Goal: Task Accomplishment & Management: Manage account settings

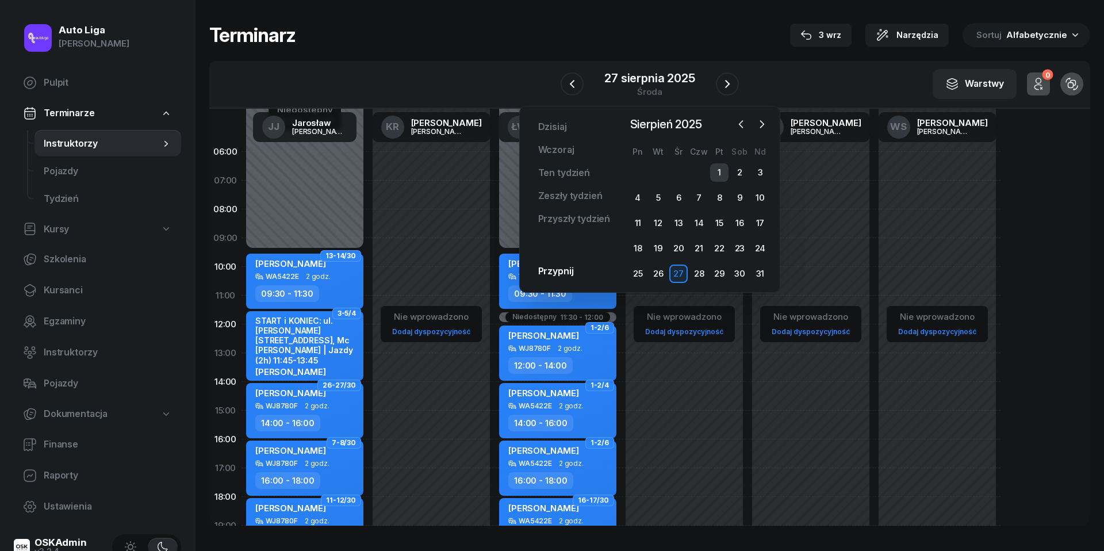
click at [728, 170] on div "1" at bounding box center [719, 172] width 18 height 18
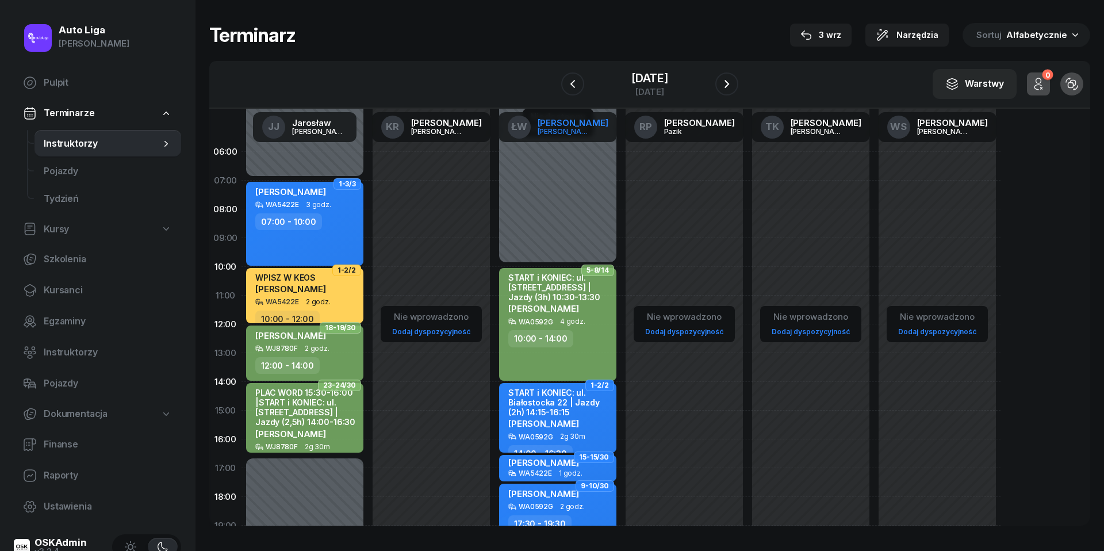
click at [573, 127] on div "[PERSON_NAME]" at bounding box center [573, 122] width 71 height 9
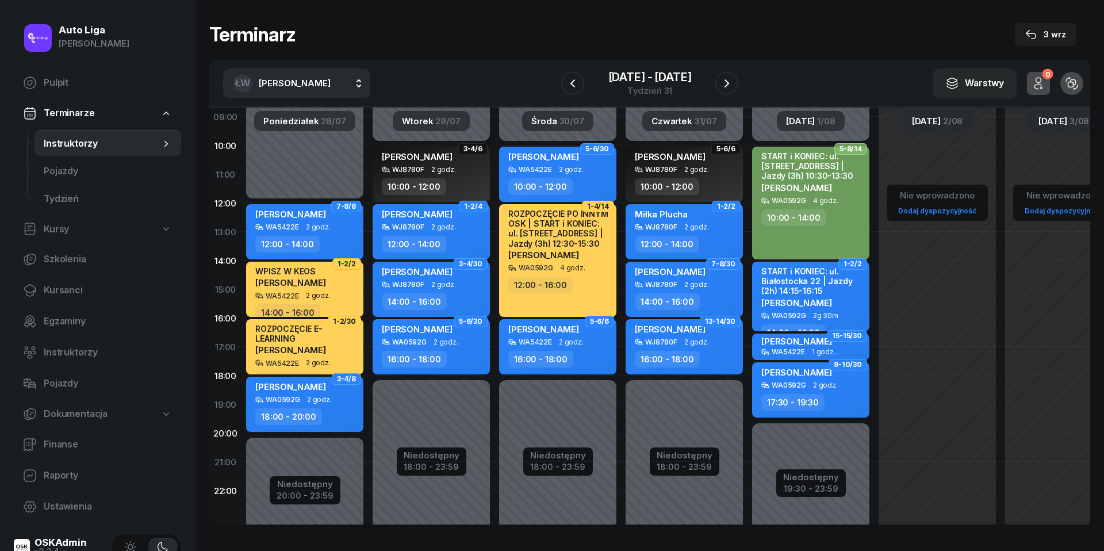
scroll to position [121, 0]
click at [722, 81] on icon "button" at bounding box center [727, 83] width 14 height 14
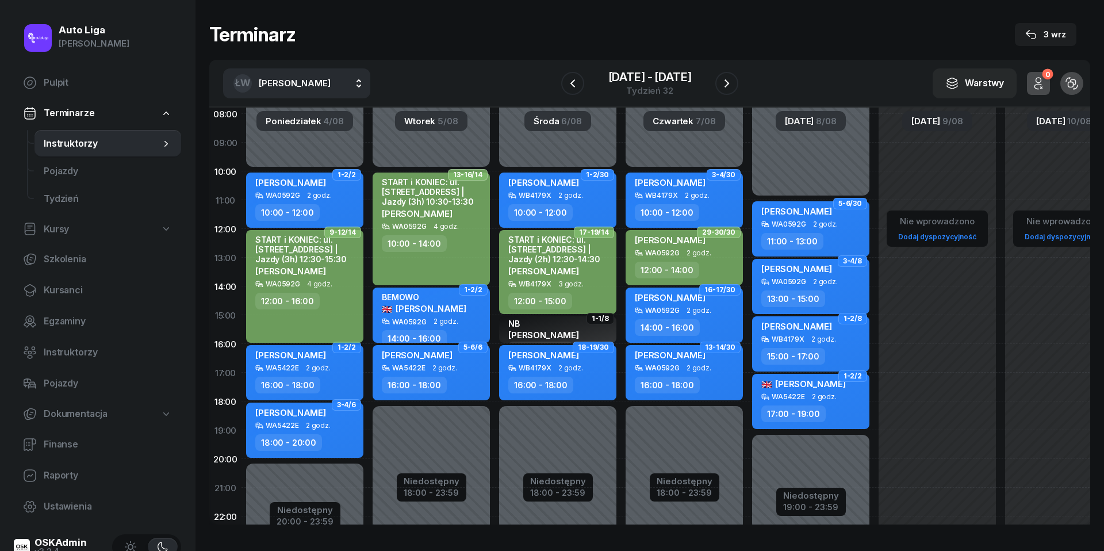
scroll to position [92, 0]
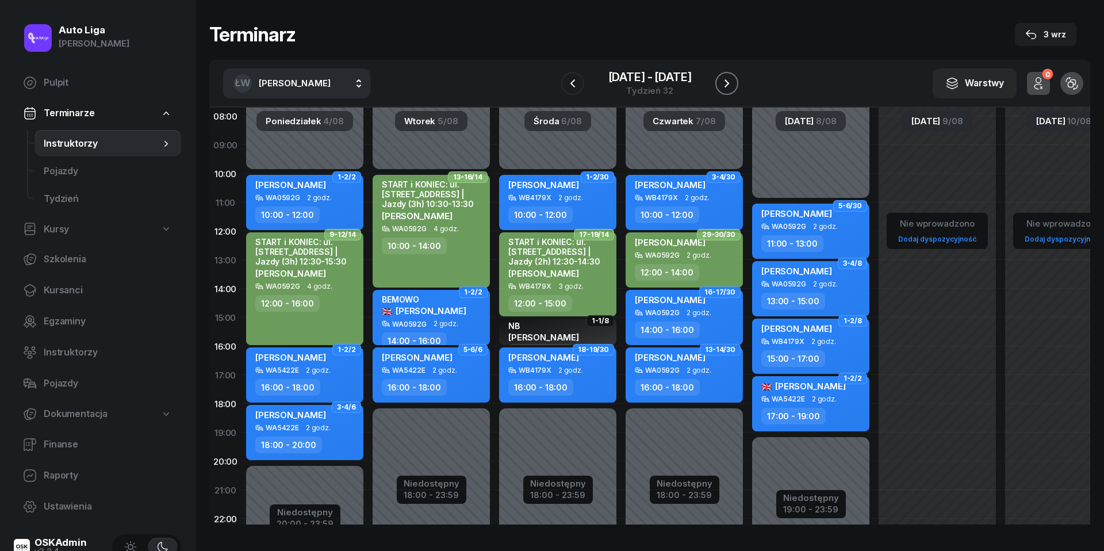
click at [734, 86] on button "button" at bounding box center [727, 83] width 23 height 23
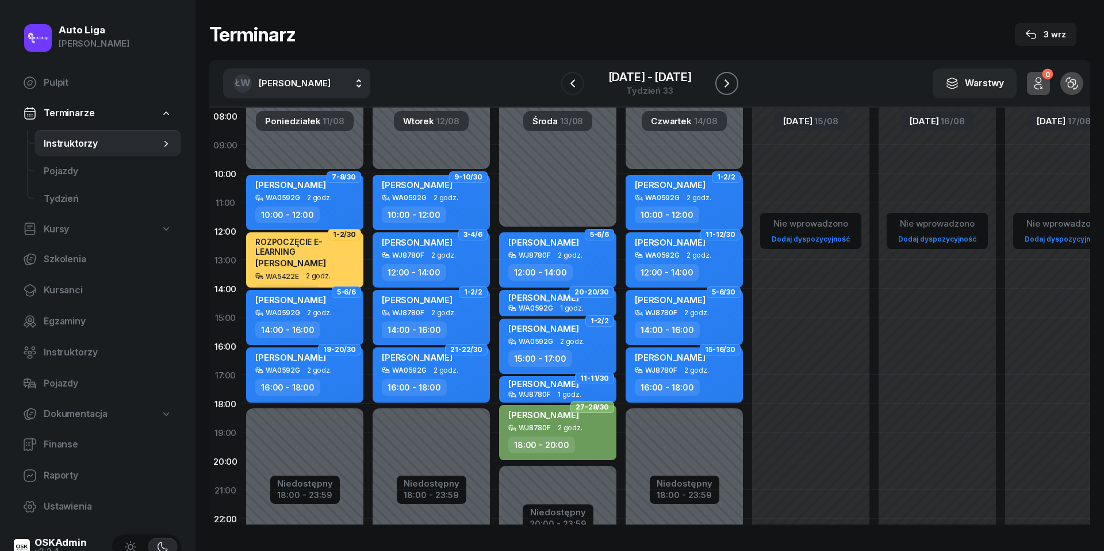
click at [728, 82] on icon "button" at bounding box center [727, 83] width 5 height 8
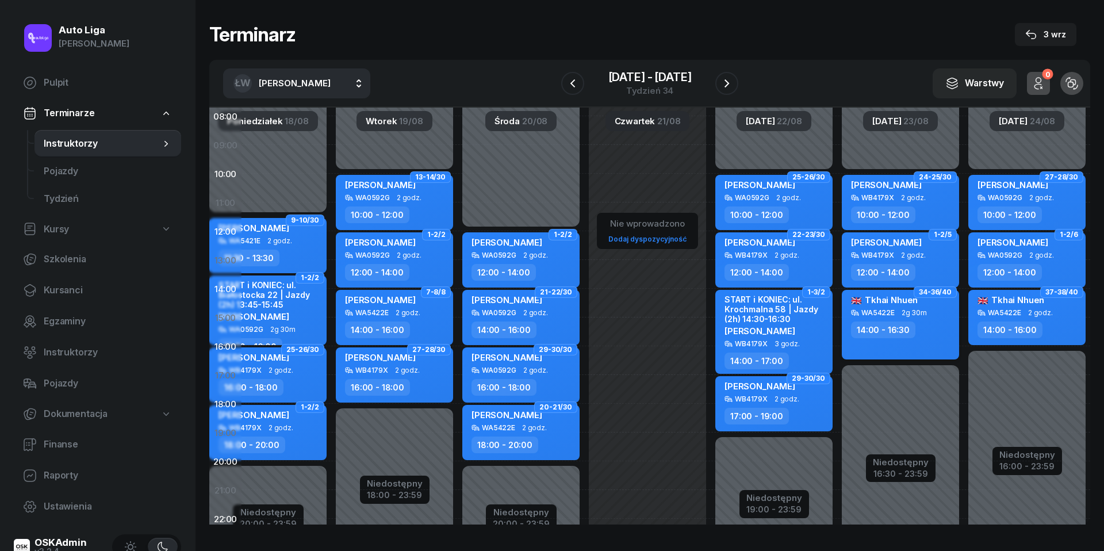
scroll to position [93, 44]
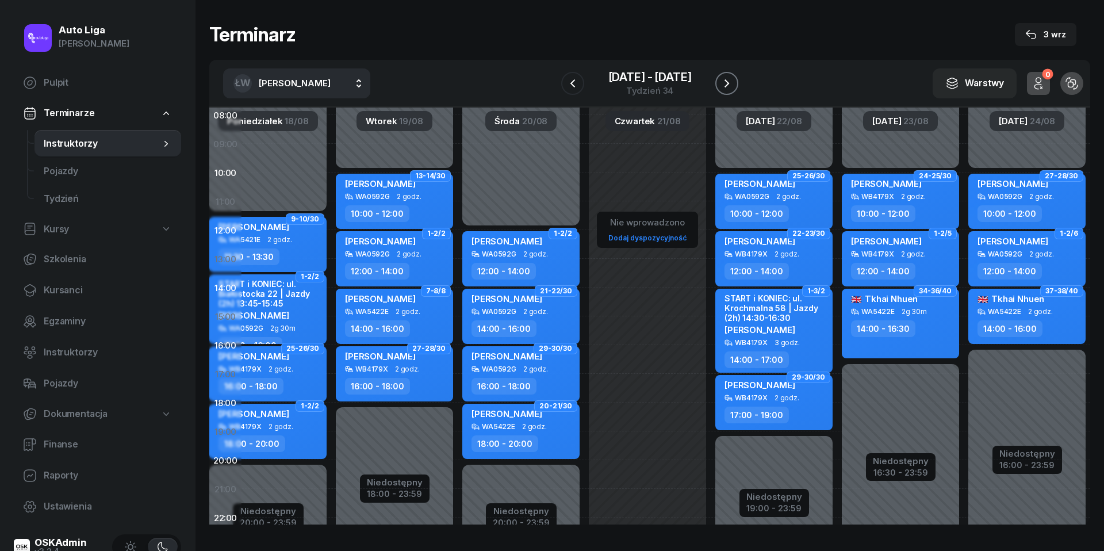
click at [728, 81] on icon "button" at bounding box center [727, 83] width 14 height 14
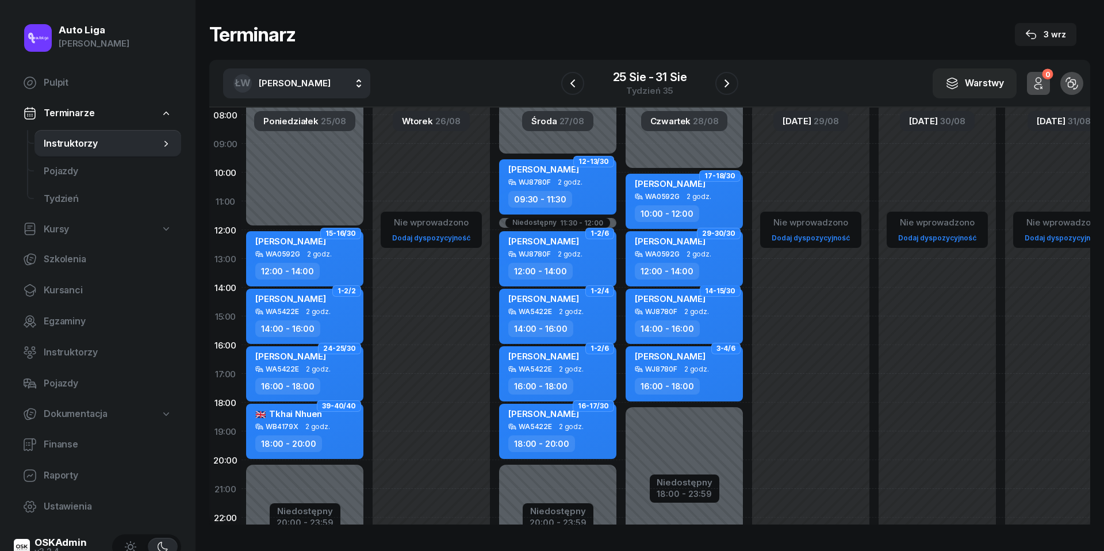
scroll to position [93, 0]
click at [76, 474] on span "Raporty" at bounding box center [108, 475] width 128 height 15
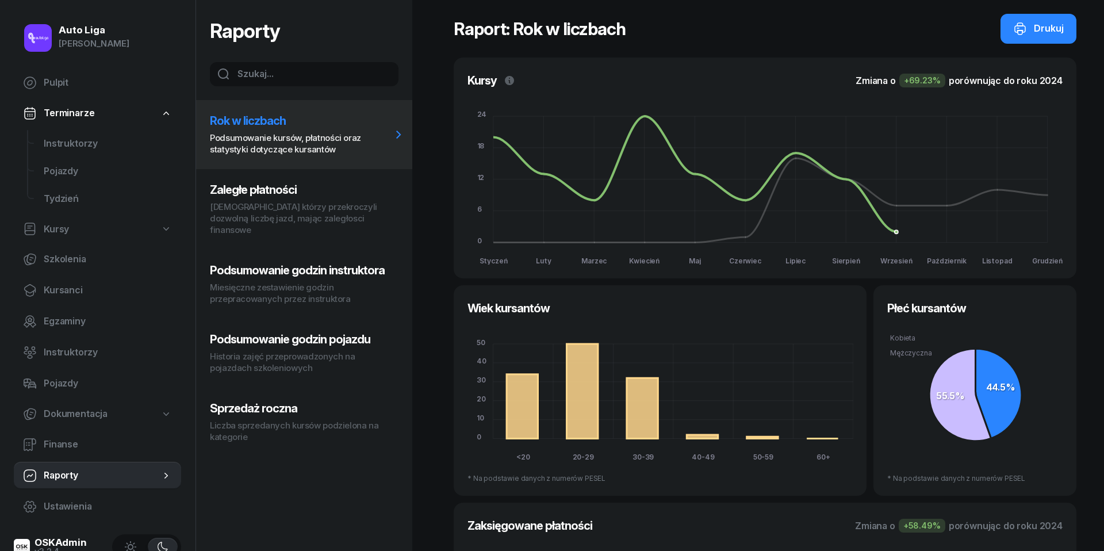
click at [304, 282] on p "Miesięczne zestawienie godzin przepracowanych przez instruktora" at bounding box center [301, 293] width 182 height 23
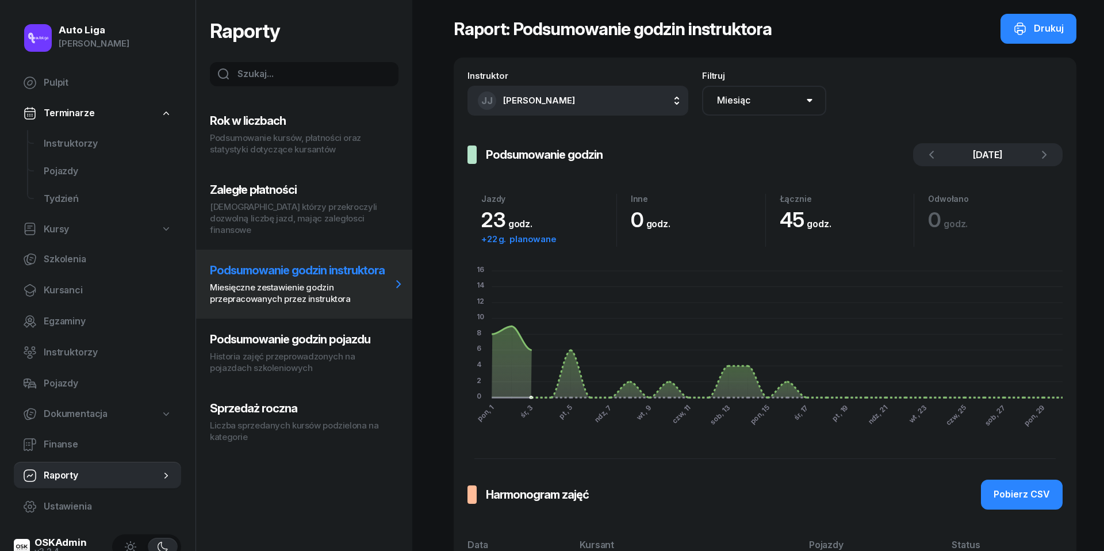
click at [575, 97] on span "[PERSON_NAME]" at bounding box center [539, 100] width 72 height 11
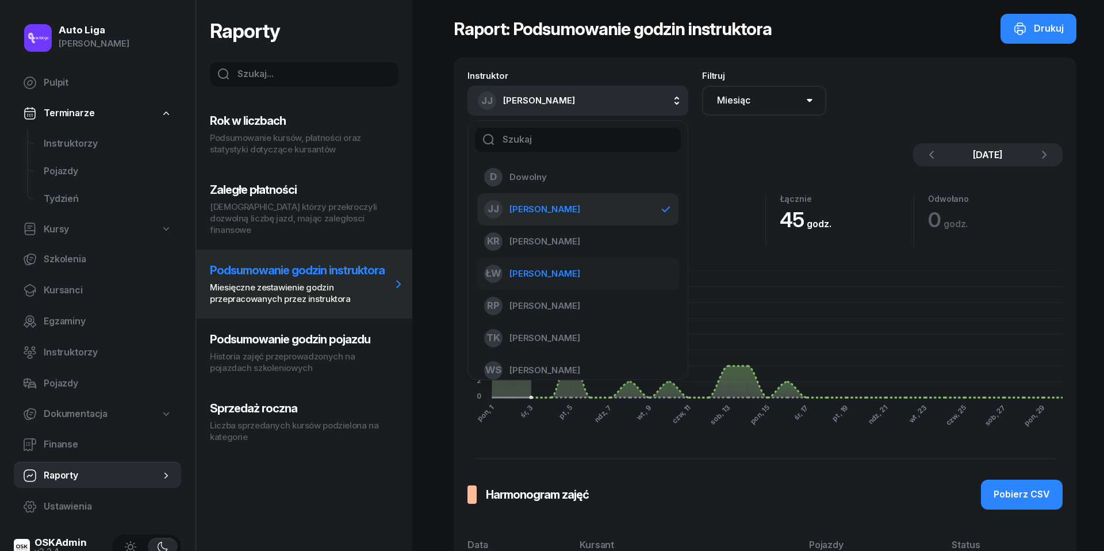
click at [565, 271] on span "[PERSON_NAME]" at bounding box center [545, 273] width 71 height 15
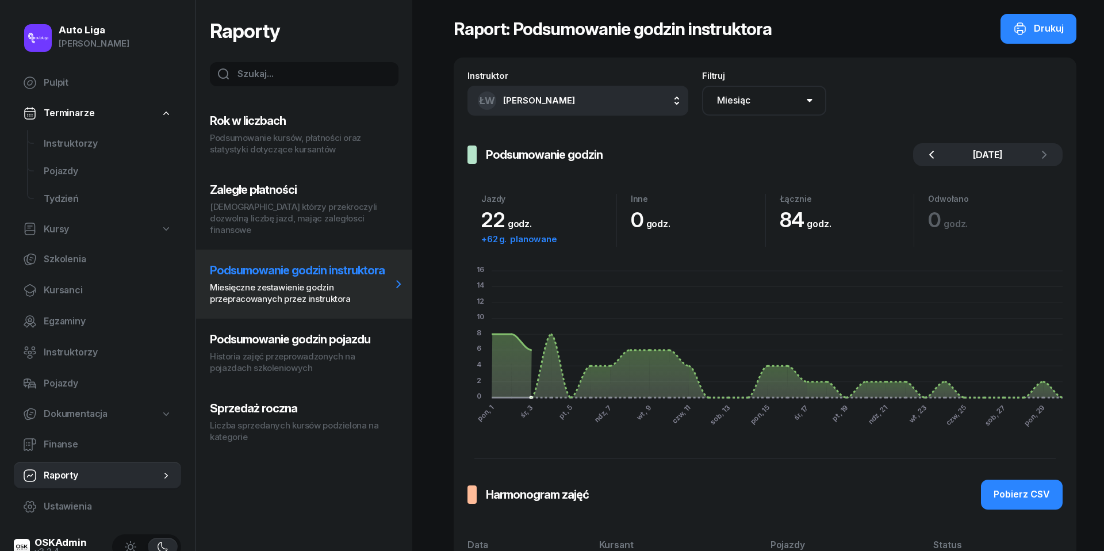
click at [933, 152] on icon "button" at bounding box center [931, 155] width 5 height 8
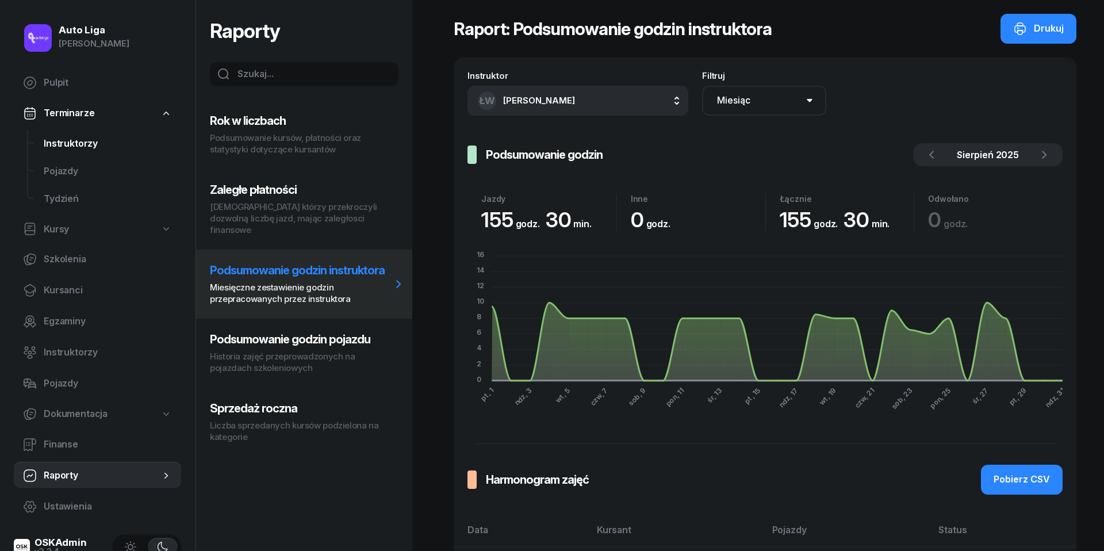
click at [98, 146] on span "Instruktorzy" at bounding box center [108, 143] width 128 height 15
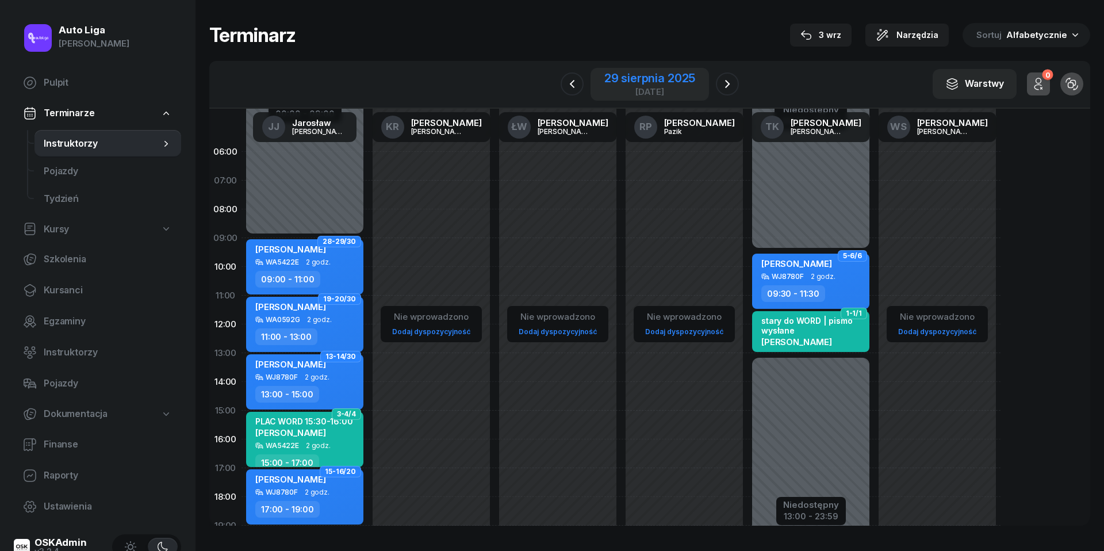
click at [652, 87] on div "[DATE]" at bounding box center [650, 91] width 91 height 9
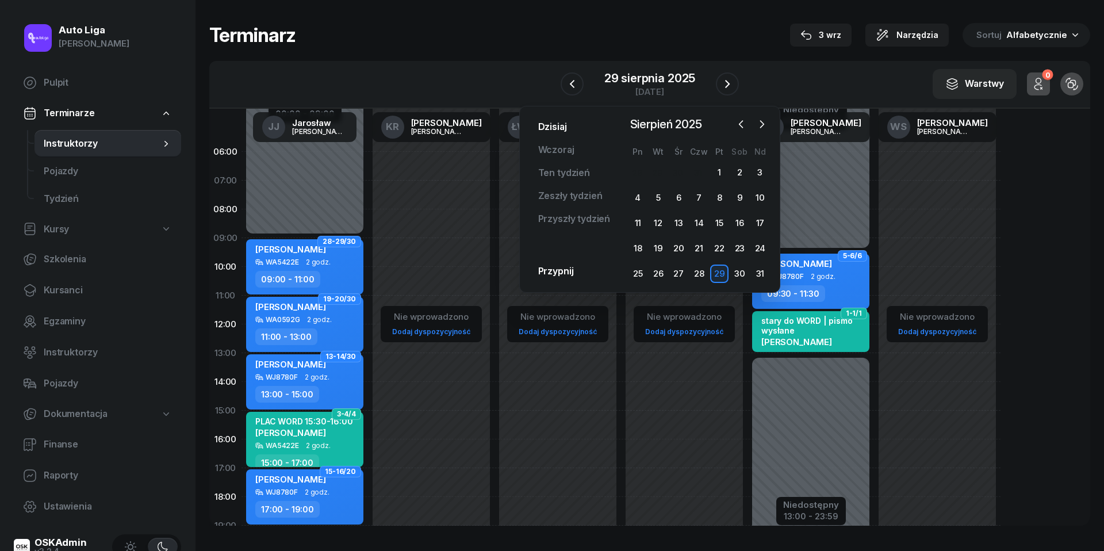
click at [548, 125] on link "Dzisiaj" at bounding box center [552, 127] width 47 height 23
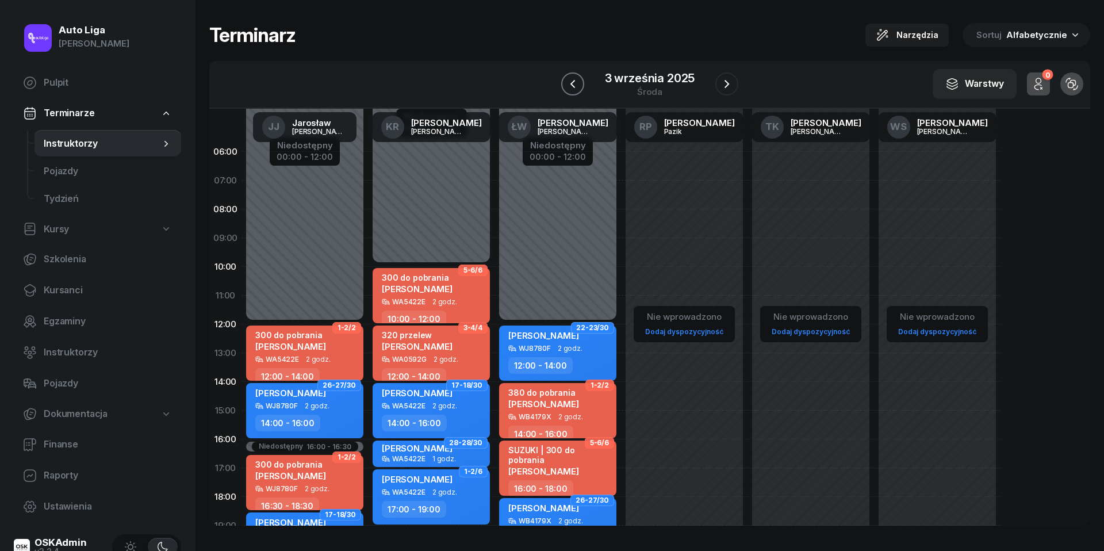
click at [576, 85] on icon "button" at bounding box center [573, 84] width 14 height 14
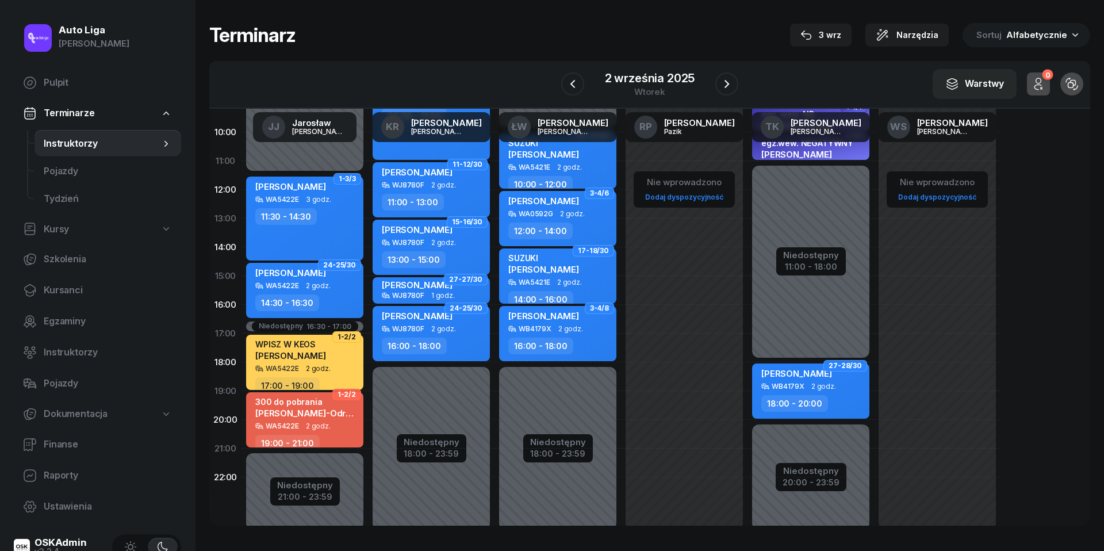
scroll to position [136, 0]
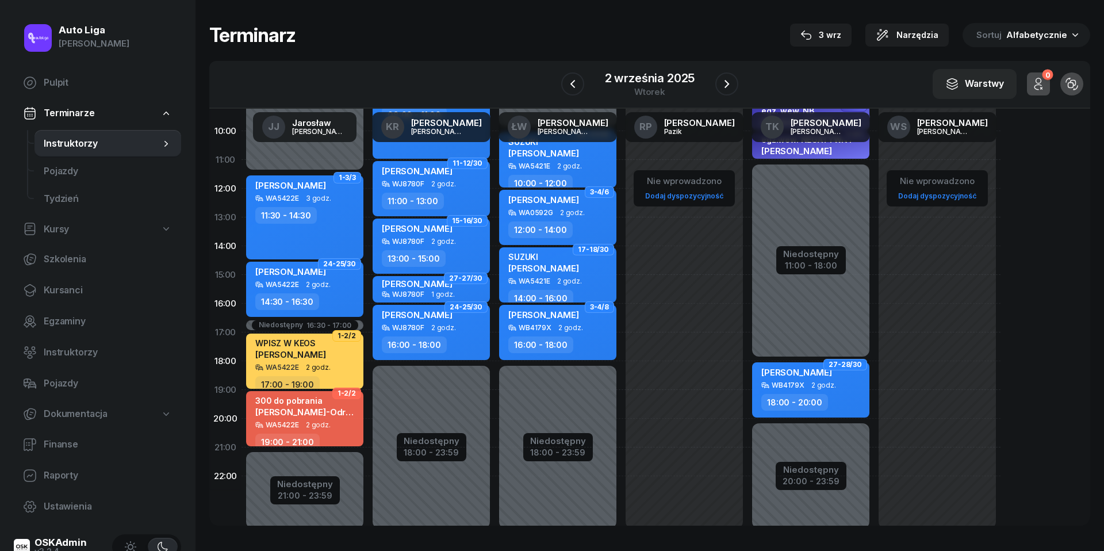
click at [66, 138] on span "Instruktorzy" at bounding box center [102, 143] width 117 height 15
click at [631, 68] on div "[DATE]" at bounding box center [650, 84] width 118 height 33
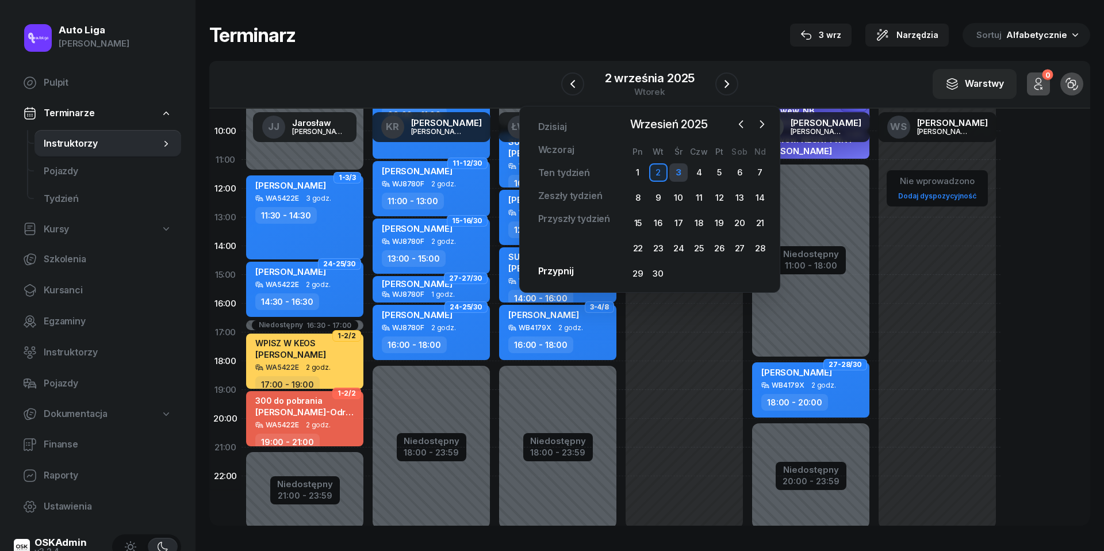
click at [680, 168] on div "3" at bounding box center [678, 172] width 18 height 18
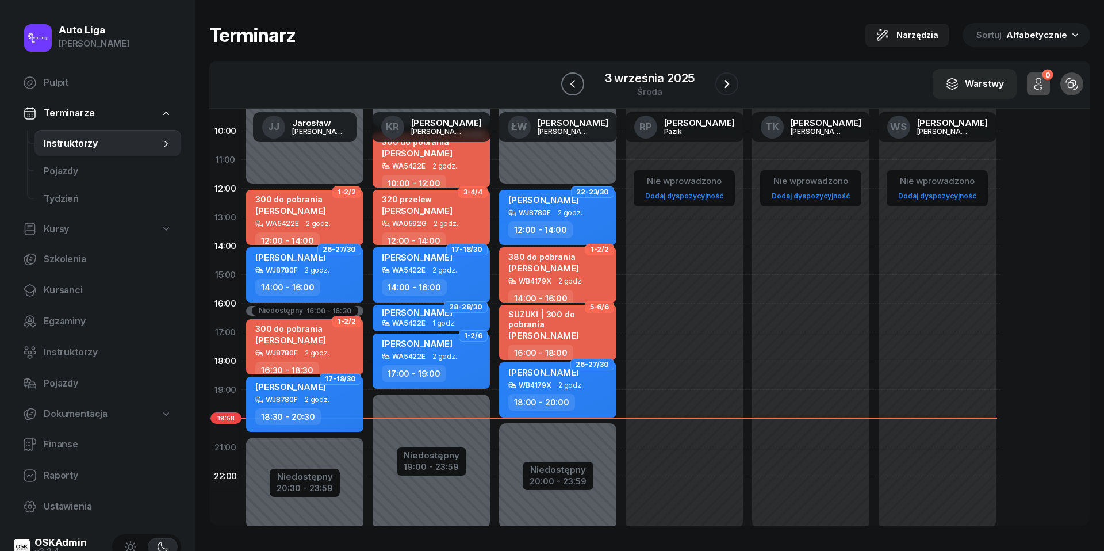
click at [571, 86] on icon "button" at bounding box center [573, 84] width 14 height 14
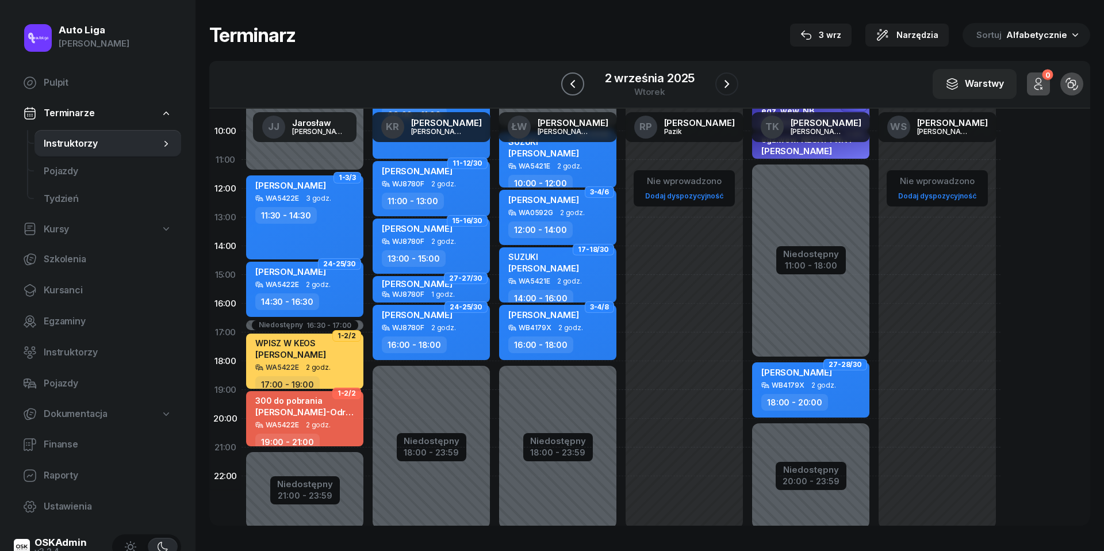
click at [571, 86] on icon "button" at bounding box center [573, 84] width 14 height 14
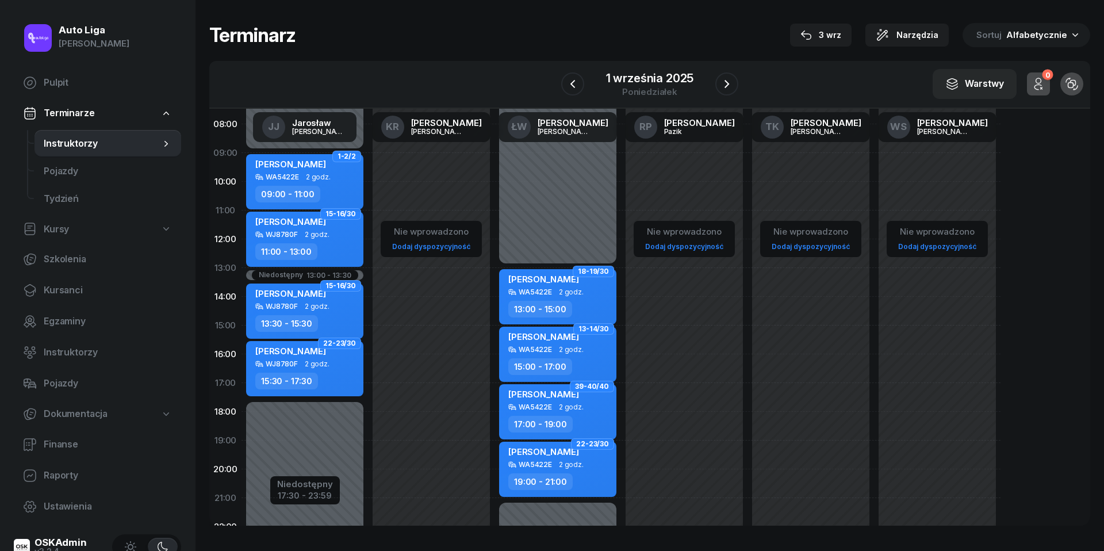
scroll to position [79, 0]
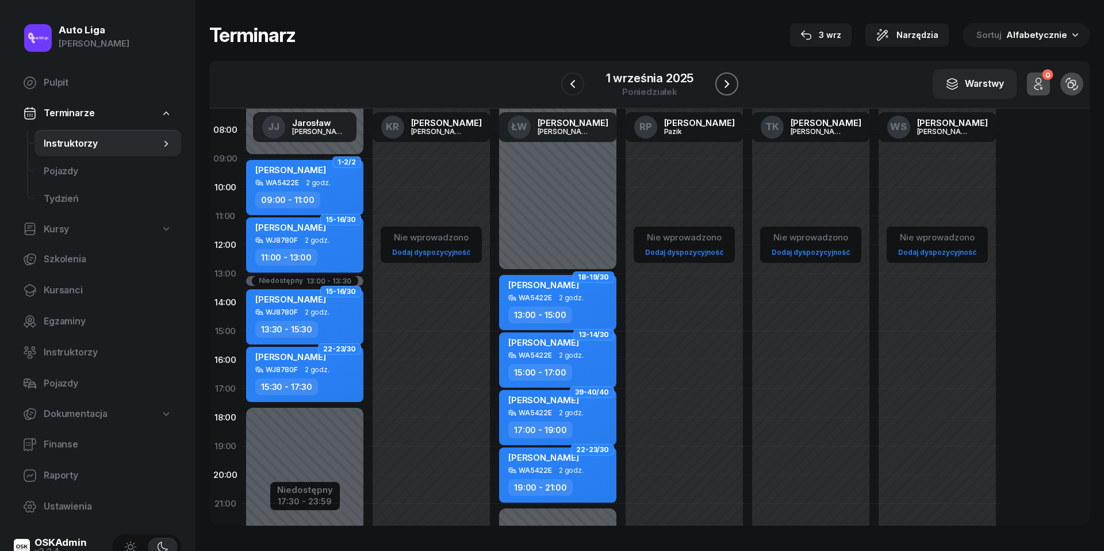
click at [725, 83] on icon "button" at bounding box center [727, 84] width 14 height 14
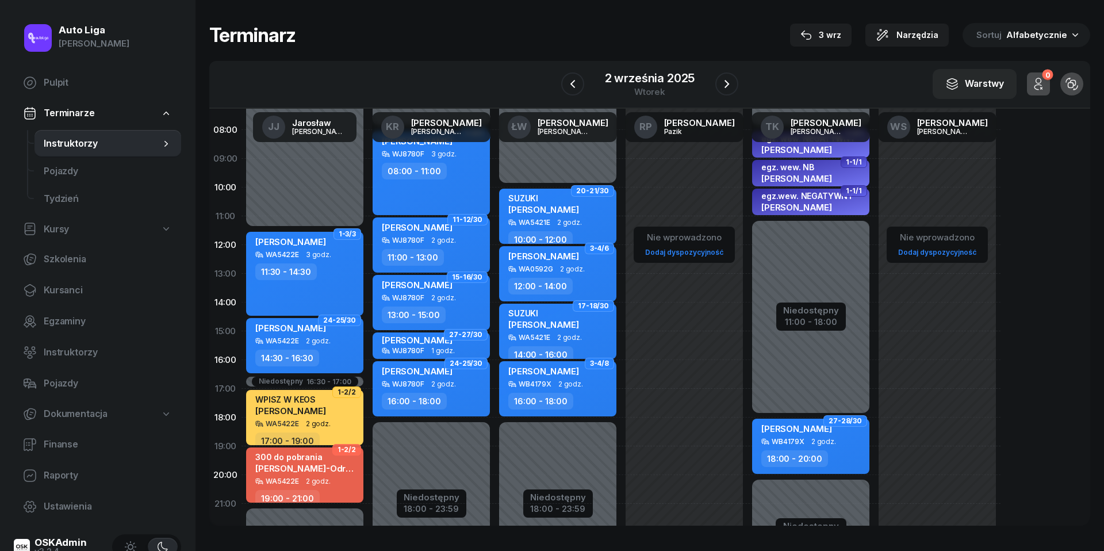
click at [323, 484] on div "300 do pobrania [PERSON_NAME] WA5422E 2 godz. 19:00 - 21:00" at bounding box center [304, 474] width 117 height 55
select select "19"
select select "21"
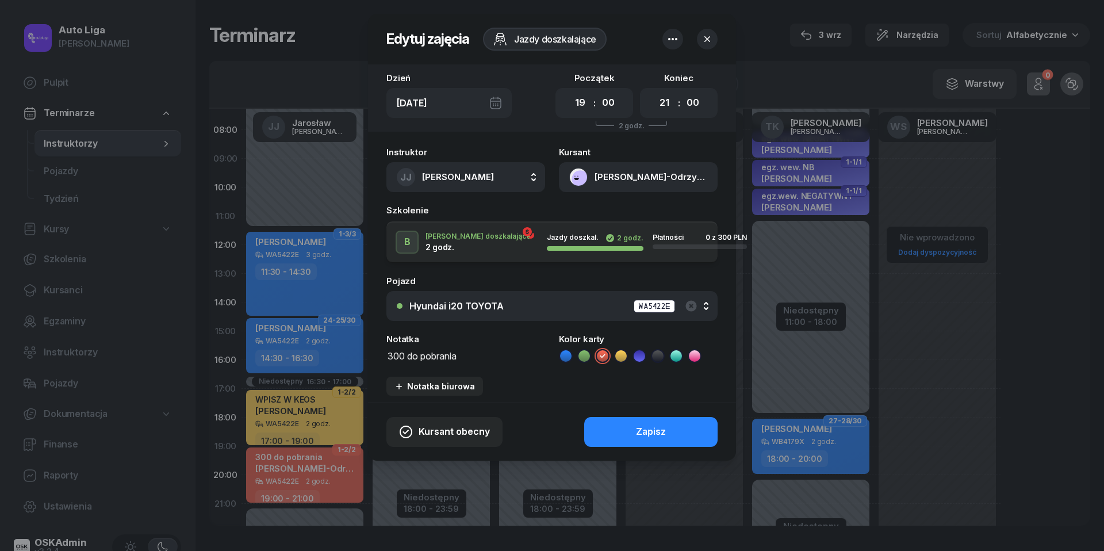
click at [410, 355] on textarea "300 do pobrania" at bounding box center [466, 355] width 159 height 14
click at [567, 350] on icon at bounding box center [566, 356] width 12 height 12
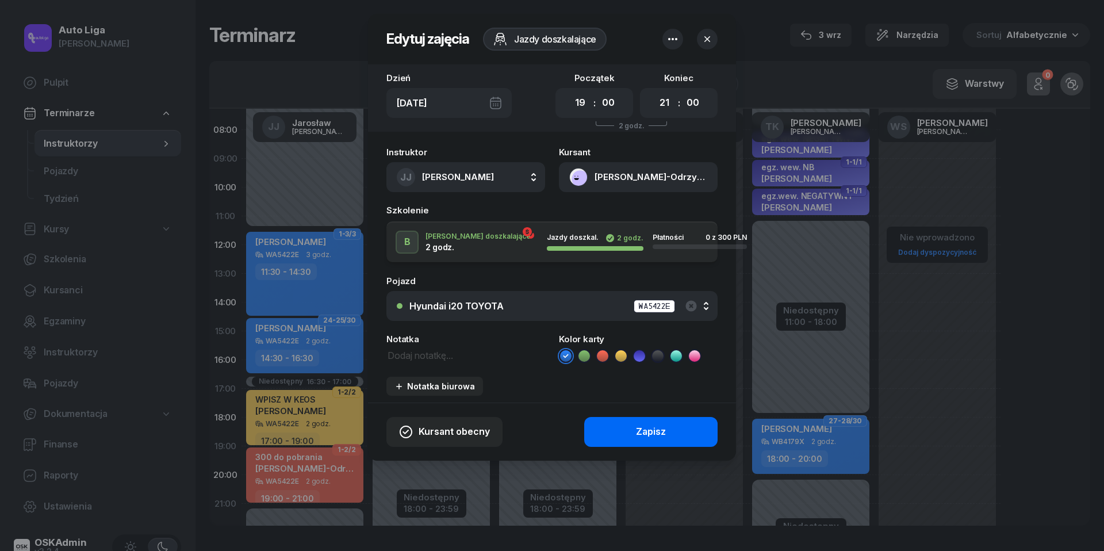
click at [640, 433] on div "Zapisz" at bounding box center [651, 431] width 30 height 15
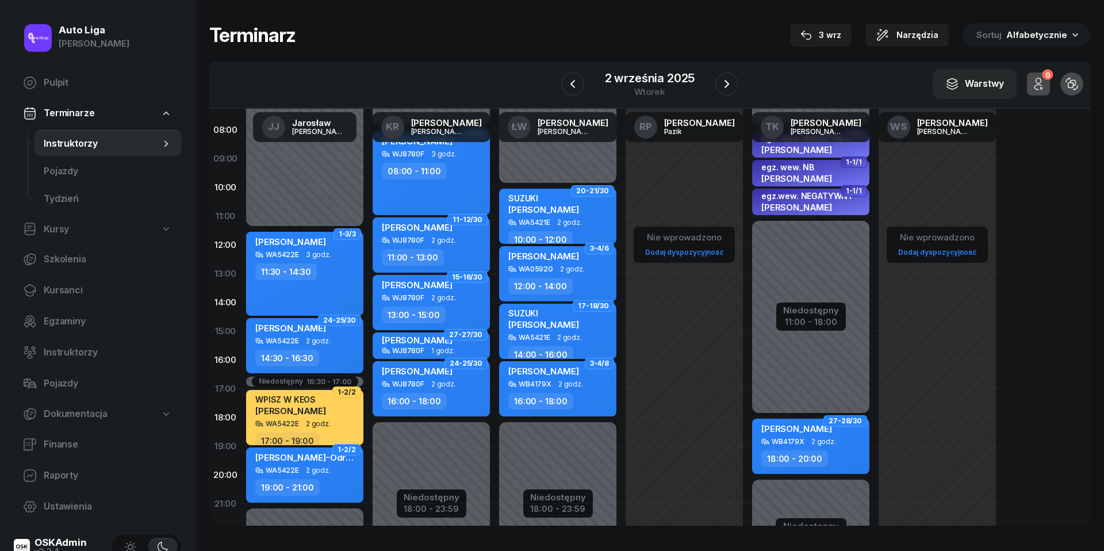
click at [316, 473] on div "[PERSON_NAME]-Odrzywolska WA5422E 2 godz. 19:00 - 21:00" at bounding box center [304, 474] width 117 height 55
select select "19"
select select "21"
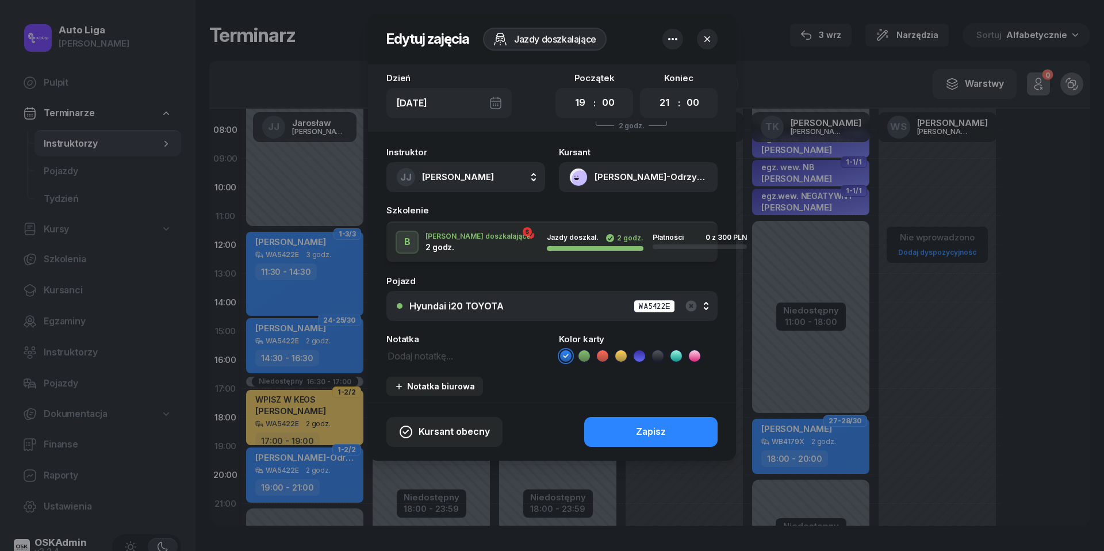
click at [580, 181] on button "[PERSON_NAME]-Odrzywolska" at bounding box center [638, 177] width 159 height 30
click at [581, 212] on div "Otwórz profil" at bounding box center [597, 216] width 56 height 15
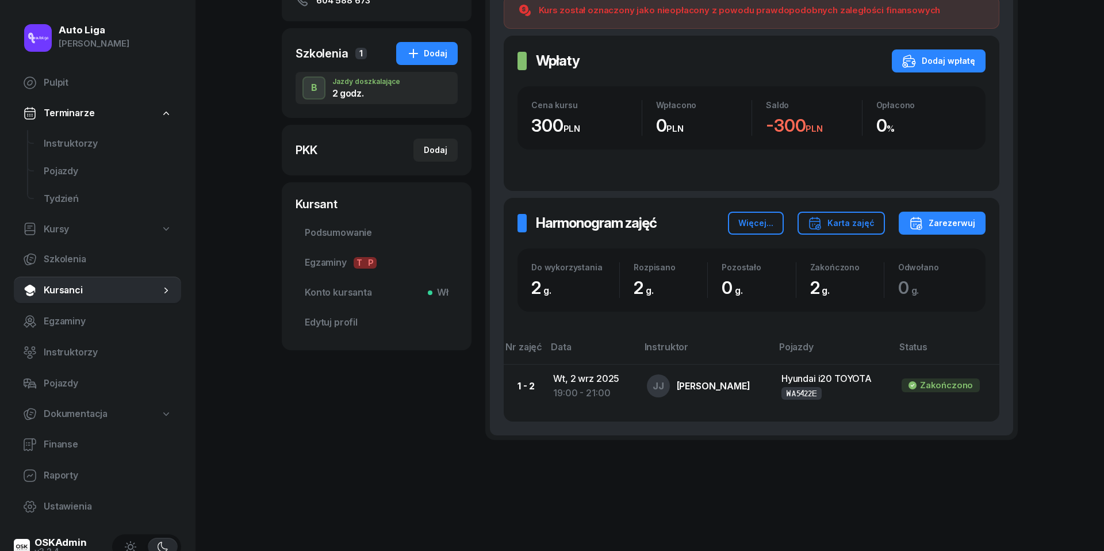
scroll to position [215, 0]
click at [951, 68] on button "Dodaj wpłatę" at bounding box center [939, 61] width 94 height 23
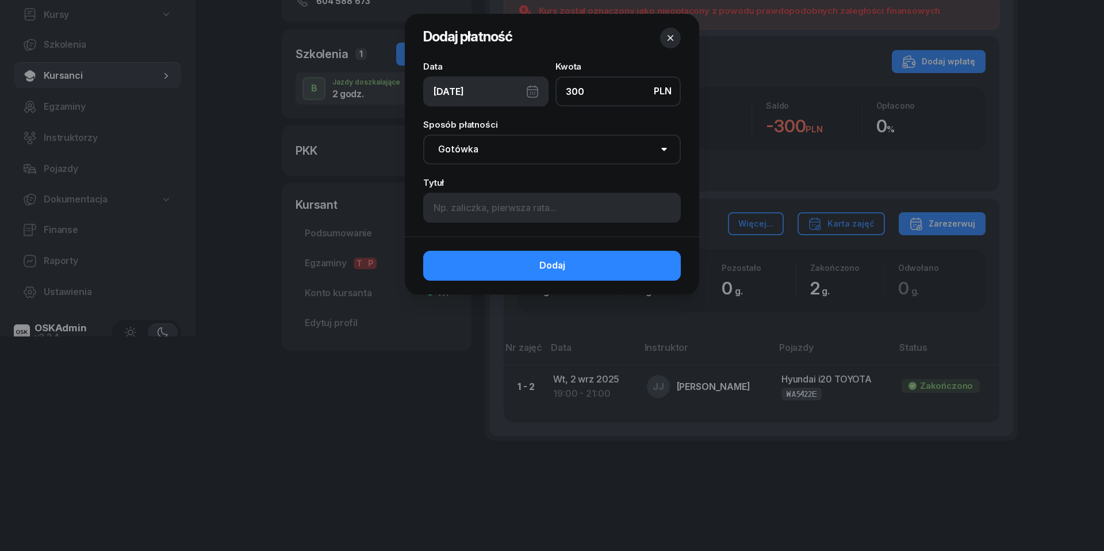
type input "300"
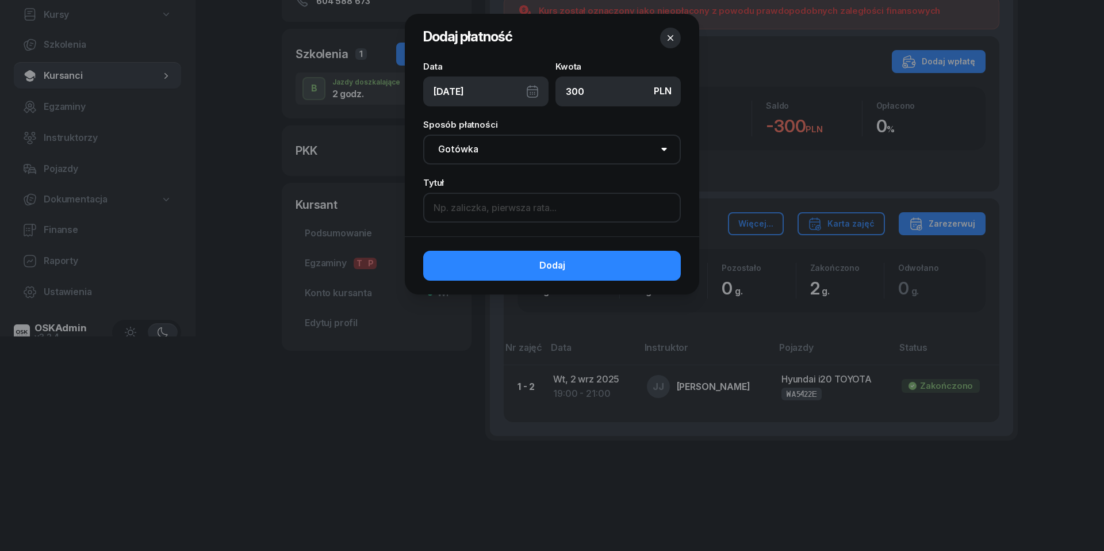
click at [498, 211] on input at bounding box center [552, 208] width 258 height 30
type input "BP"
click at [532, 91] on div "[DATE]" at bounding box center [485, 91] width 125 height 30
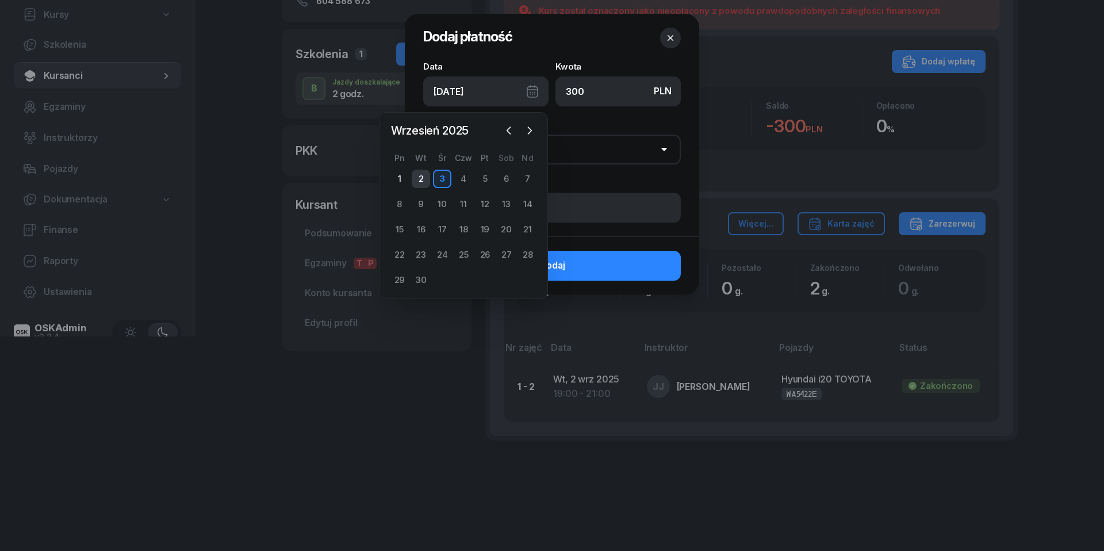
click at [419, 180] on div "2" at bounding box center [421, 179] width 18 height 18
type input "[DATE]"
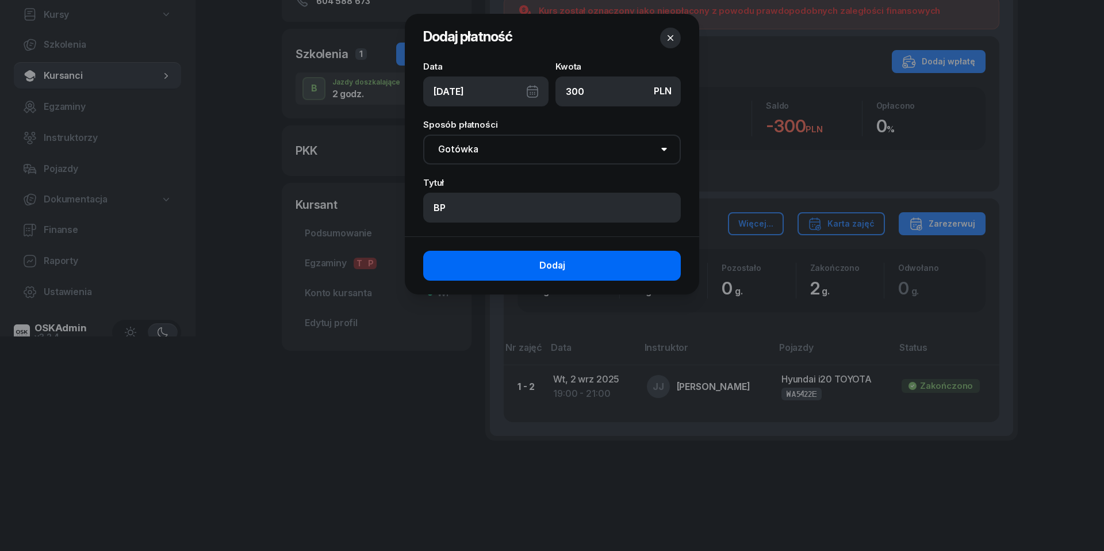
click at [530, 262] on button "Dodaj" at bounding box center [552, 266] width 258 height 30
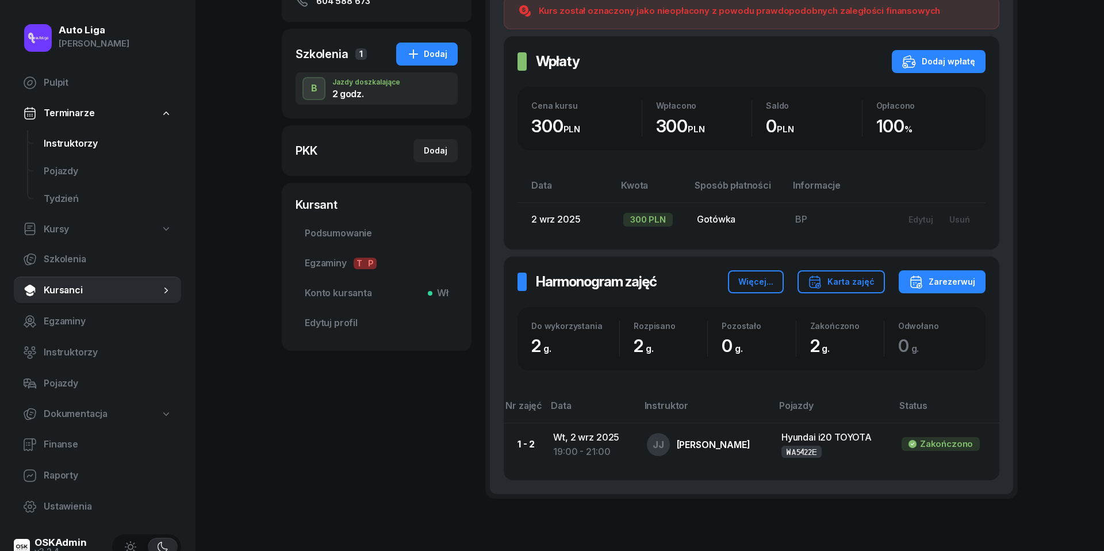
click at [83, 137] on span "Instruktorzy" at bounding box center [108, 143] width 128 height 15
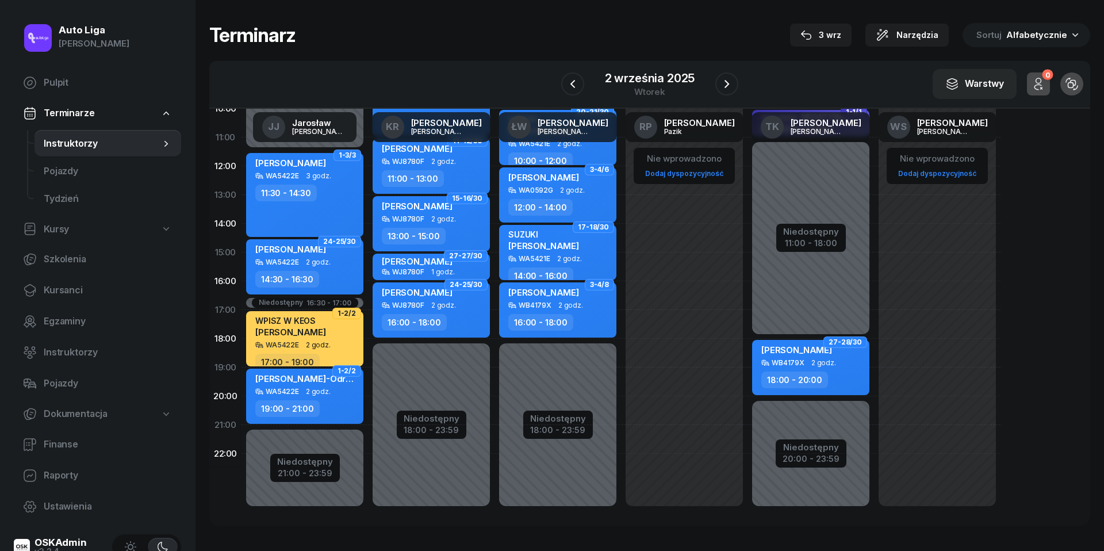
scroll to position [158, 0]
click at [727, 79] on icon "button" at bounding box center [727, 84] width 14 height 14
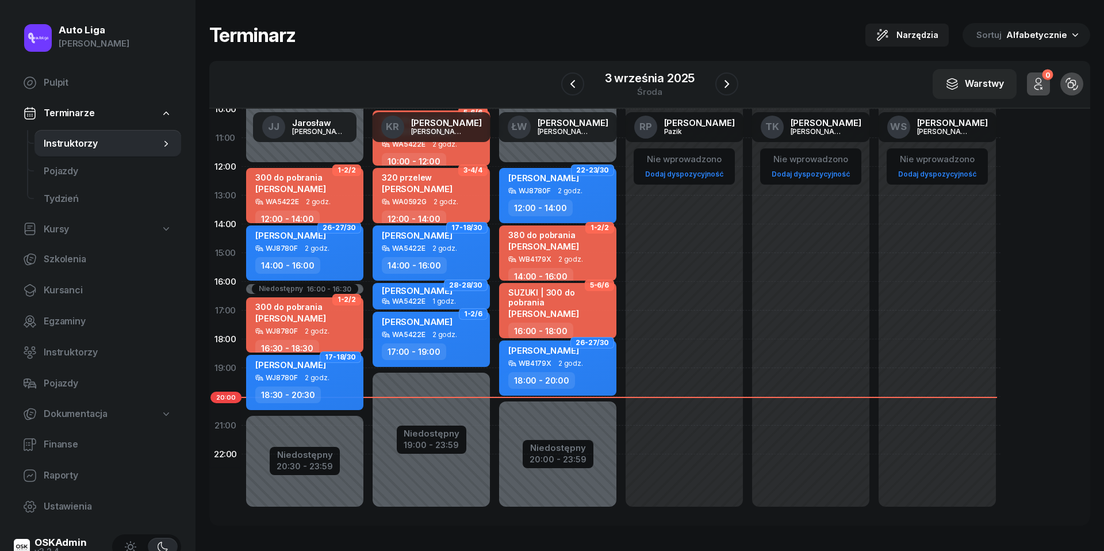
click at [302, 198] on div "WA5422E 2 godz." at bounding box center [305, 202] width 101 height 8
select select "12"
select select "14"
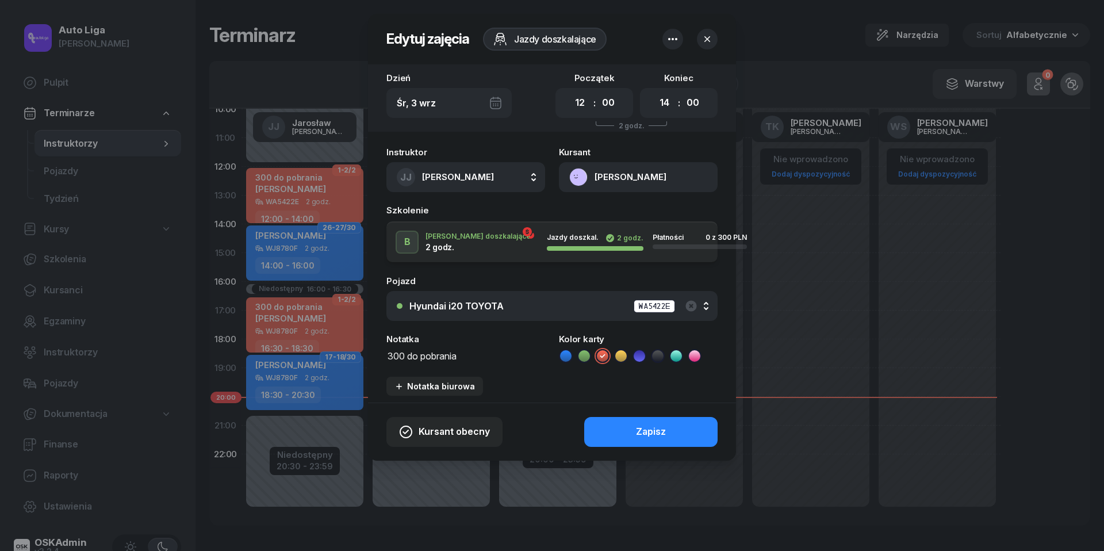
click at [431, 357] on textarea "300 do pobrania" at bounding box center [466, 355] width 159 height 14
click at [564, 358] on icon at bounding box center [566, 356] width 12 height 12
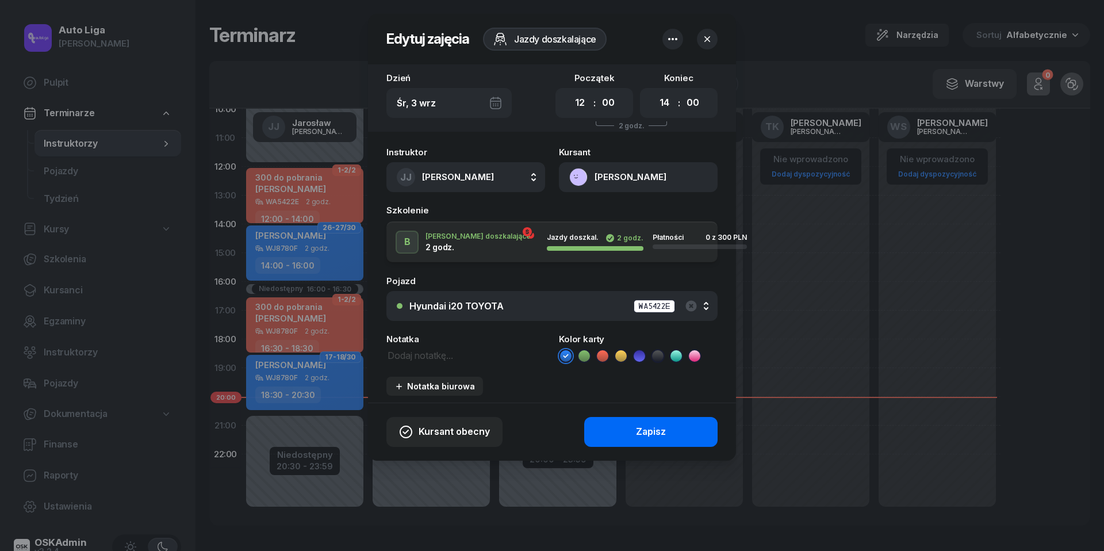
click at [633, 420] on button "Zapisz" at bounding box center [650, 432] width 133 height 30
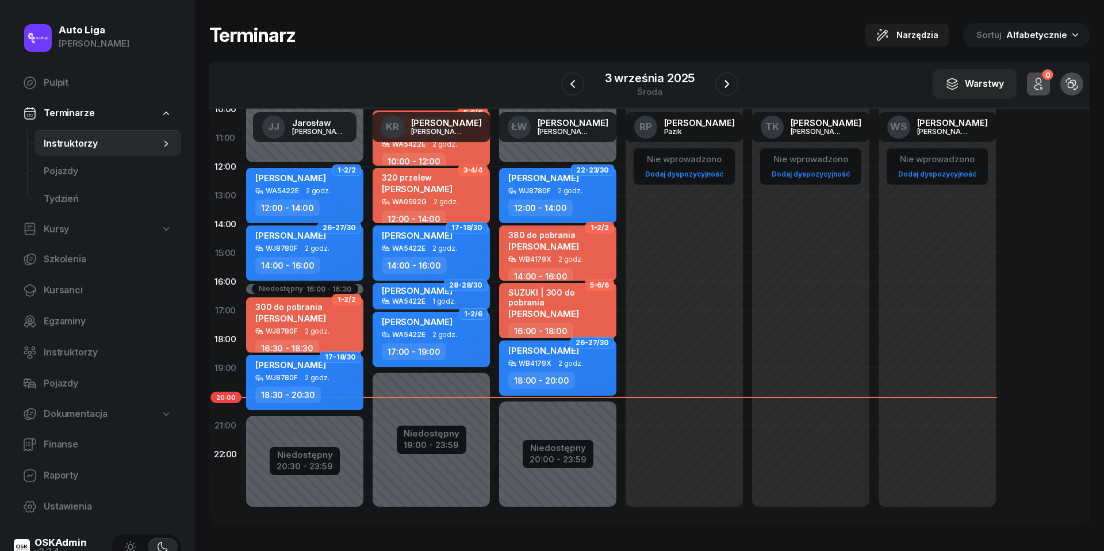
click at [298, 200] on div "12:00 - 14:00" at bounding box center [287, 208] width 64 height 17
select select "12"
select select "14"
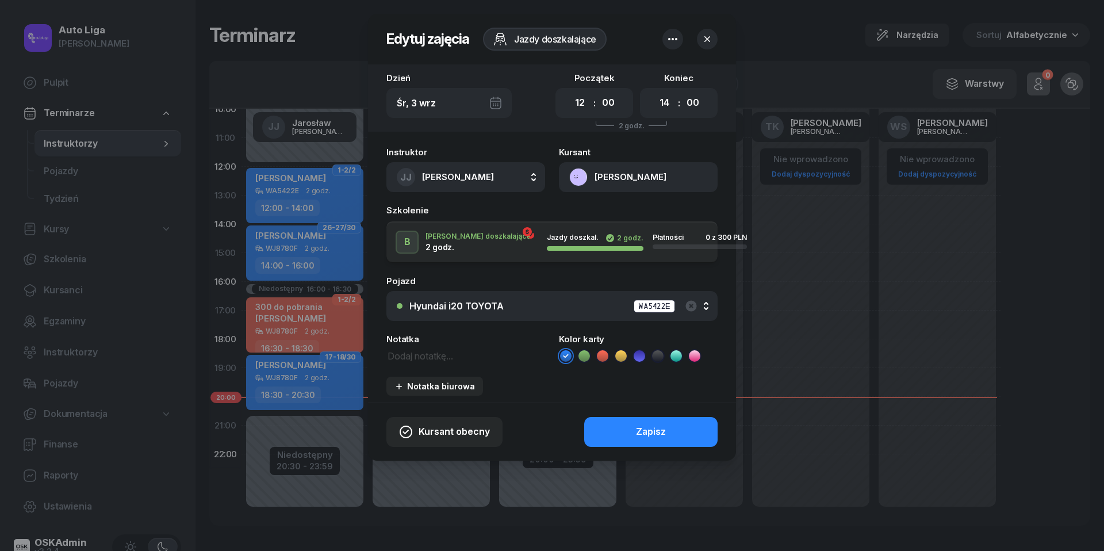
click at [581, 178] on button "[PERSON_NAME]" at bounding box center [638, 177] width 159 height 30
click at [591, 215] on div "Otwórz profil" at bounding box center [597, 216] width 56 height 15
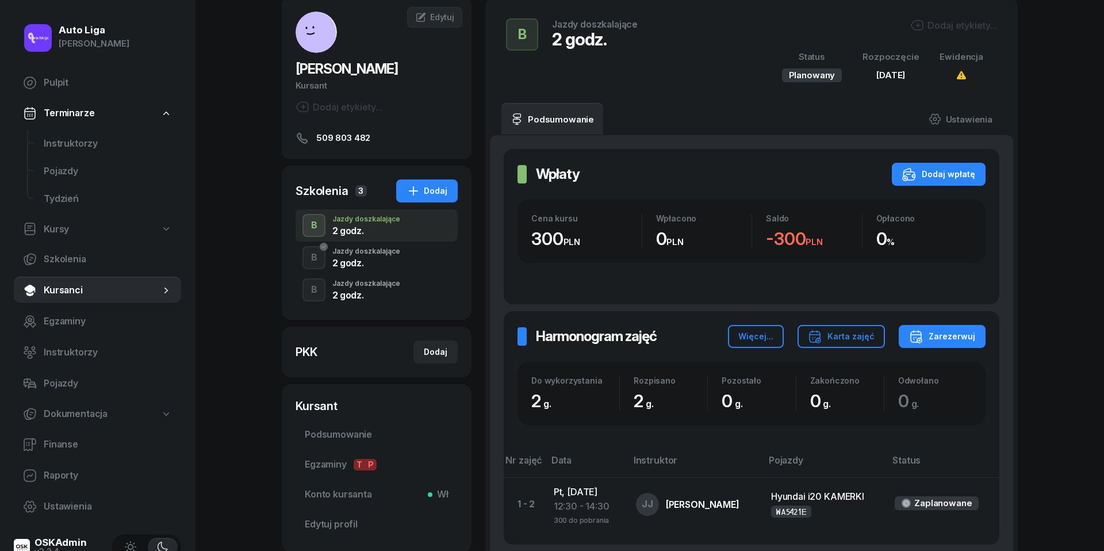
scroll to position [62, 0]
click at [373, 260] on div "2 godz." at bounding box center [366, 262] width 68 height 9
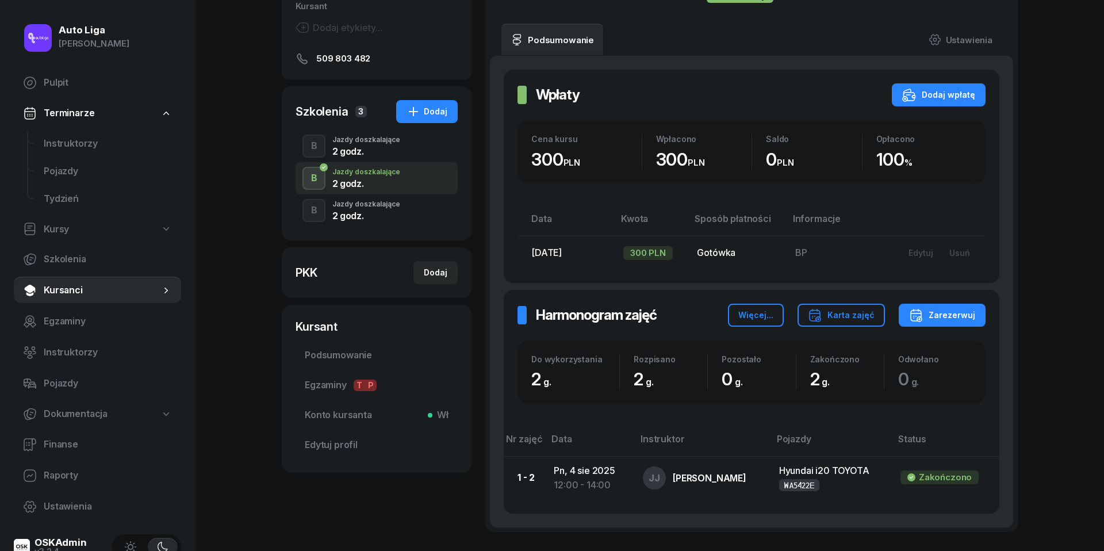
scroll to position [154, 0]
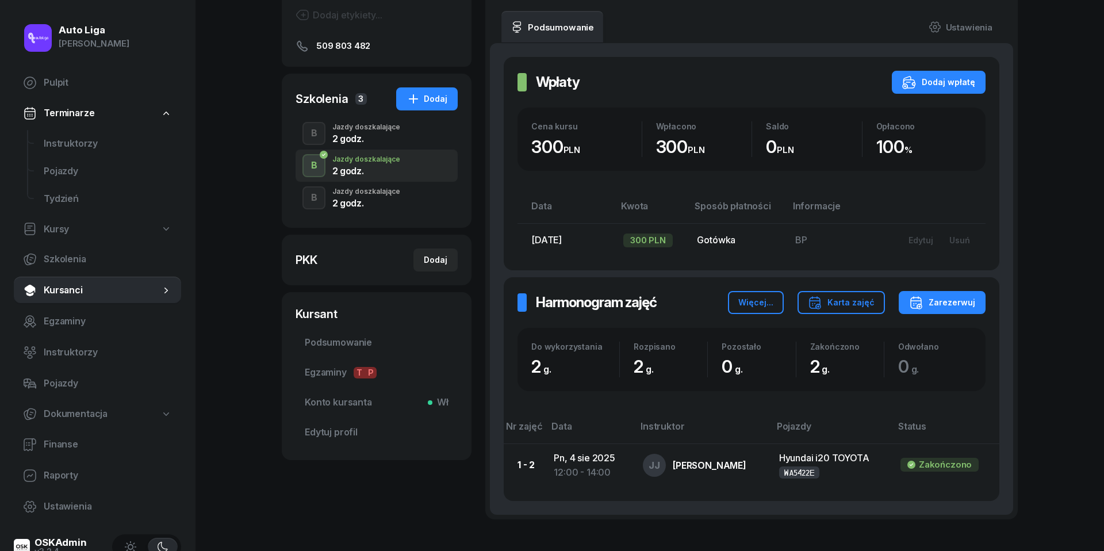
click at [353, 198] on div "2 godz." at bounding box center [366, 202] width 68 height 9
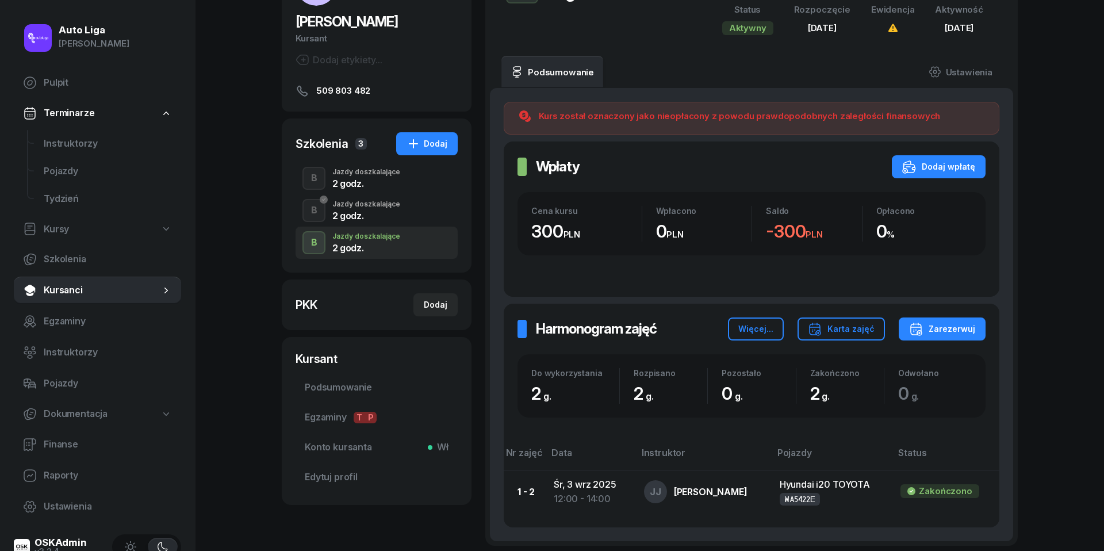
scroll to position [116, 0]
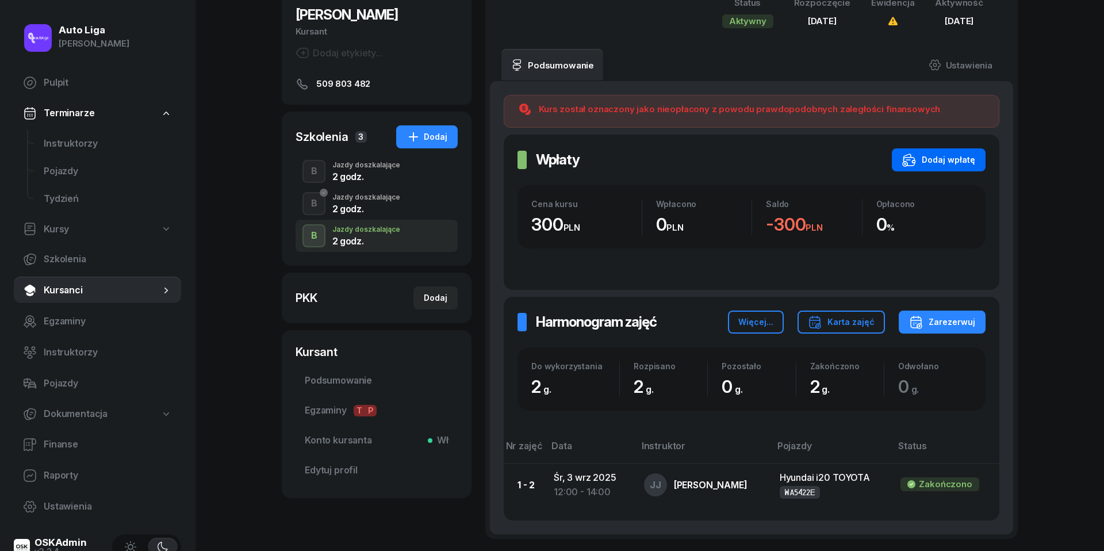
click at [942, 162] on div "Dodaj wpłatę" at bounding box center [938, 160] width 73 height 14
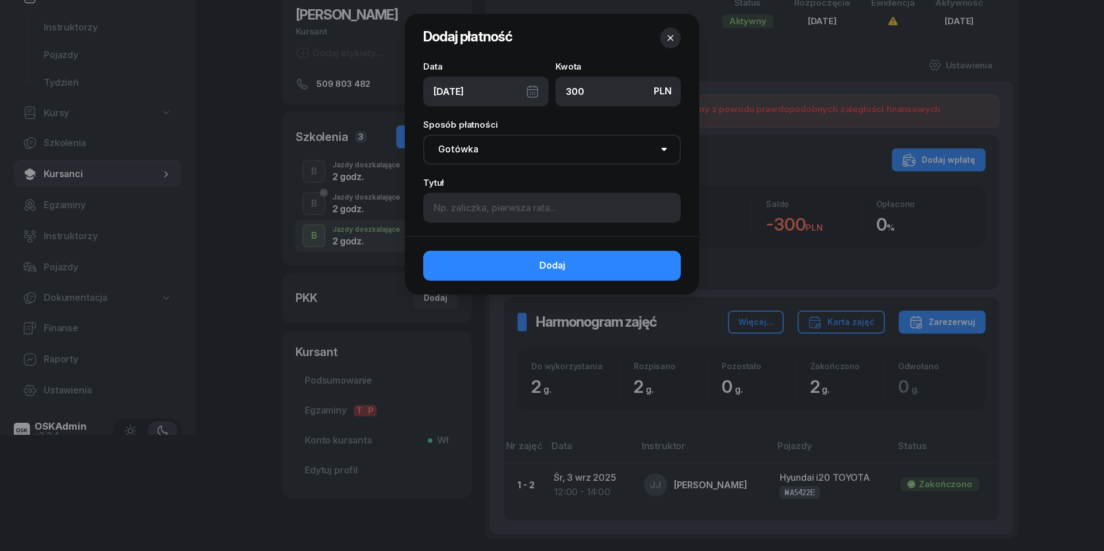
type input "300"
click at [518, 208] on input at bounding box center [552, 208] width 258 height 30
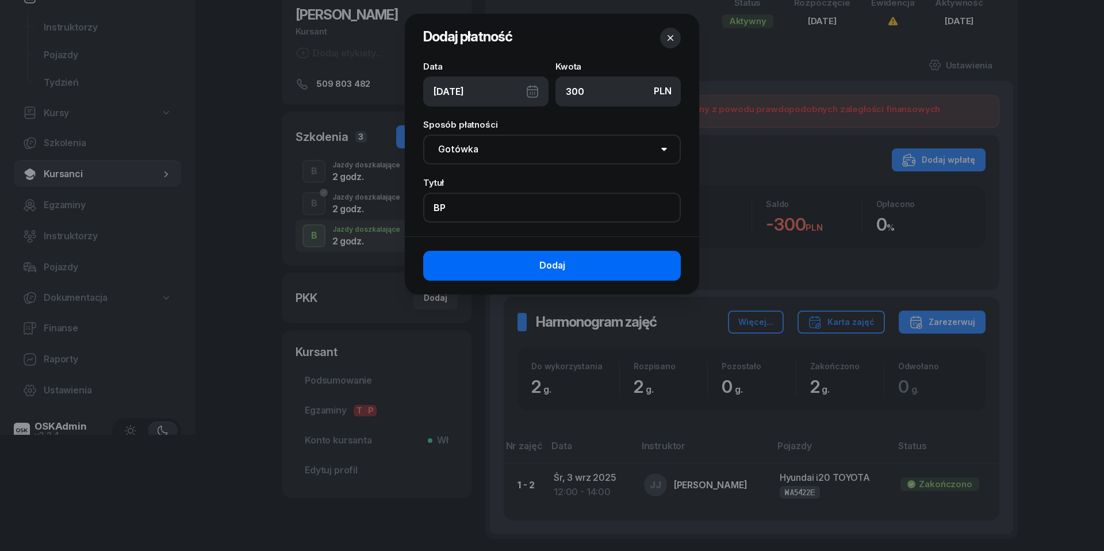
type input "BP"
click at [610, 271] on button "Dodaj" at bounding box center [552, 266] width 258 height 30
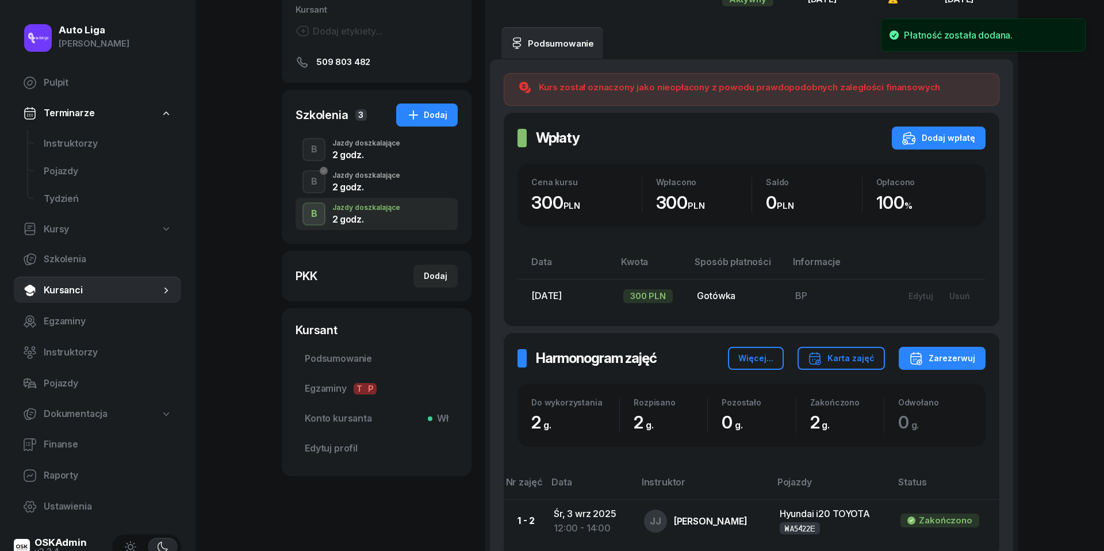
scroll to position [250, 0]
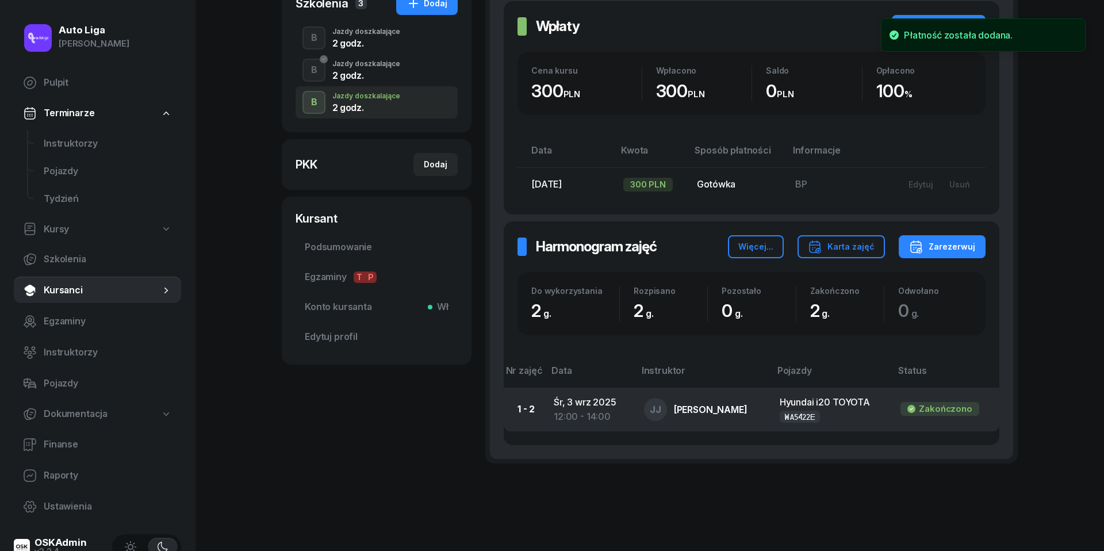
click at [572, 410] on div "12:00 - 14:00" at bounding box center [590, 417] width 72 height 15
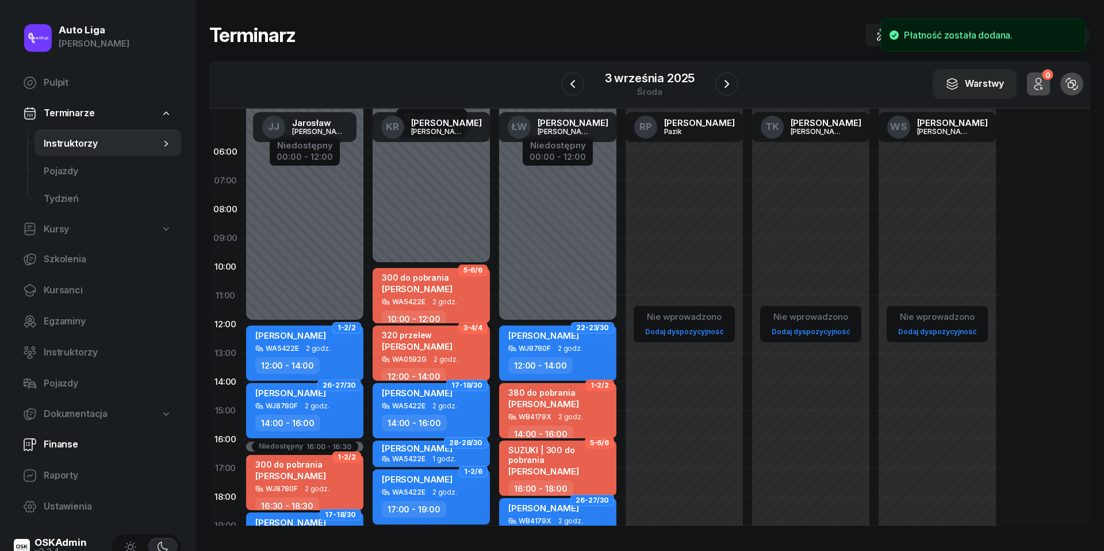
click at [59, 447] on span "Finanse" at bounding box center [108, 444] width 128 height 15
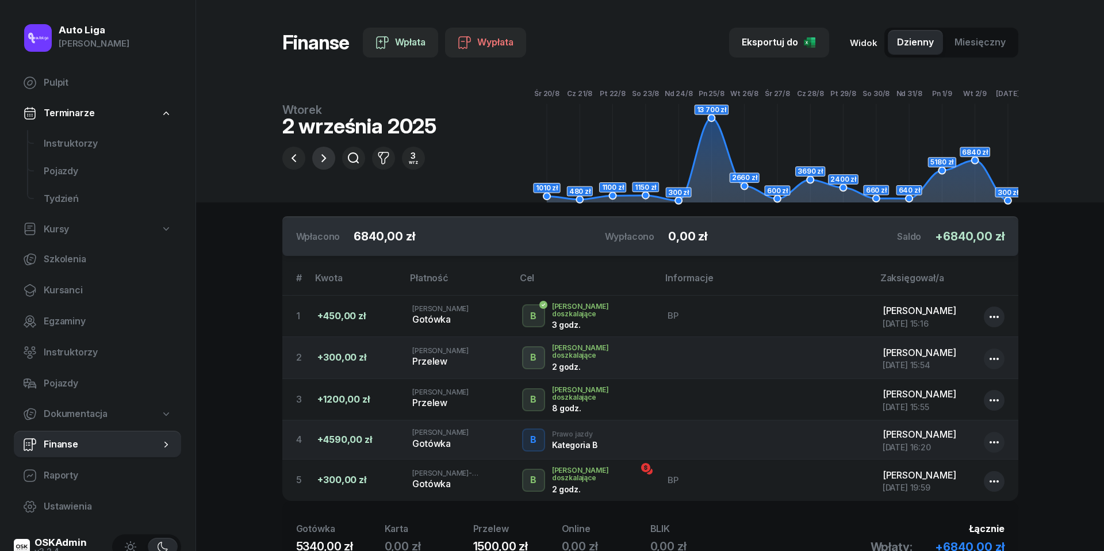
click at [322, 158] on icon "button" at bounding box center [324, 158] width 14 height 14
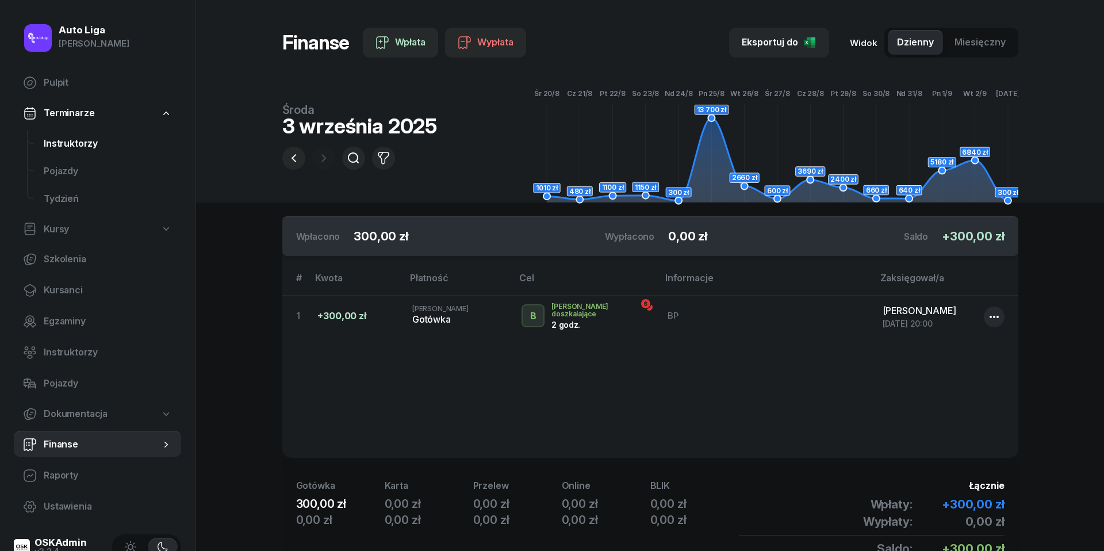
click at [66, 134] on link "Instruktorzy" at bounding box center [108, 144] width 147 height 28
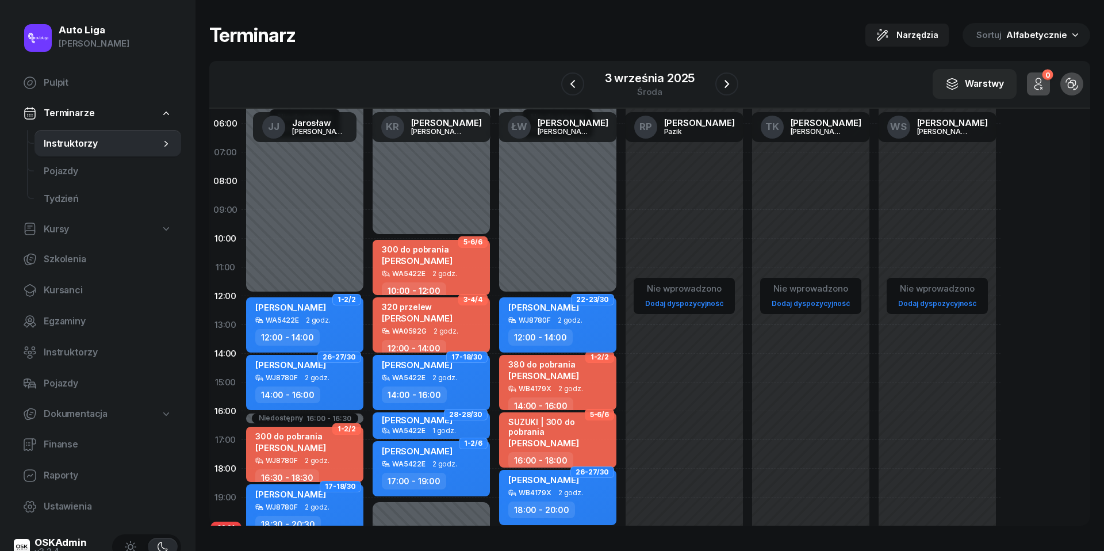
scroll to position [30, 0]
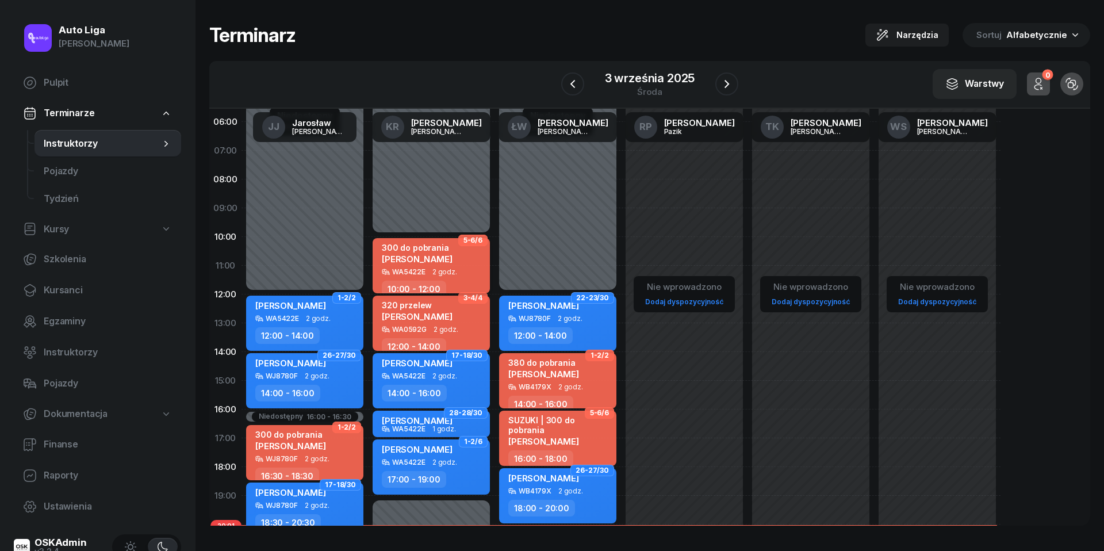
click at [445, 261] on span "[PERSON_NAME]" at bounding box center [417, 259] width 71 height 11
select select "10"
select select "12"
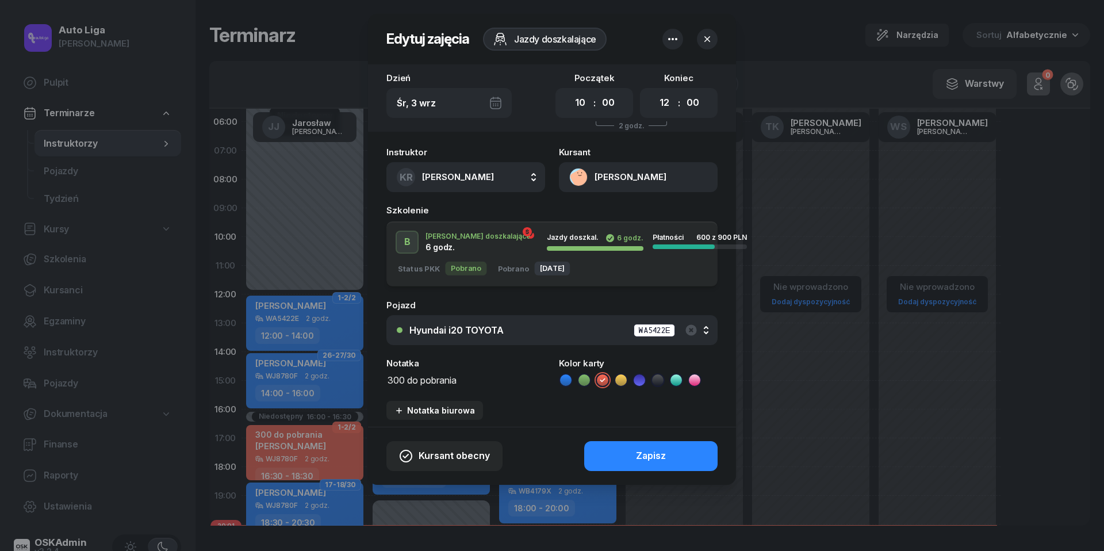
drag, startPoint x: 468, startPoint y: 381, endPoint x: 412, endPoint y: 381, distance: 55.2
click at [412, 381] on textarea "300 do pobrania" at bounding box center [466, 379] width 159 height 14
type textarea "300 przelew"
click at [693, 452] on button "Zapisz" at bounding box center [650, 456] width 133 height 30
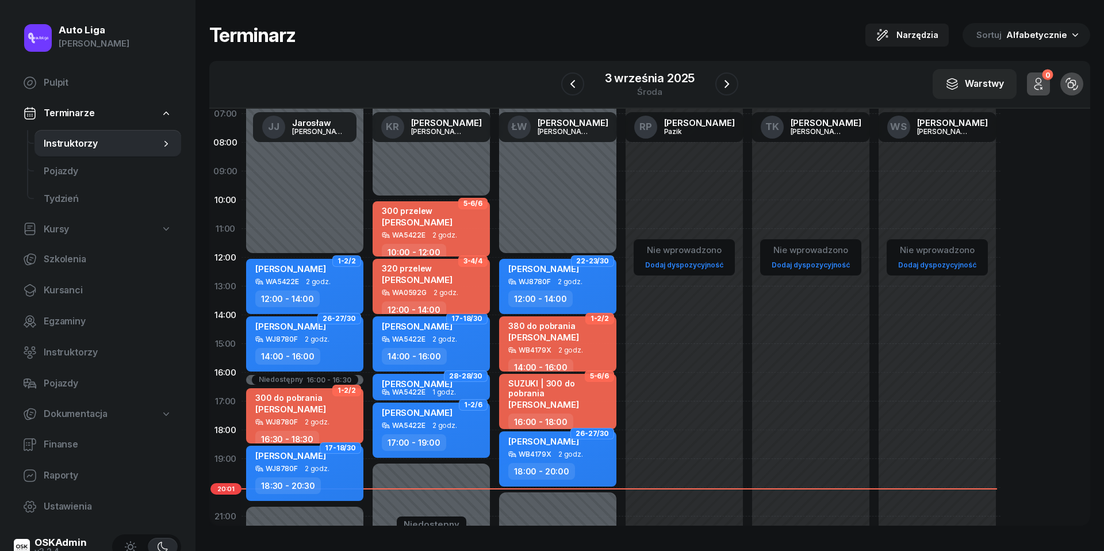
scroll to position [67, 0]
click at [291, 406] on span "[PERSON_NAME]" at bounding box center [290, 408] width 71 height 11
select select "16"
select select "30"
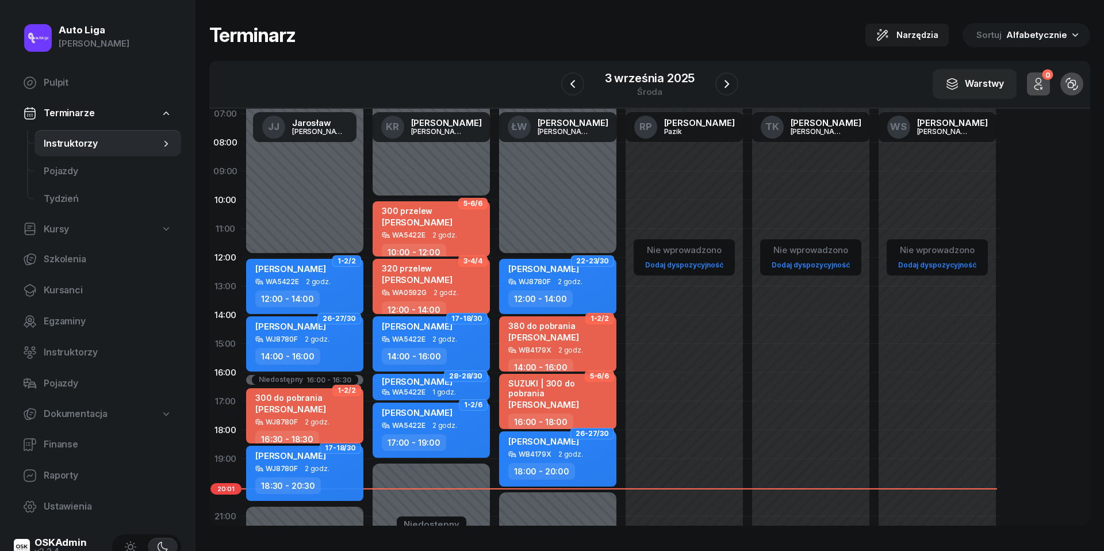
select select "18"
select select "30"
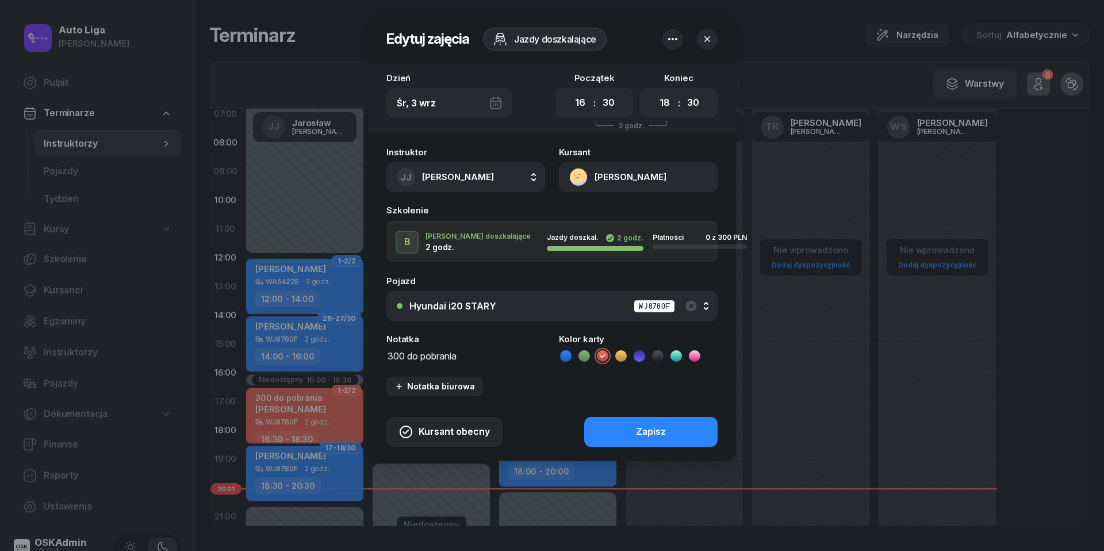
click at [580, 176] on button "[PERSON_NAME]" at bounding box center [638, 177] width 159 height 30
click at [588, 212] on div "Otwórz profil" at bounding box center [597, 216] width 56 height 15
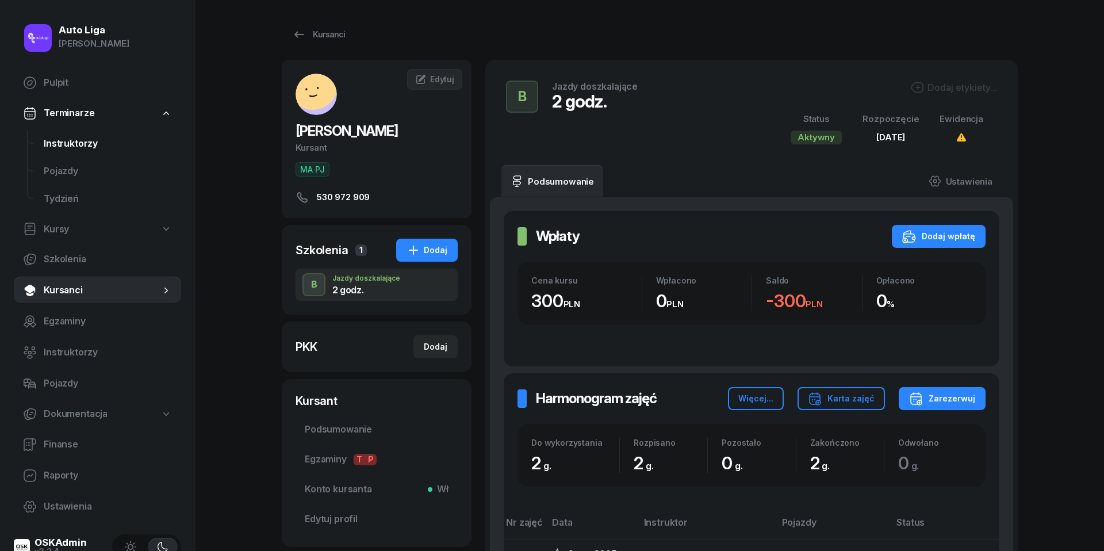
click at [65, 151] on link "Instruktorzy" at bounding box center [108, 144] width 147 height 28
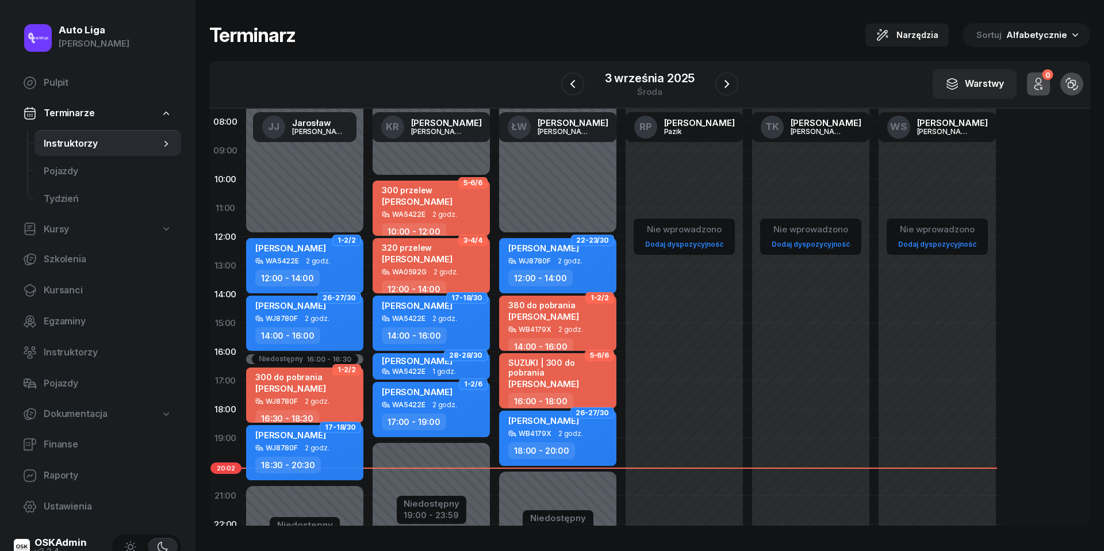
scroll to position [89, 0]
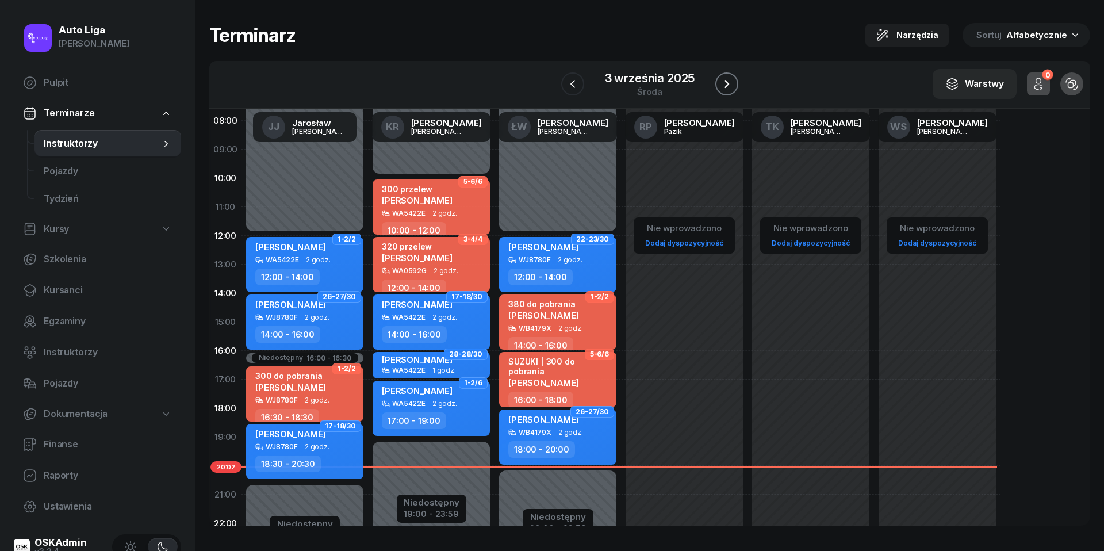
click at [728, 86] on icon "button" at bounding box center [727, 84] width 14 height 14
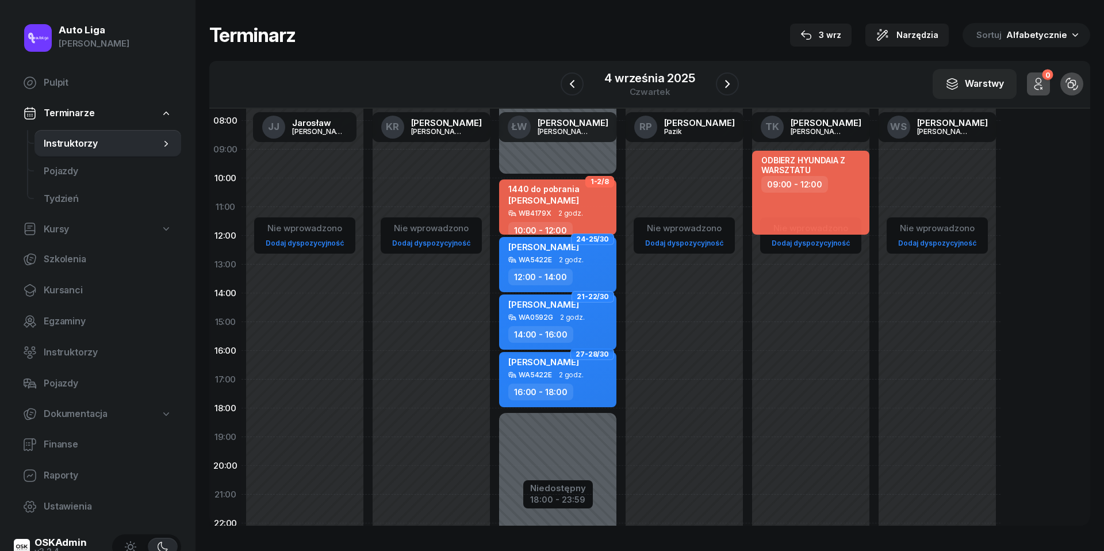
click at [571, 316] on span "2 godz." at bounding box center [572, 317] width 25 height 8
select select "14"
select select "16"
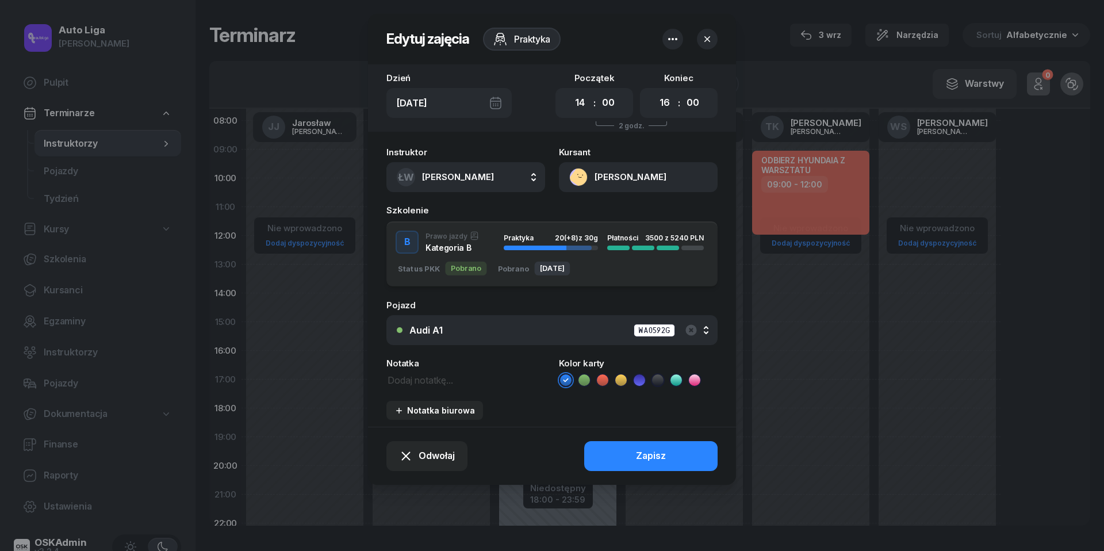
click at [491, 101] on div "[DATE]" at bounding box center [449, 103] width 125 height 30
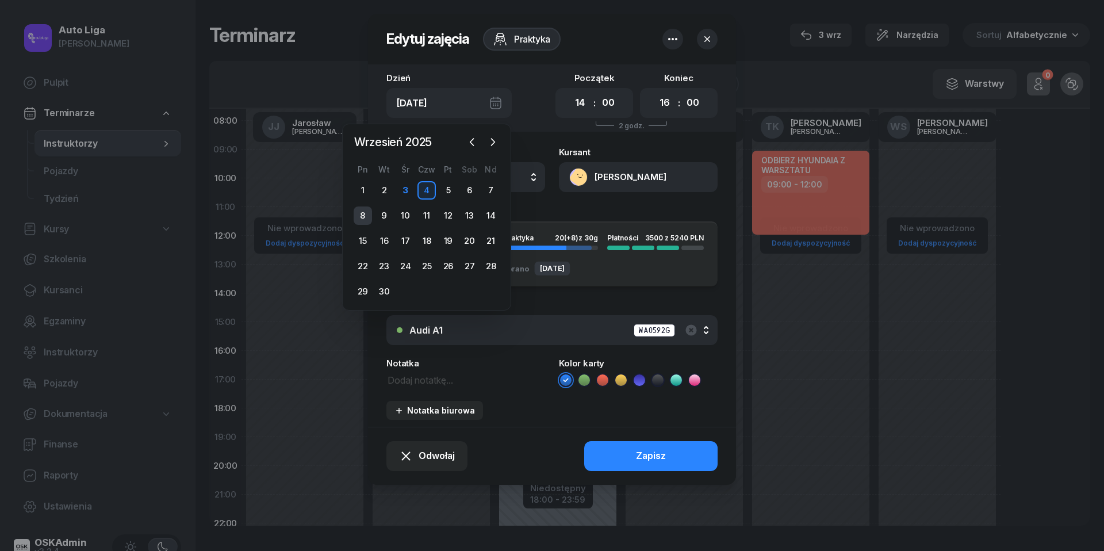
click at [364, 214] on div "8" at bounding box center [363, 215] width 18 height 18
type input "[DATE]"
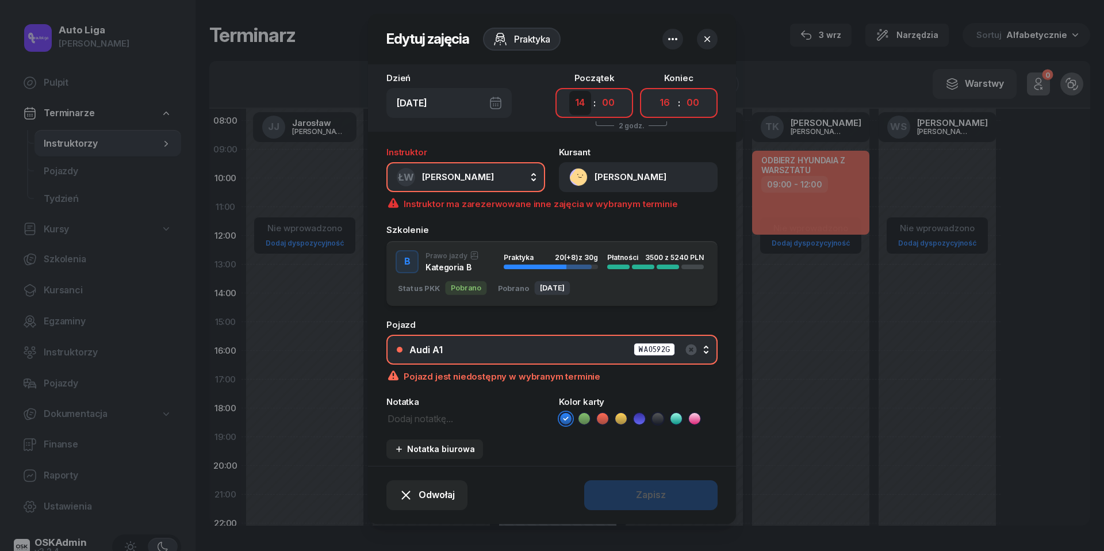
select select "08"
select select "10"
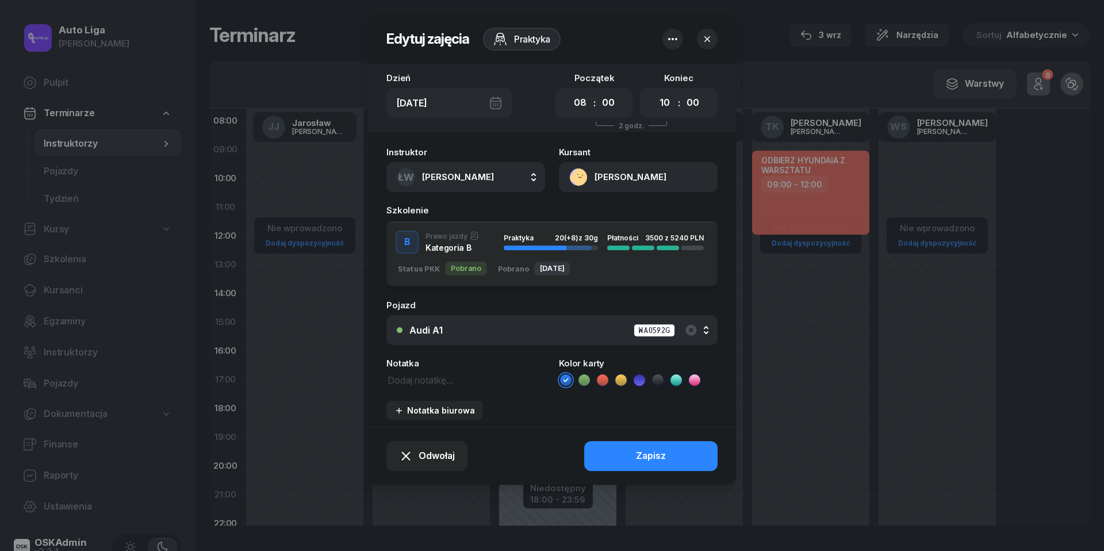
click at [527, 180] on button "ŁW [PERSON_NAME]" at bounding box center [466, 177] width 159 height 30
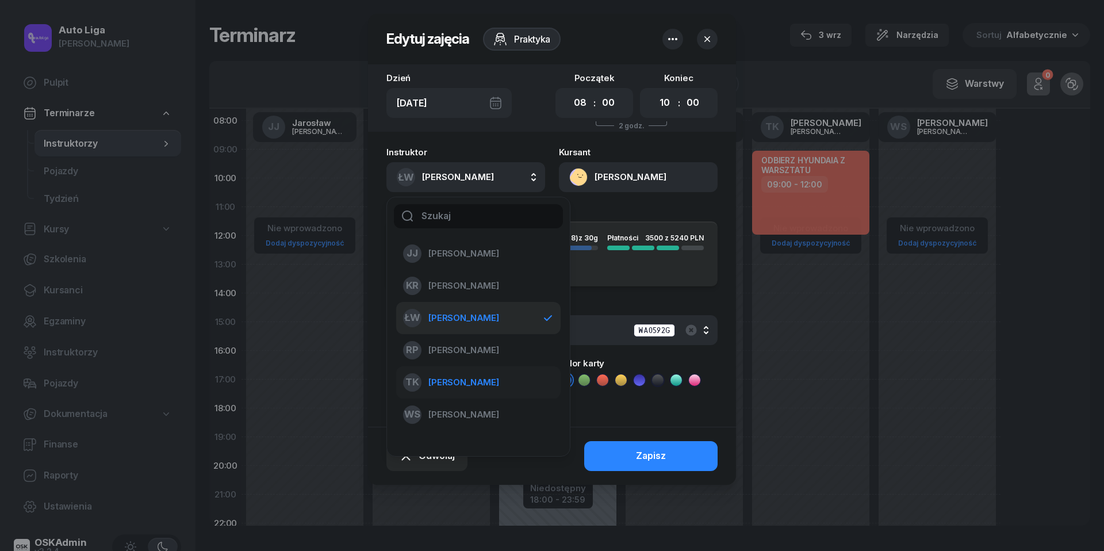
click at [465, 378] on span "[PERSON_NAME]" at bounding box center [464, 382] width 71 height 15
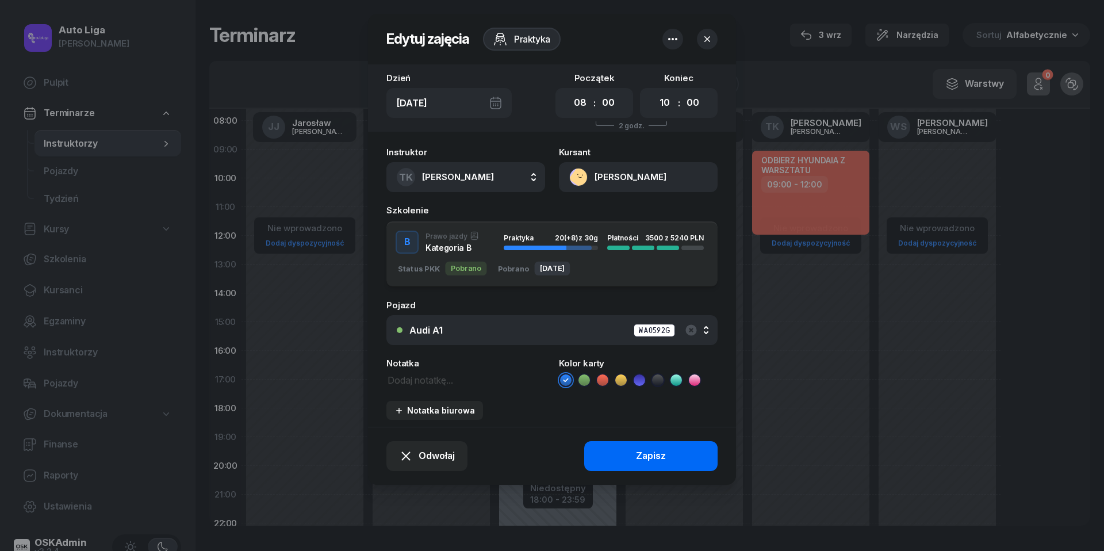
click at [656, 454] on div "Zapisz" at bounding box center [651, 456] width 30 height 15
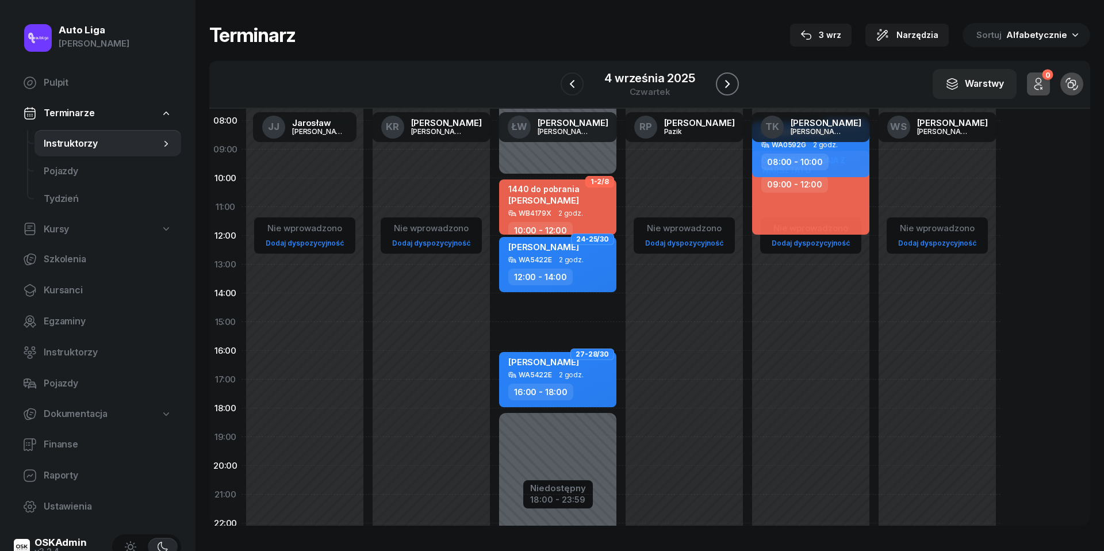
click at [735, 85] on button "button" at bounding box center [727, 83] width 23 height 23
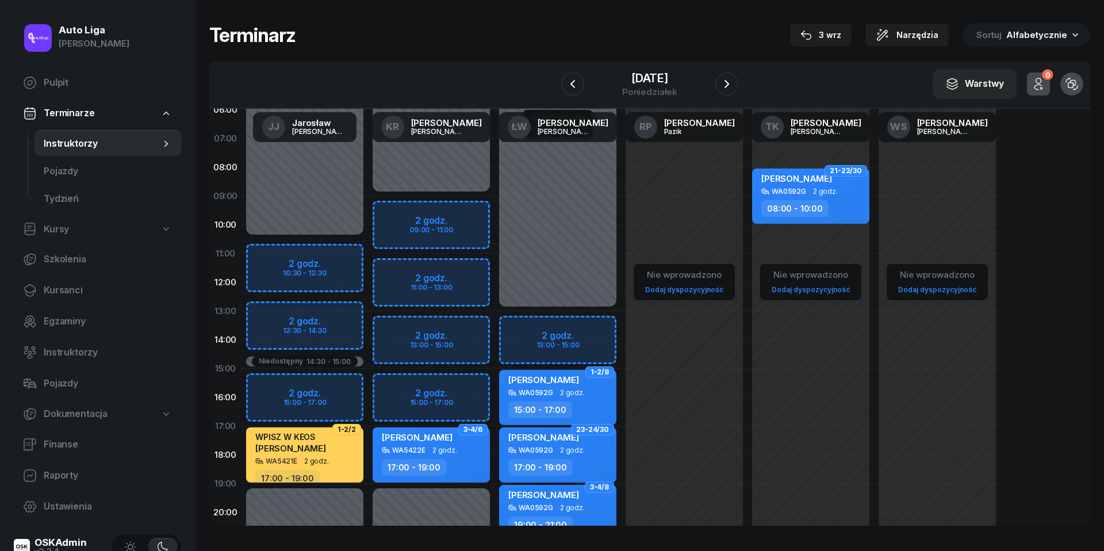
scroll to position [37, 0]
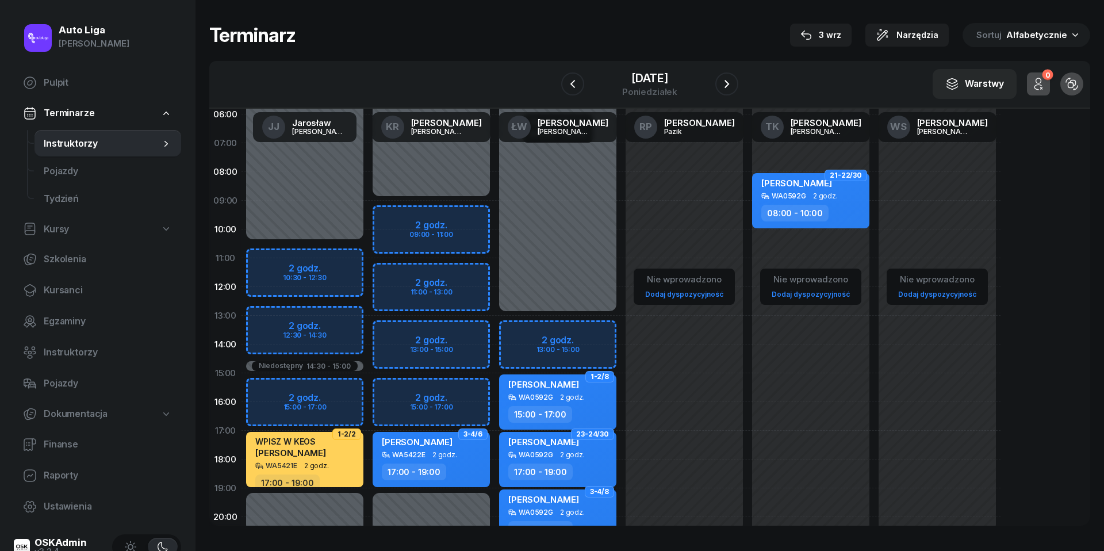
click at [794, 294] on link "Dodaj dyspozycyjność" at bounding box center [810, 294] width 87 height 13
select select "08"
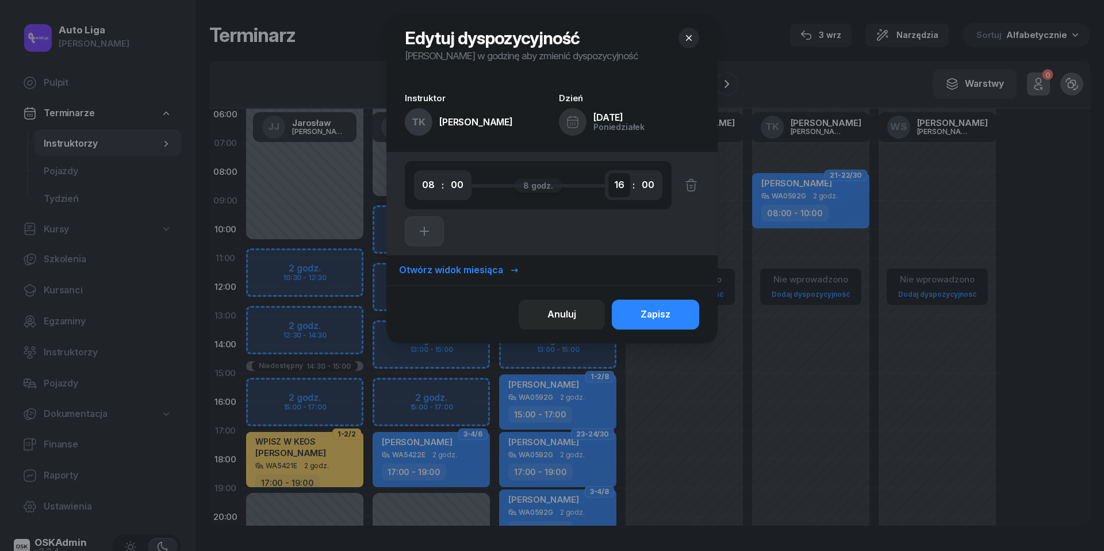
select select "10"
click at [647, 311] on div "Zapisz" at bounding box center [656, 314] width 30 height 15
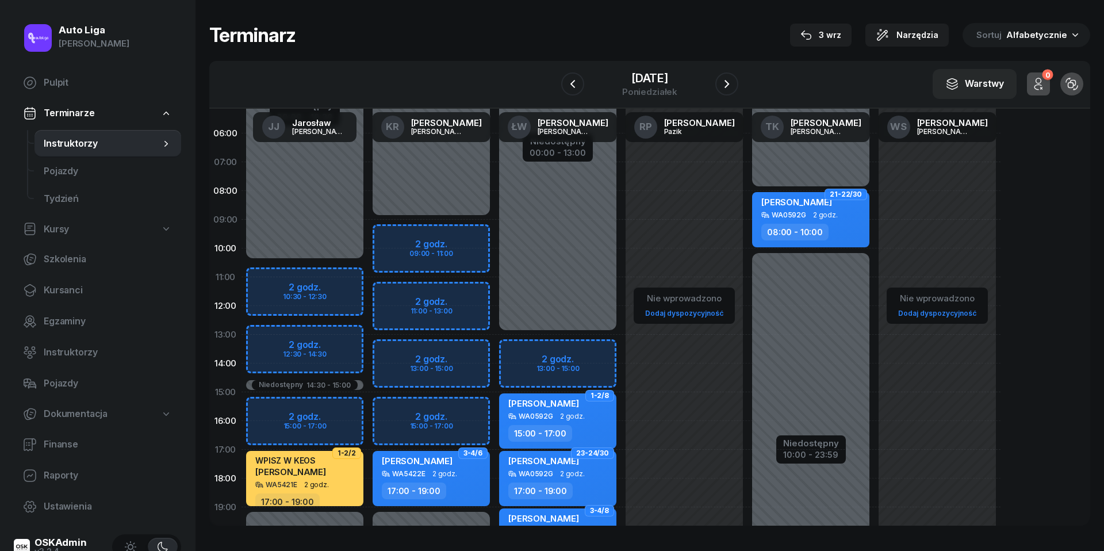
scroll to position [0, 0]
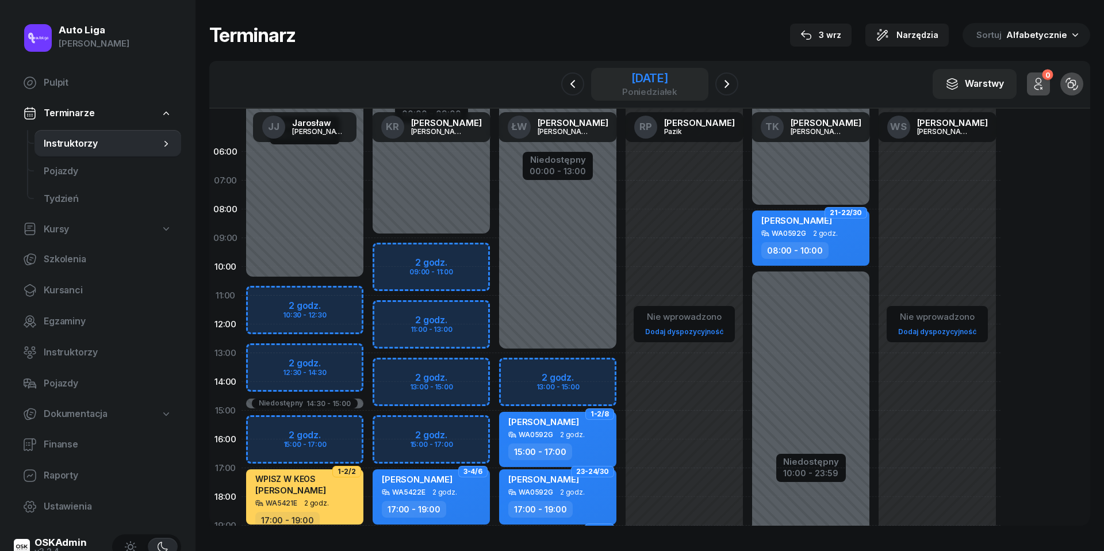
click at [648, 87] on div "poniedziałek" at bounding box center [649, 91] width 55 height 9
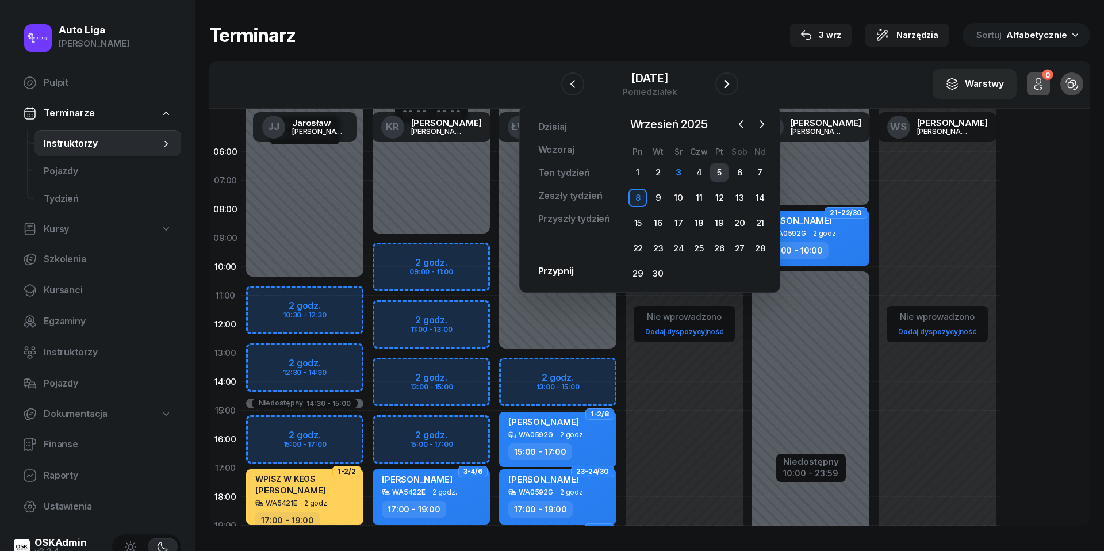
click at [718, 176] on div "5" at bounding box center [719, 172] width 18 height 18
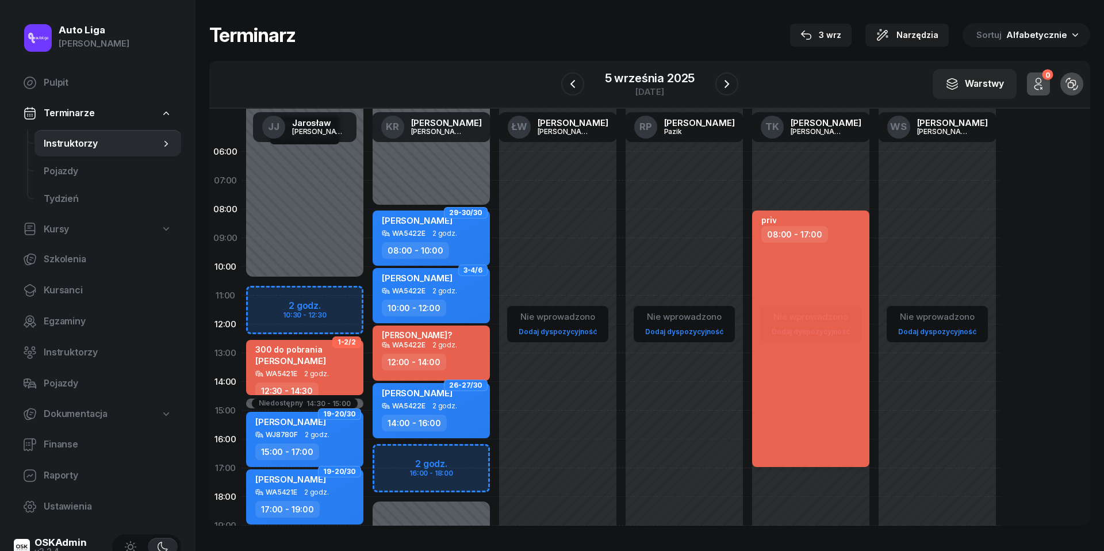
click at [812, 279] on div "priv 08:00 - 17:00" at bounding box center [810, 339] width 117 height 257
select select "08"
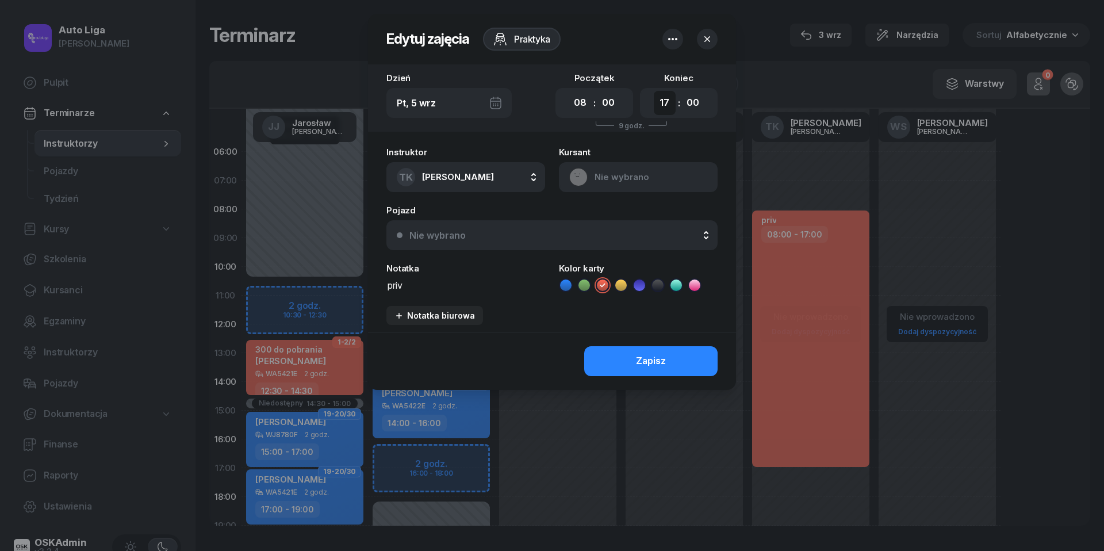
select select "10"
click at [668, 362] on button "Zapisz" at bounding box center [650, 361] width 133 height 30
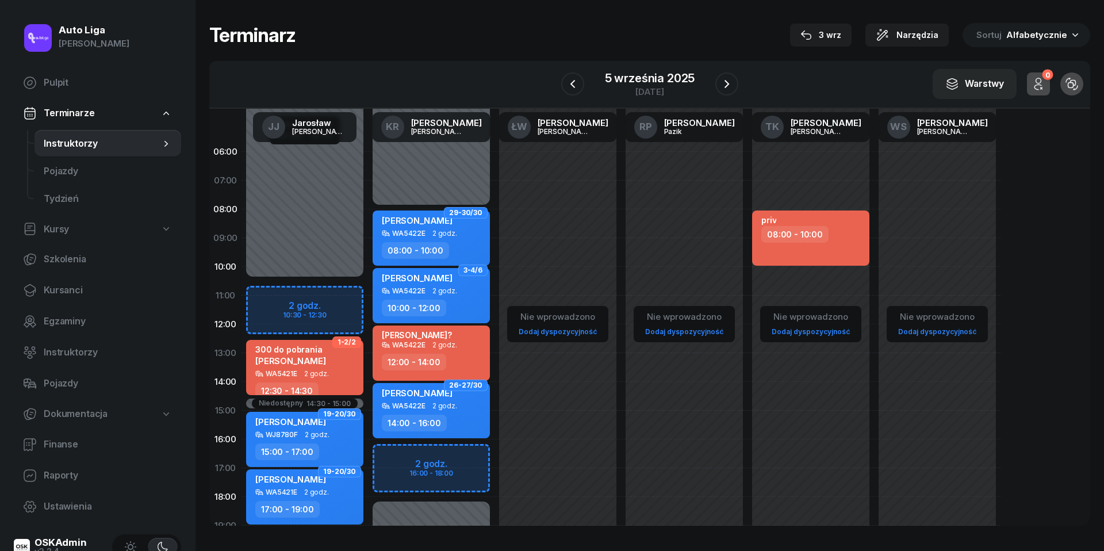
click at [817, 328] on link "Dodaj dyspozycyjność" at bounding box center [810, 331] width 87 height 13
select select "08"
select select "16"
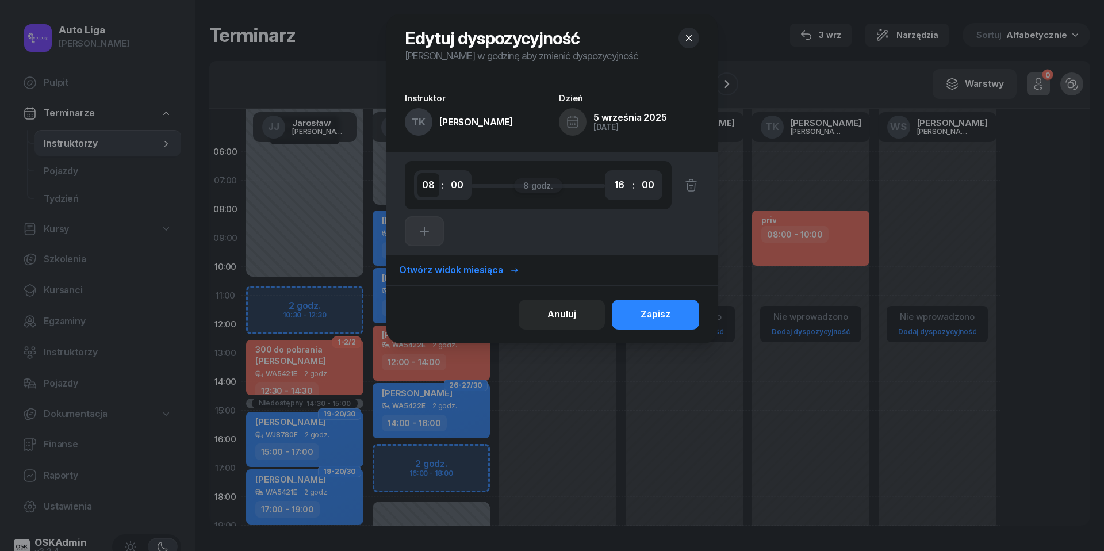
select select "18"
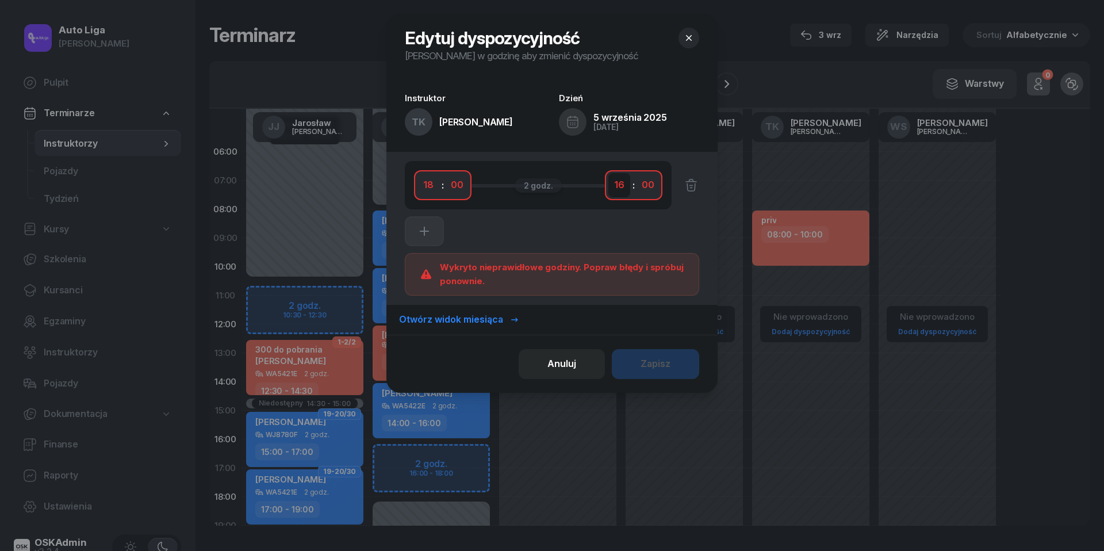
select select "20"
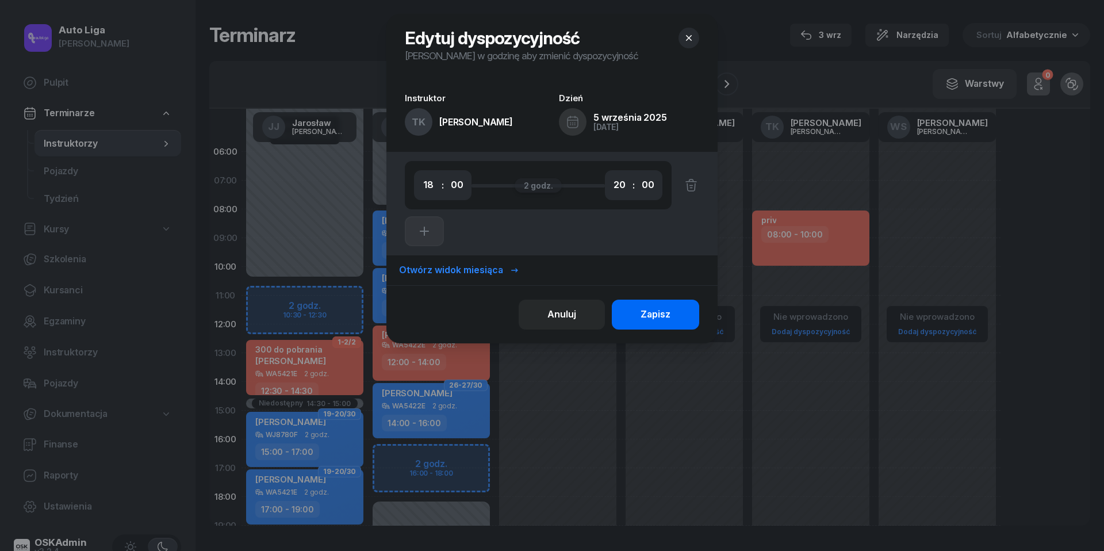
click at [646, 316] on div "Zapisz" at bounding box center [656, 314] width 30 height 15
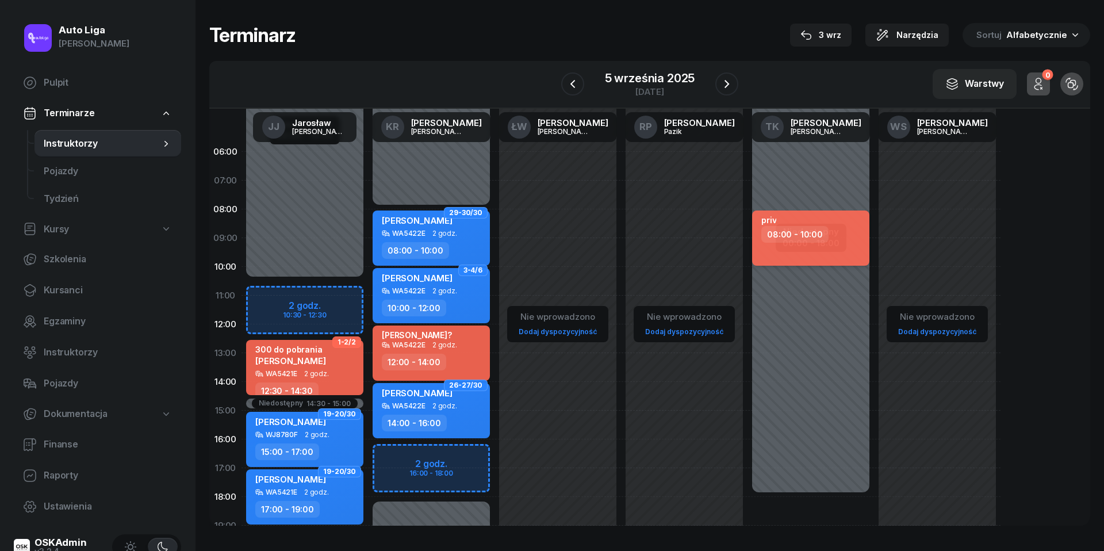
click at [799, 242] on div "priv 08:00 - 10:00" at bounding box center [810, 238] width 117 height 55
select select "08"
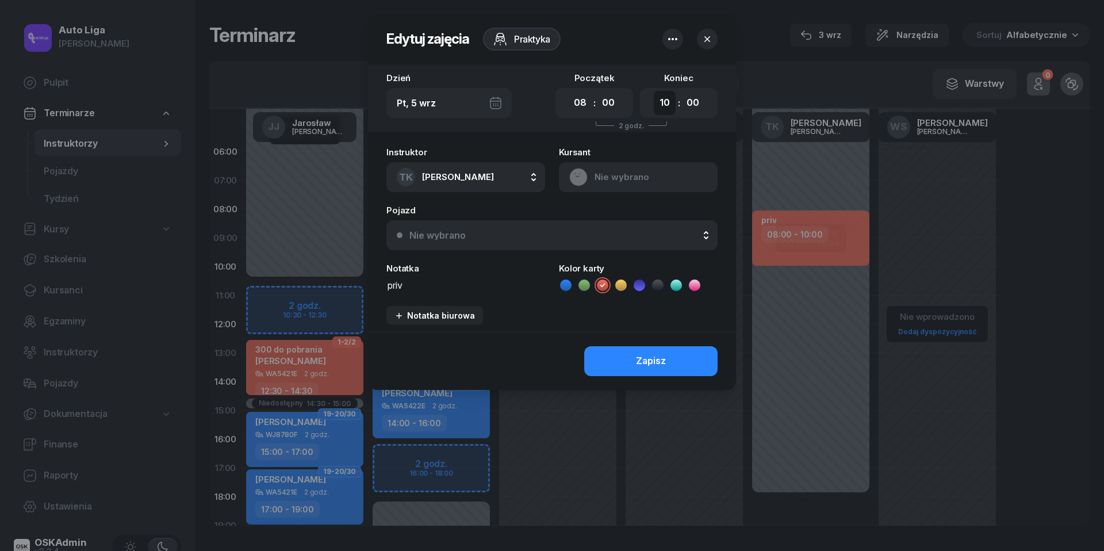
select select "17"
click at [674, 364] on div "Zapisz" at bounding box center [552, 361] width 368 height 58
click at [679, 357] on button "Zapisz" at bounding box center [650, 361] width 133 height 30
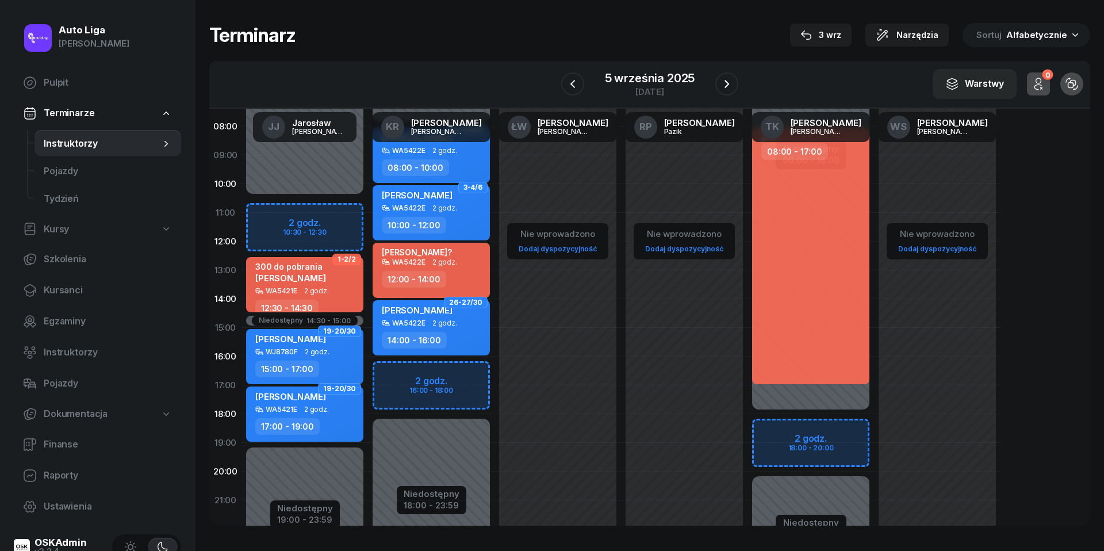
scroll to position [87, 0]
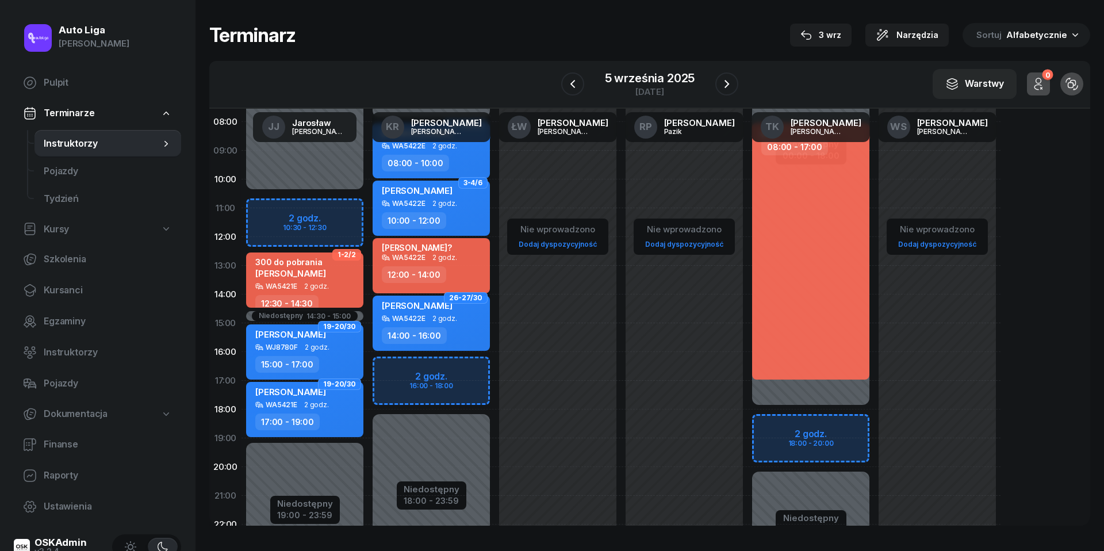
click at [778, 420] on div "priv 08:00 - 17:00 Niedostępny 00:00 - 18:00 Niedostępny 20:00 - 23:59 2 godz. …" at bounding box center [811, 323] width 127 height 546
select select "18"
select select "20"
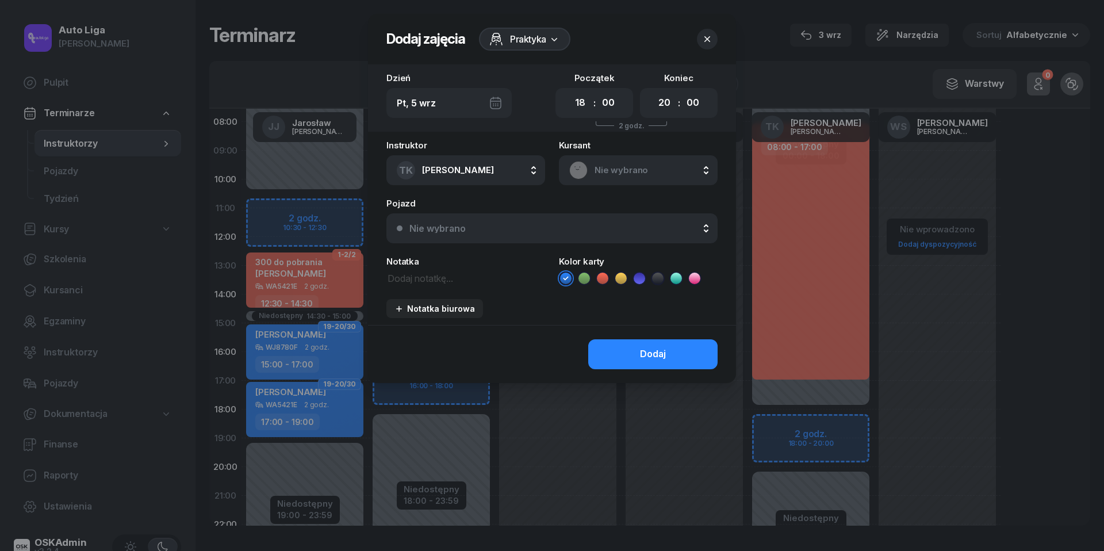
click at [644, 169] on span "Nie wybrano" at bounding box center [651, 170] width 113 height 15
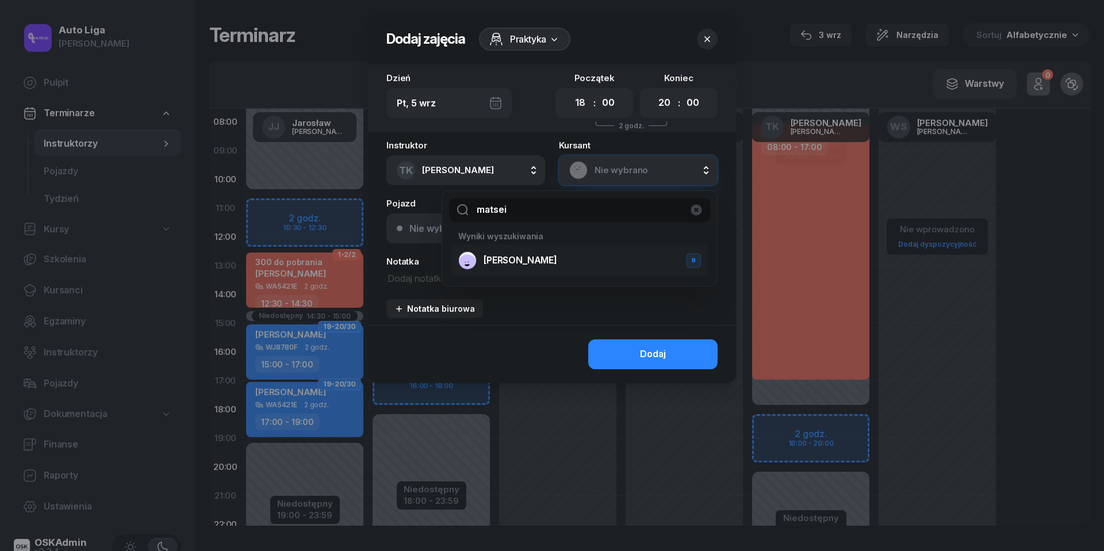
type input "matsei"
click at [538, 253] on span "[PERSON_NAME]" at bounding box center [521, 260] width 74 height 15
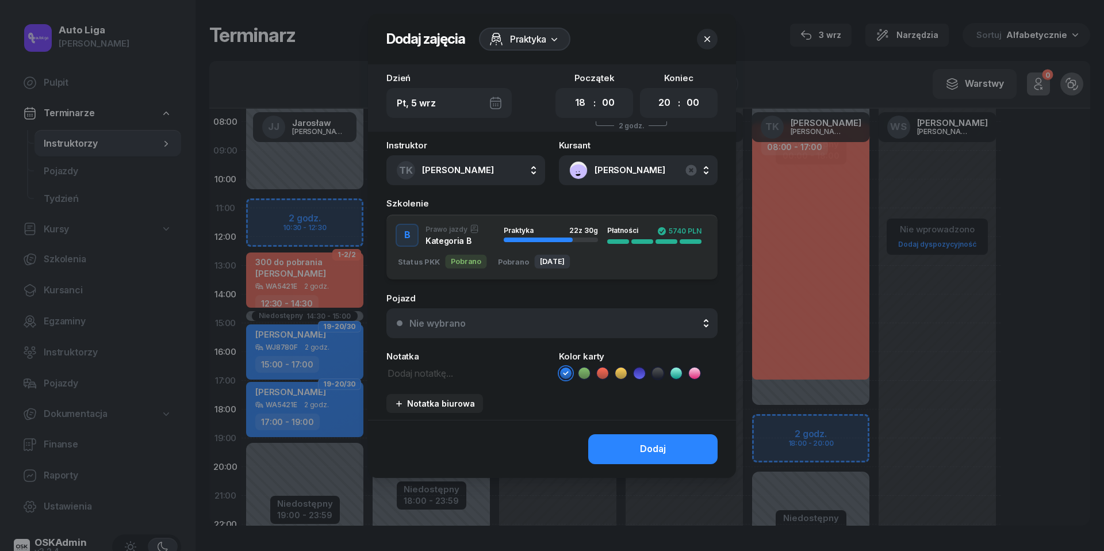
click at [575, 329] on button "Nie wybrano" at bounding box center [552, 323] width 331 height 30
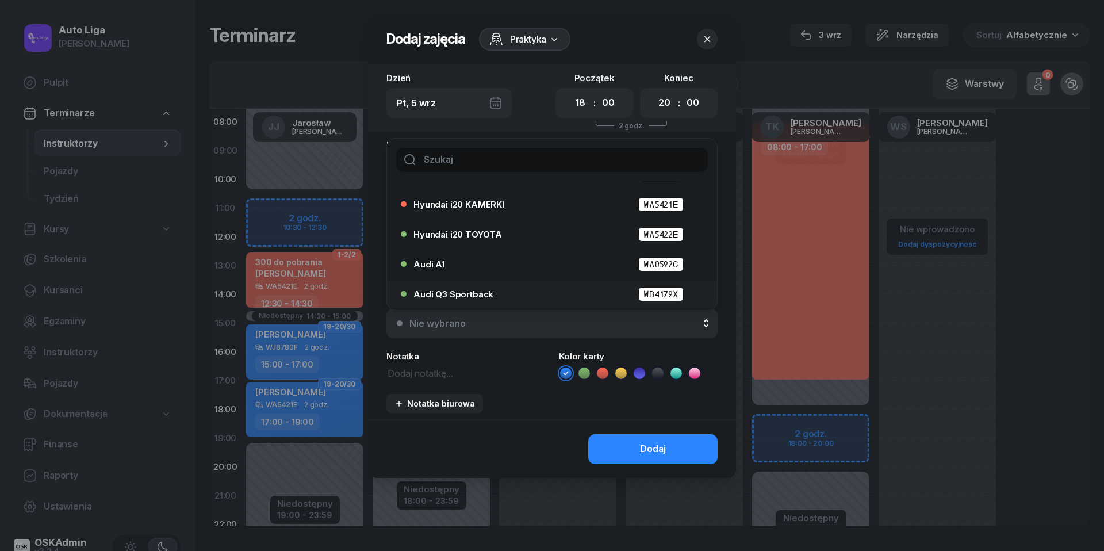
scroll to position [53, 0]
click at [534, 288] on div "Audi Q3 Sportback WB4179X" at bounding box center [555, 294] width 283 height 14
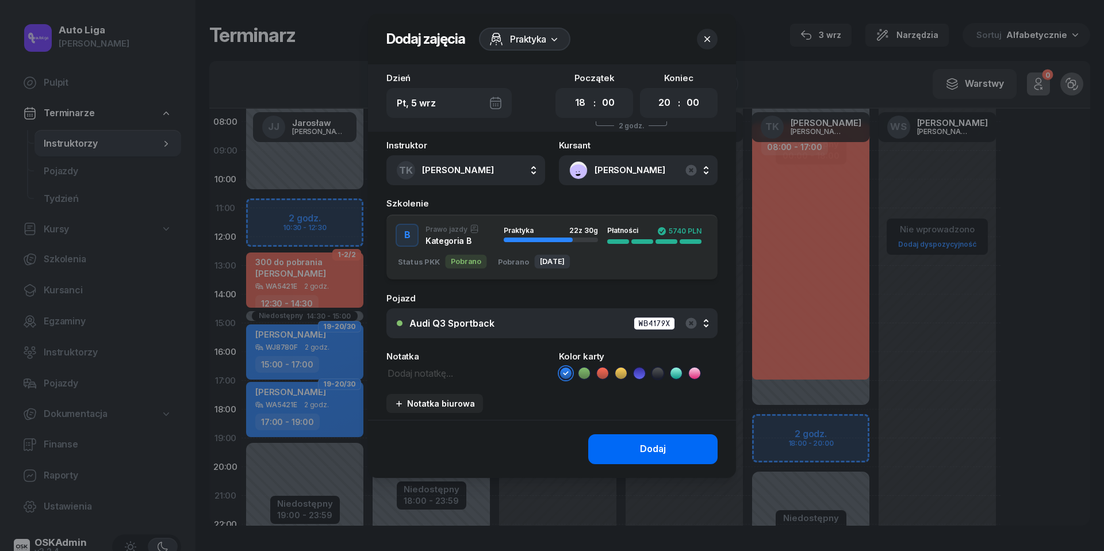
click at [638, 449] on button "Dodaj" at bounding box center [652, 449] width 129 height 30
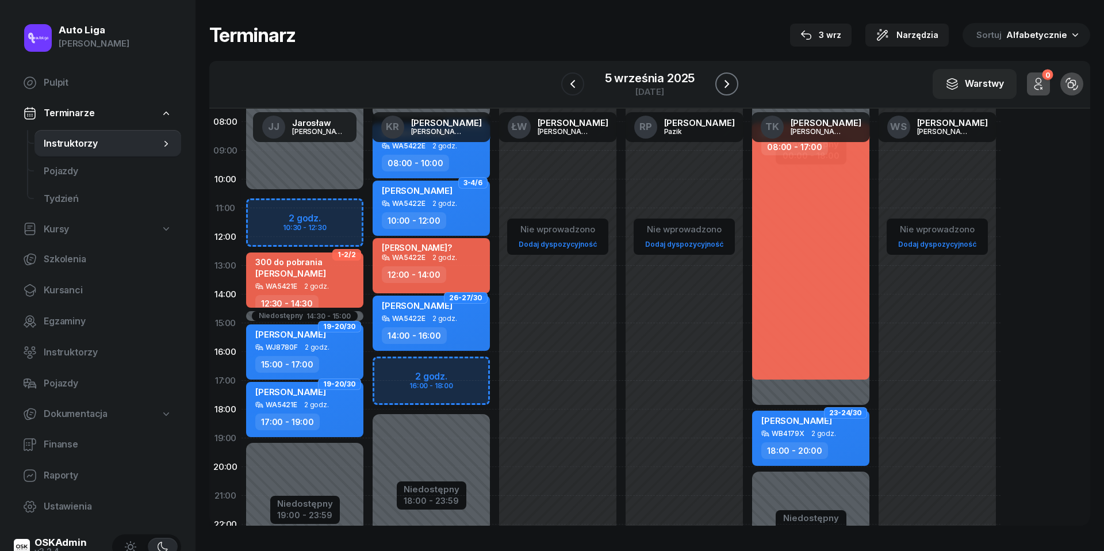
click at [727, 79] on icon "button" at bounding box center [727, 84] width 14 height 14
click at [727, 79] on icon "button" at bounding box center [728, 84] width 14 height 14
click at [727, 79] on icon "button" at bounding box center [727, 84] width 14 height 14
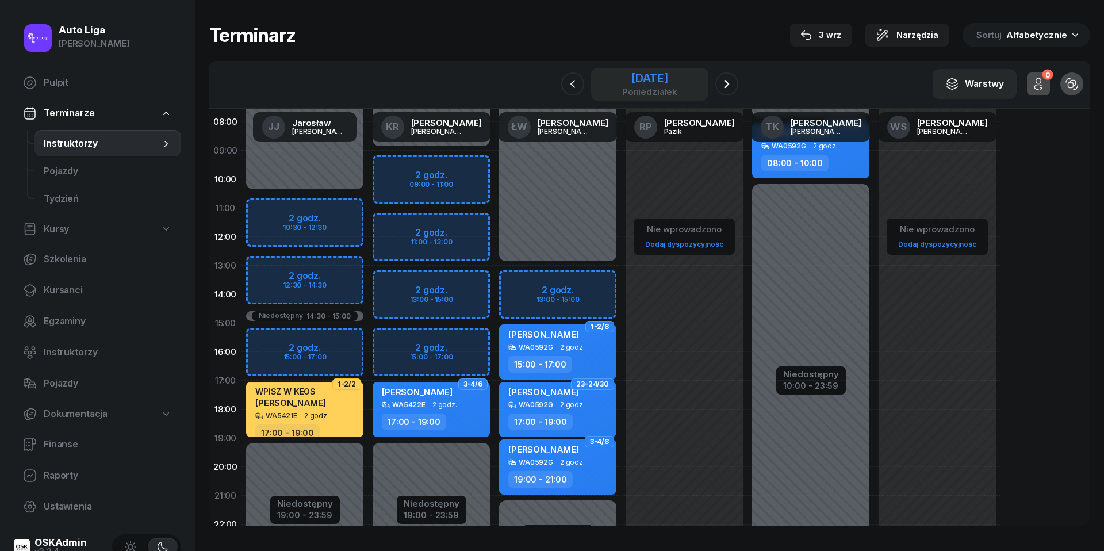
click at [648, 83] on div "[DATE]" at bounding box center [649, 78] width 55 height 12
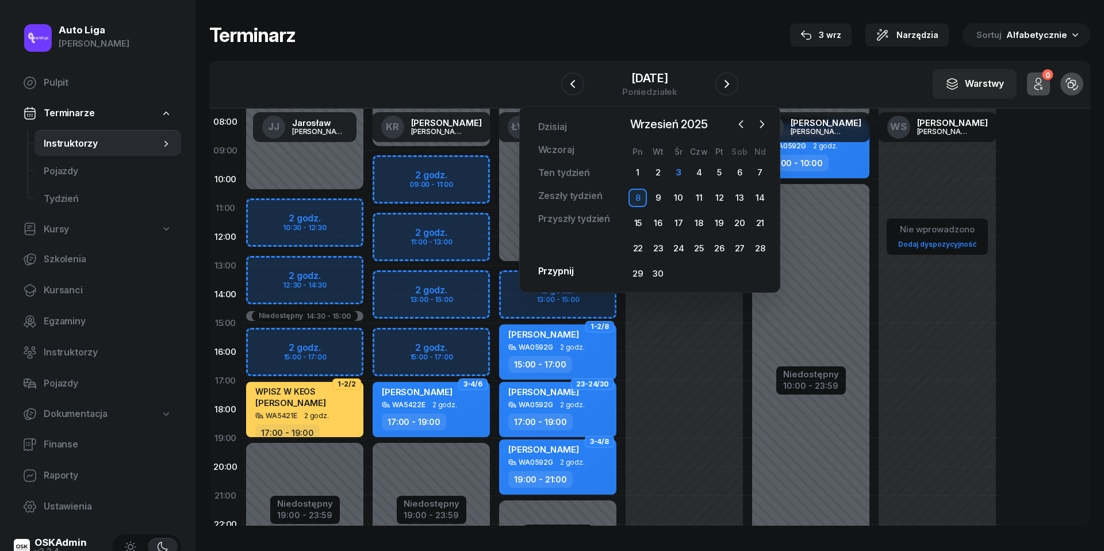
click at [827, 83] on div "W Wybierz [PERSON_NAME] KR [PERSON_NAME] ŁW [PERSON_NAME] RP [PERSON_NAME] TK […" at bounding box center [649, 85] width 881 height 48
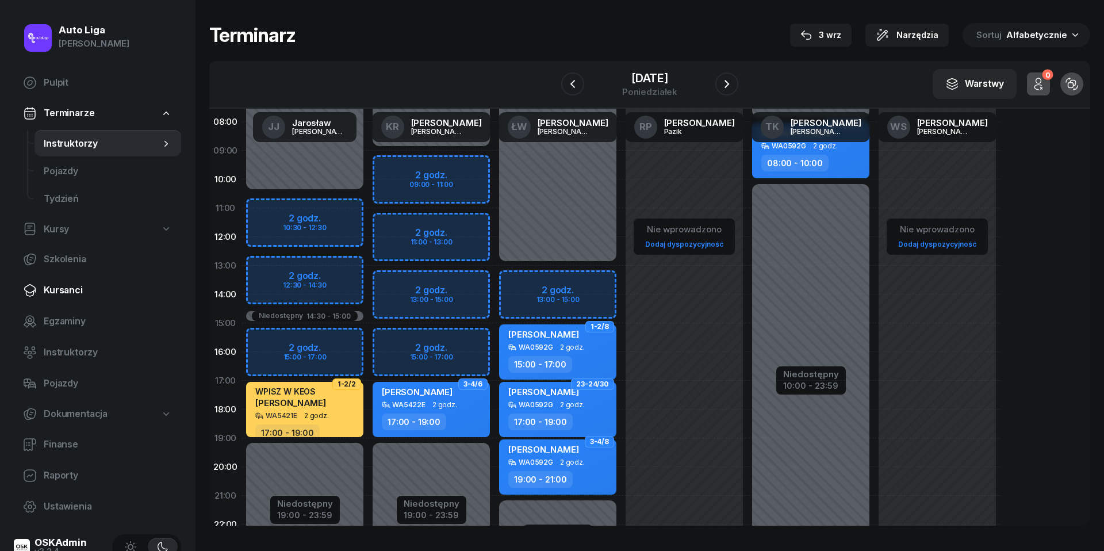
click at [60, 292] on span "Kursanci" at bounding box center [108, 290] width 128 height 15
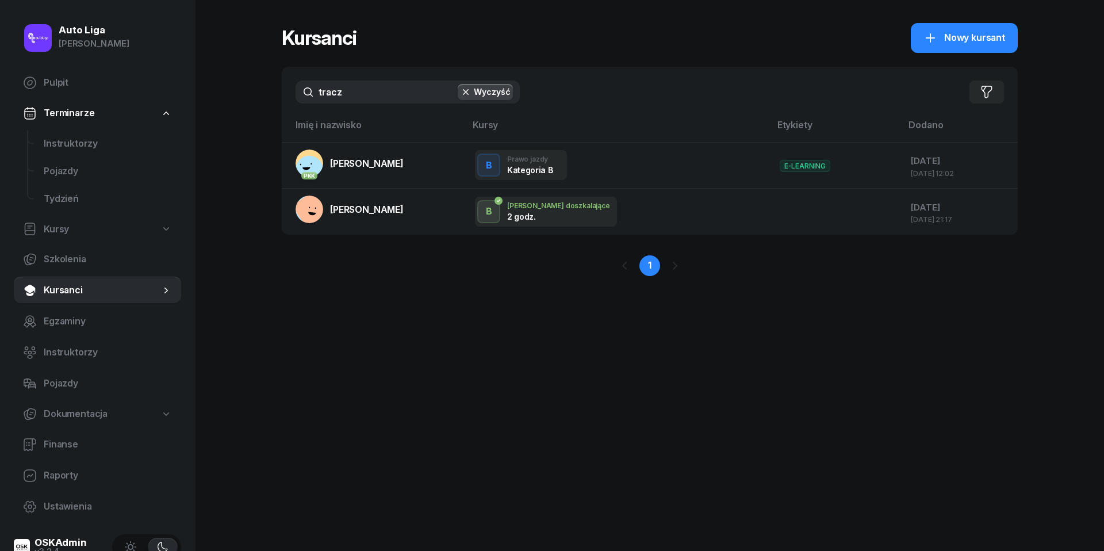
click at [387, 90] on input "tracz" at bounding box center [408, 92] width 224 height 23
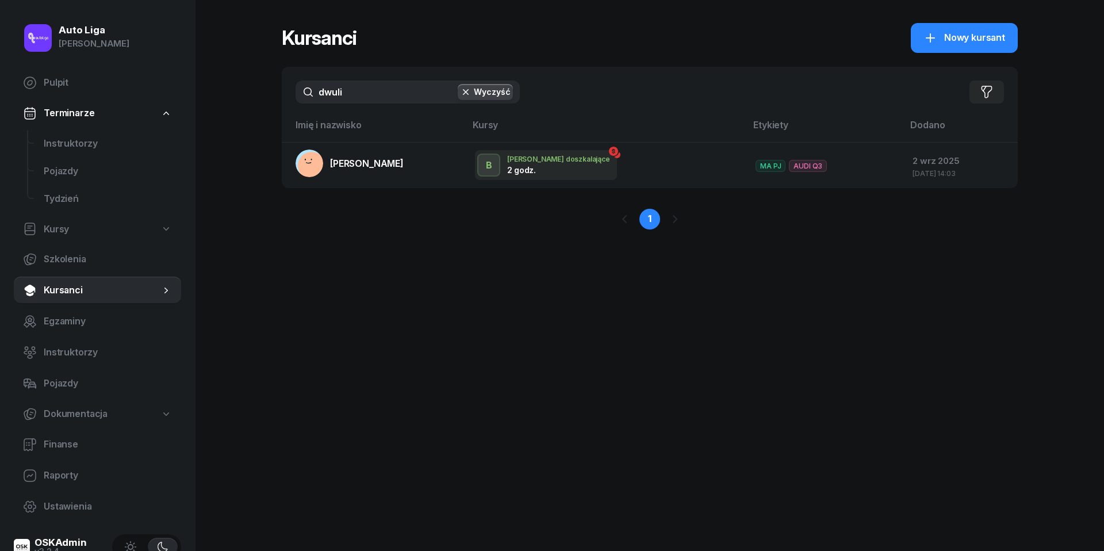
type input "duli"
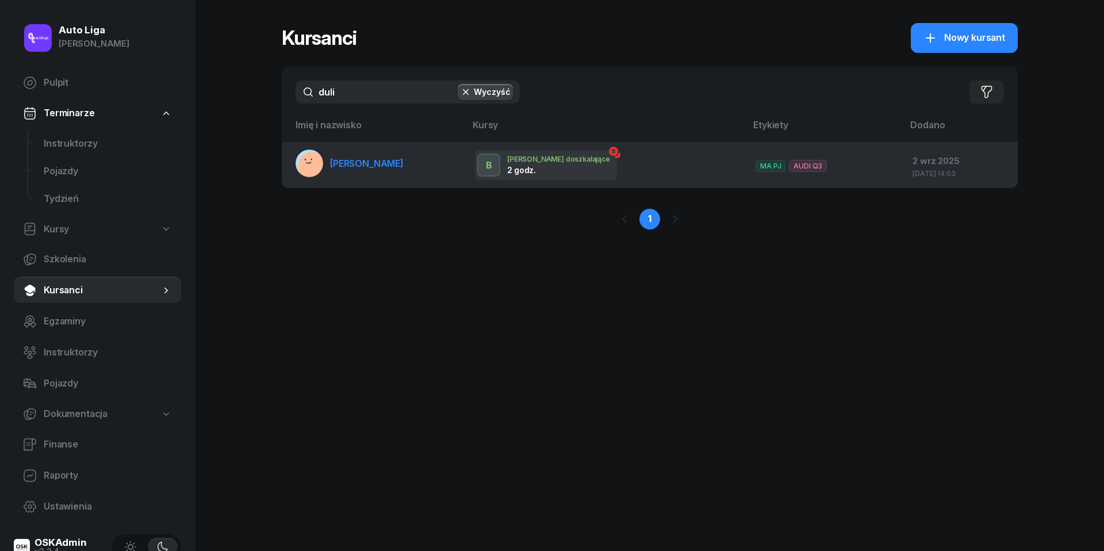
drag, startPoint x: 387, startPoint y: 90, endPoint x: 370, endPoint y: 168, distance: 79.9
click at [370, 168] on span "[PERSON_NAME]" at bounding box center [367, 164] width 74 height 12
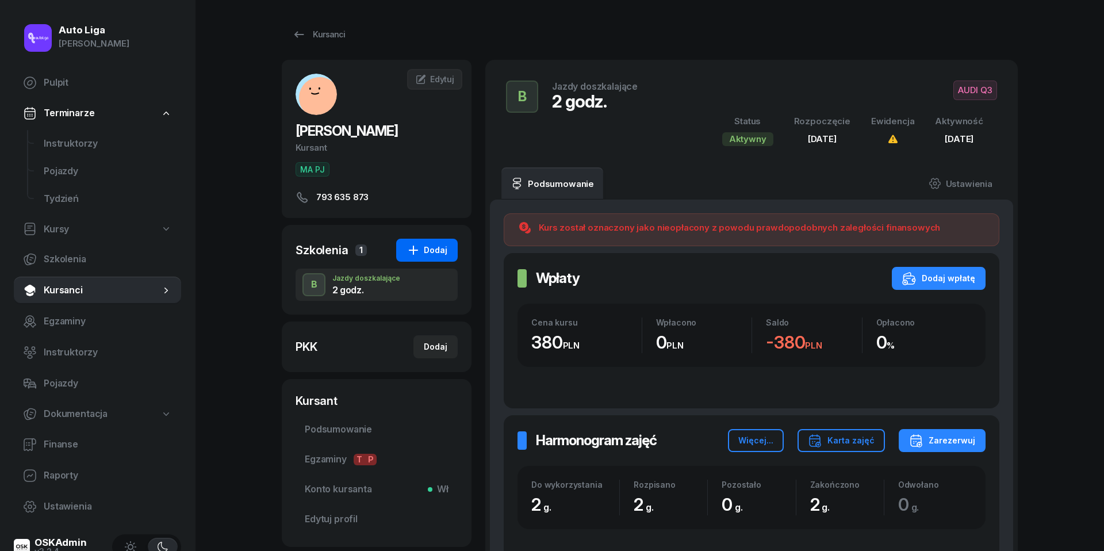
click at [437, 242] on button "Dodaj" at bounding box center [427, 250] width 62 height 23
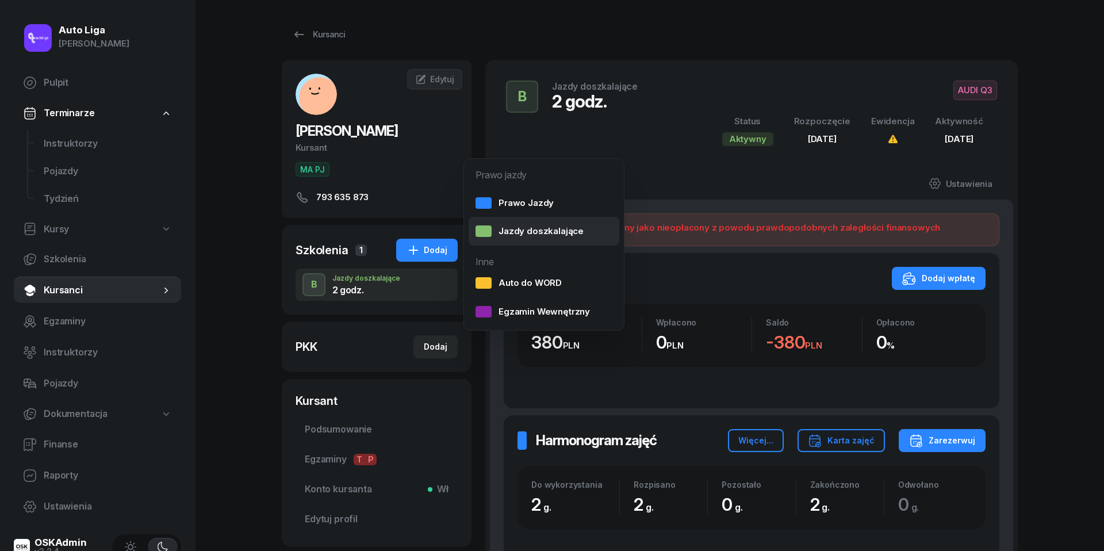
click at [553, 228] on div "Jazdy doszkalające" at bounding box center [530, 231] width 108 height 15
select select "B"
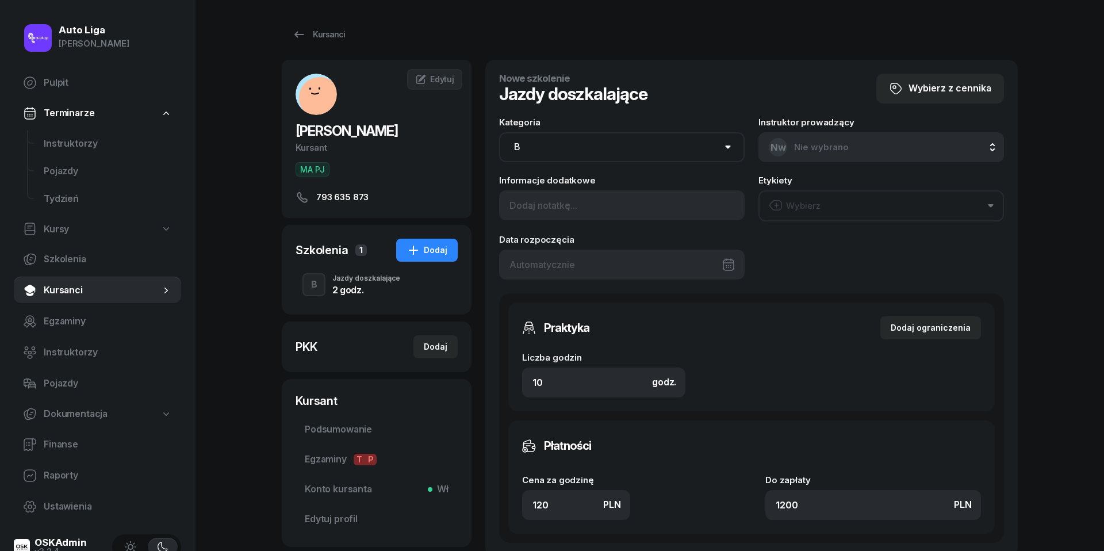
click at [821, 199] on button "Wybierz" at bounding box center [882, 205] width 246 height 31
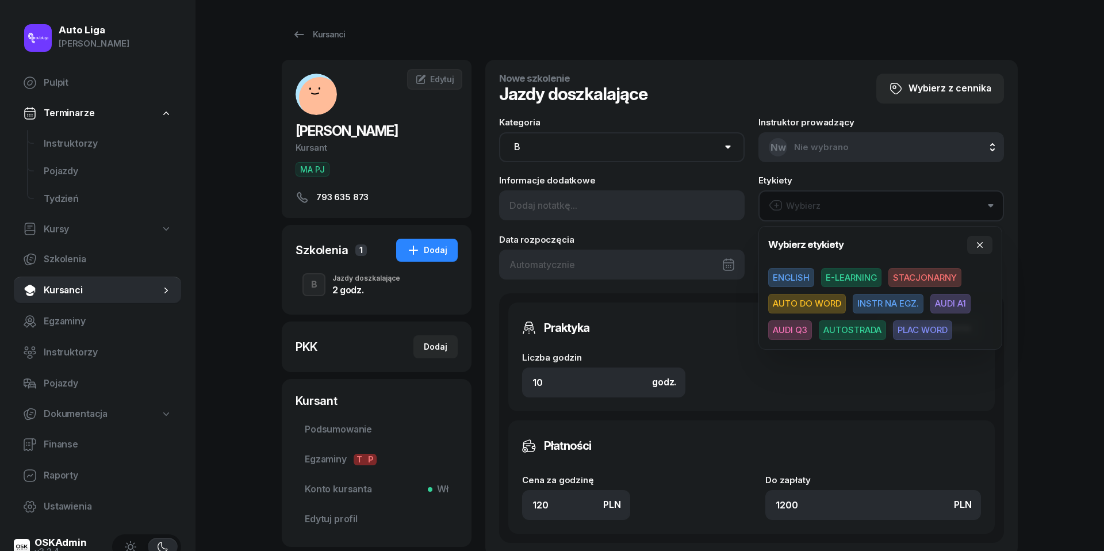
click at [791, 325] on span "AUDI Q3" at bounding box center [790, 330] width 44 height 20
click at [583, 261] on div at bounding box center [622, 264] width 246 height 30
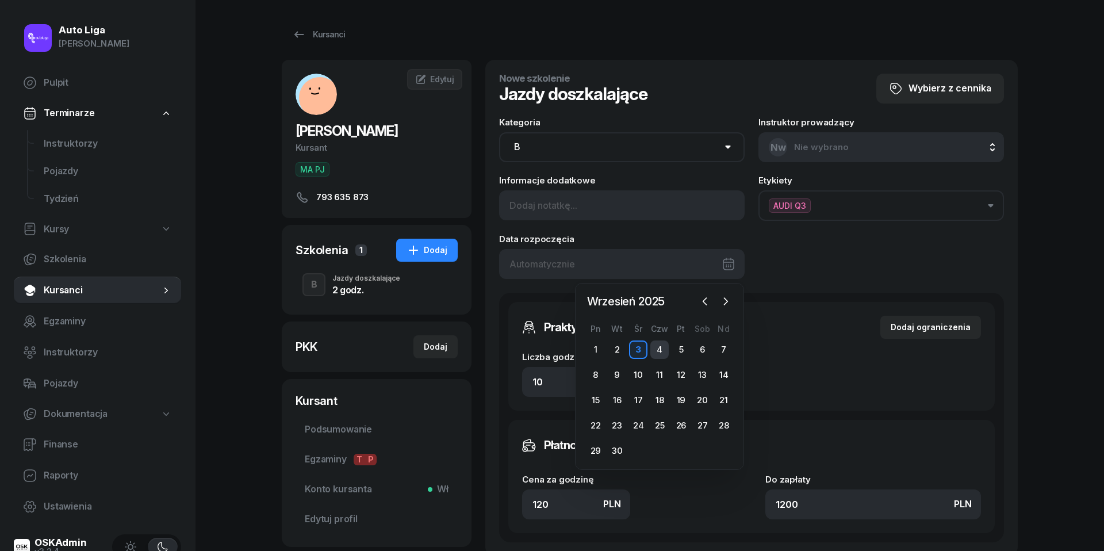
click at [656, 346] on div "4" at bounding box center [660, 350] width 18 height 18
type input "[DATE]"
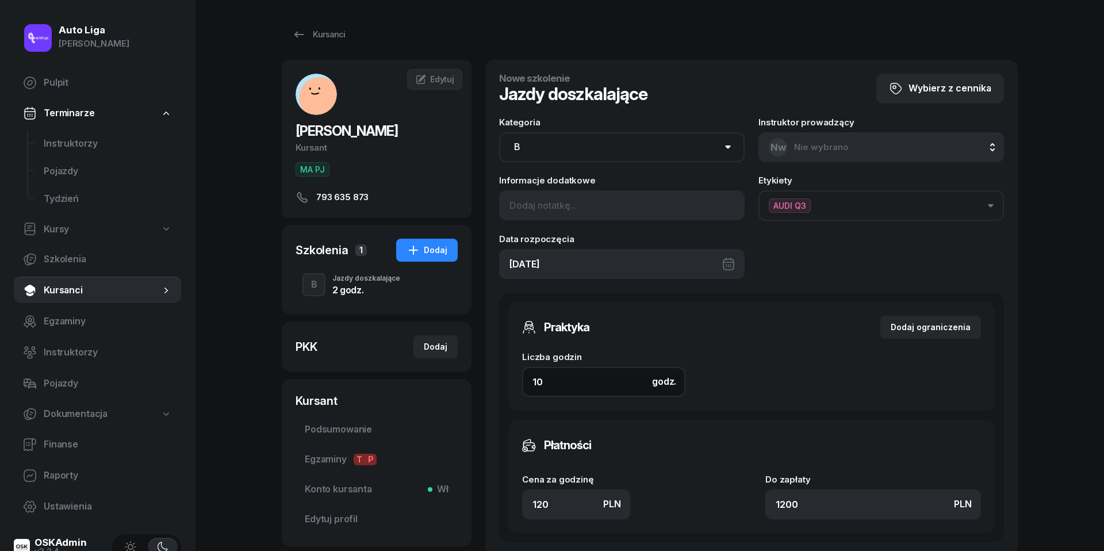
click at [580, 378] on input "10" at bounding box center [603, 382] width 163 height 30
type input "8"
type input "960"
type input "8"
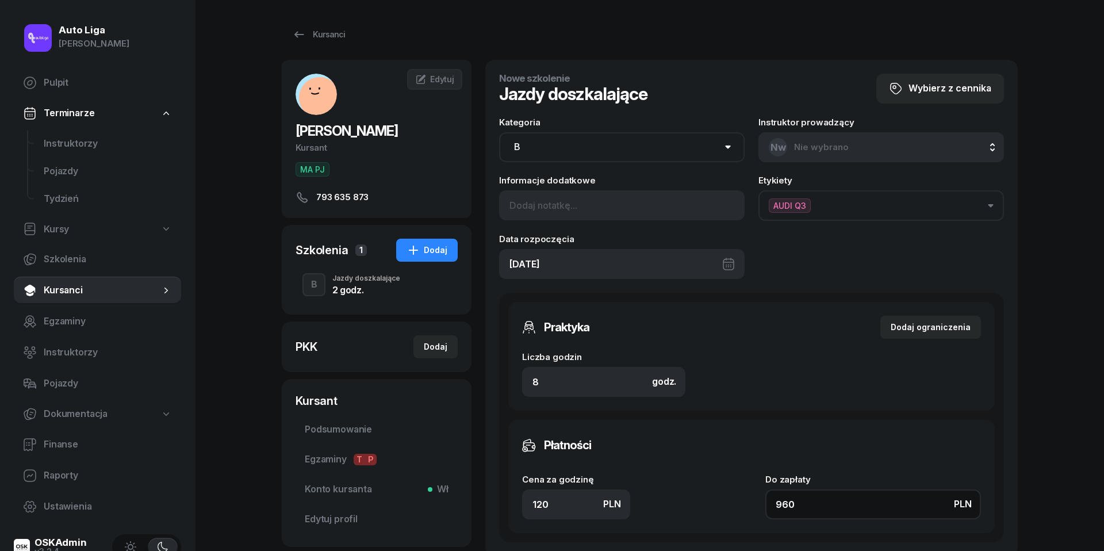
click at [817, 503] on input "960" at bounding box center [874, 504] width 216 height 30
type input "0.13"
type input "1"
type input "1.75"
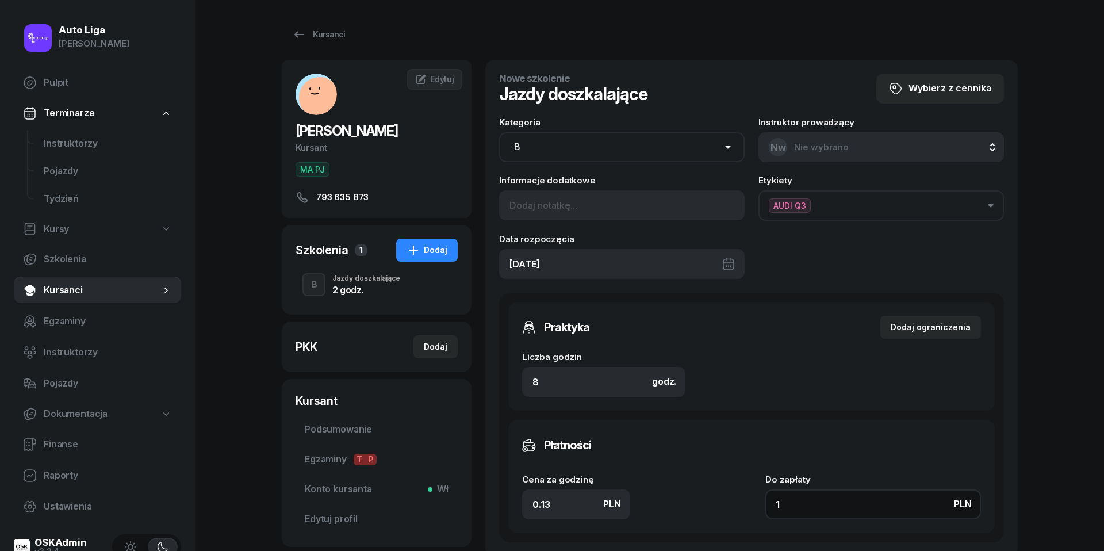
type input "14"
type input "18"
type input "144"
type input "180"
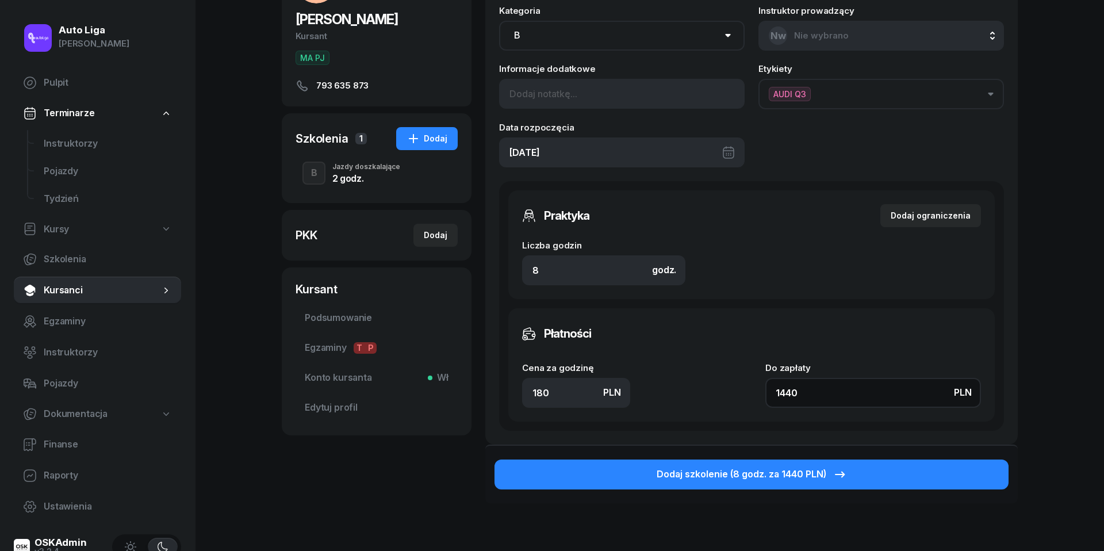
scroll to position [114, 0]
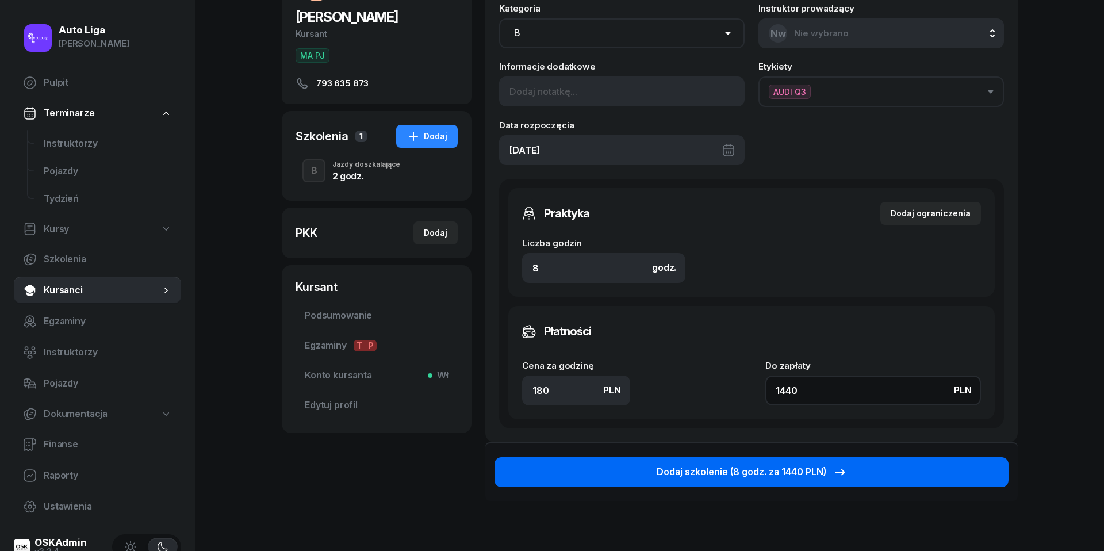
type input "1440"
click at [766, 472] on div "Dodaj szkolenie (8 godz. za 1440 PLN)" at bounding box center [752, 472] width 190 height 15
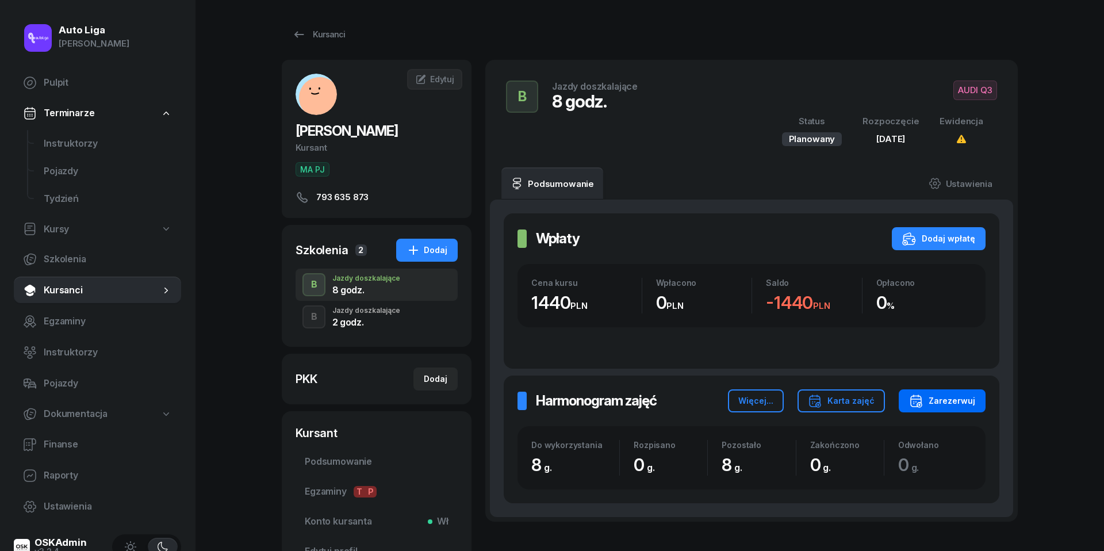
click at [949, 400] on div "Zarezerwuj" at bounding box center [942, 401] width 66 height 14
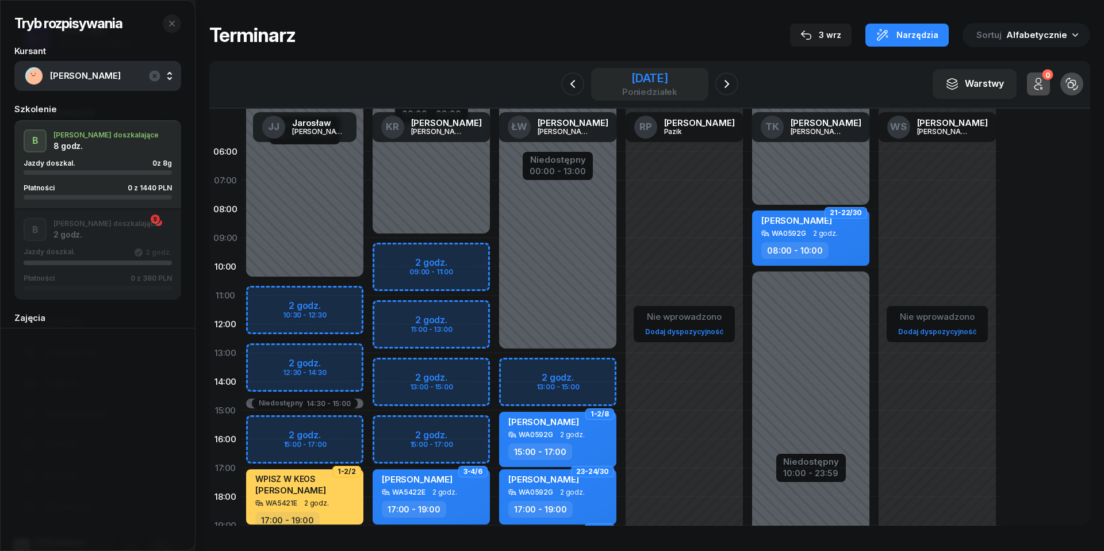
click at [656, 88] on div "poniedziałek" at bounding box center [649, 91] width 55 height 9
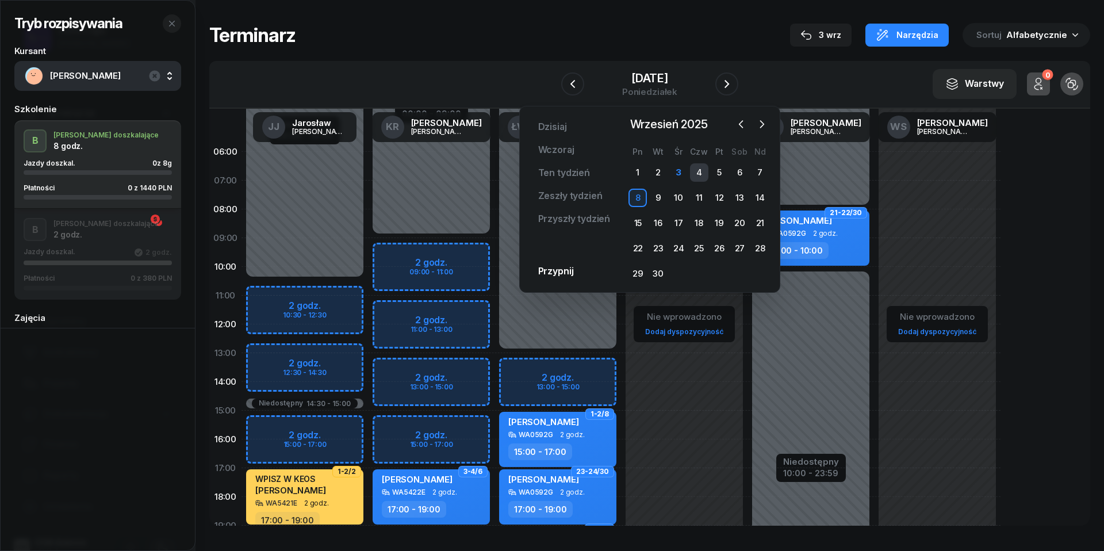
click at [698, 166] on div "4" at bounding box center [699, 172] width 18 height 18
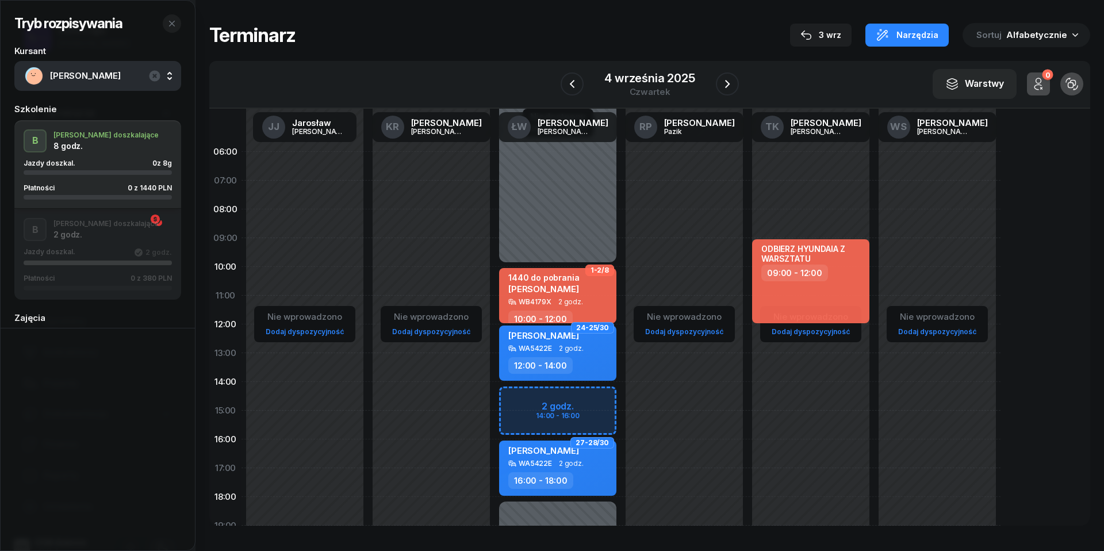
click at [527, 401] on div "Niedostępny 00:00 - 10:00 Niedostępny 18:00 - 23:59 2 godz. 14:00 - 16:00 1-2/8…" at bounding box center [558, 410] width 127 height 546
select select "14"
select select "16"
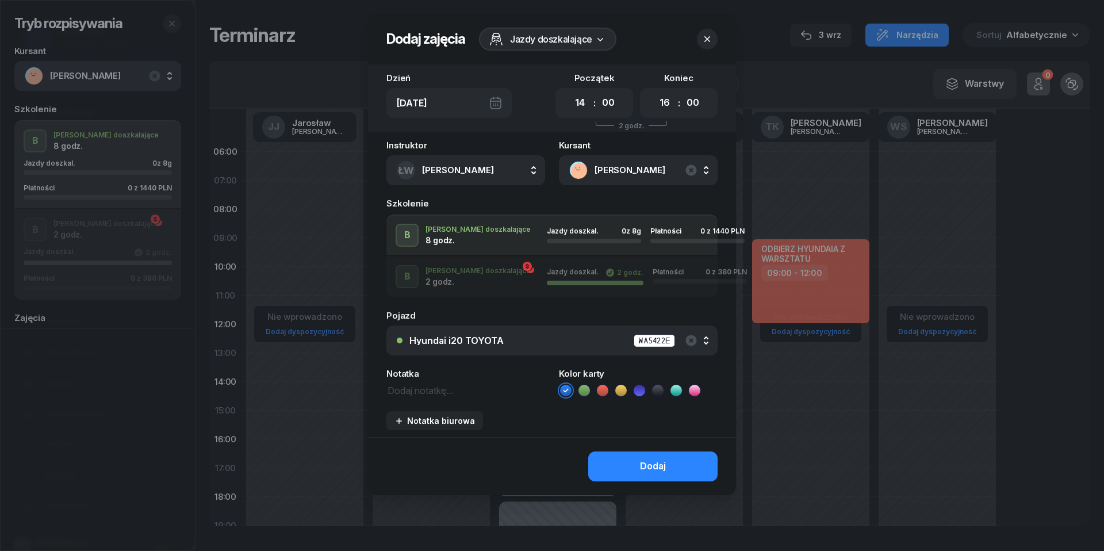
click at [452, 389] on textarea at bounding box center [466, 389] width 159 height 14
type textarea "1440 do pobrania"
click at [605, 391] on icon at bounding box center [603, 391] width 12 height 12
click at [694, 341] on icon "button" at bounding box center [691, 340] width 11 height 11
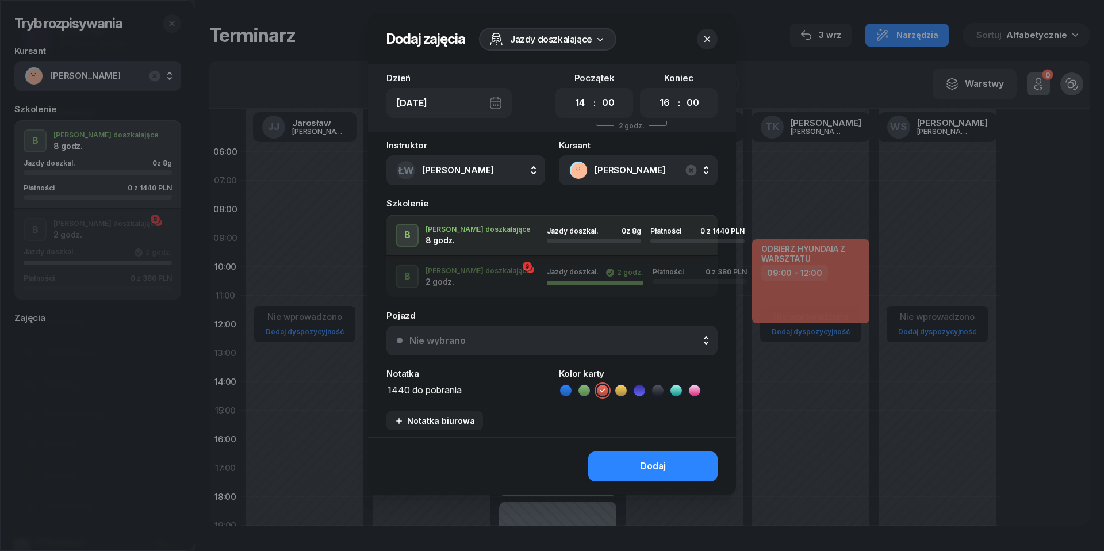
click at [668, 338] on div "Nie wybrano" at bounding box center [559, 340] width 298 height 9
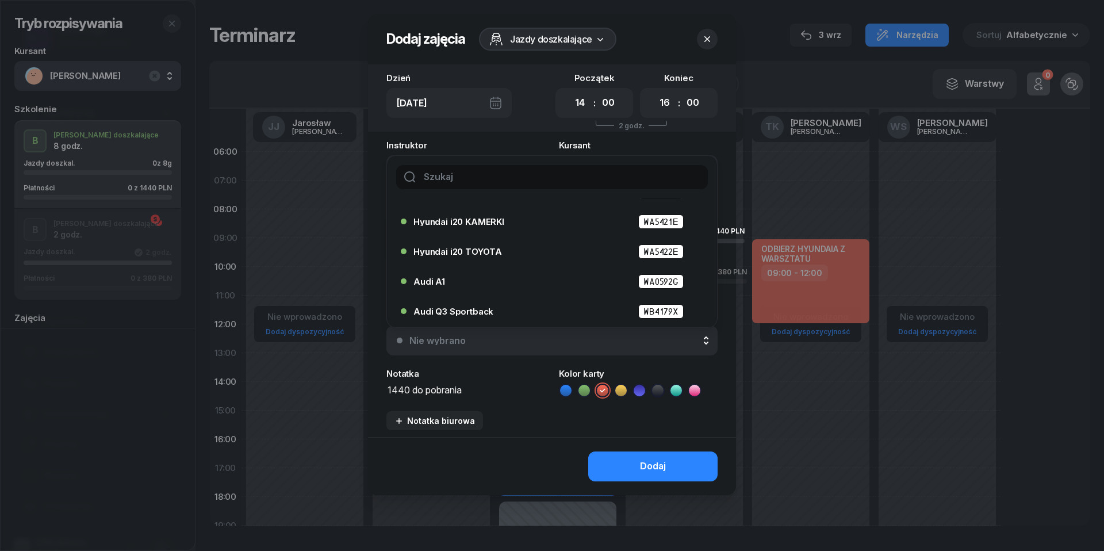
scroll to position [53, 0]
click at [539, 316] on div "Audi Q3 Sportback WB4179X" at bounding box center [555, 311] width 283 height 14
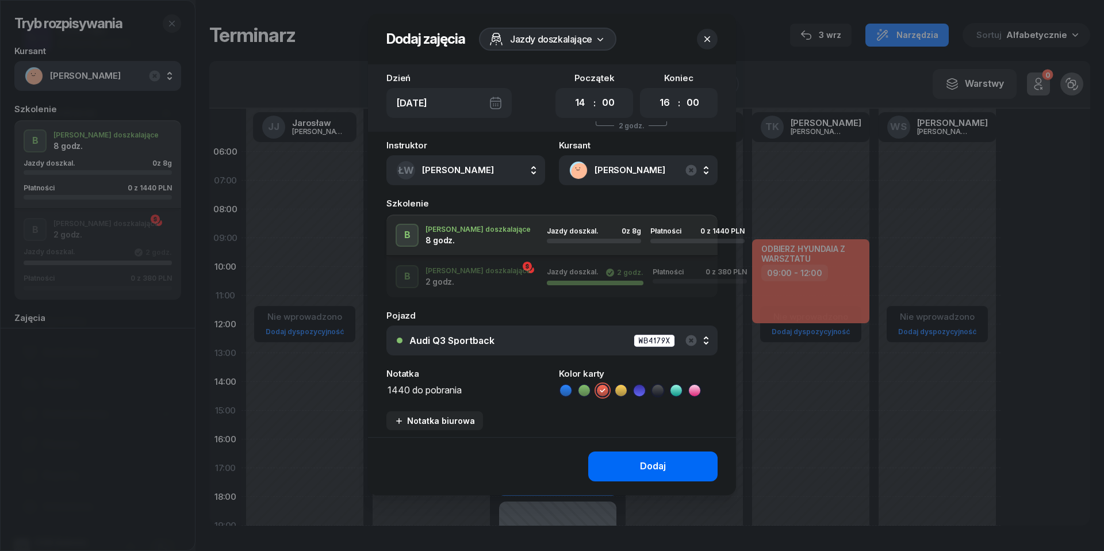
click at [644, 468] on div "Dodaj" at bounding box center [653, 466] width 26 height 15
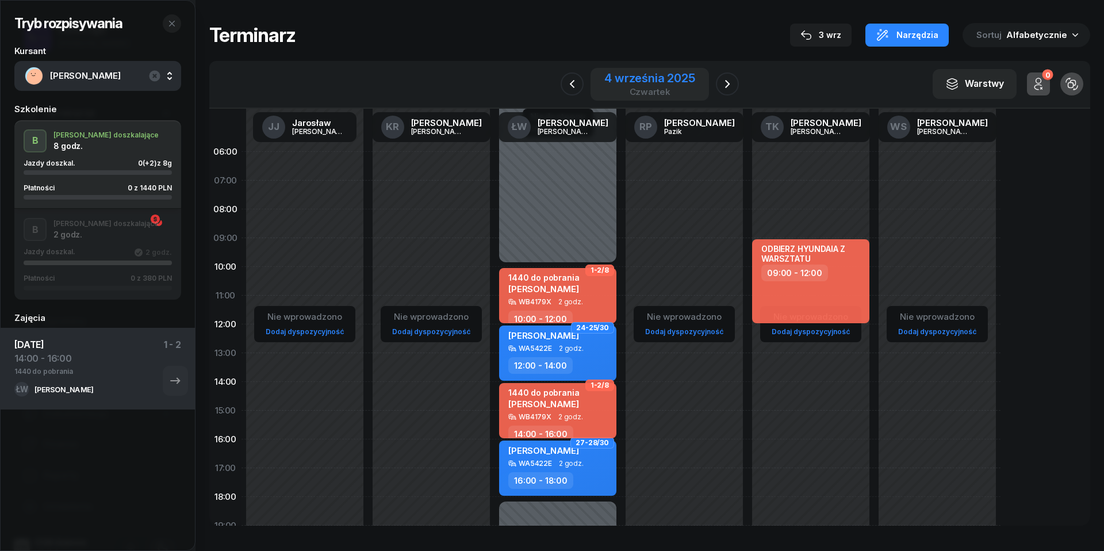
click at [693, 81] on div "4 września 2025" at bounding box center [650, 78] width 91 height 12
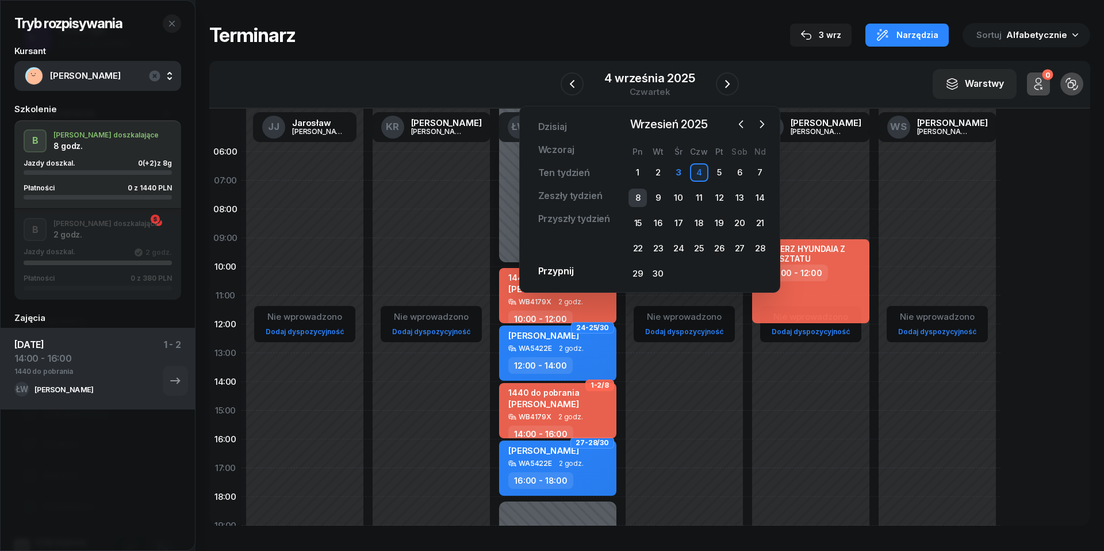
click at [640, 196] on div "8" at bounding box center [638, 198] width 18 height 18
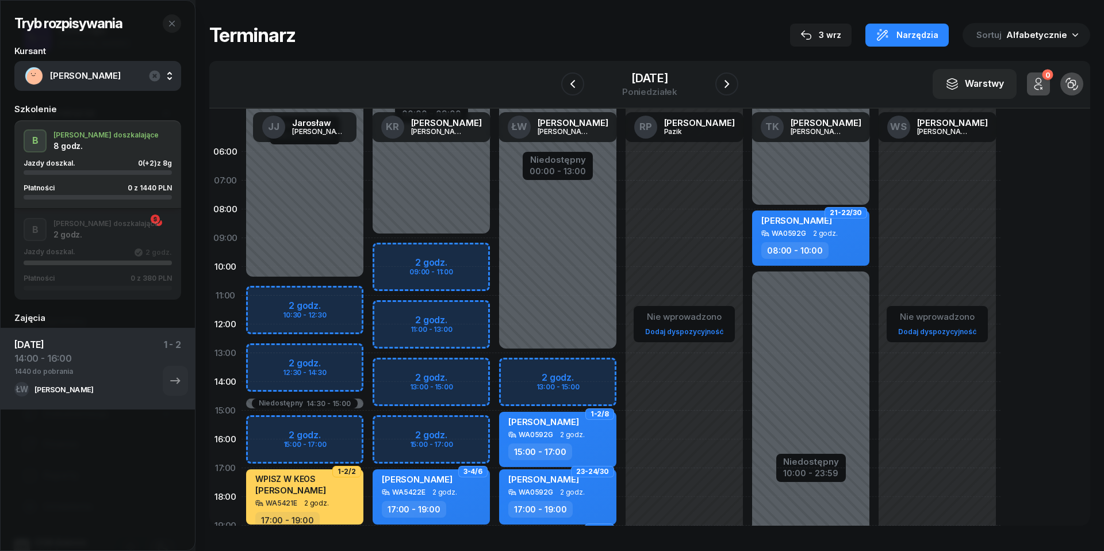
click at [526, 370] on div "Niedostępny 00:00 - 13:00 Niedostępny 21:00 - 23:59 2 godz. 13:00 - 15:00 1-2/8…" at bounding box center [558, 410] width 127 height 546
select select "13"
select select "15"
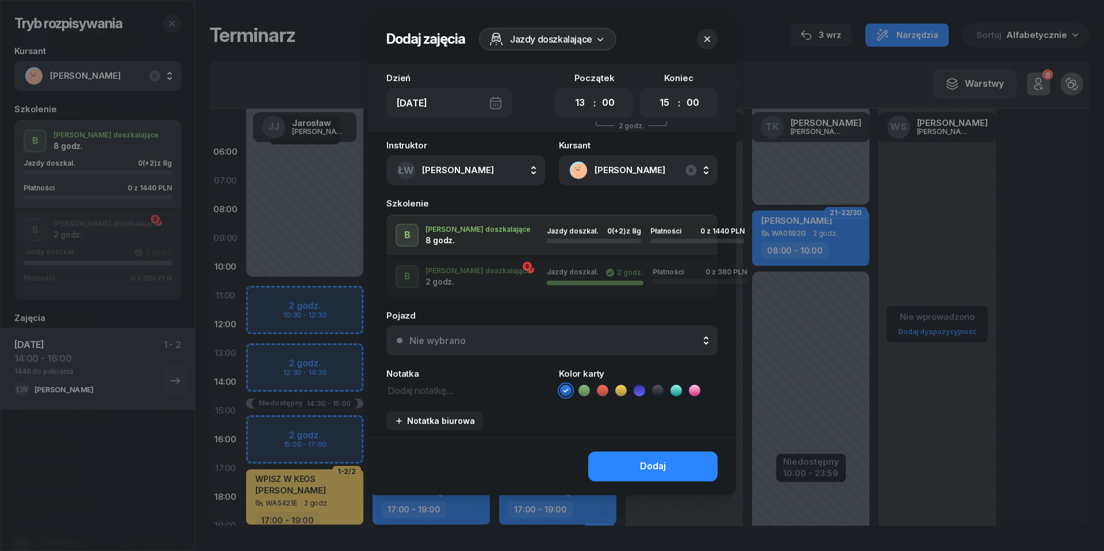
click at [525, 342] on div "Nie wybrano" at bounding box center [559, 340] width 298 height 9
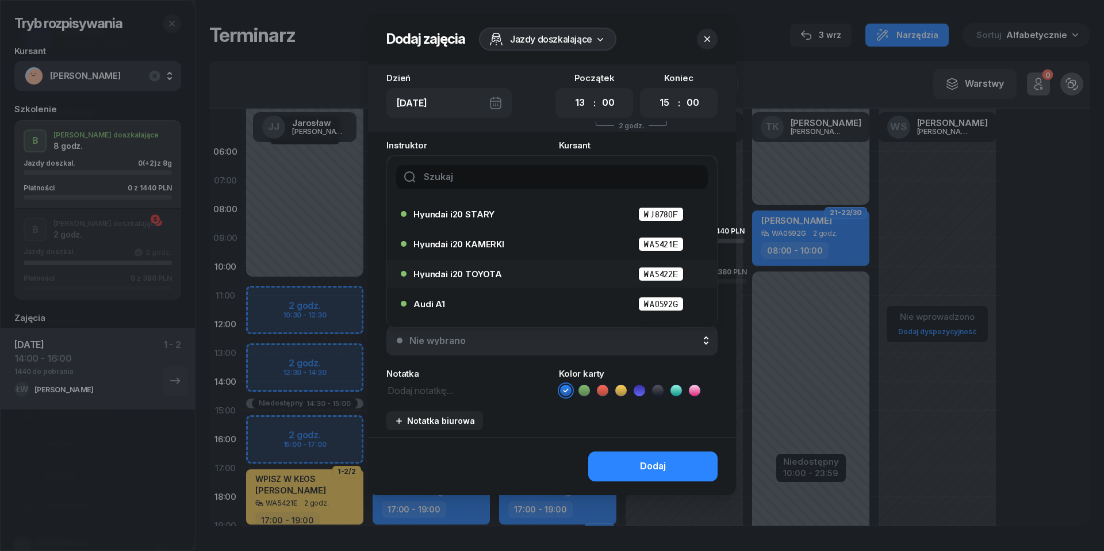
scroll to position [45, 0]
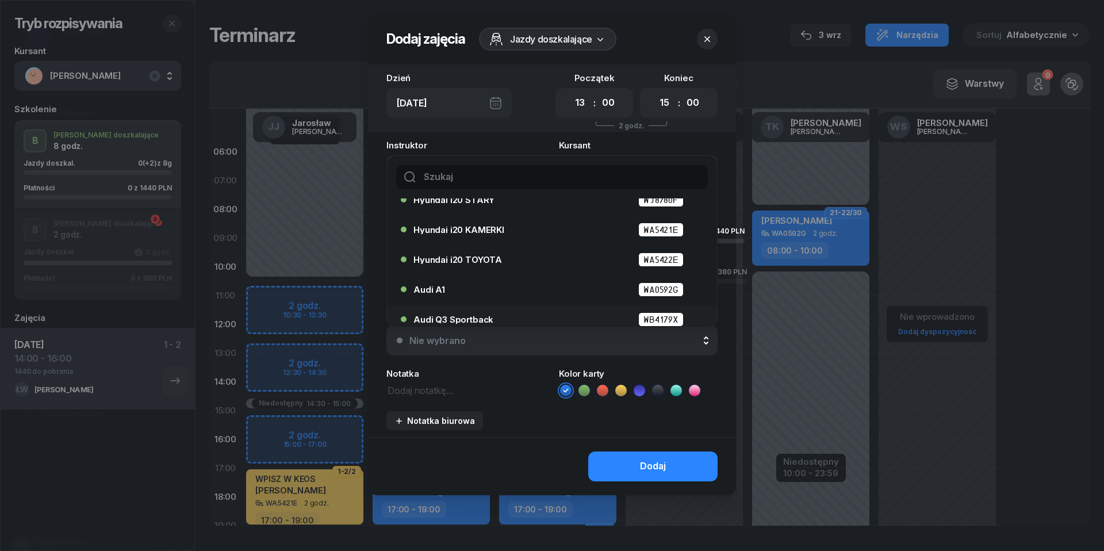
click at [497, 314] on div "Audi Q3 Sportback WB4179X" at bounding box center [555, 319] width 283 height 14
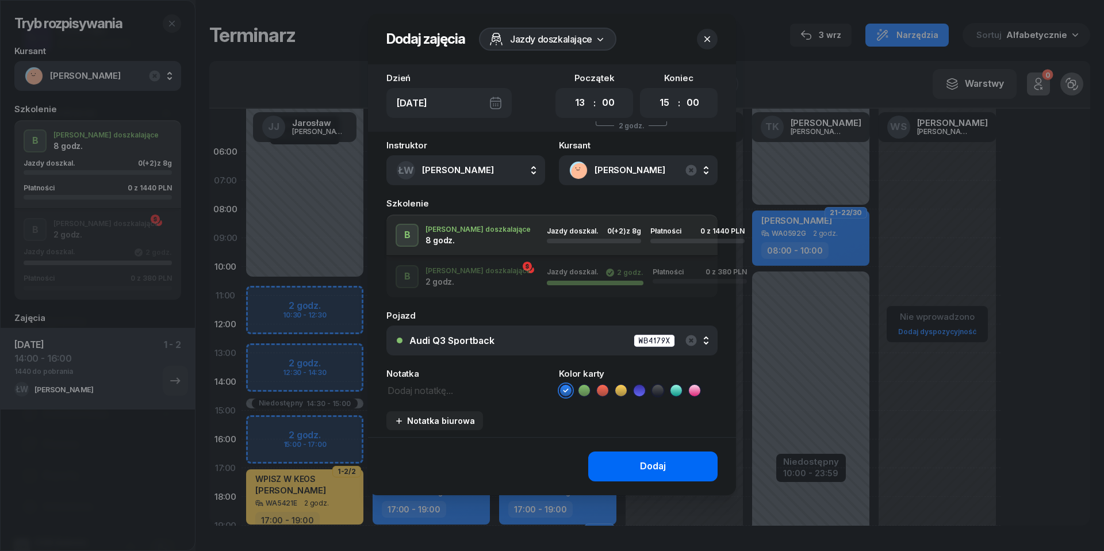
click at [649, 461] on div "Dodaj" at bounding box center [653, 466] width 26 height 15
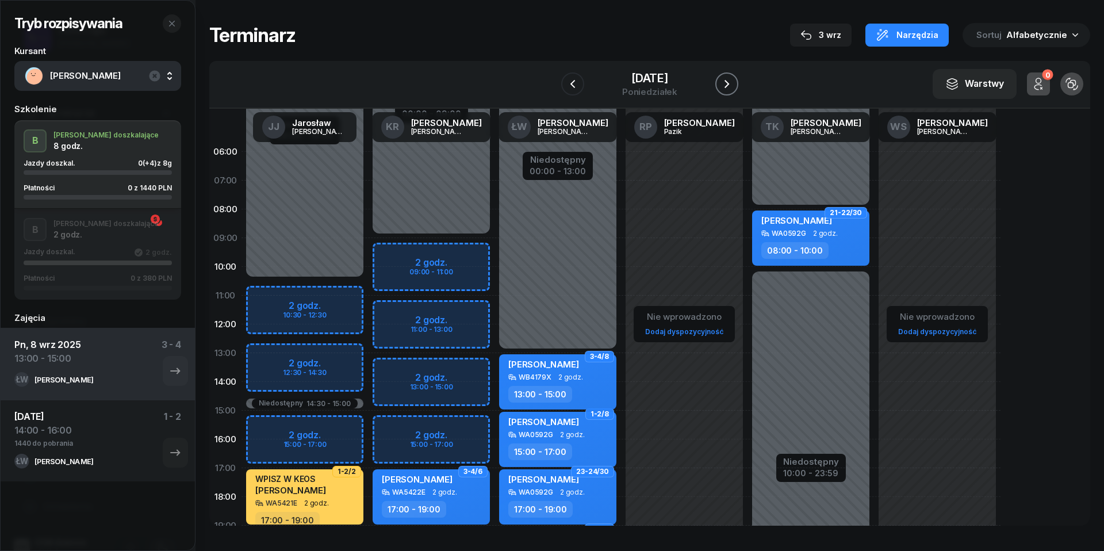
click at [726, 86] on icon "button" at bounding box center [727, 84] width 5 height 8
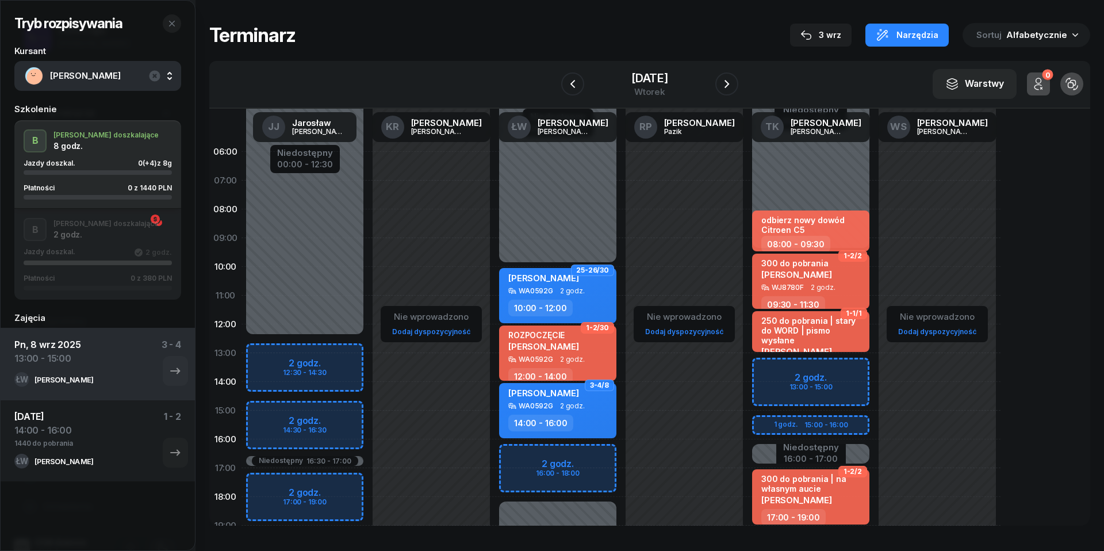
click at [511, 453] on div "Niedostępny 00:00 - 10:00 Niedostępny 18:00 - 23:59 2 godz. 16:00 - 18:00 25-26…" at bounding box center [558, 410] width 127 height 546
select select "16"
select select "18"
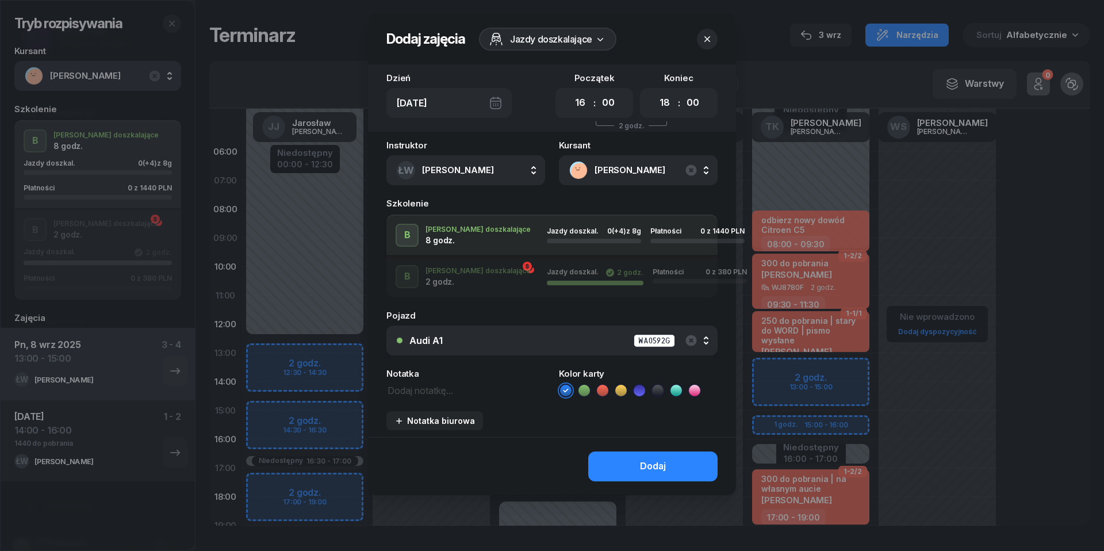
click at [603, 335] on div "Audi A1 WA0592G" at bounding box center [559, 341] width 298 height 14
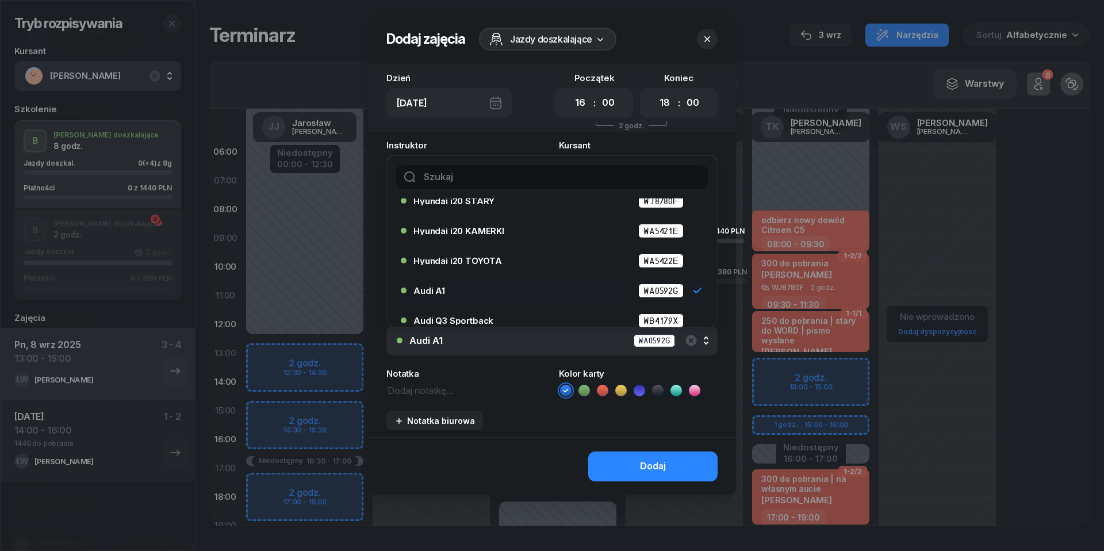
scroll to position [48, 0]
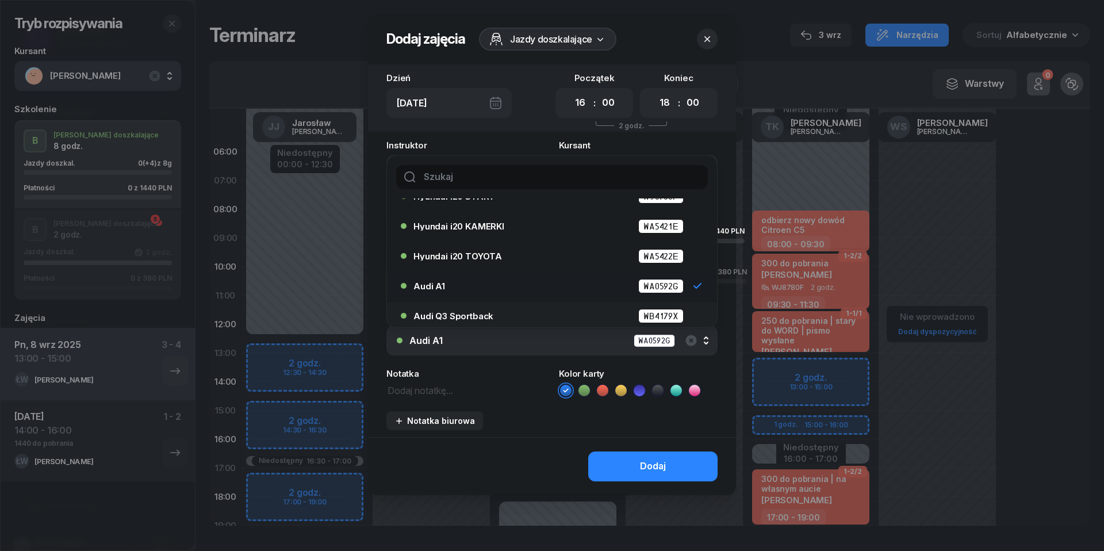
click at [523, 313] on div "Audi Q3 Sportback WB4179X" at bounding box center [555, 316] width 283 height 14
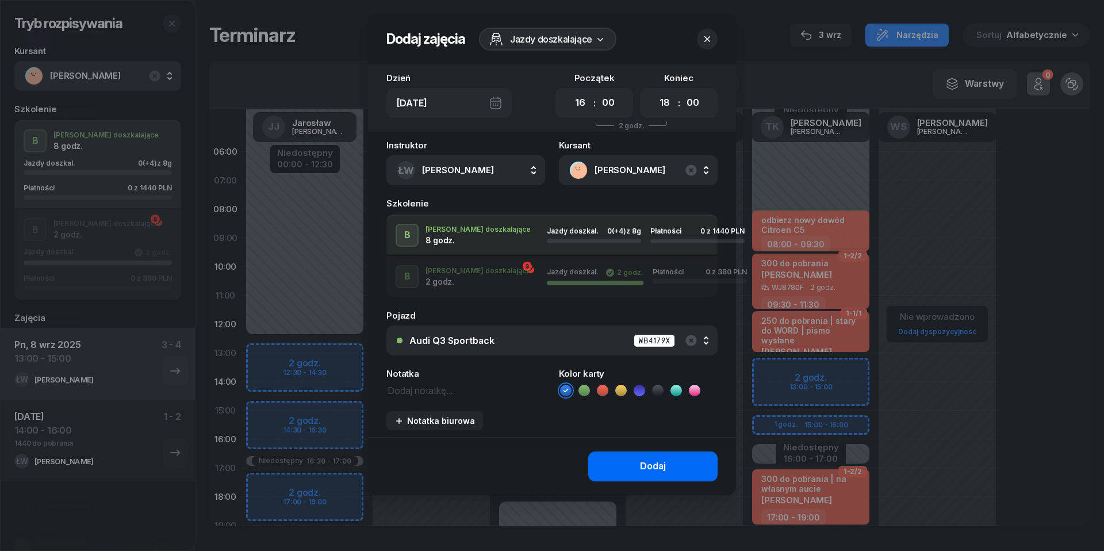
click at [652, 461] on div "Dodaj" at bounding box center [653, 466] width 26 height 15
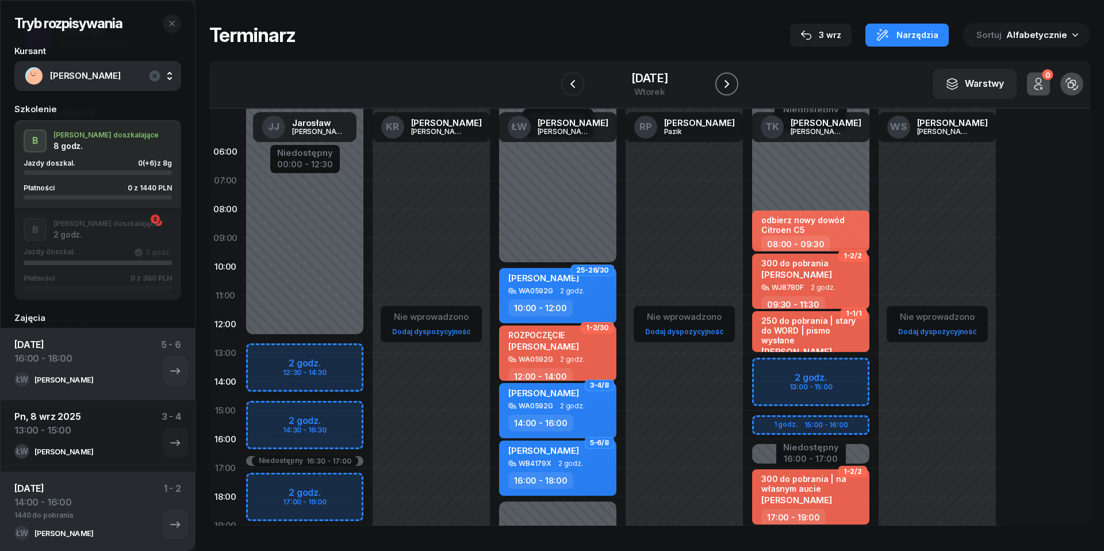
click at [728, 85] on icon "button" at bounding box center [727, 84] width 5 height 8
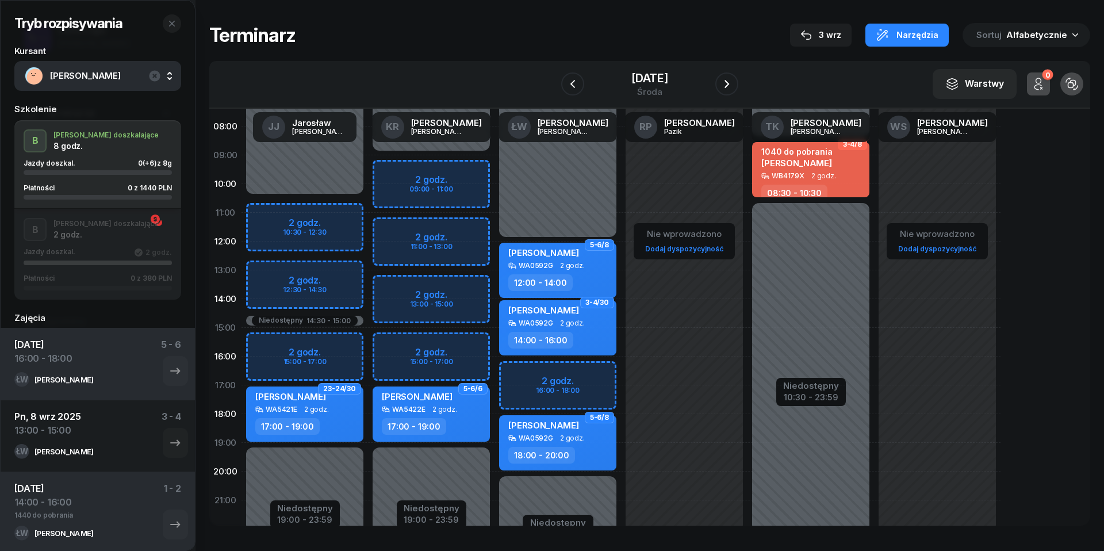
scroll to position [117, 0]
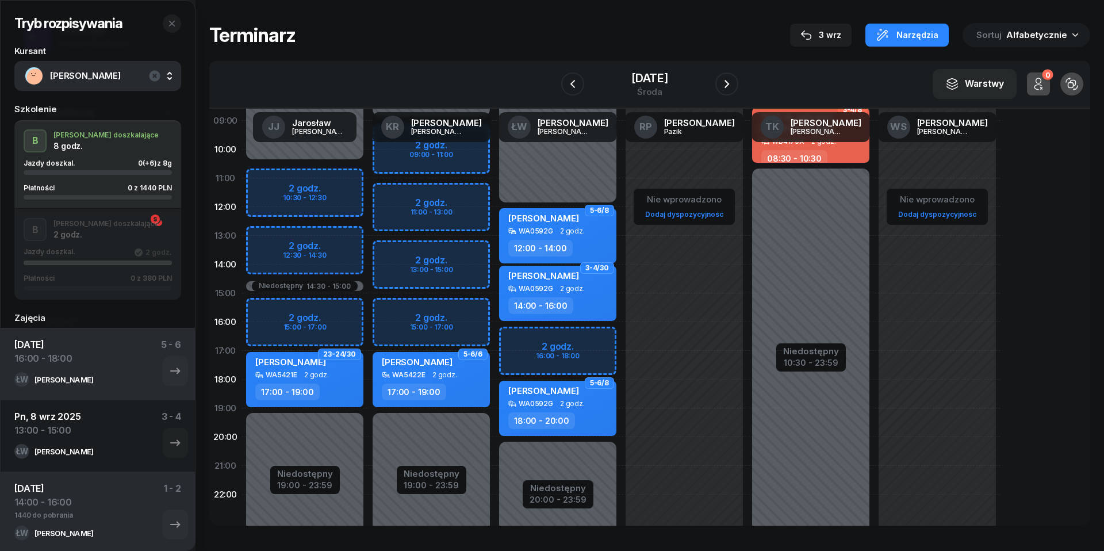
click at [530, 337] on div "Niedostępny 00:00 - 12:00 Niedostępny 20:00 - 23:59 2 godz. 16:00 - 18:00 5-6/8…" at bounding box center [558, 293] width 127 height 546
select select "16"
select select "18"
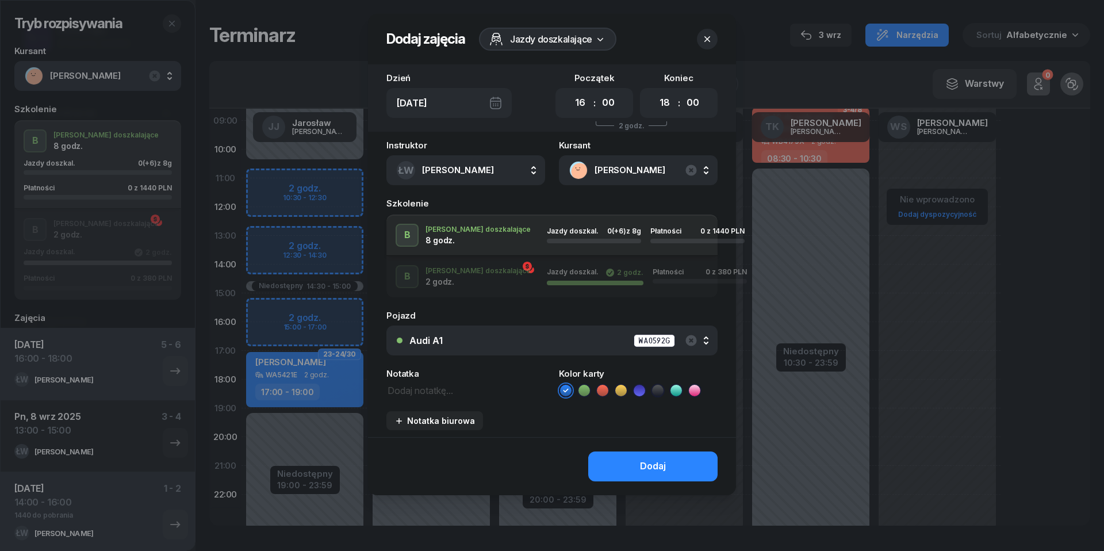
click at [571, 341] on div "Audi A1 WA0592G" at bounding box center [559, 341] width 298 height 14
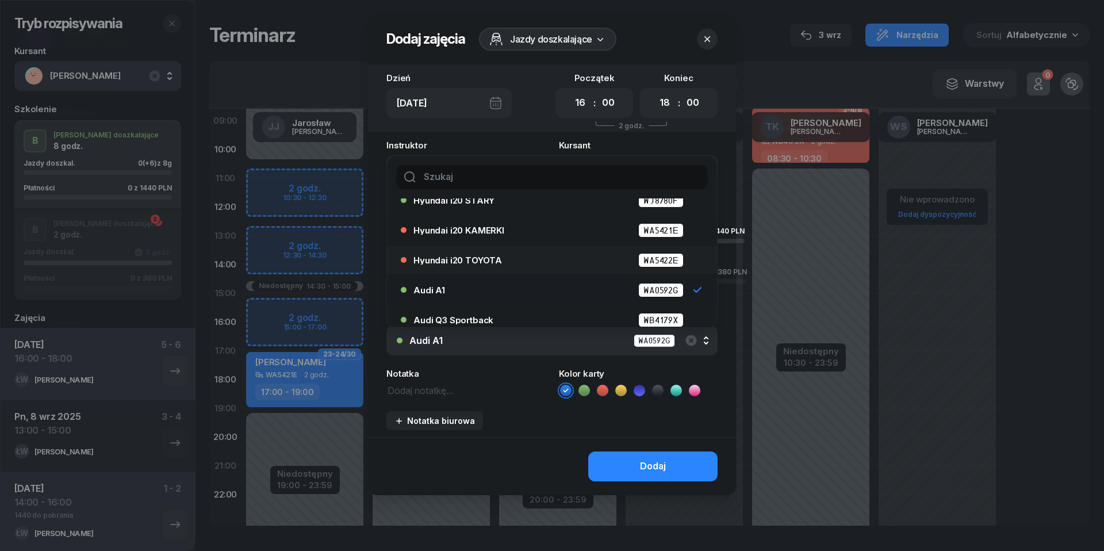
scroll to position [48, 0]
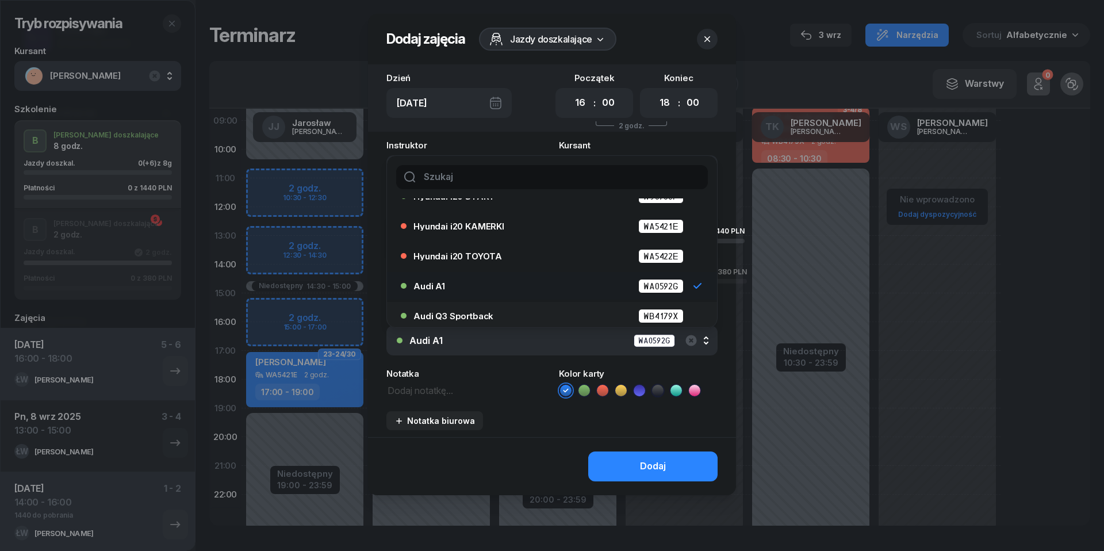
click at [526, 314] on div "Audi Q3 Sportback WB4179X" at bounding box center [555, 316] width 283 height 14
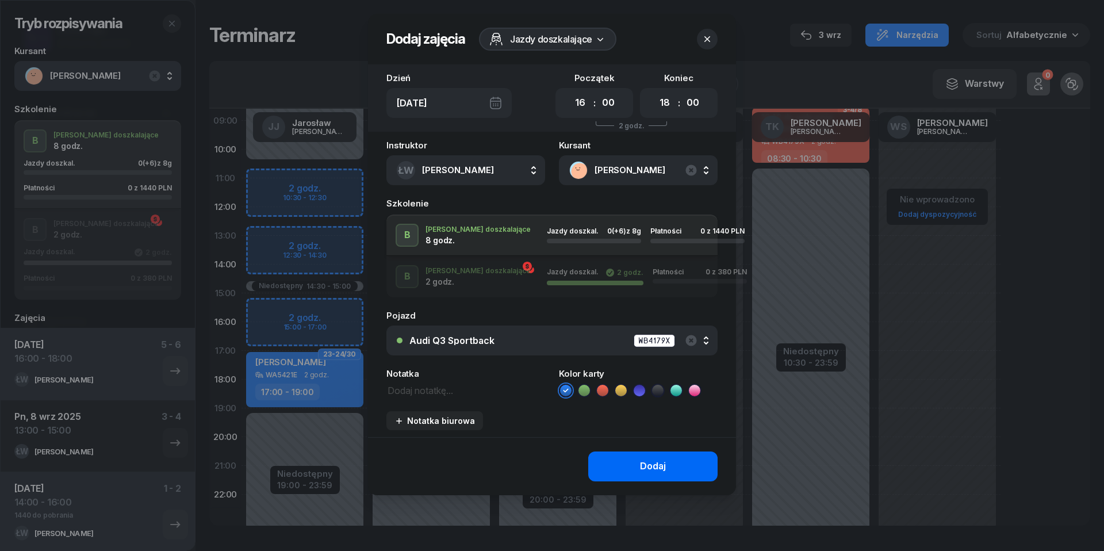
click at [629, 472] on button "Dodaj" at bounding box center [652, 467] width 129 height 30
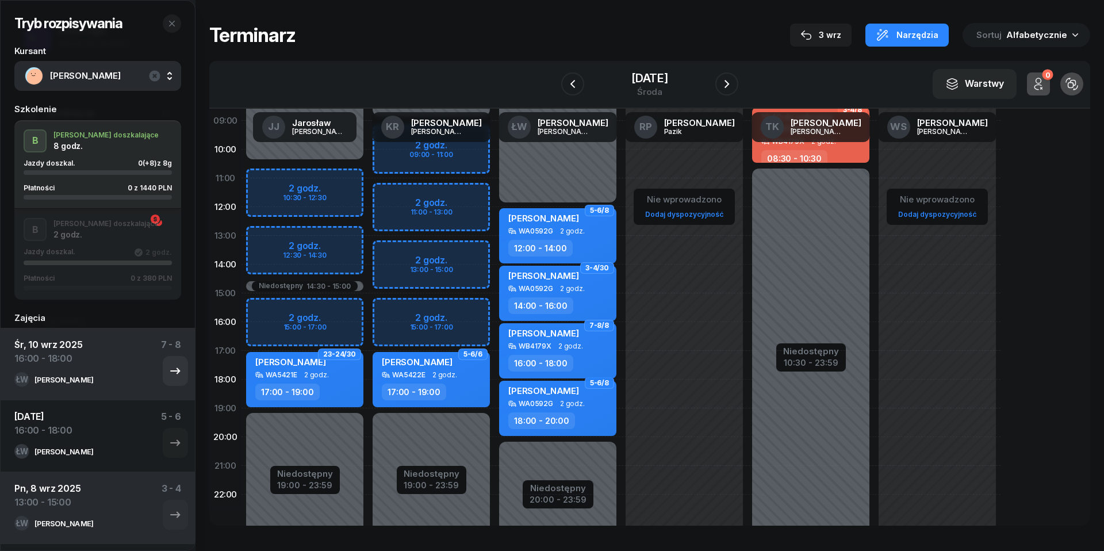
scroll to position [0, 0]
click at [173, 24] on icon "button" at bounding box center [171, 23] width 9 height 9
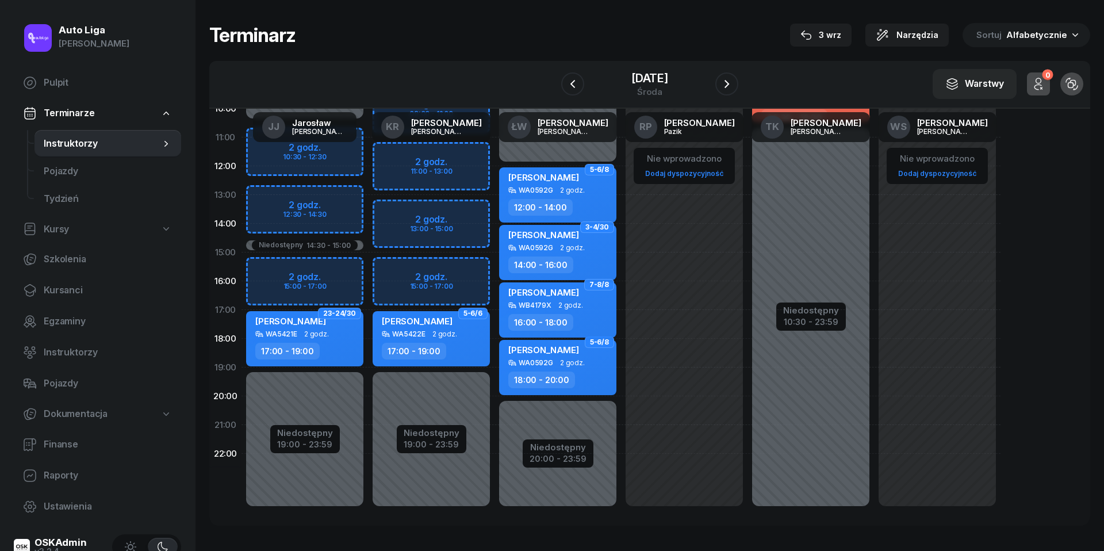
scroll to position [158, 0]
click at [74, 293] on span "Kursanci" at bounding box center [108, 290] width 128 height 15
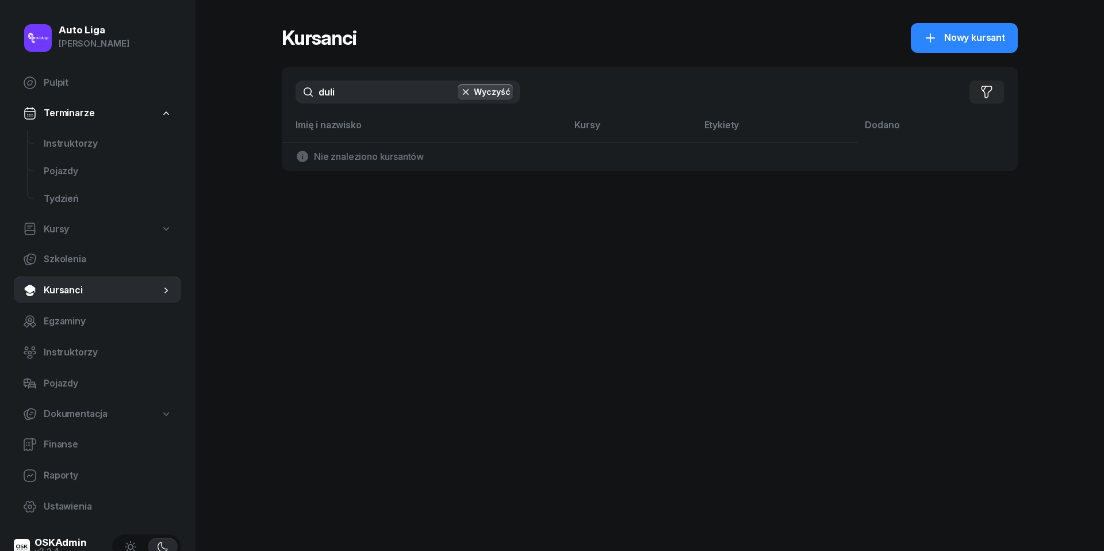
click at [357, 84] on input "duli" at bounding box center [408, 92] width 224 height 23
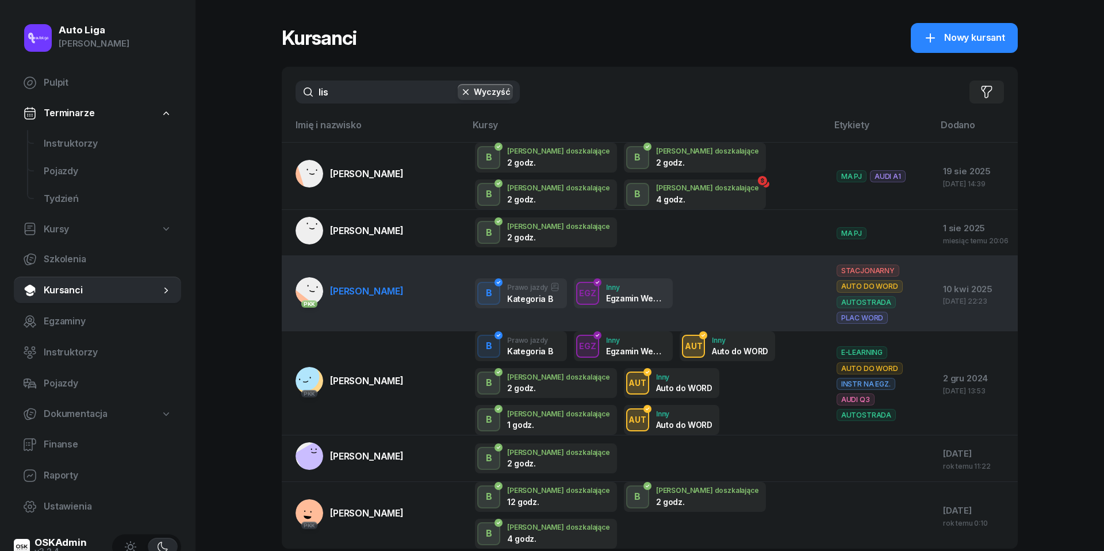
type input "lis"
click at [357, 293] on span "[PERSON_NAME]" at bounding box center [367, 291] width 74 height 12
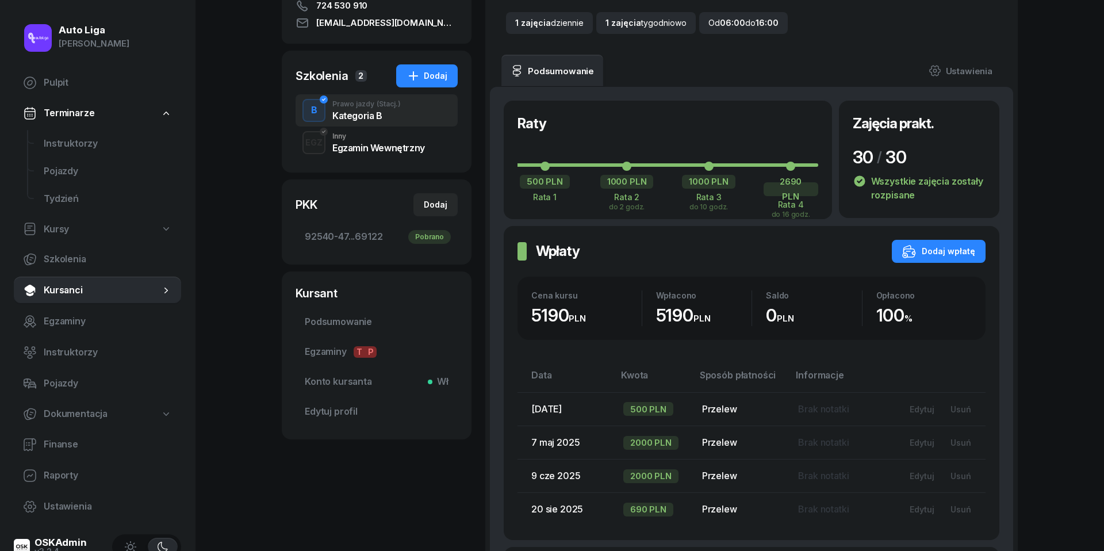
scroll to position [197, 0]
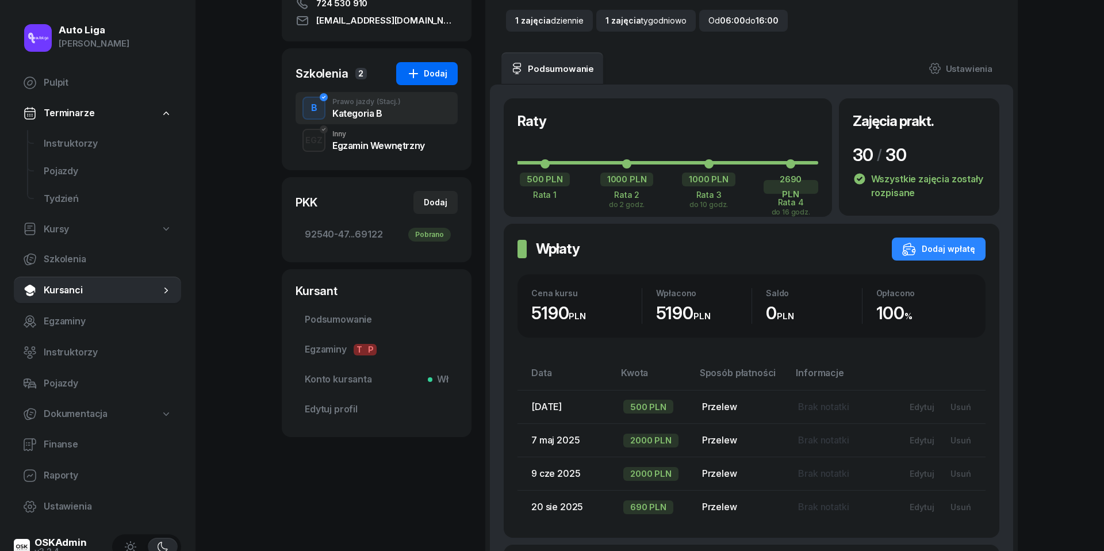
click at [429, 72] on div "Dodaj" at bounding box center [427, 74] width 41 height 14
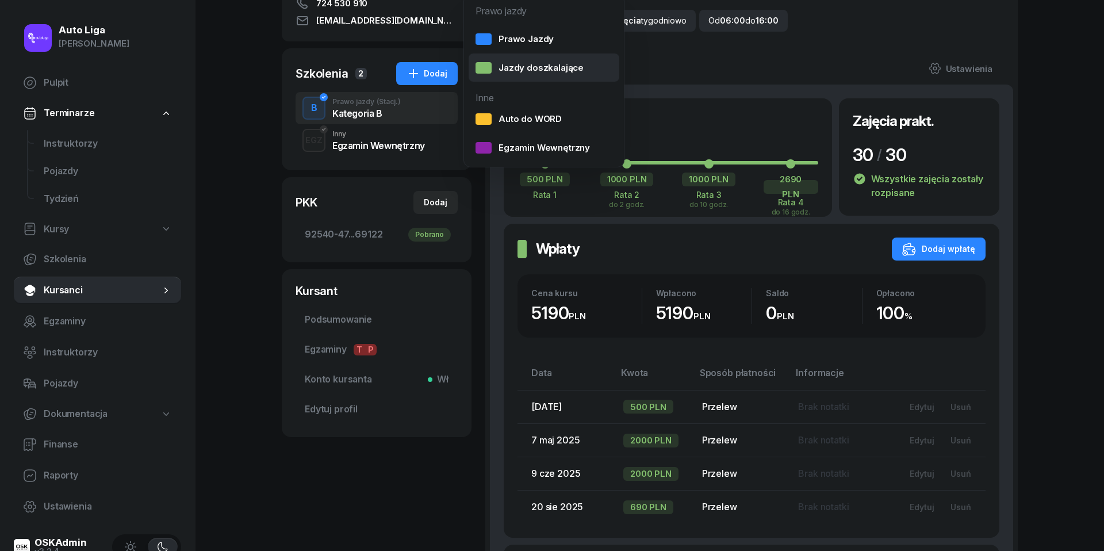
click at [512, 67] on div "Jazdy doszkalające" at bounding box center [530, 67] width 108 height 15
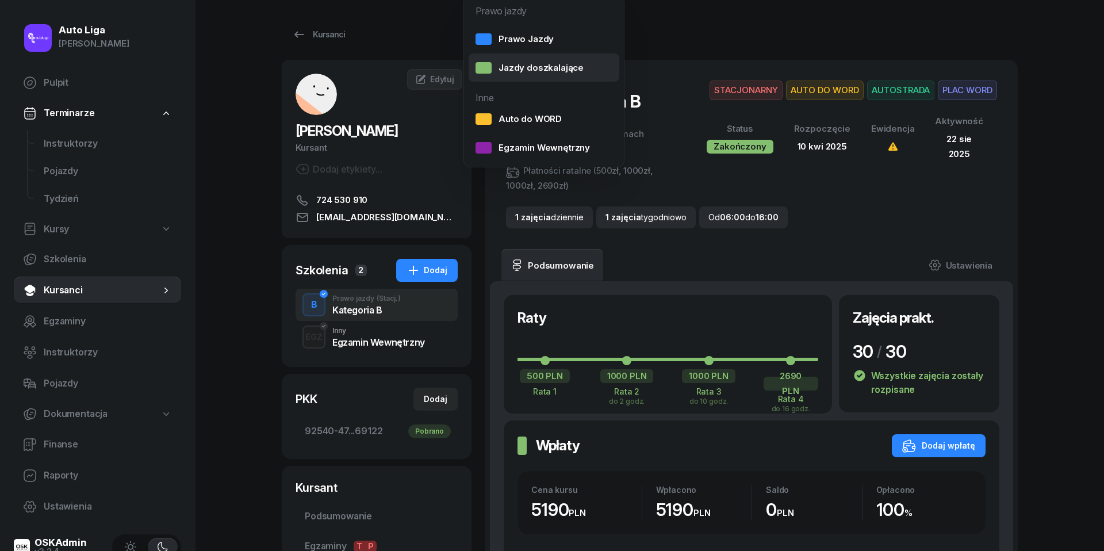
select select "B"
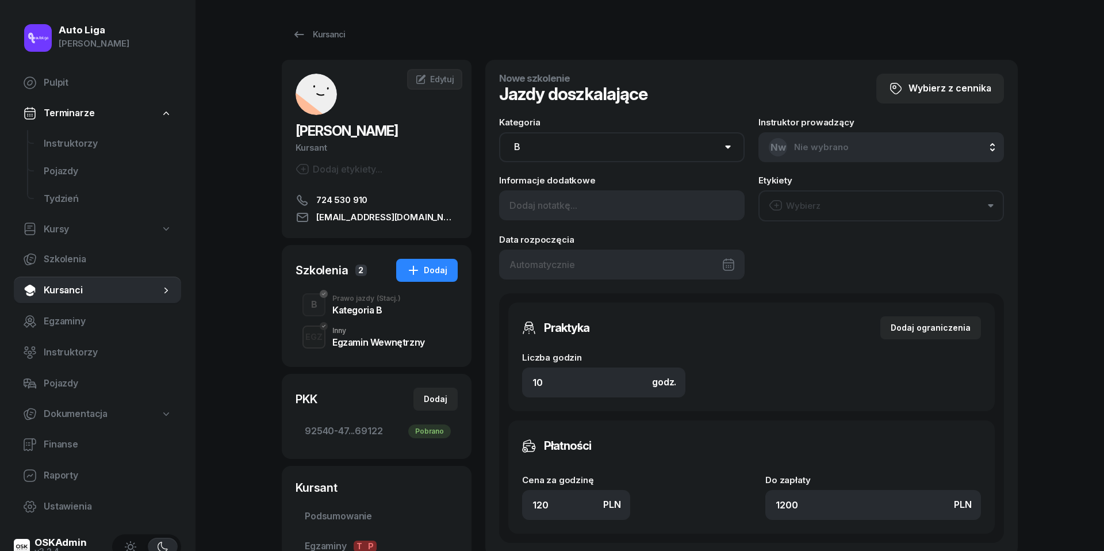
click at [607, 262] on div at bounding box center [622, 265] width 246 height 30
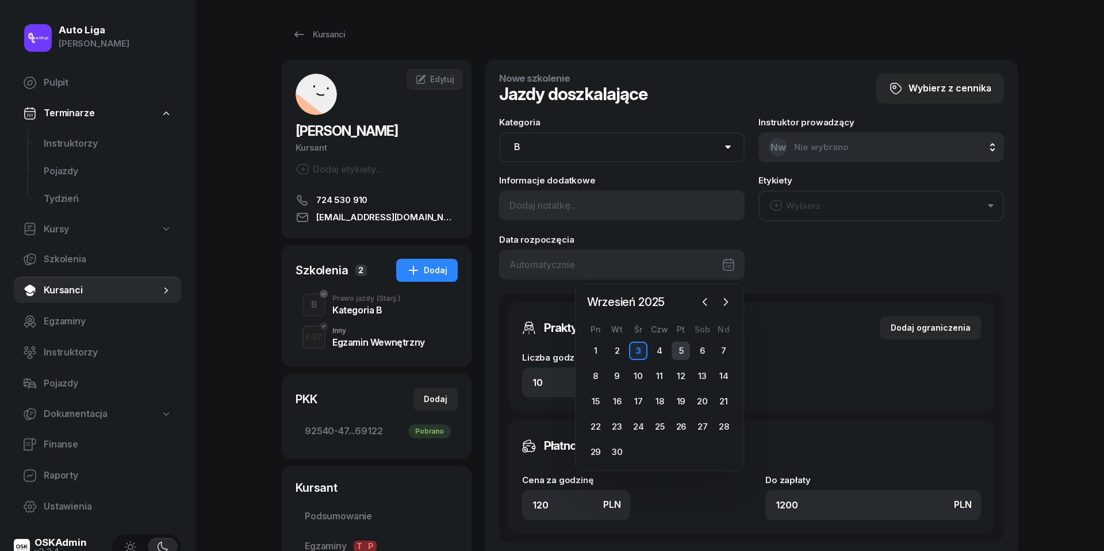
click at [686, 351] on div "5" at bounding box center [681, 351] width 18 height 18
type input "[DATE]"
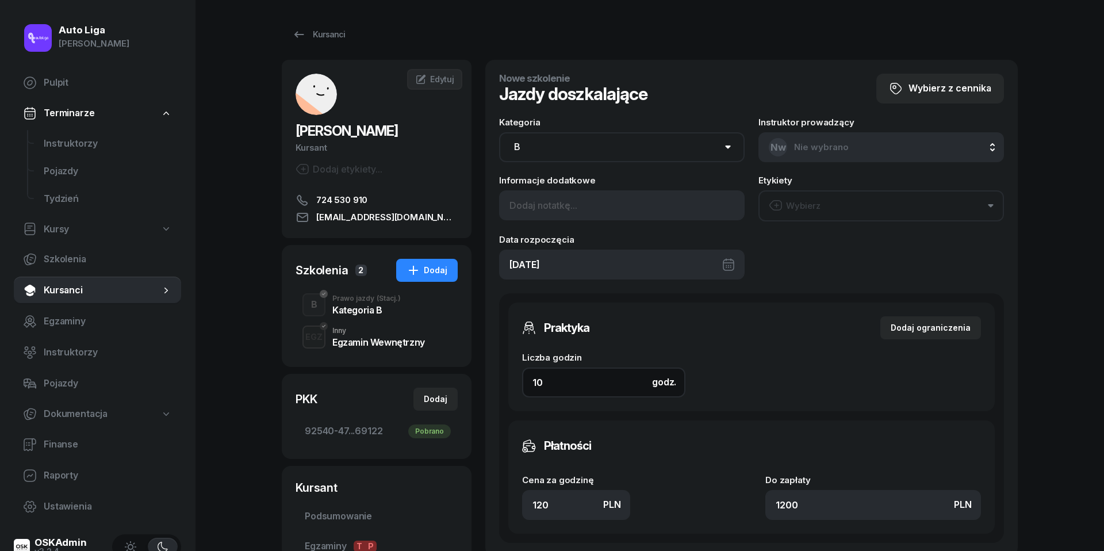
click at [590, 388] on input "10" at bounding box center [603, 383] width 163 height 30
type input "2"
type input "240"
type input "20"
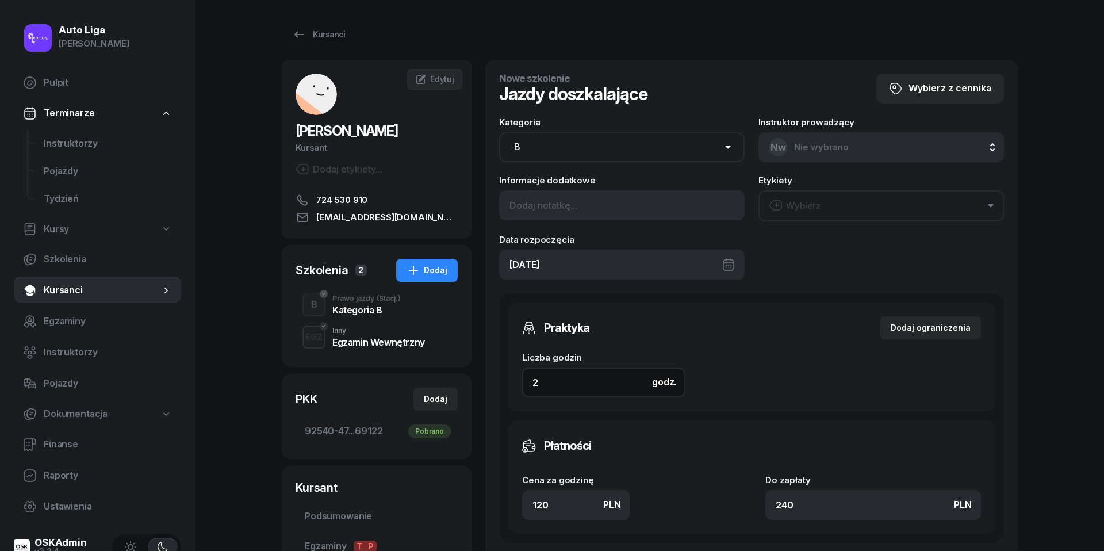
type input "2400"
type input "20"
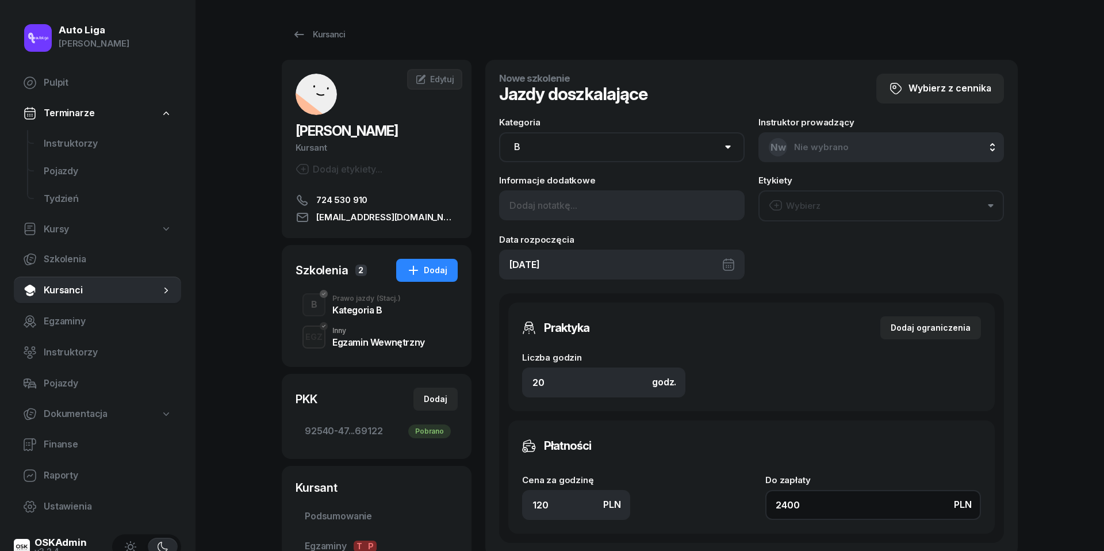
click at [828, 505] on input "2400" at bounding box center [874, 505] width 216 height 30
type input "0.10"
type input "2"
type input "1.30"
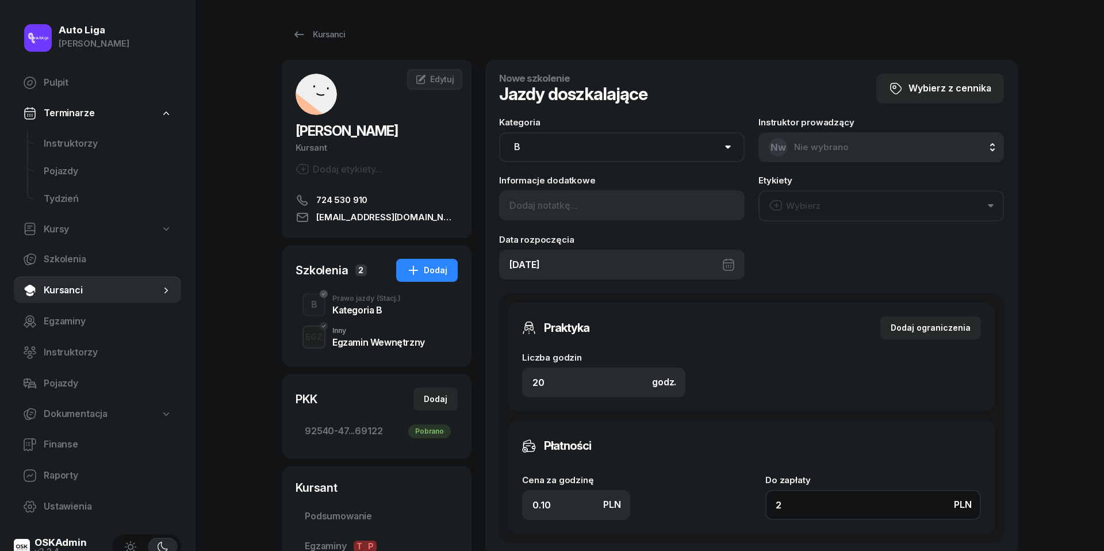
type input "26"
type input "13"
type input "260"
type input "130"
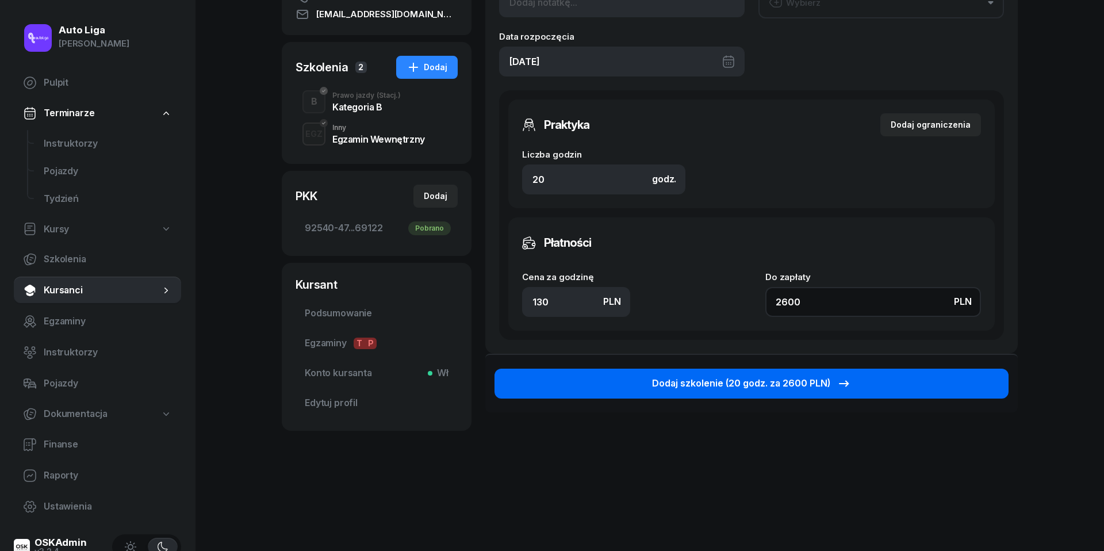
scroll to position [202, 0]
type input "2600"
click at [792, 380] on div "Dodaj szkolenie (20 godz. za 2600 PLN)" at bounding box center [751, 384] width 199 height 15
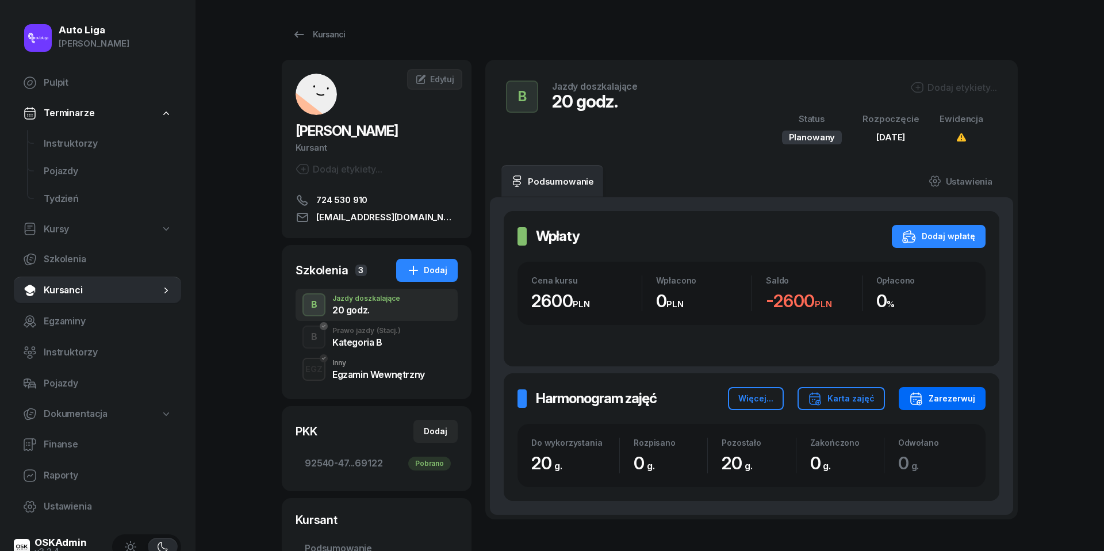
click at [939, 401] on div "Zarezerwuj" at bounding box center [942, 399] width 66 height 14
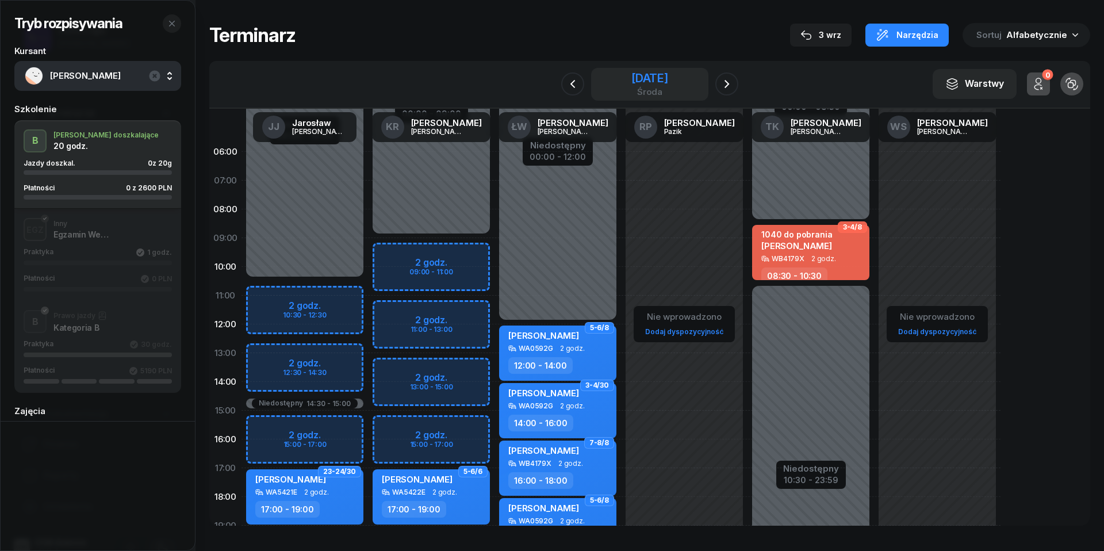
click at [634, 72] on div "[DATE]" at bounding box center [650, 78] width 37 height 12
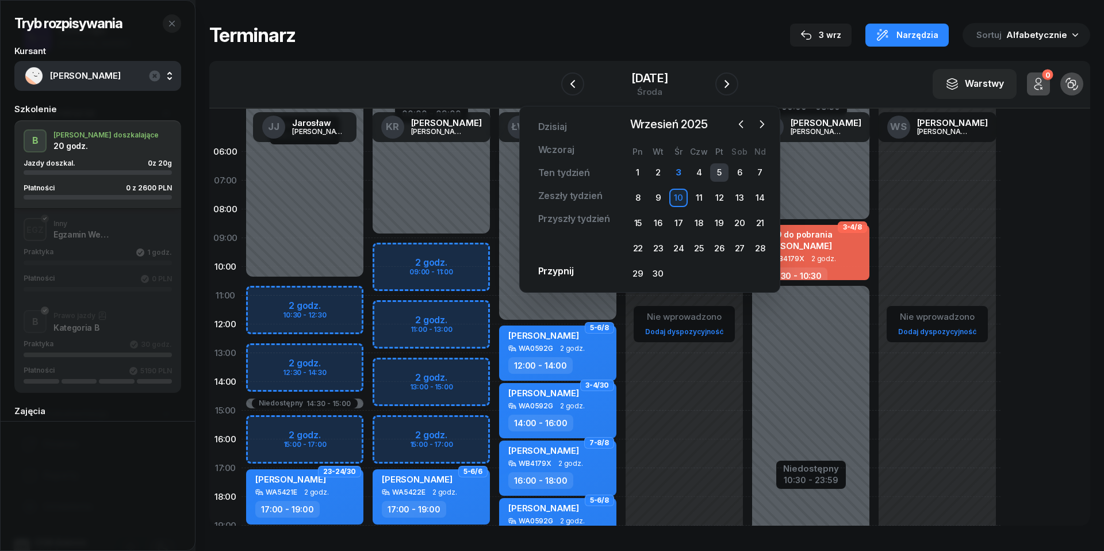
click at [720, 174] on div "5" at bounding box center [719, 172] width 18 height 18
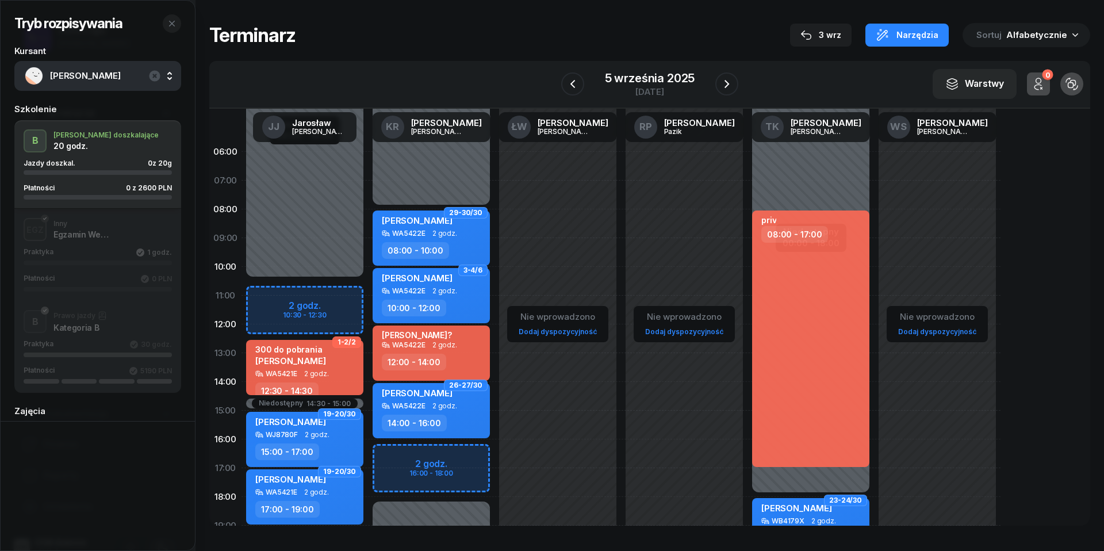
click at [256, 292] on div "Niedostępny 00:00 - 10:30 Niedostępny 19:00 - 23:59 Niedostępny 14:30 - 15:00 2…" at bounding box center [305, 410] width 127 height 546
select select "10"
select select "12"
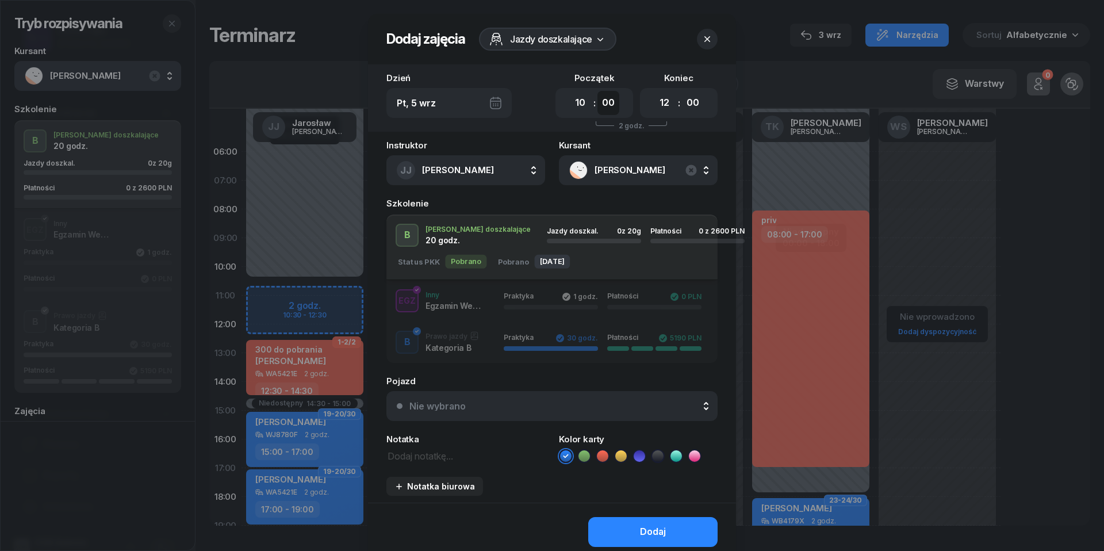
select select "30"
click at [434, 406] on div "Nie wybrano" at bounding box center [438, 405] width 56 height 9
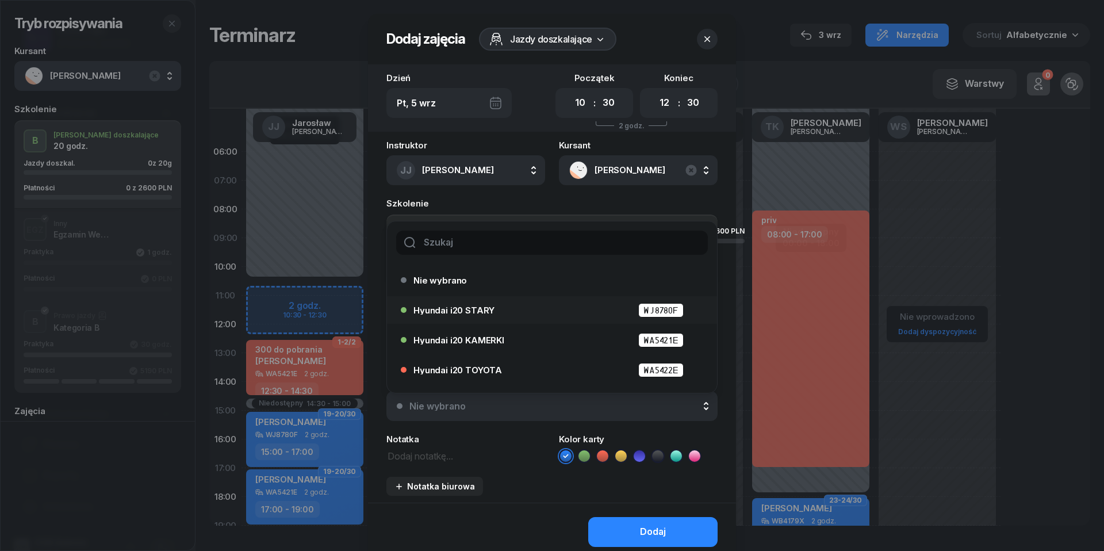
click at [458, 318] on li "Hyundai i20 STARY WJ8780F" at bounding box center [552, 310] width 330 height 28
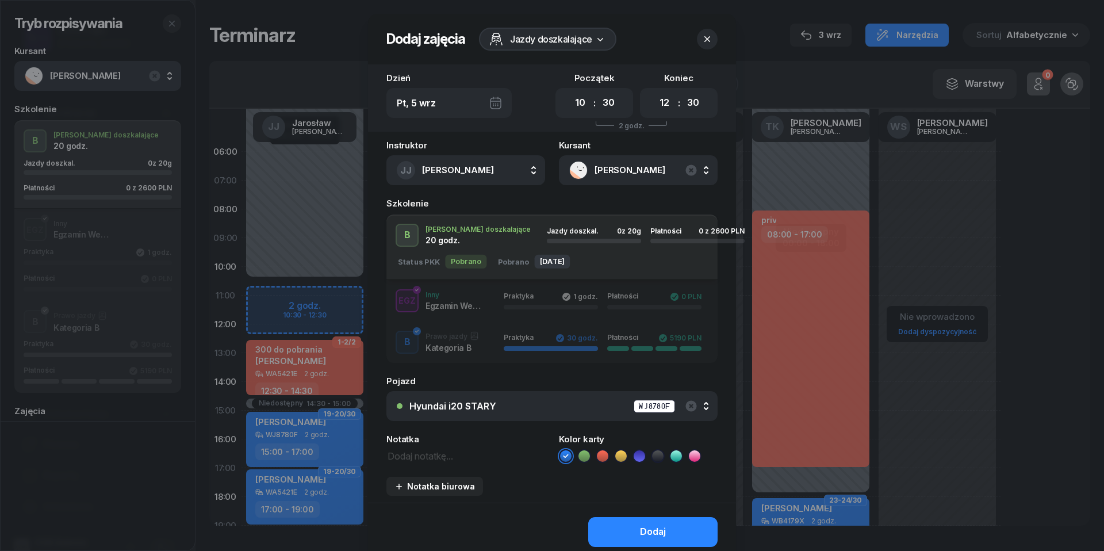
click at [434, 449] on textarea at bounding box center [466, 455] width 159 height 14
type textarea "2600 przelew"
click at [606, 451] on icon at bounding box center [603, 456] width 12 height 12
click at [656, 522] on button "Dodaj" at bounding box center [652, 532] width 129 height 30
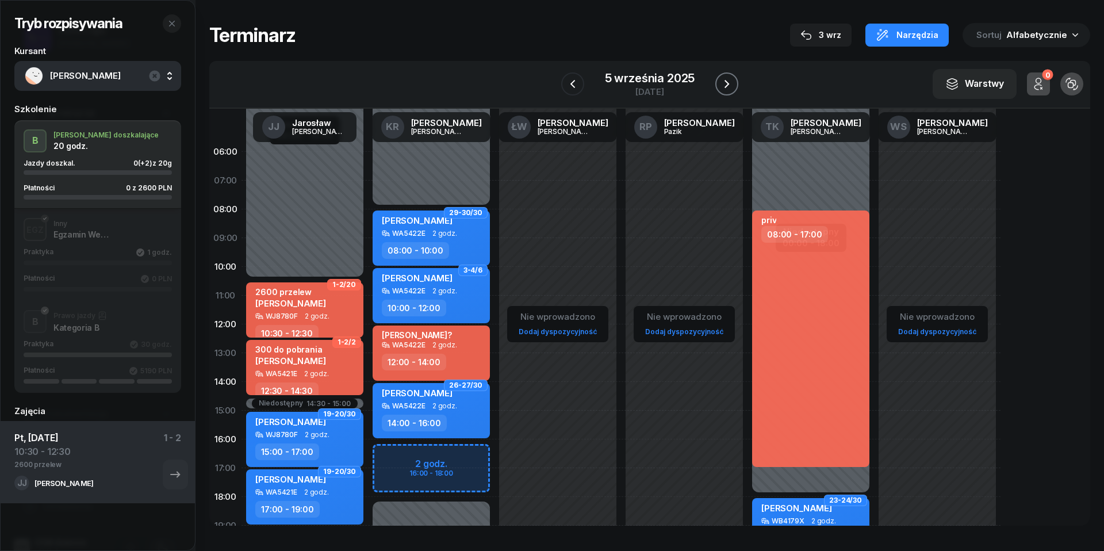
click at [727, 85] on icon "button" at bounding box center [727, 84] width 5 height 8
click at [727, 85] on icon "button" at bounding box center [728, 84] width 14 height 14
click at [727, 85] on icon "button" at bounding box center [727, 84] width 5 height 8
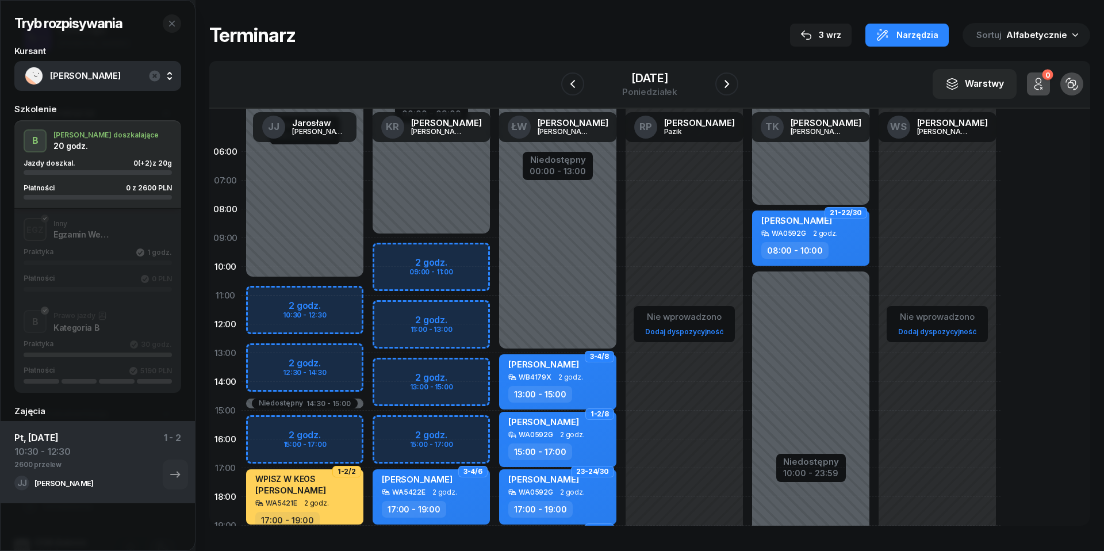
click at [269, 357] on div "Niedostępny 00:00 - 10:30 Niedostępny 19:00 - 23:59 Niedostępny 14:30 - 15:00 2…" at bounding box center [305, 410] width 127 height 546
select select "13"
select select "15"
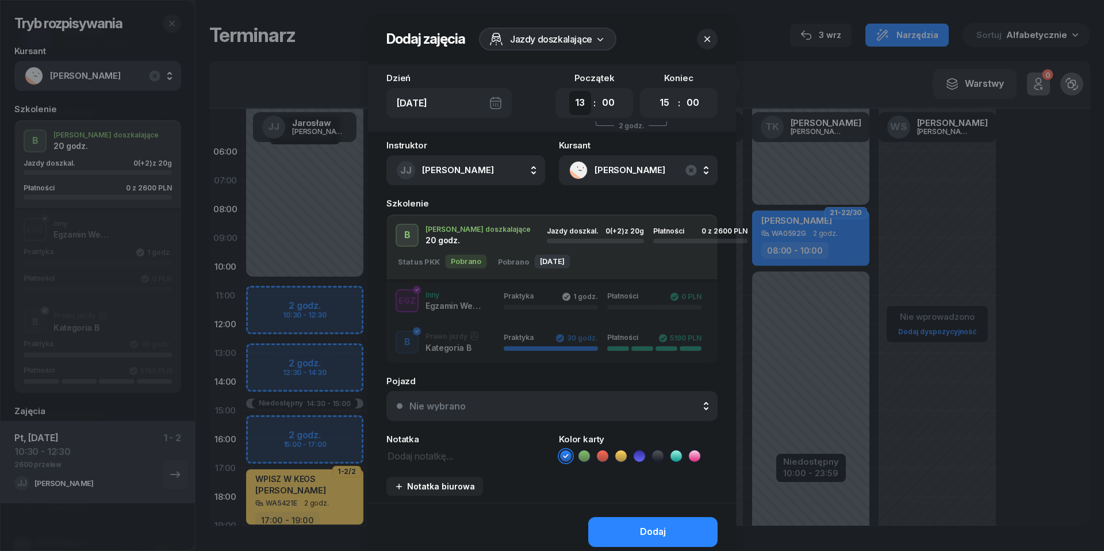
select select "12"
select select "30"
select select "14"
select select "30"
click at [612, 401] on div "Nie wybrano" at bounding box center [559, 405] width 298 height 9
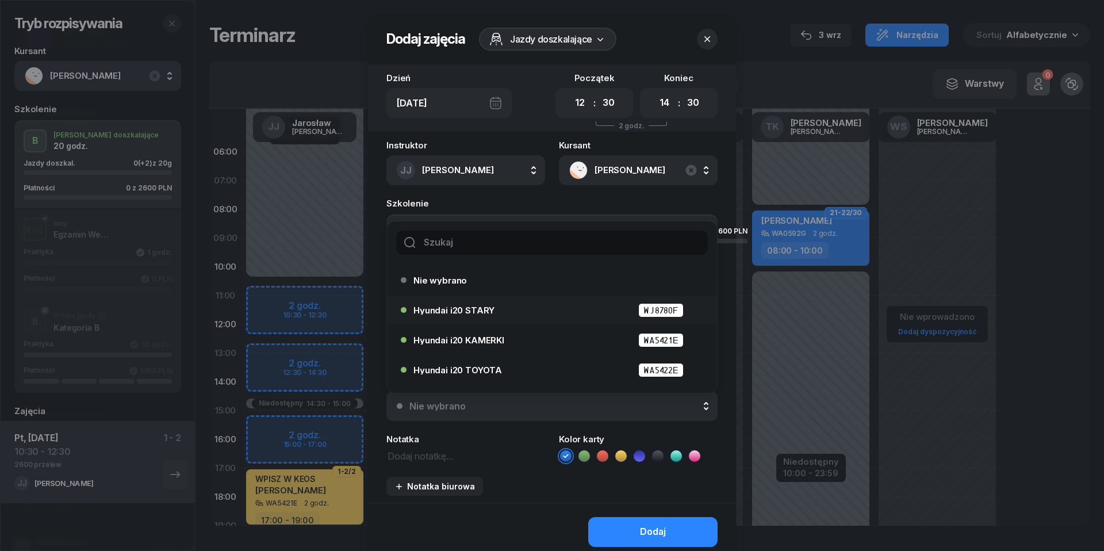
click at [535, 311] on div "Hyundai i20 STARY WJ8780F" at bounding box center [555, 310] width 283 height 14
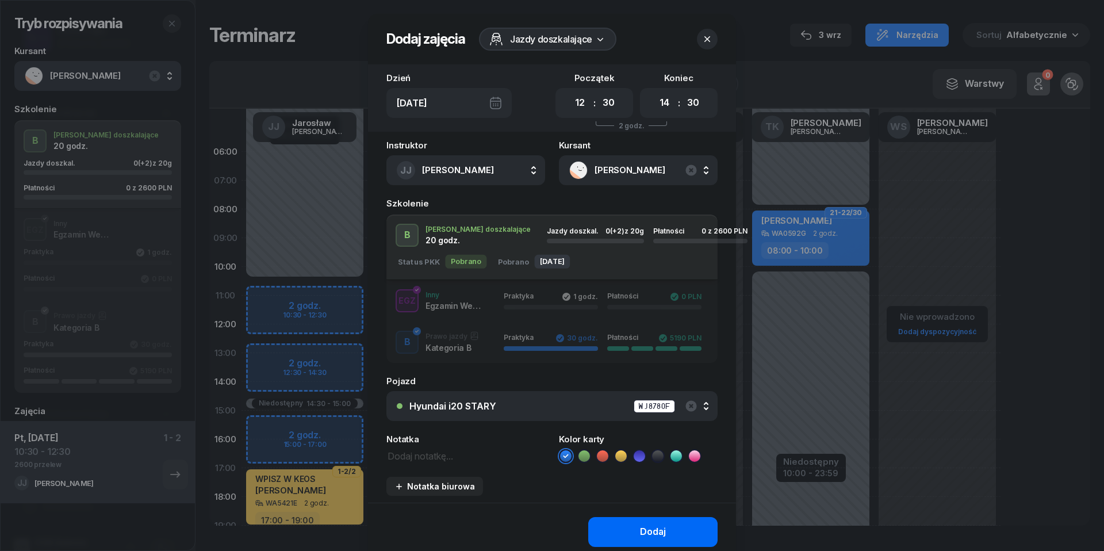
click at [653, 525] on div "Dodaj" at bounding box center [653, 532] width 26 height 15
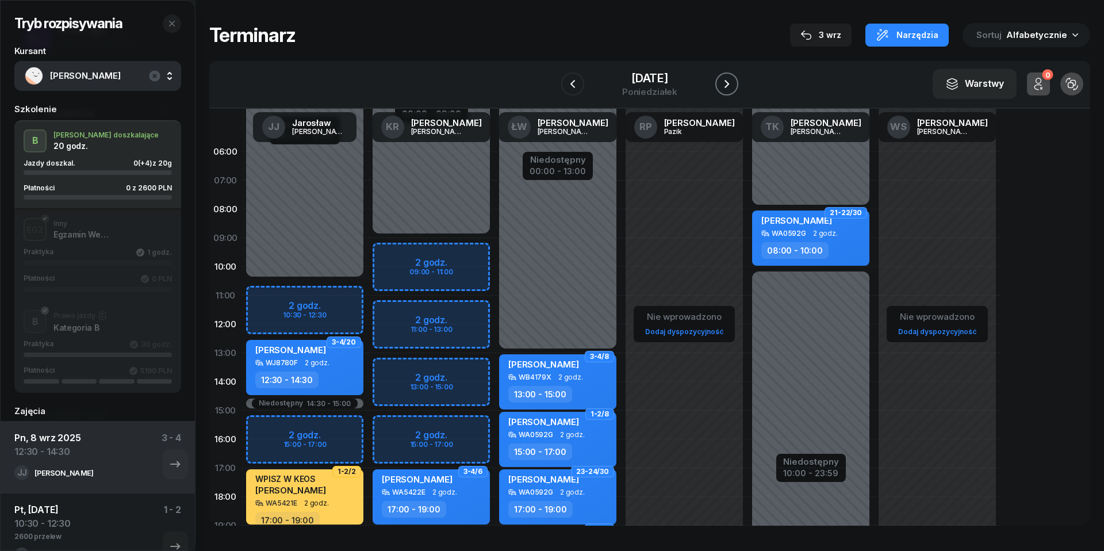
click at [734, 84] on icon "button" at bounding box center [727, 84] width 14 height 14
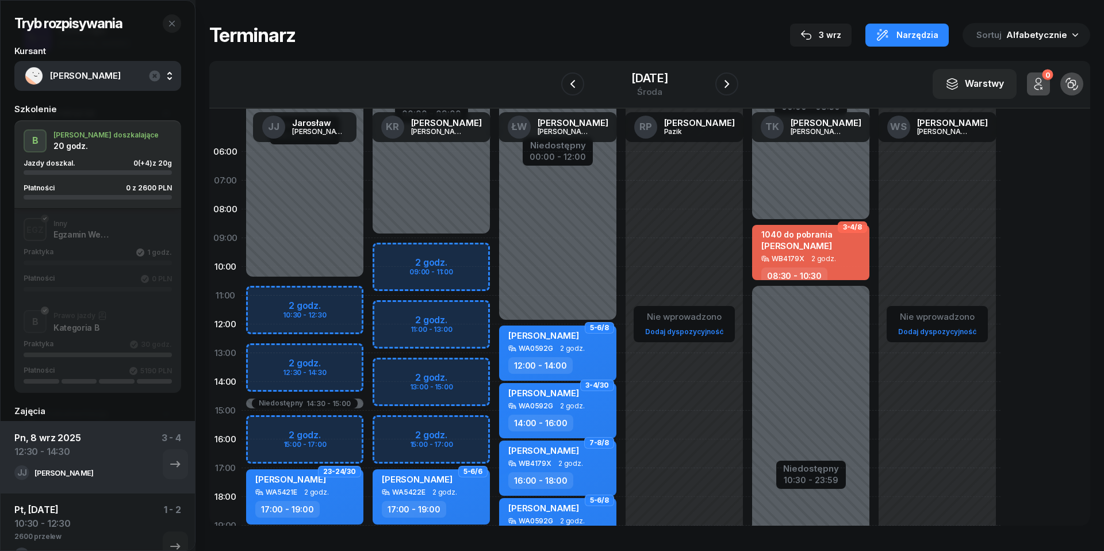
click at [265, 358] on div "Niedostępny 00:00 - 10:30 Niedostępny 19:00 - 23:59 Niedostępny 14:30 - 15:00 2…" at bounding box center [305, 410] width 127 height 546
select select "13"
select select "15"
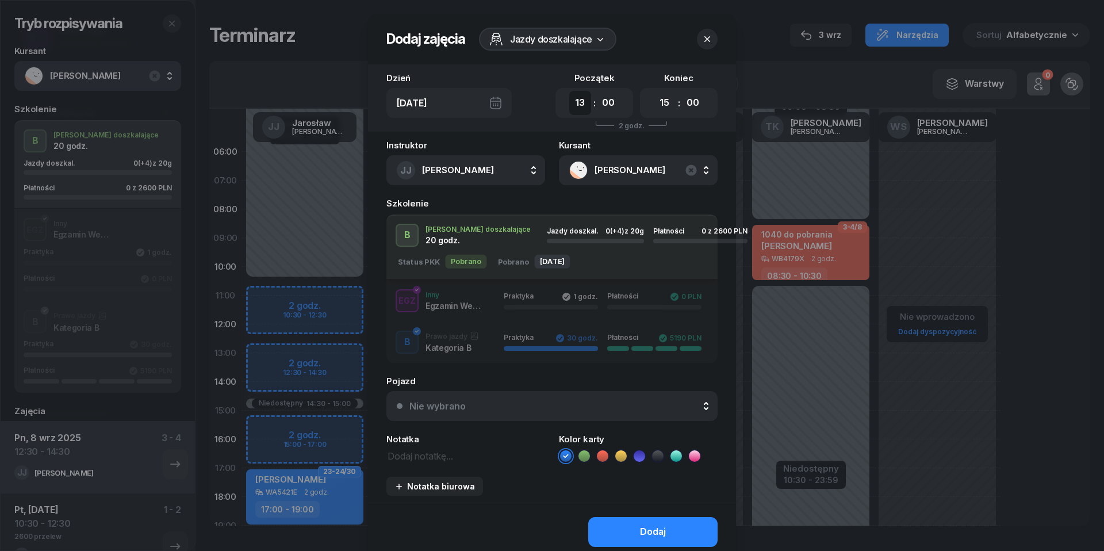
select select "12"
select select "30"
select select "14"
select select "30"
click at [564, 403] on div "Nie wybrano" at bounding box center [559, 405] width 298 height 9
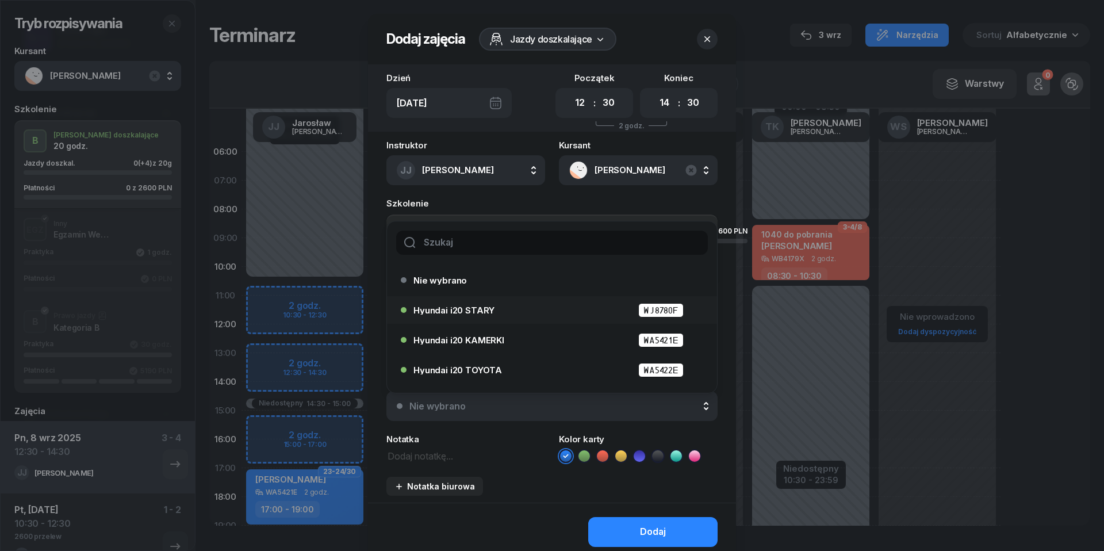
click at [517, 308] on div "Hyundai i20 STARY WJ8780F" at bounding box center [555, 310] width 283 height 14
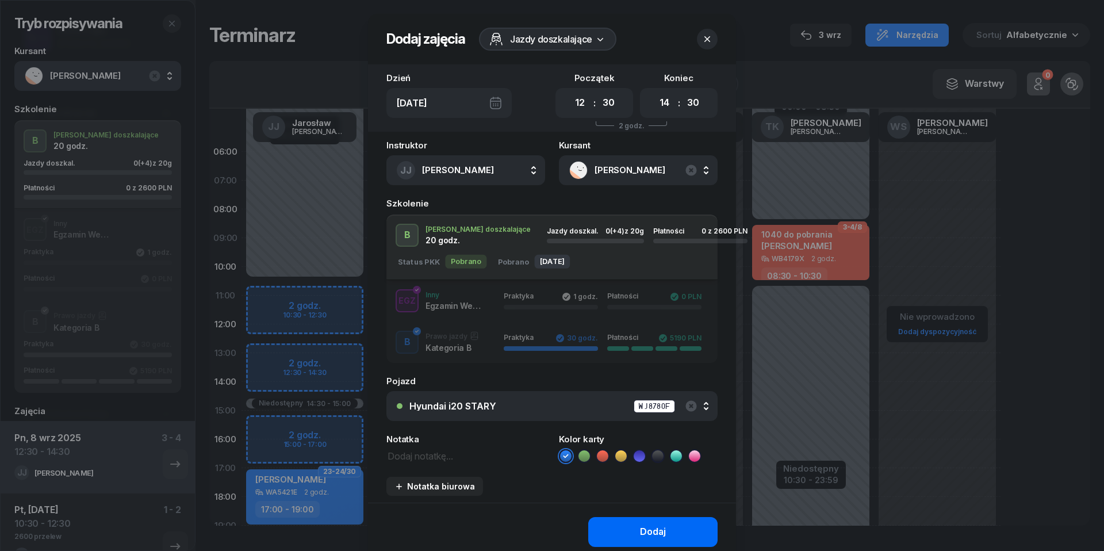
click at [631, 523] on button "Dodaj" at bounding box center [652, 532] width 129 height 30
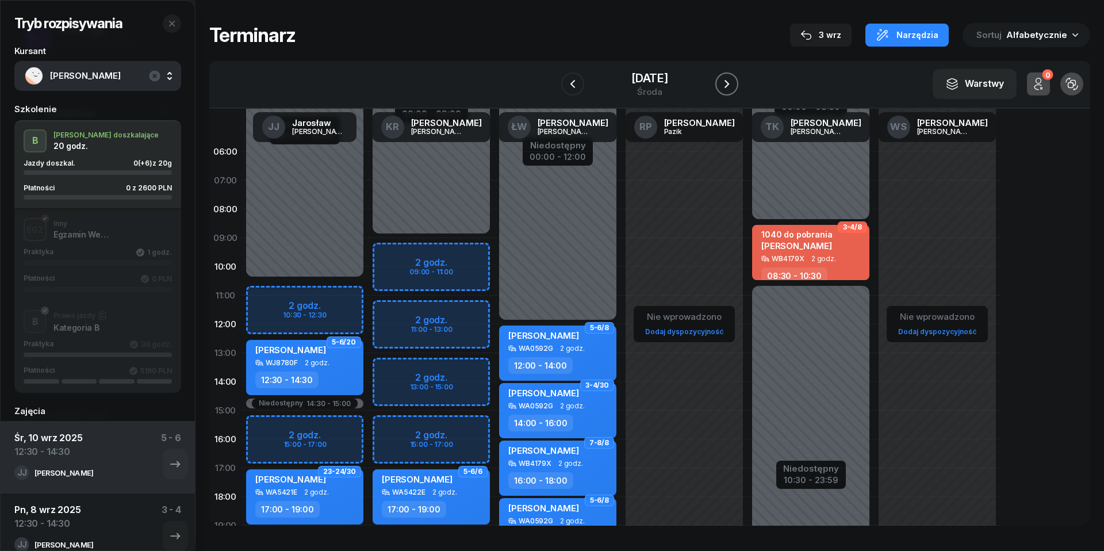
click at [728, 84] on icon "button" at bounding box center [727, 84] width 14 height 14
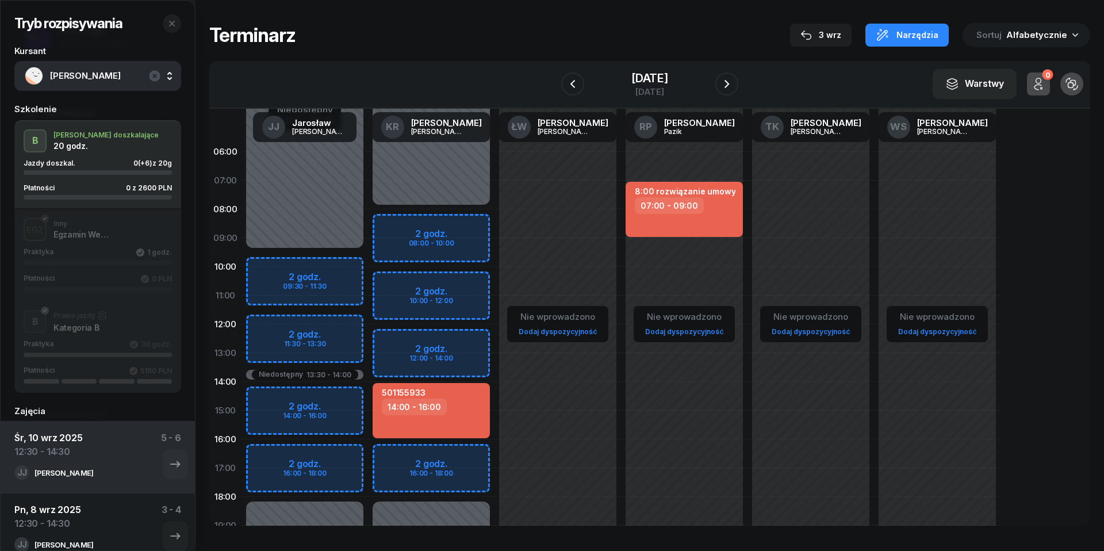
click at [279, 325] on div "Niedostępny 00:00 - 09:30 Niedostępny 18:00 - 23:59 Niedostępny 13:30 - 14:00 2…" at bounding box center [305, 410] width 127 height 546
select select "12"
select select "14"
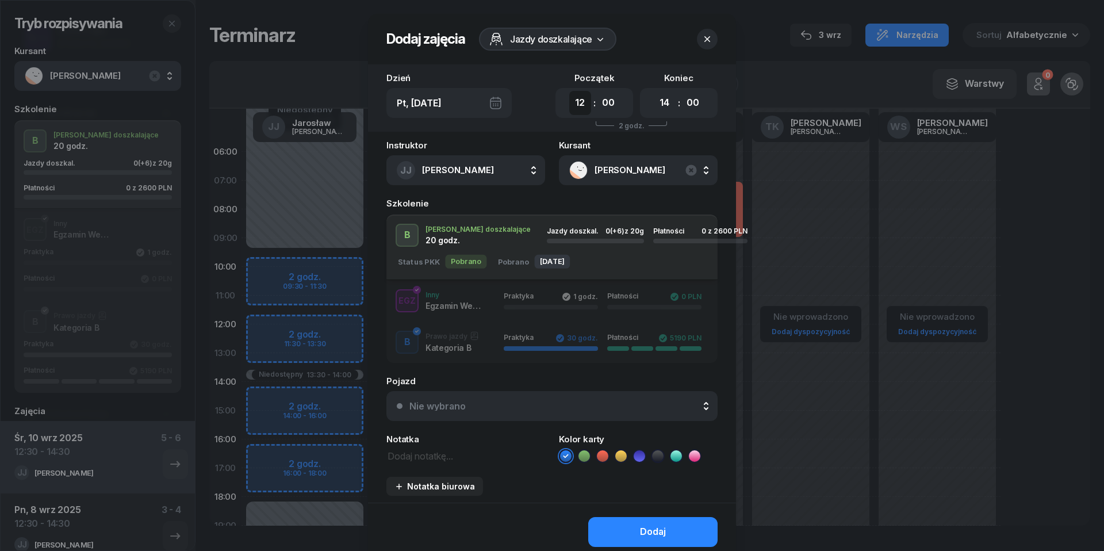
select select "11"
select select "30"
select select "13"
select select "30"
click at [599, 404] on div "Nie wybrano" at bounding box center [559, 405] width 298 height 9
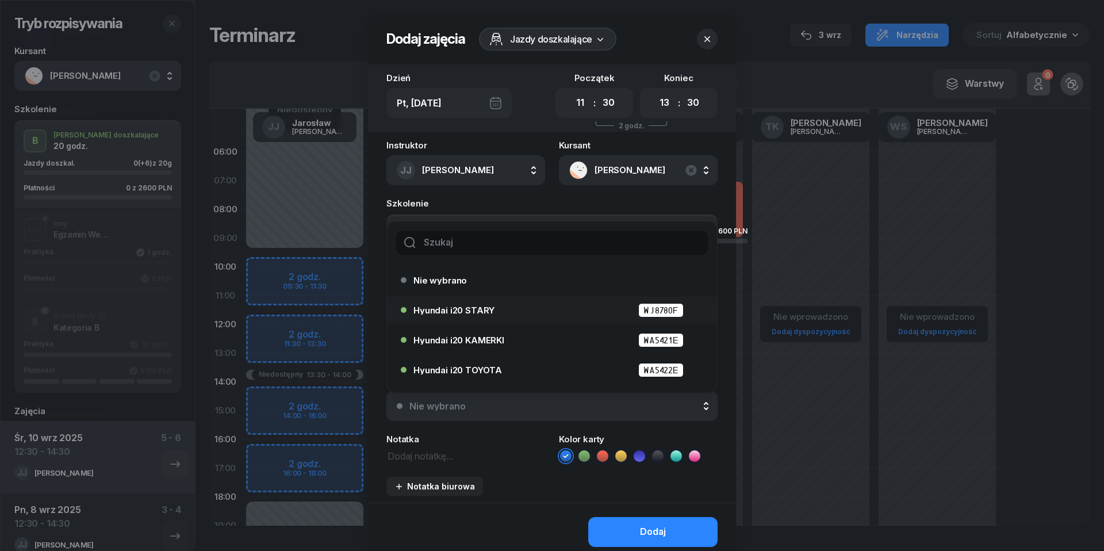
click at [550, 311] on div "Hyundai i20 STARY WJ8780F" at bounding box center [555, 310] width 283 height 14
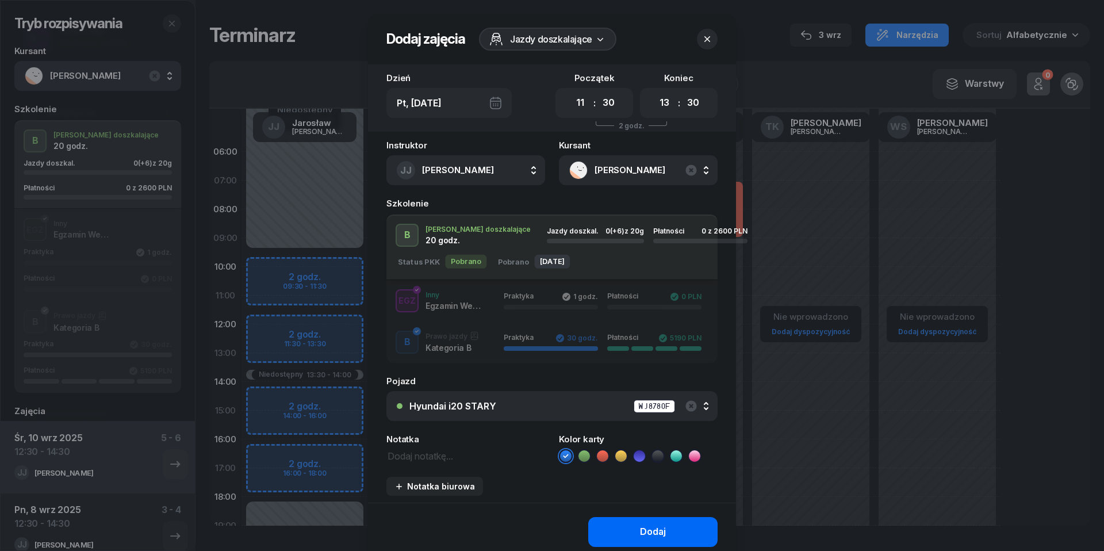
click at [645, 532] on div "Dodaj" at bounding box center [653, 532] width 26 height 15
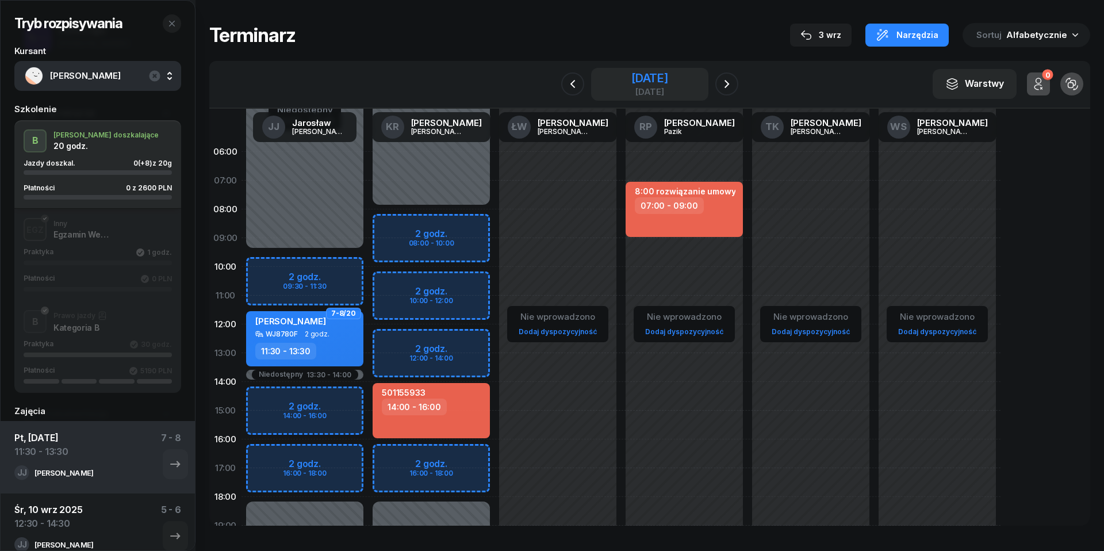
click at [654, 93] on div "[DATE]" at bounding box center [650, 91] width 37 height 9
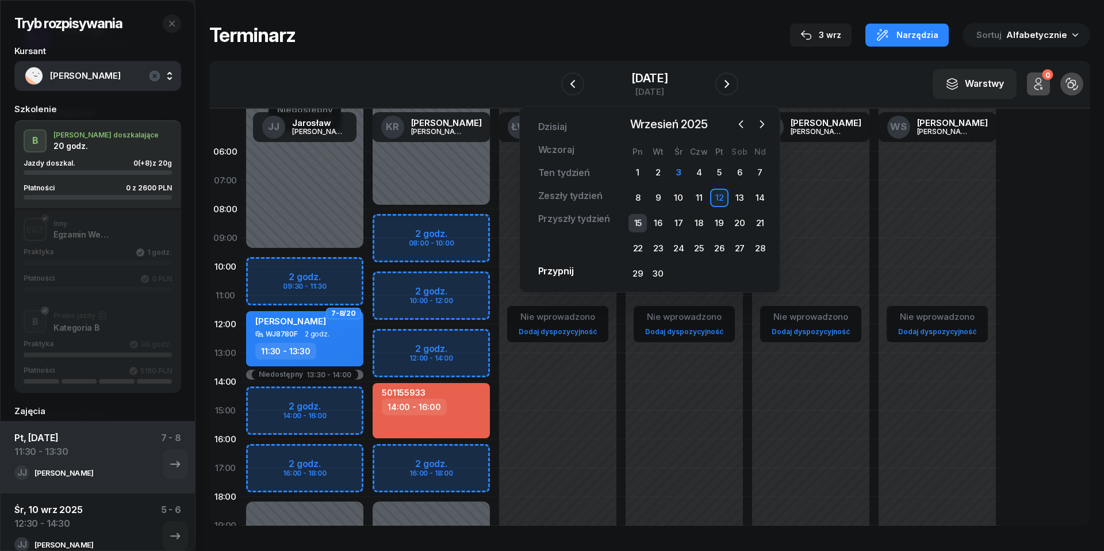
click at [640, 221] on div "15" at bounding box center [638, 223] width 18 height 18
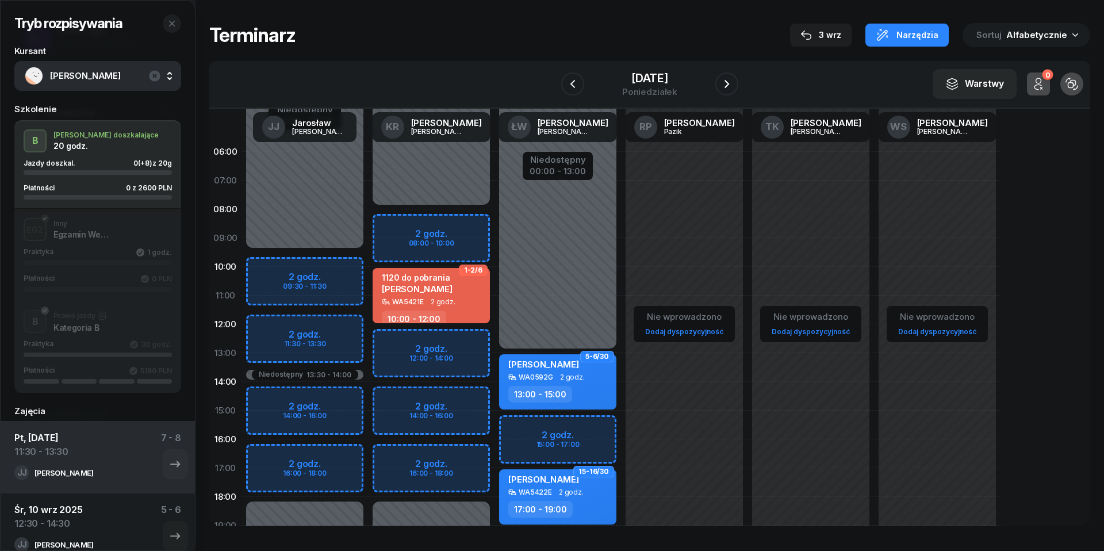
click at [277, 328] on div "Niedostępny 00:00 - 09:30 Niedostępny 18:00 - 23:59 Niedostępny 13:30 - 14:00 2…" at bounding box center [305, 410] width 127 height 546
select select "12"
select select "14"
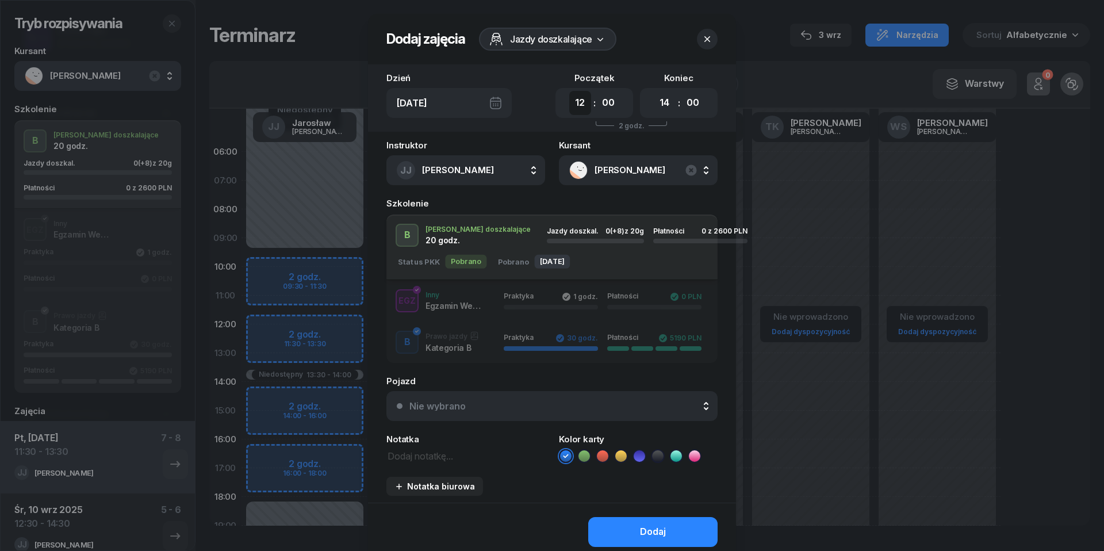
select select "11"
select select "30"
select select "13"
select select "30"
click at [558, 401] on div "Nie wybrano" at bounding box center [559, 405] width 298 height 9
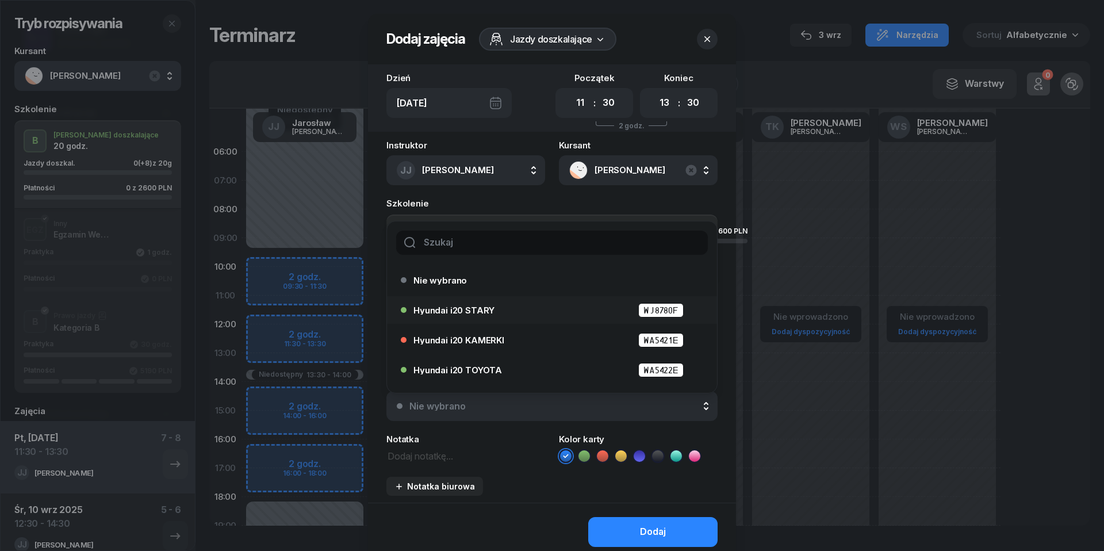
click at [484, 313] on span "Hyundai i20 STARY" at bounding box center [454, 310] width 81 height 9
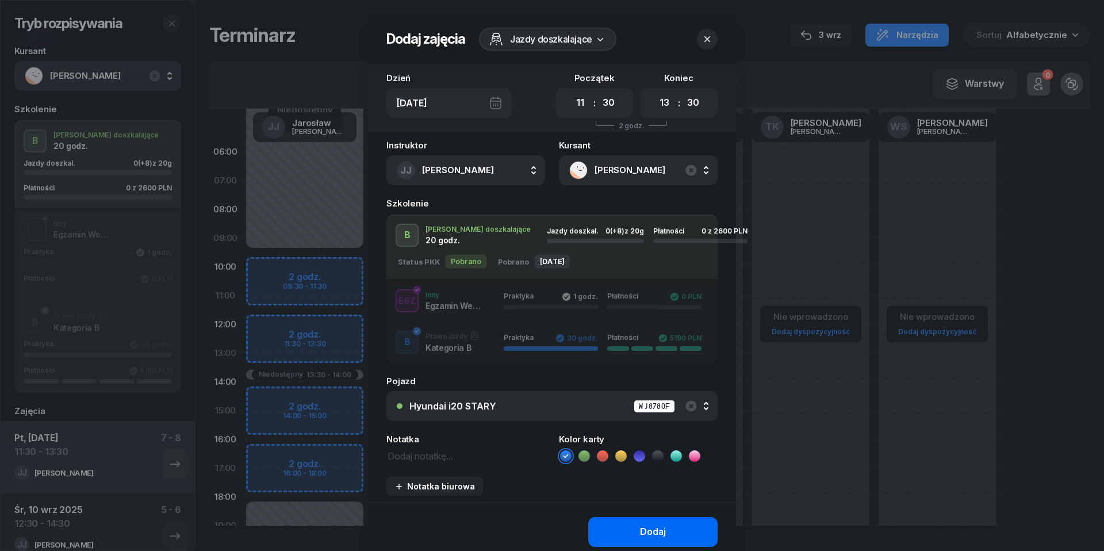
click at [666, 526] on button "Dodaj" at bounding box center [652, 532] width 129 height 30
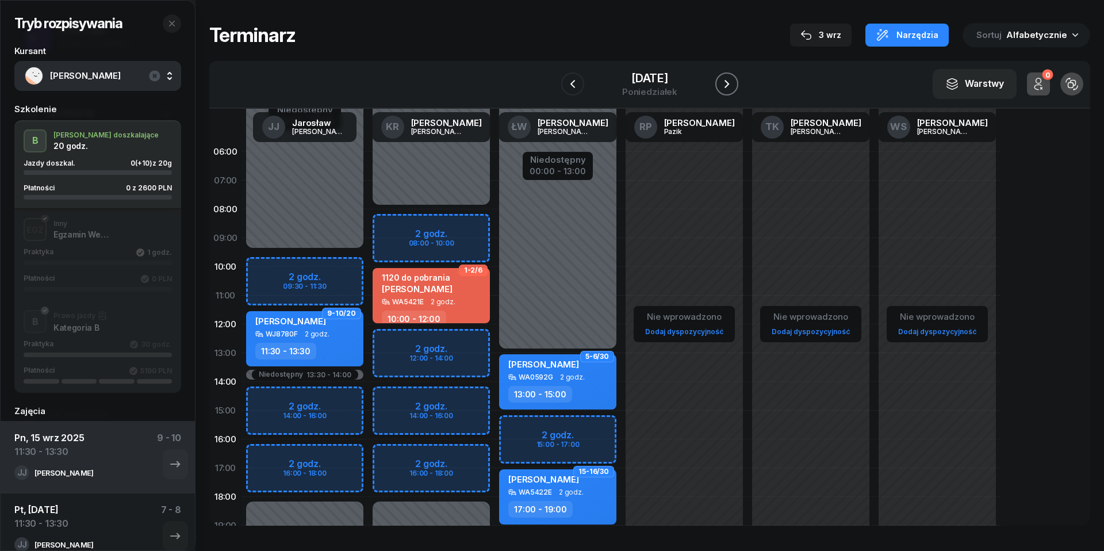
click at [728, 86] on icon "button" at bounding box center [727, 84] width 14 height 14
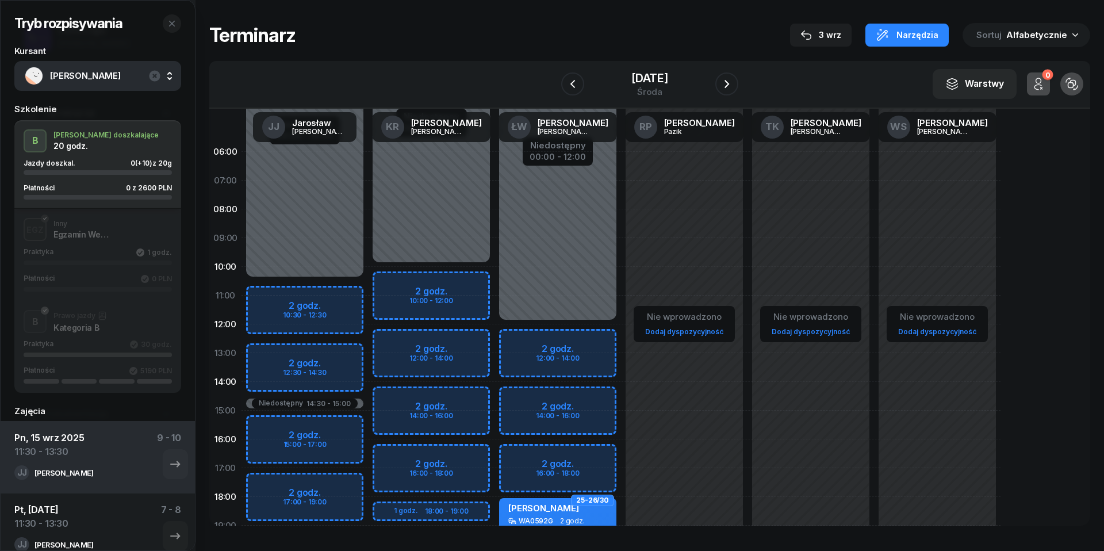
click at [284, 354] on div "Niedostępny 00:00 - 10:30 Niedostępny 19:00 - 23:59 Niedostępny 14:30 - 15:00 2…" at bounding box center [305, 410] width 127 height 546
select select "13"
select select "15"
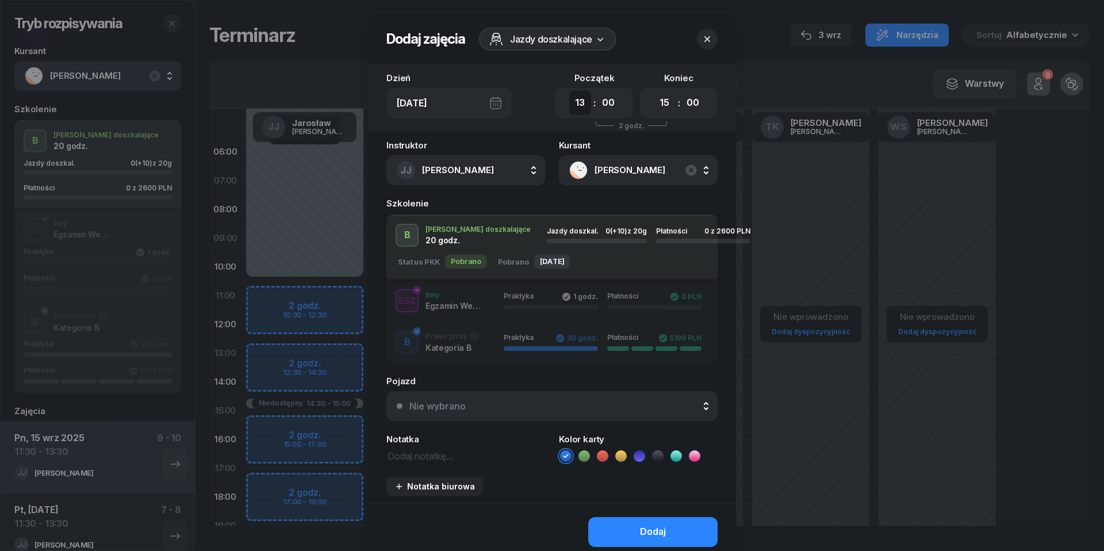
select select "12"
select select "30"
select select "14"
select select "30"
click at [576, 392] on button "Nie wybrano" at bounding box center [552, 406] width 331 height 30
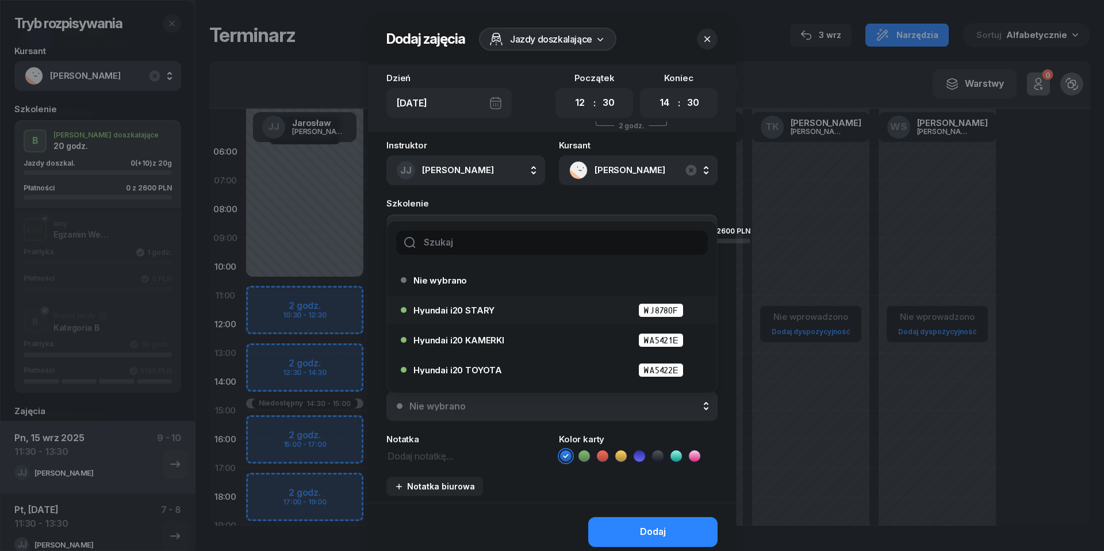
click at [496, 312] on div "Hyundai i20 STARY WJ8780F" at bounding box center [555, 310] width 283 height 14
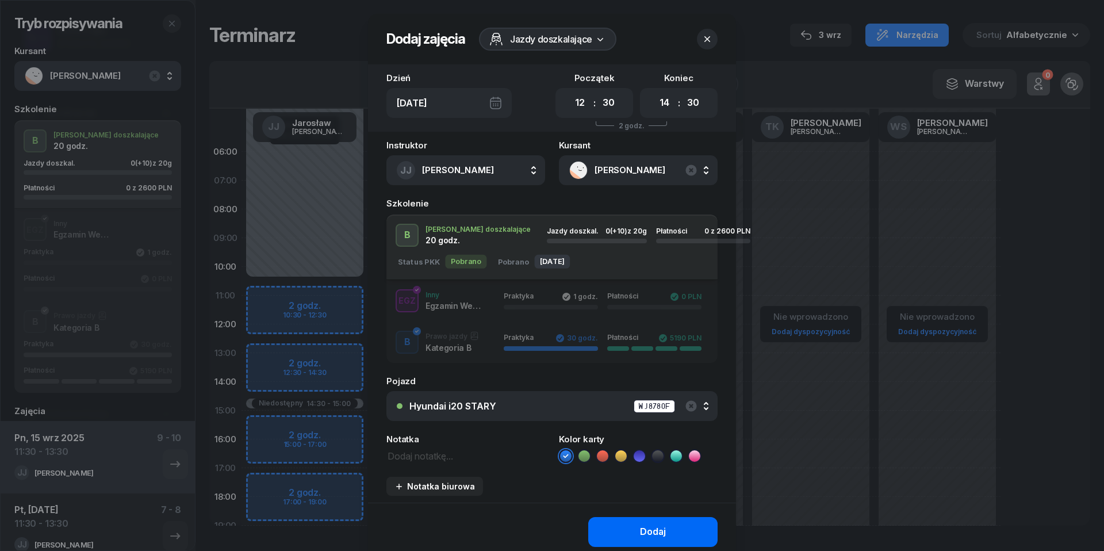
click at [645, 527] on div "Dodaj" at bounding box center [653, 532] width 26 height 15
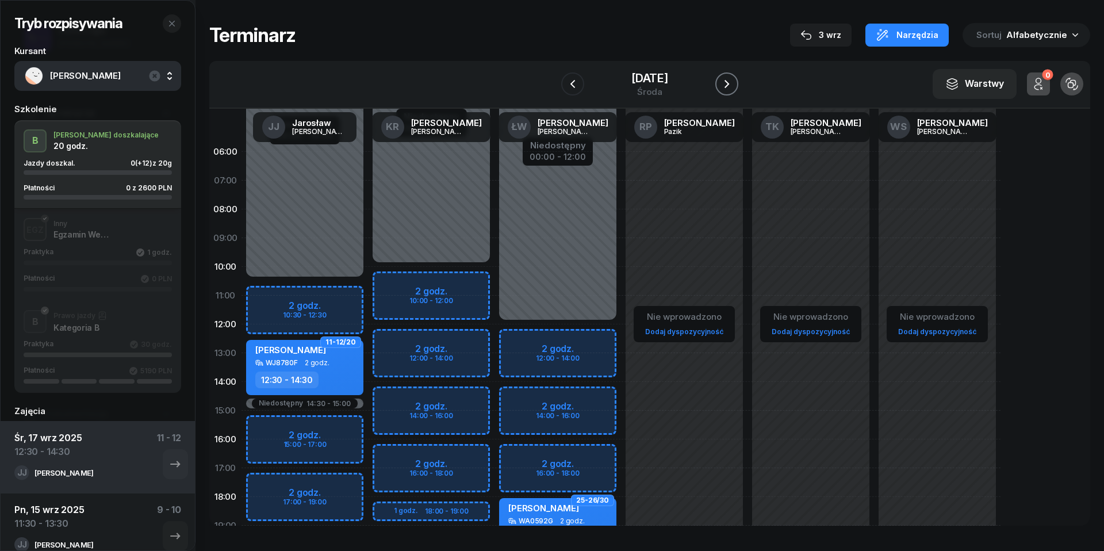
click at [732, 86] on icon "button" at bounding box center [727, 84] width 14 height 14
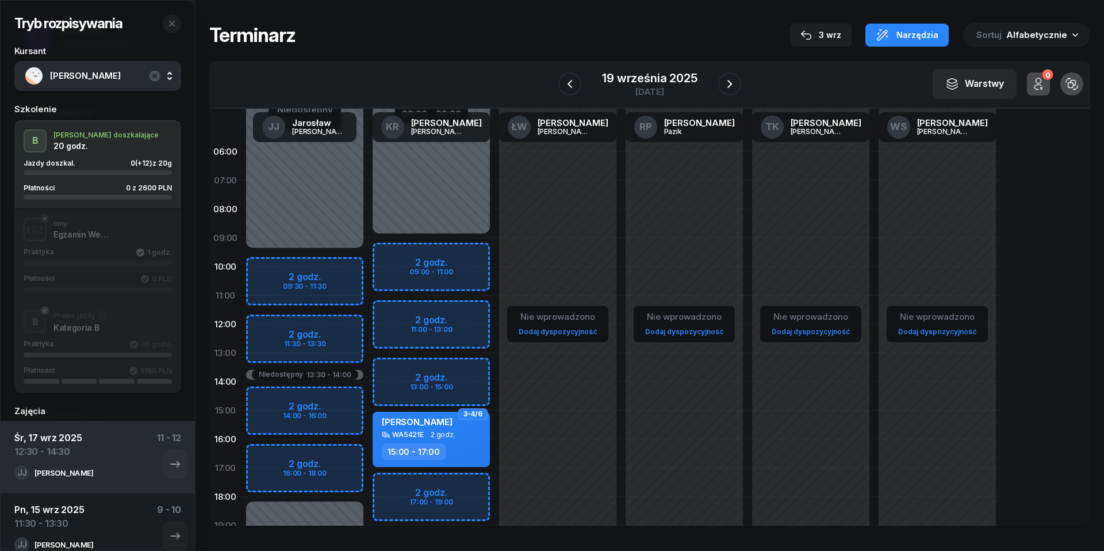
click at [267, 325] on div "Niedostępny 00:00 - 09:30 Niedostępny 18:00 - 23:59 Niedostępny 13:30 - 14:00 2…" at bounding box center [305, 410] width 127 height 546
select select "12"
select select "14"
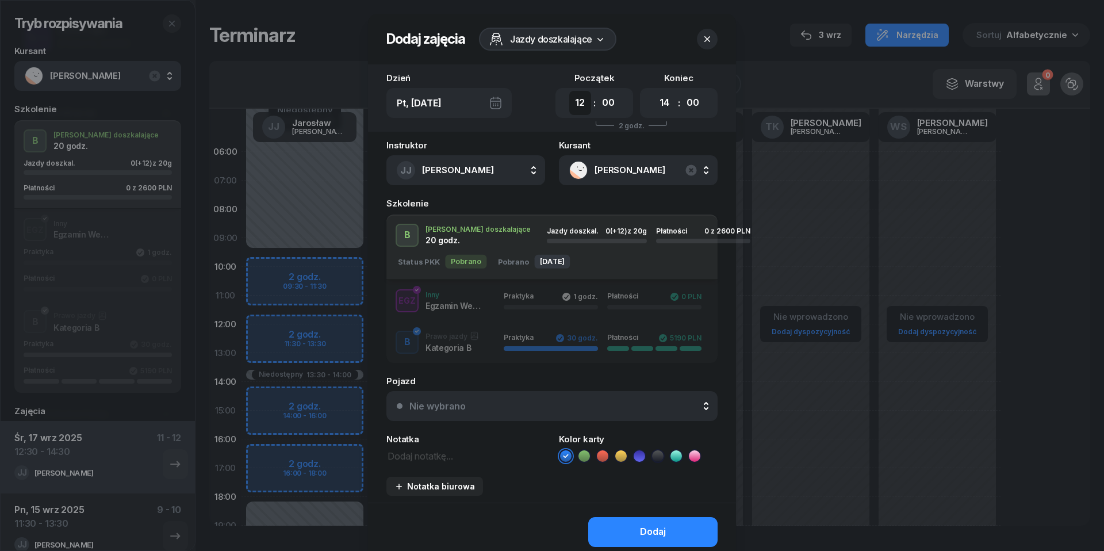
select select "11"
select select "30"
select select "13"
select select "30"
click at [597, 410] on div "Nie wybrano" at bounding box center [559, 405] width 298 height 9
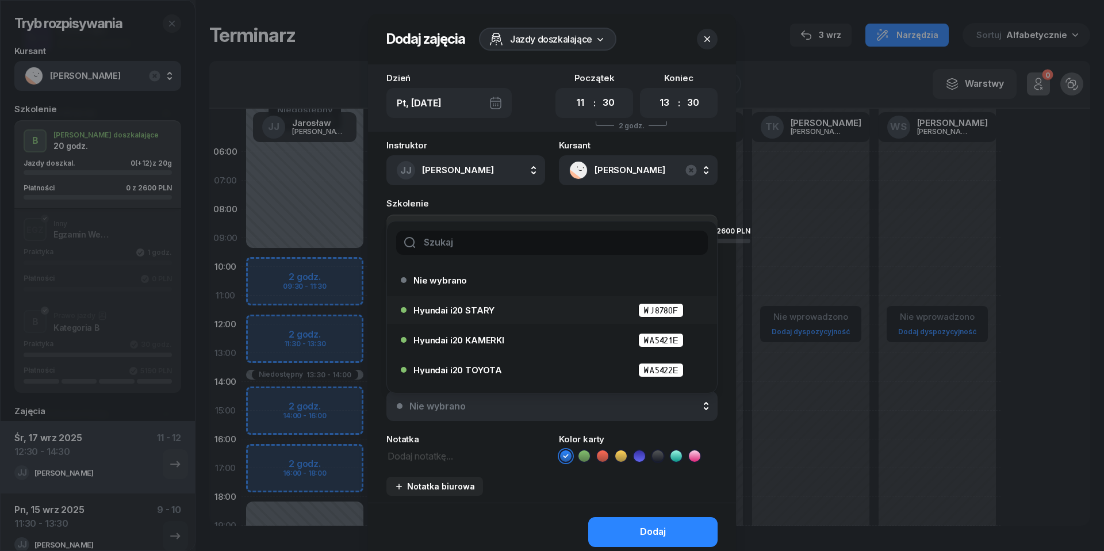
click at [538, 304] on div "Hyundai i20 STARY WJ8780F" at bounding box center [555, 310] width 283 height 14
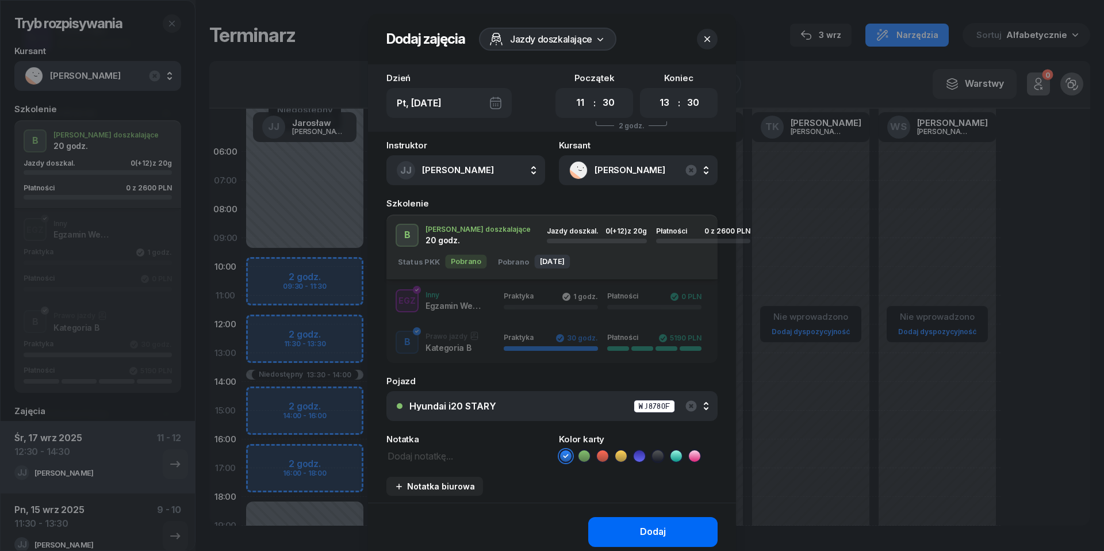
click at [635, 526] on button "Dodaj" at bounding box center [652, 532] width 129 height 30
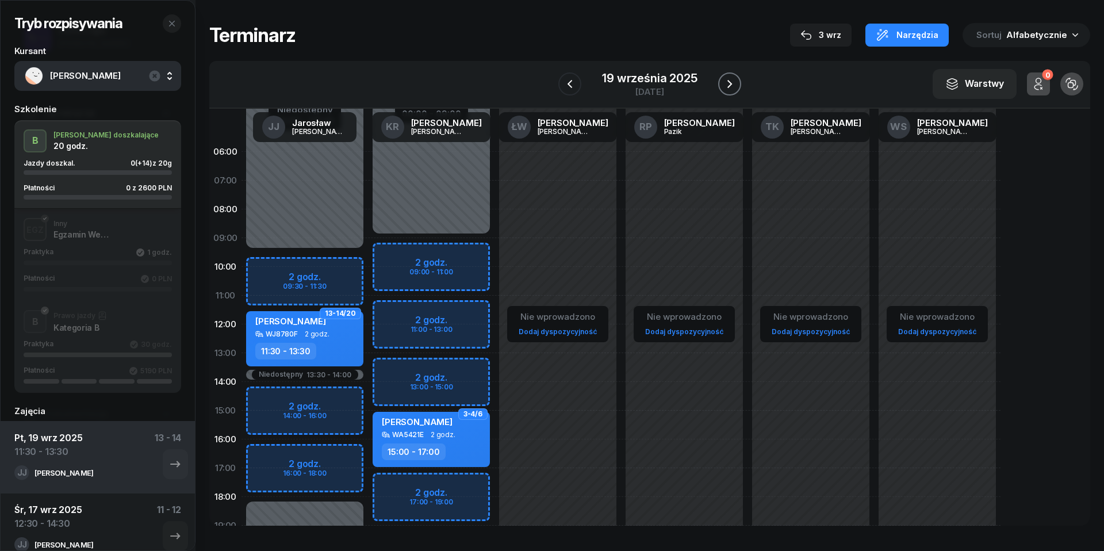
click at [734, 83] on icon "button" at bounding box center [730, 84] width 14 height 14
click at [734, 83] on icon "button" at bounding box center [731, 84] width 14 height 14
click at [734, 83] on icon "button" at bounding box center [729, 84] width 14 height 14
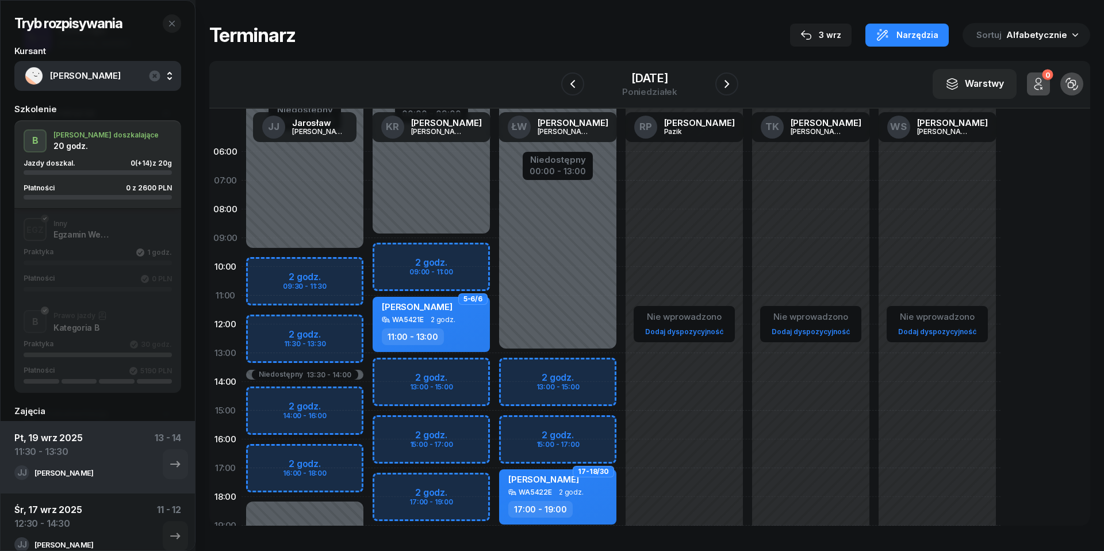
click at [270, 323] on div "Niedostępny 00:00 - 09:30 Niedostępny 18:00 - 23:59 Niedostępny 13:30 - 14:00 2…" at bounding box center [305, 410] width 127 height 546
select select "11"
select select "13"
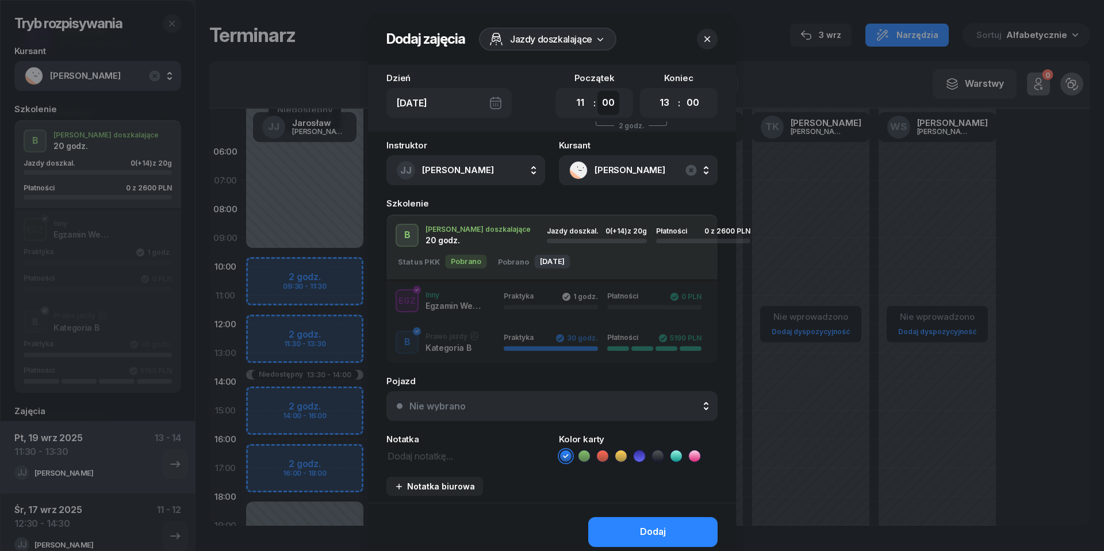
select select "30"
click at [583, 401] on div "Nie wybrano" at bounding box center [559, 405] width 298 height 9
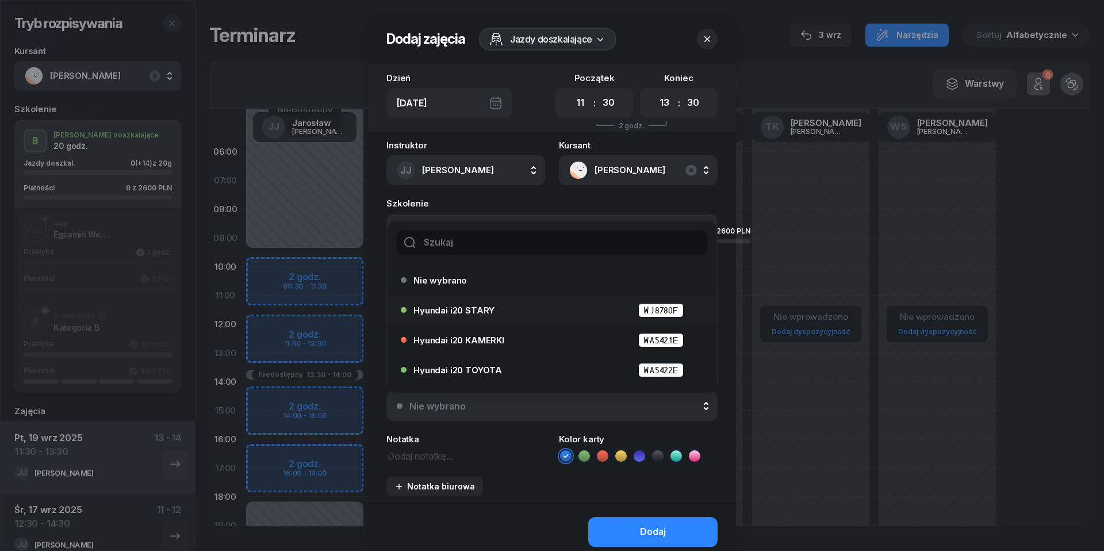
click at [531, 315] on div "Hyundai i20 STARY WJ8780F" at bounding box center [555, 310] width 283 height 14
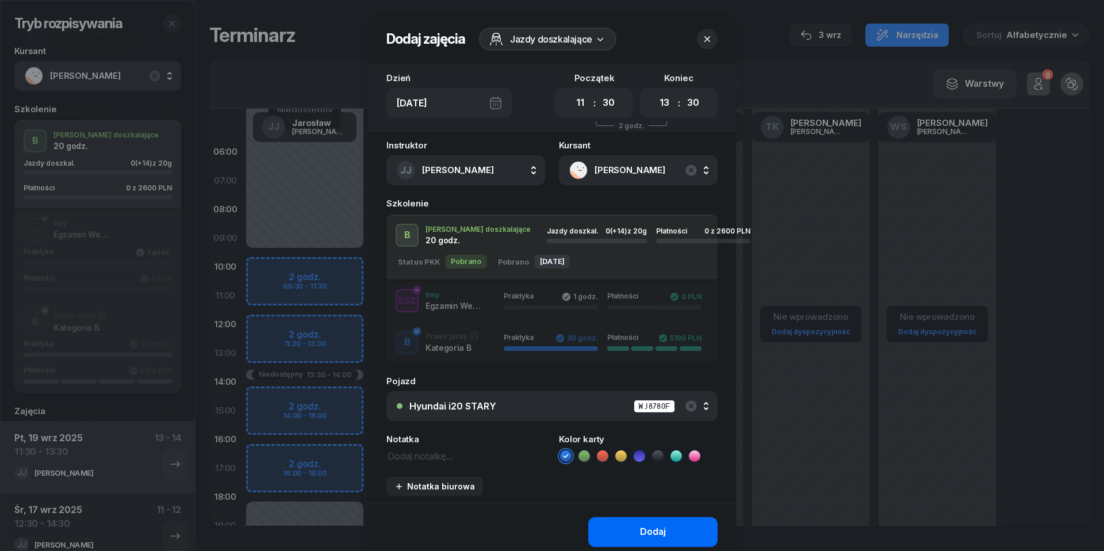
click at [643, 527] on div "Dodaj" at bounding box center [653, 532] width 26 height 15
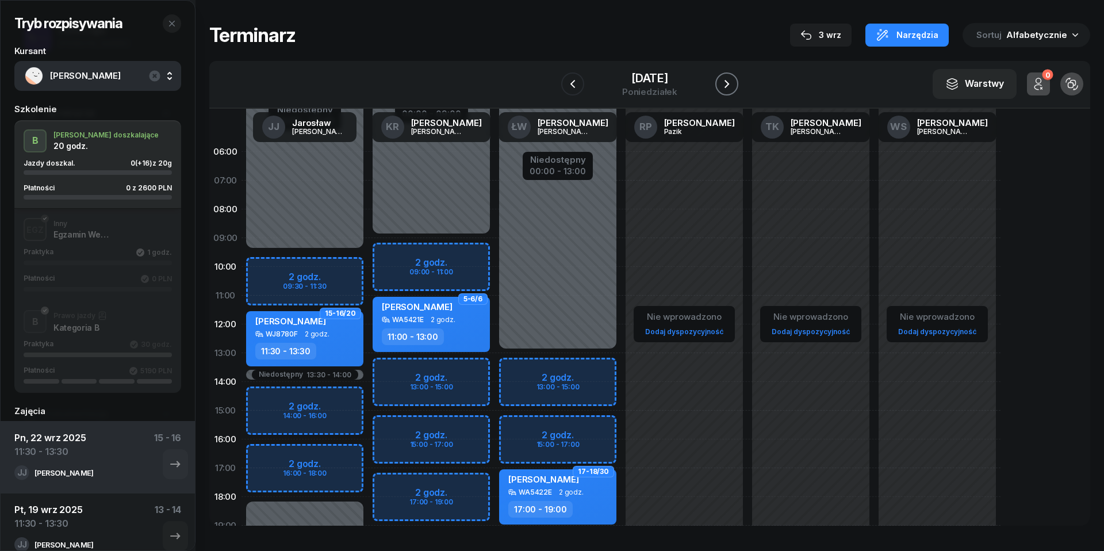
click at [734, 77] on icon "button" at bounding box center [727, 84] width 14 height 14
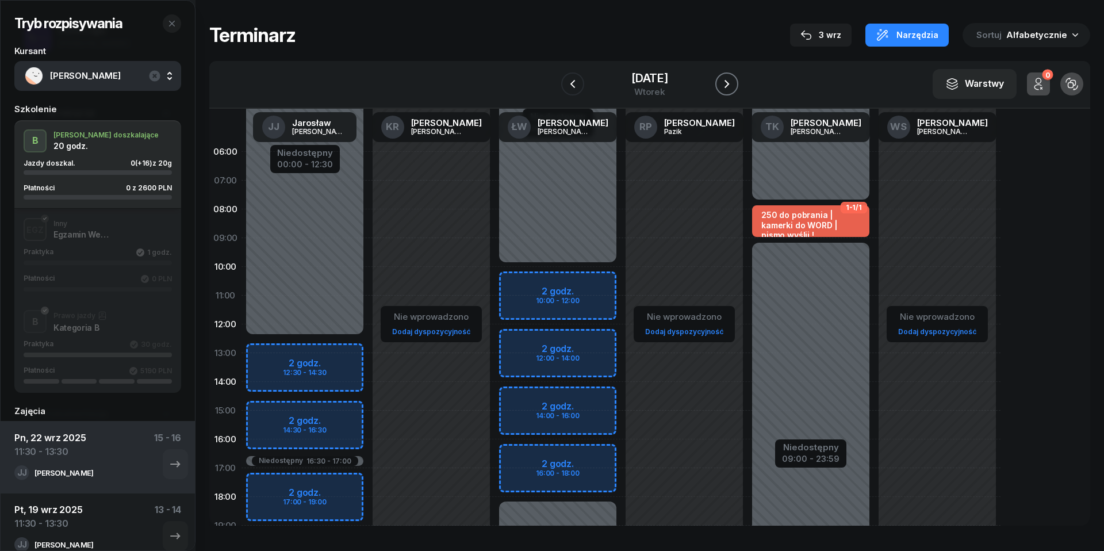
click at [734, 77] on icon "button" at bounding box center [727, 84] width 14 height 14
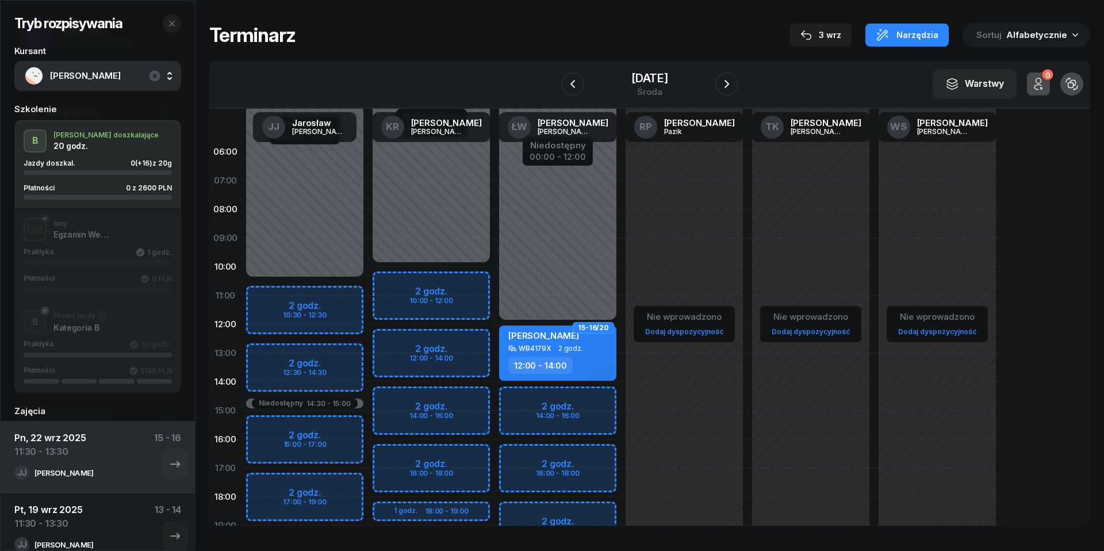
click at [269, 357] on div "Niedostępny 00:00 - 10:30 Niedostępny 19:00 - 23:59 Niedostępny 14:30 - 15:00 2…" at bounding box center [305, 410] width 127 height 546
select select "13"
select select "15"
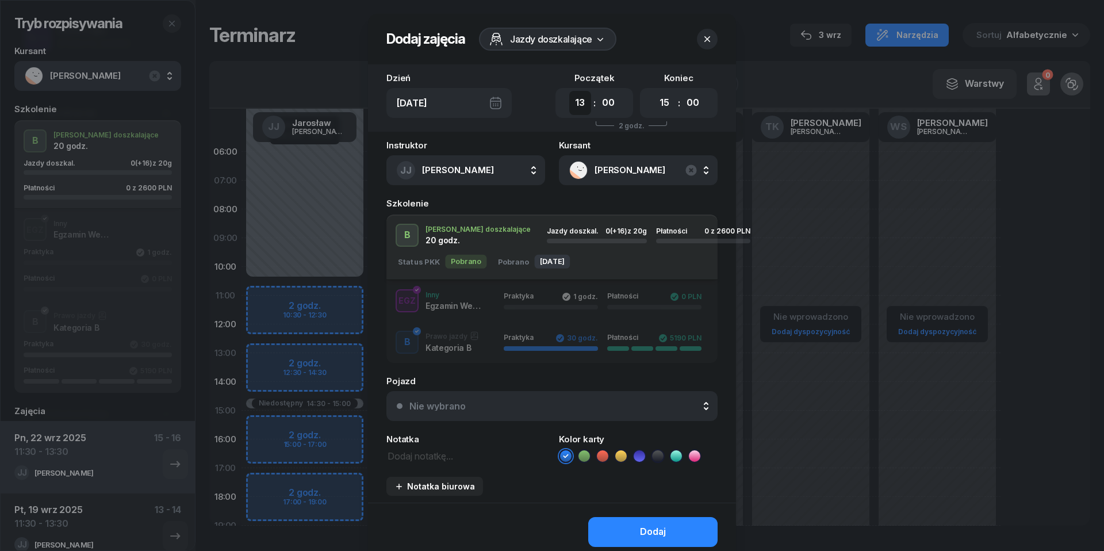
select select "12"
select select "30"
select select "14"
select select "30"
click at [548, 403] on div "Nie wybrano" at bounding box center [559, 405] width 298 height 9
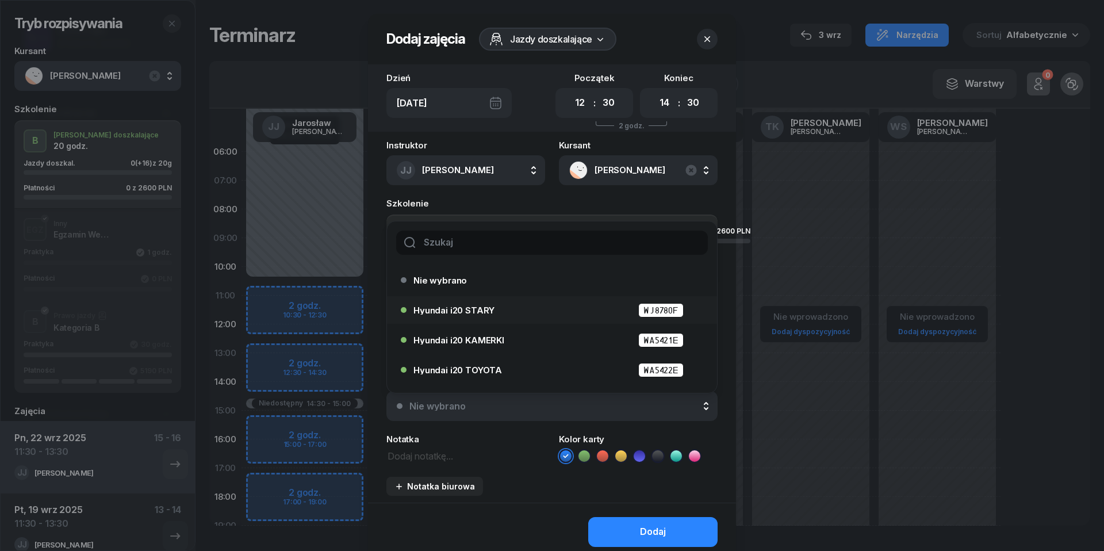
click at [507, 308] on div "Hyundai i20 STARY WJ8780F" at bounding box center [555, 310] width 283 height 14
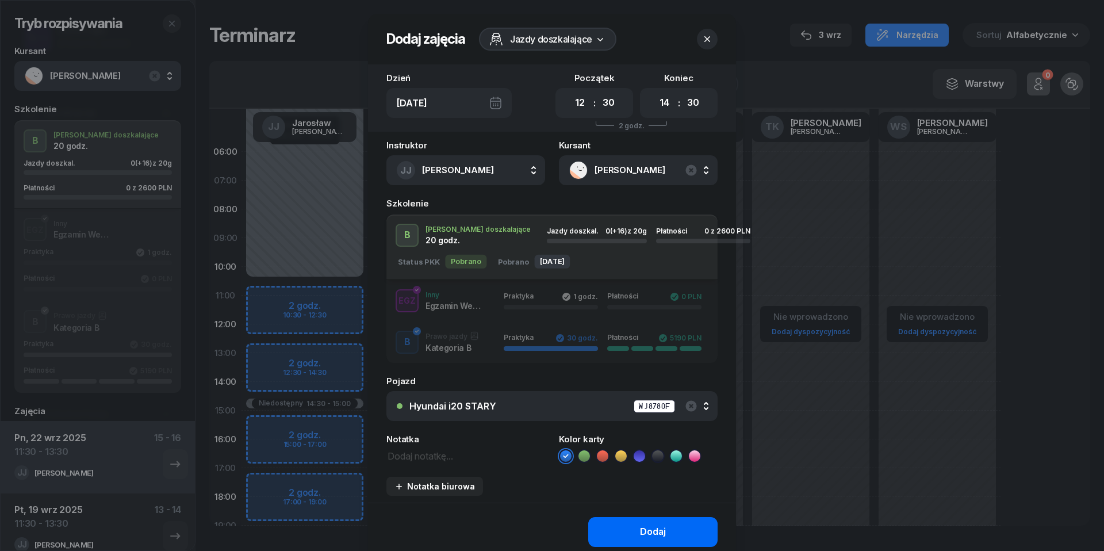
click at [642, 529] on div "Dodaj" at bounding box center [653, 532] width 26 height 15
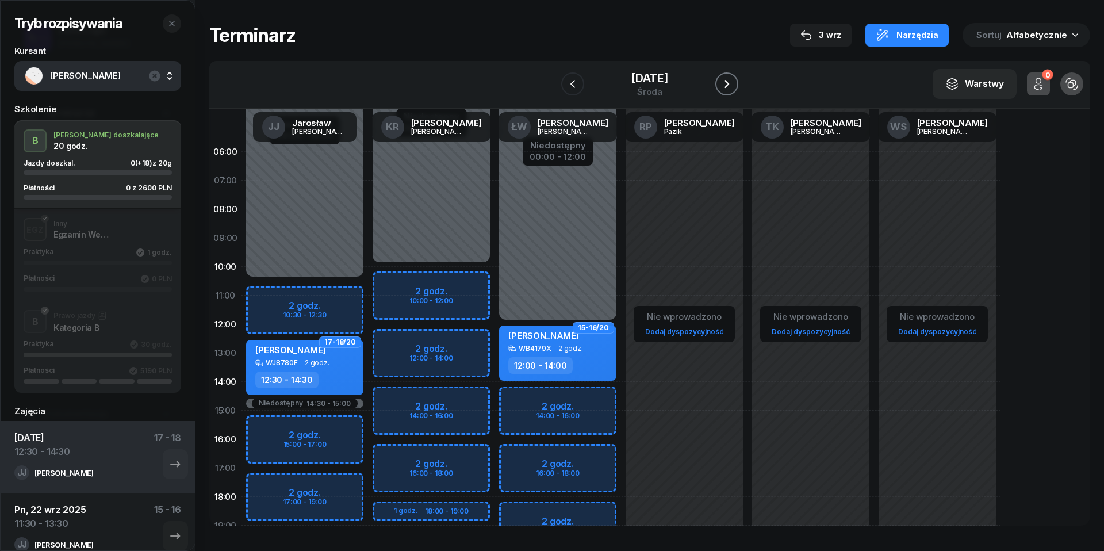
click at [729, 82] on icon "button" at bounding box center [727, 84] width 5 height 8
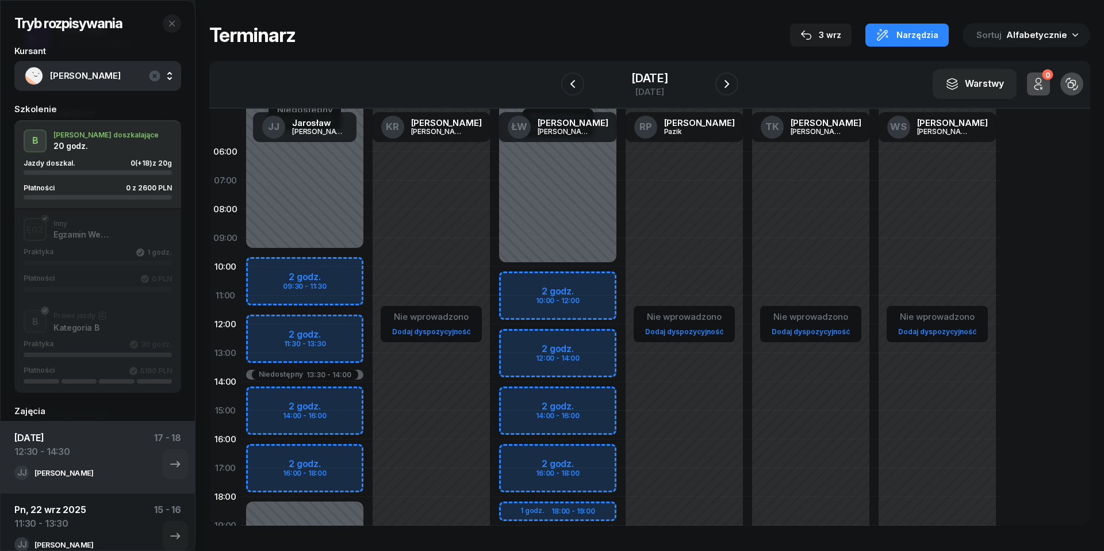
click at [265, 324] on div "Niedostępny 00:00 - 09:30 Niedostępny 18:00 - 23:59 Niedostępny 13:30 - 14:00 2…" at bounding box center [305, 410] width 127 height 546
select select "12"
select select "14"
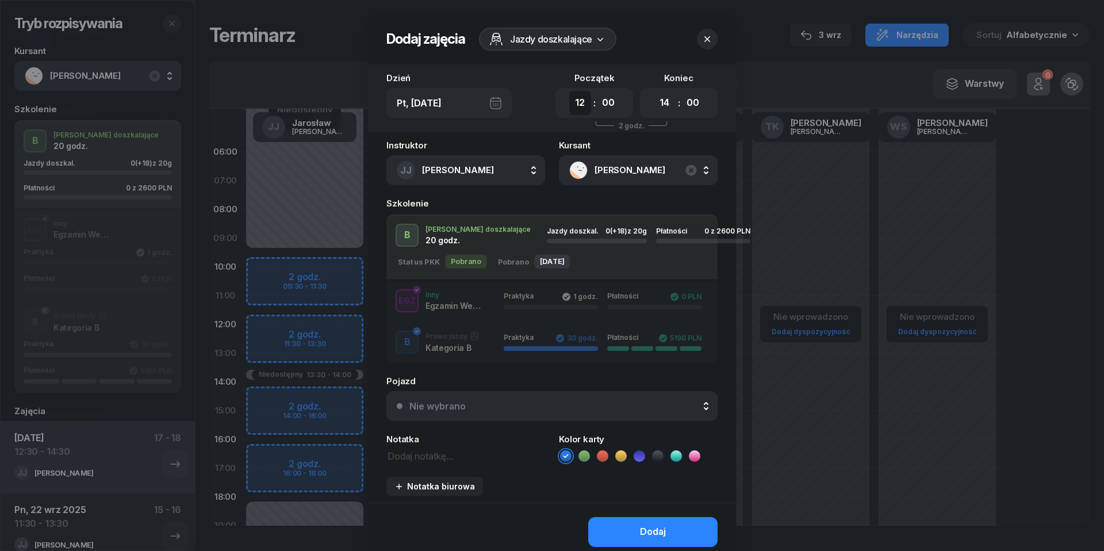
select select "11"
select select "30"
select select "13"
select select "30"
click at [590, 397] on button "Nie wybrano" at bounding box center [552, 406] width 331 height 30
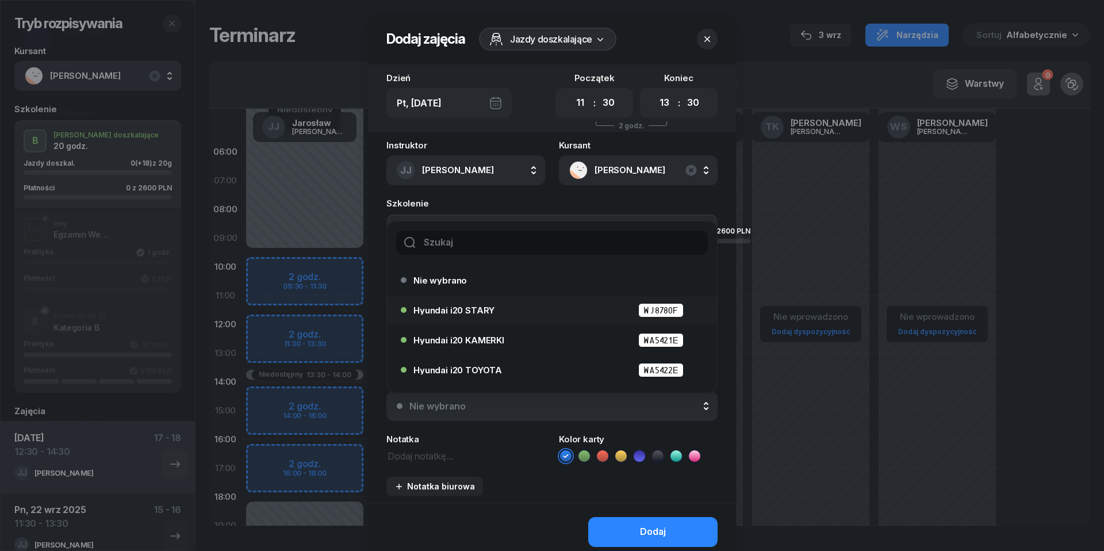
click at [521, 312] on div "Hyundai i20 STARY WJ8780F" at bounding box center [555, 310] width 283 height 14
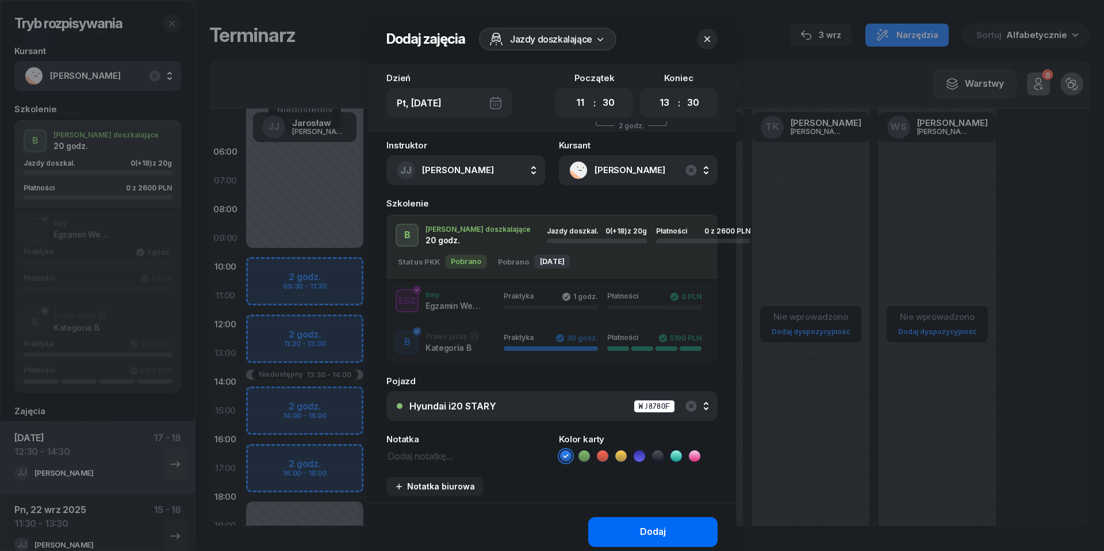
click at [635, 527] on button "Dodaj" at bounding box center [652, 532] width 129 height 30
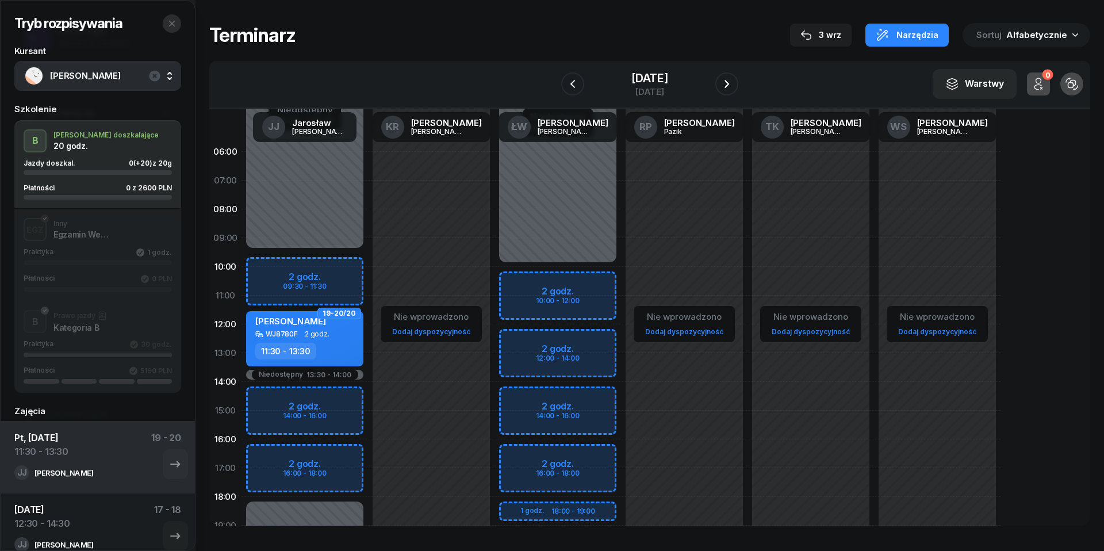
click at [175, 24] on icon "button" at bounding box center [171, 23] width 9 height 9
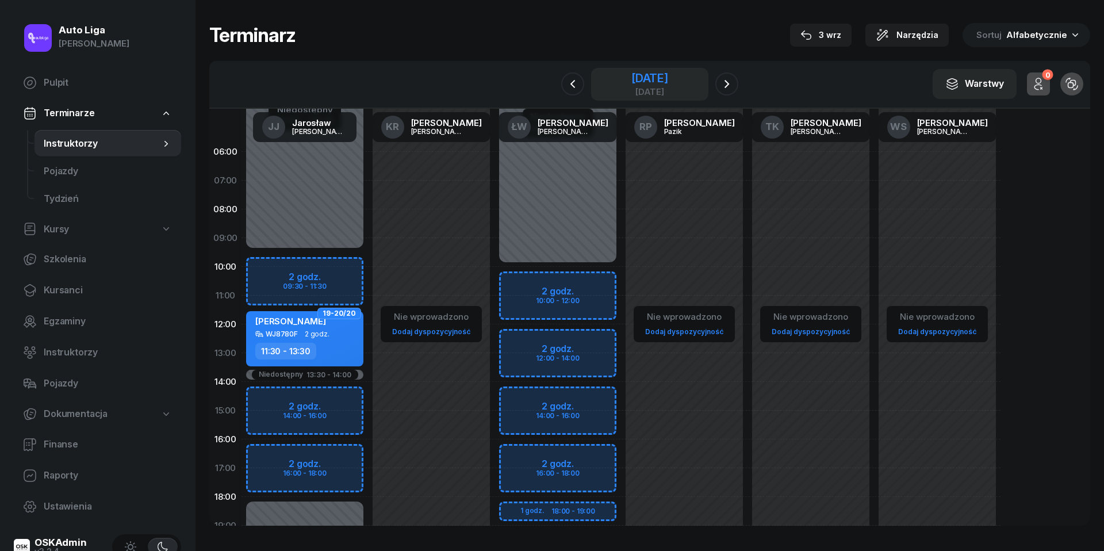
click at [632, 88] on div "[DATE]" at bounding box center [650, 91] width 37 height 9
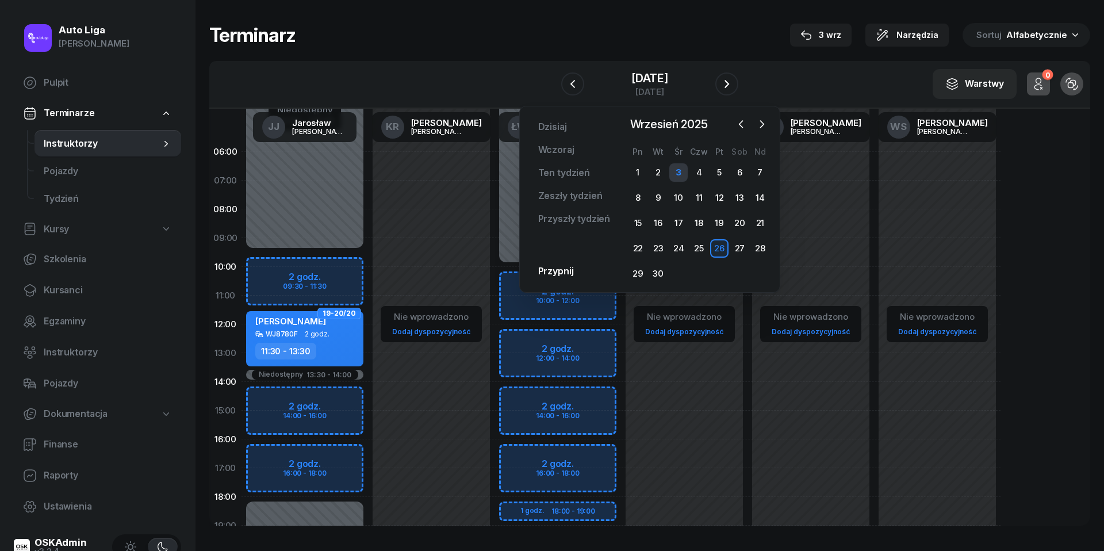
click at [677, 167] on div "3" at bounding box center [678, 172] width 18 height 18
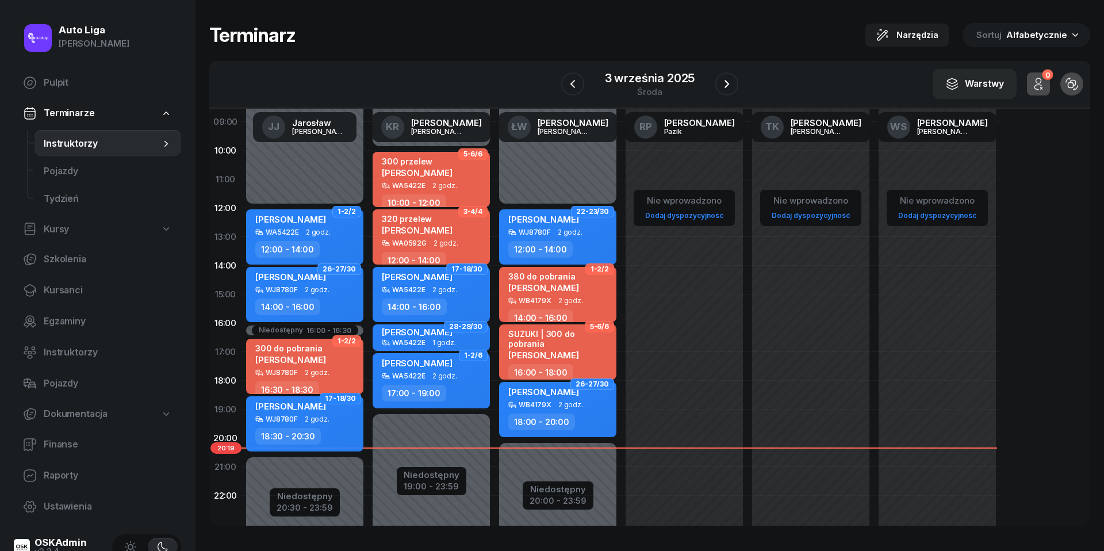
scroll to position [87, 0]
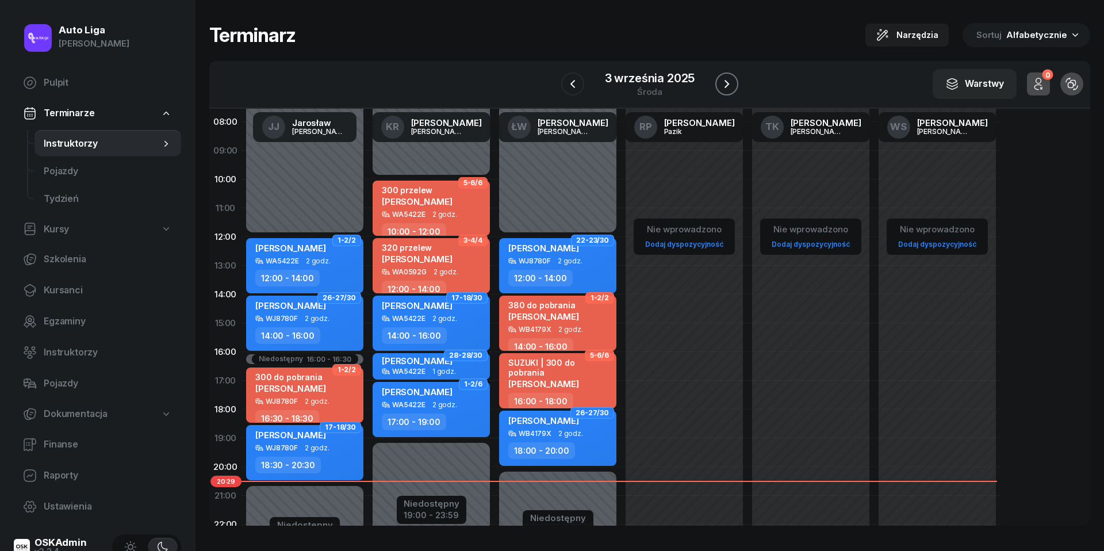
click at [728, 82] on icon "button" at bounding box center [727, 84] width 5 height 8
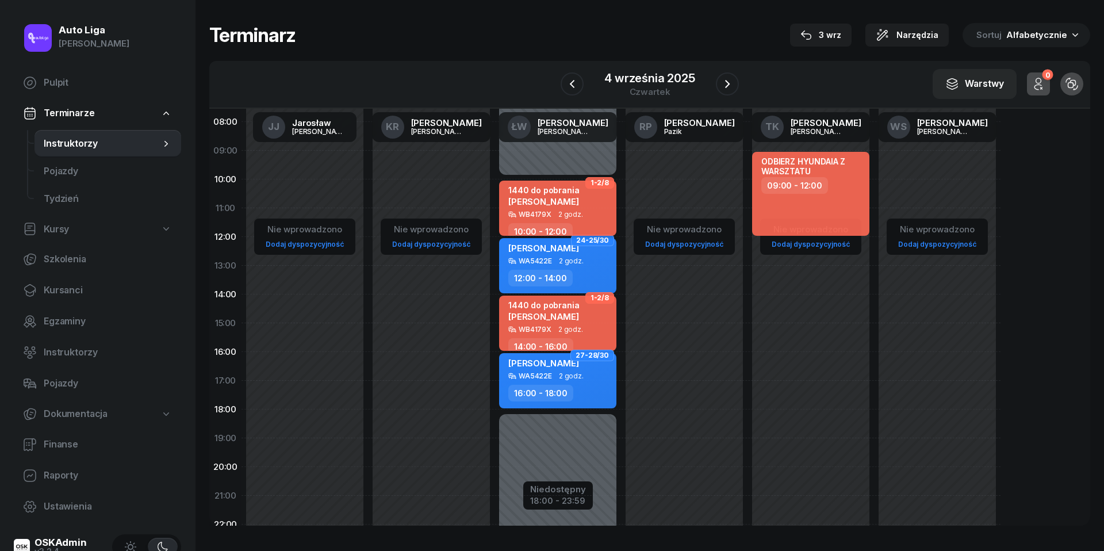
click at [557, 199] on span "[PERSON_NAME]" at bounding box center [543, 201] width 71 height 11
select select "10"
select select "12"
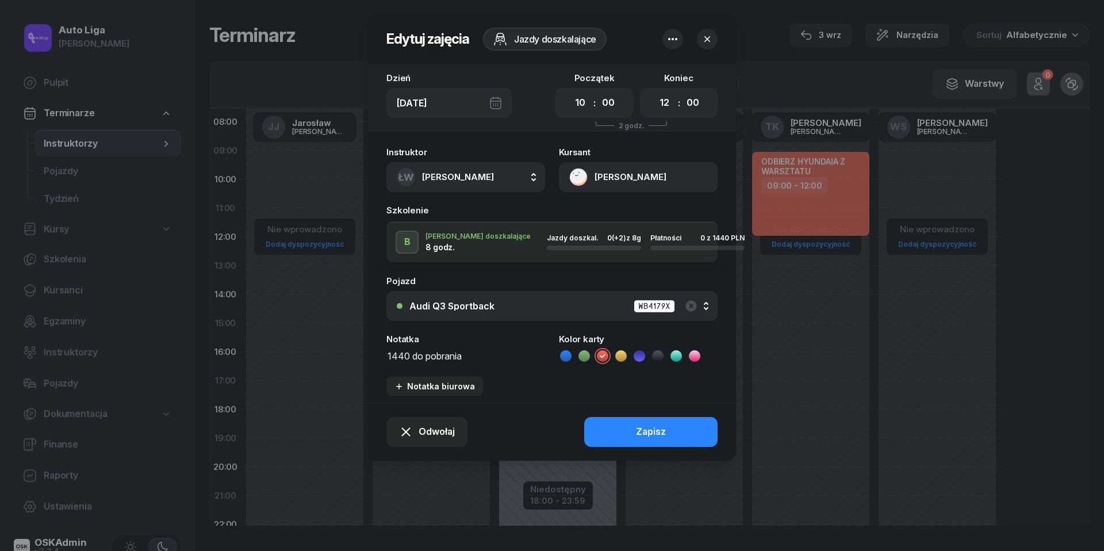
click at [711, 46] on button "button" at bounding box center [707, 39] width 21 height 21
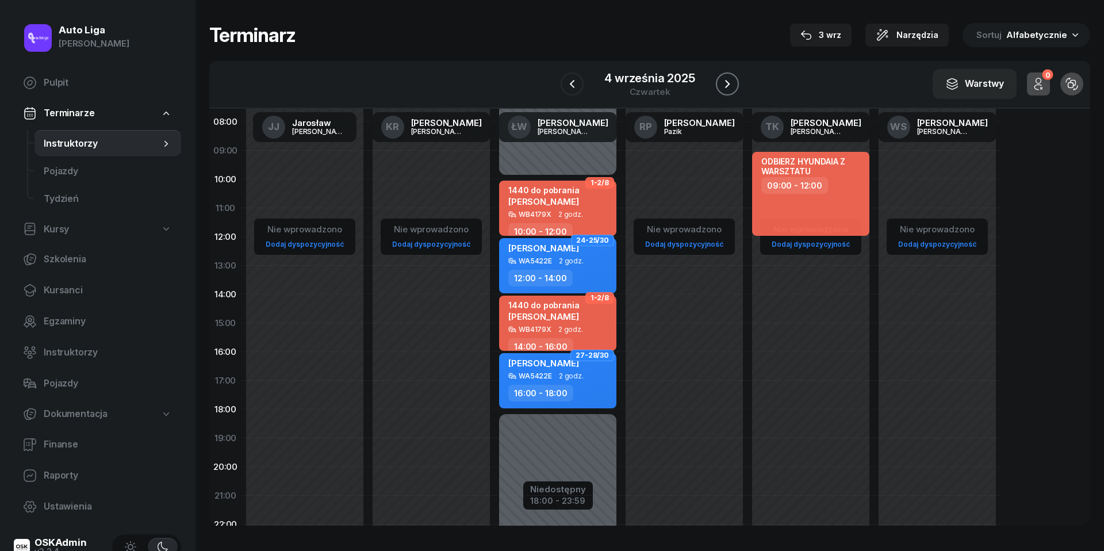
click at [737, 85] on button "button" at bounding box center [727, 83] width 23 height 23
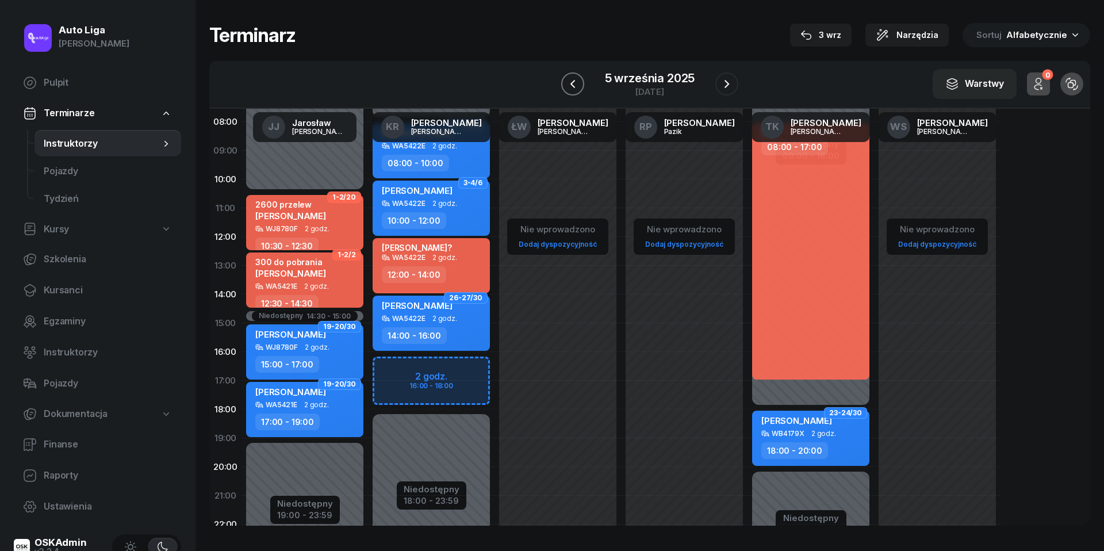
click at [577, 82] on icon "button" at bounding box center [573, 84] width 14 height 14
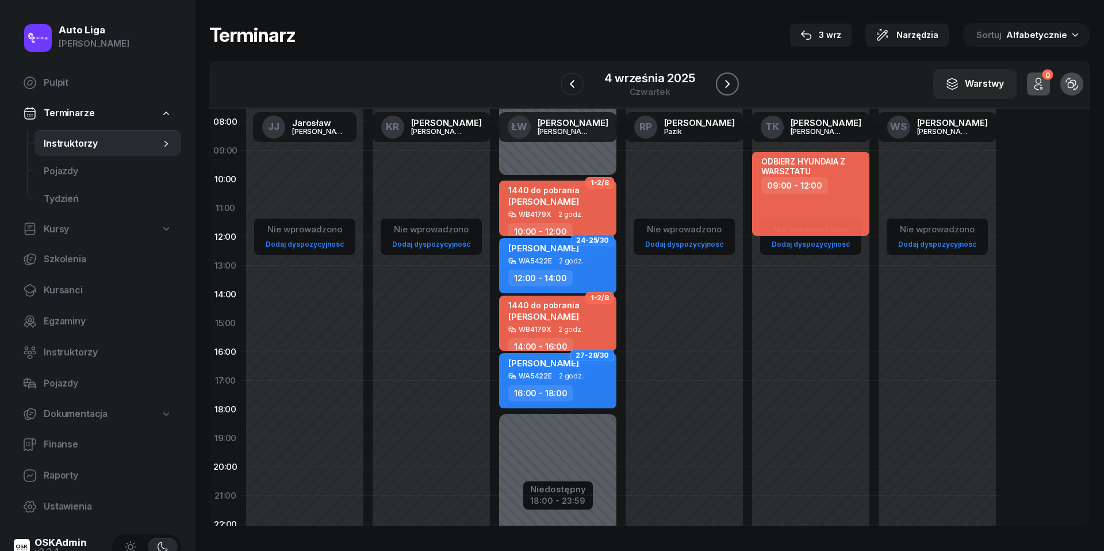
click at [729, 81] on icon "button" at bounding box center [728, 84] width 14 height 14
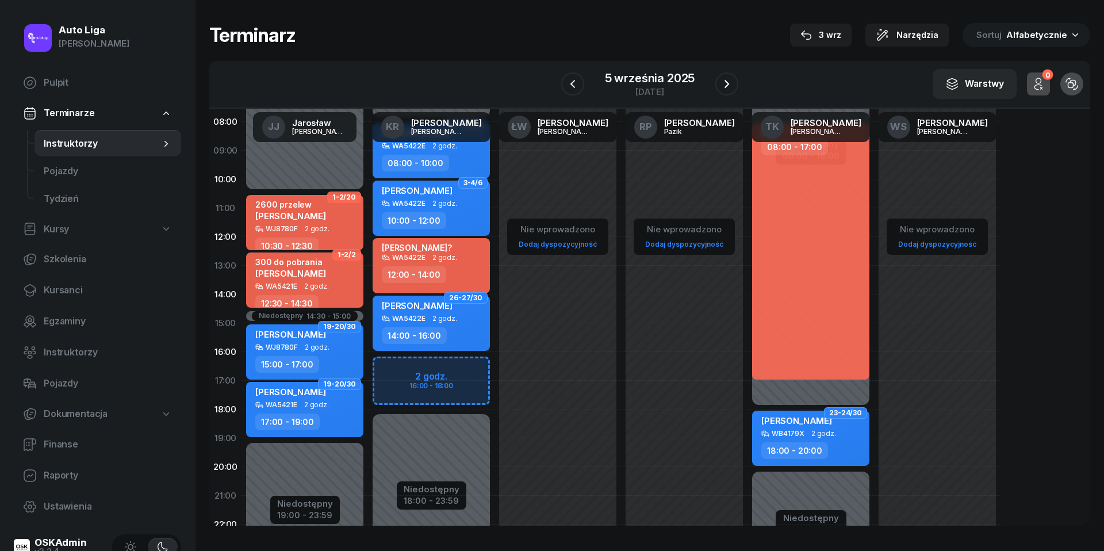
scroll to position [36, 0]
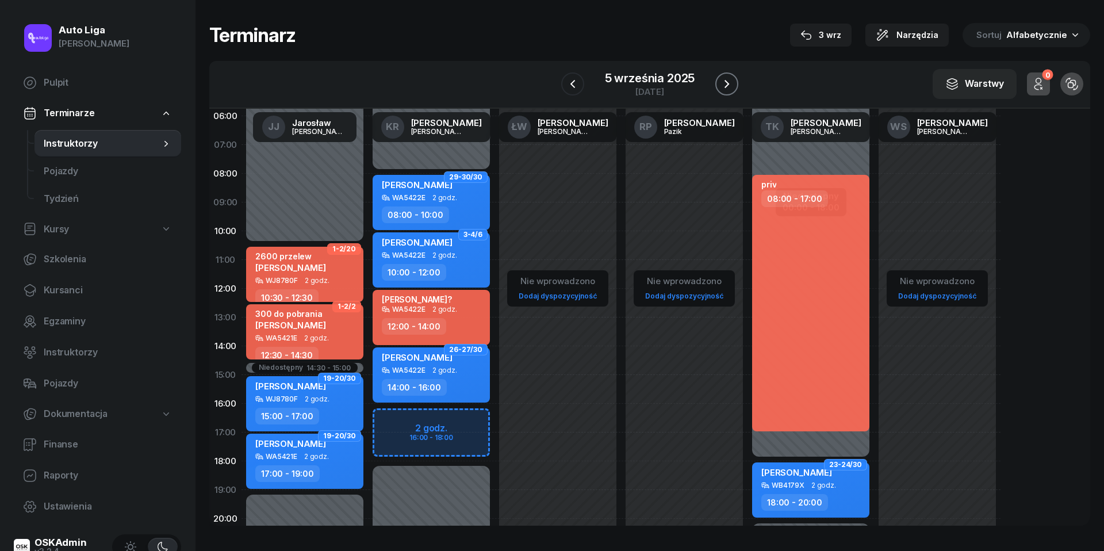
click at [734, 78] on icon "button" at bounding box center [727, 84] width 14 height 14
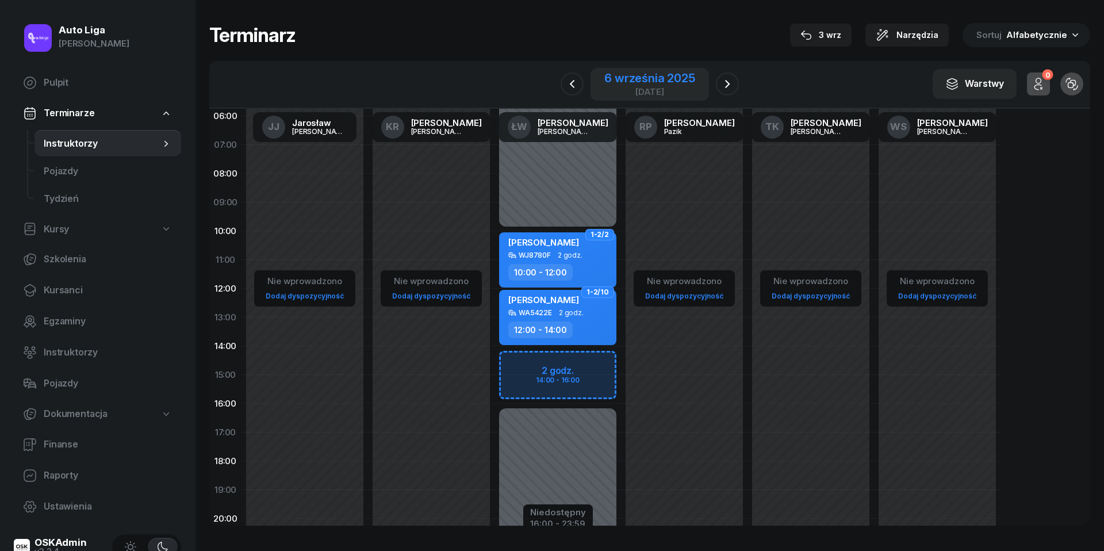
click at [637, 83] on div "6 września 2025" at bounding box center [650, 78] width 91 height 12
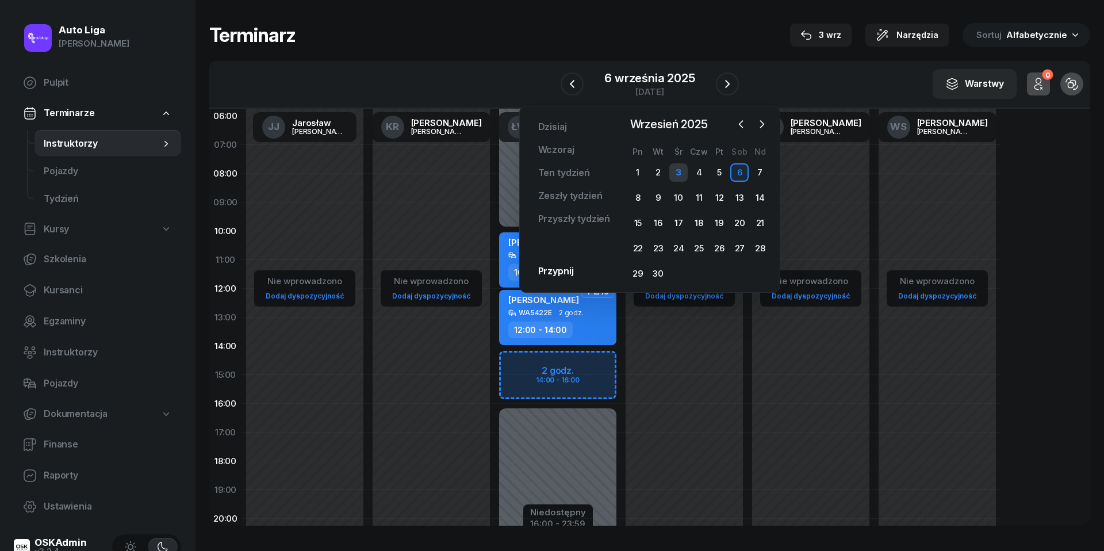
click at [684, 179] on div "3" at bounding box center [678, 172] width 18 height 18
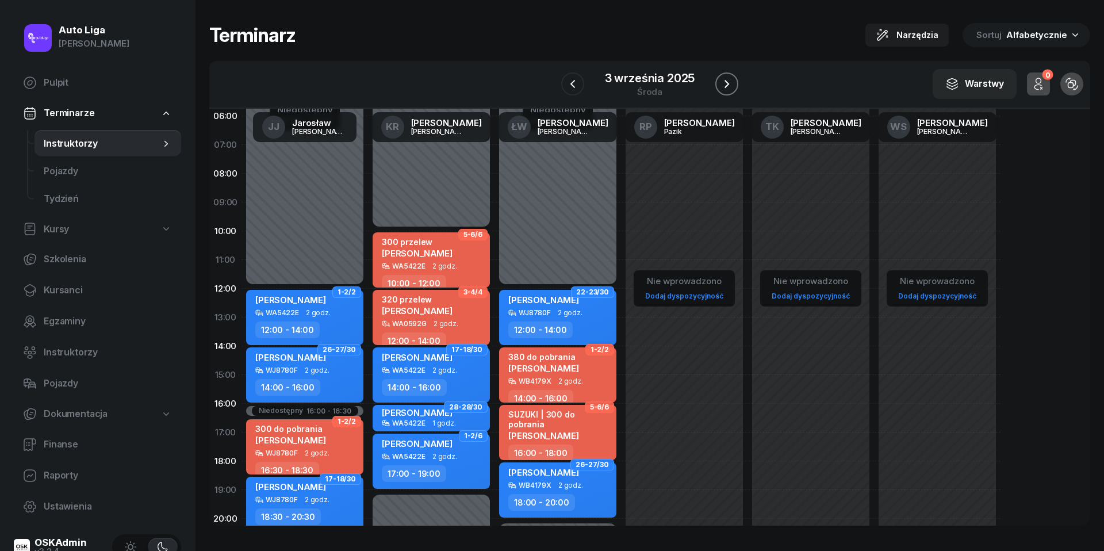
click at [726, 81] on icon "button" at bounding box center [727, 84] width 5 height 8
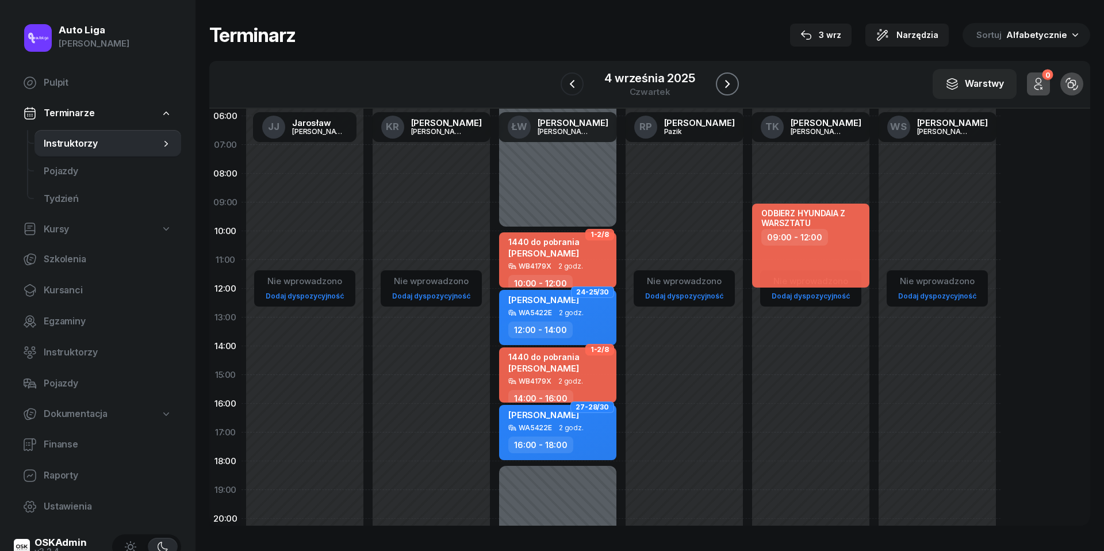
click at [726, 81] on icon "button" at bounding box center [727, 84] width 5 height 8
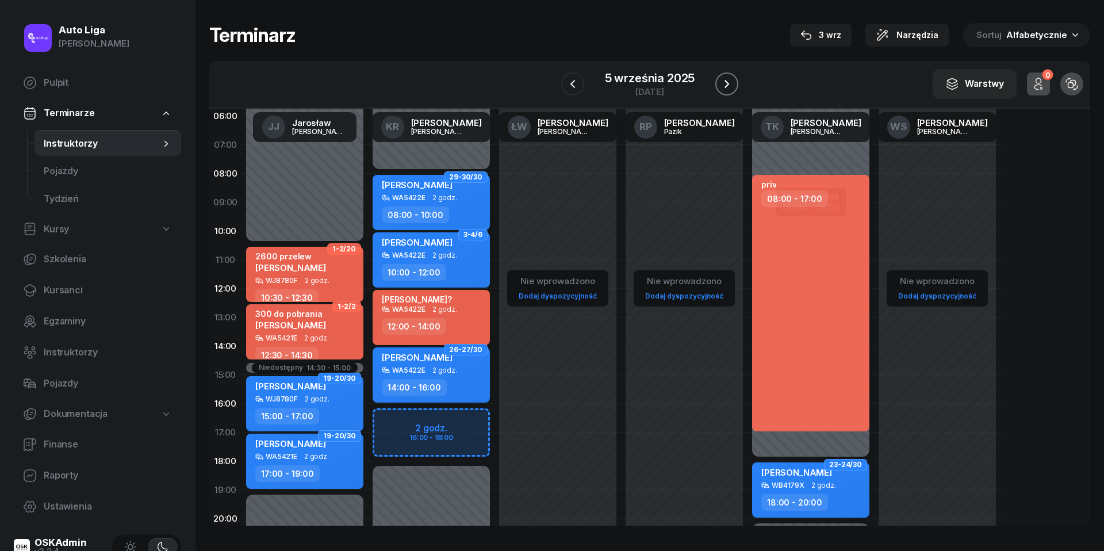
click at [726, 81] on icon "button" at bounding box center [727, 84] width 5 height 8
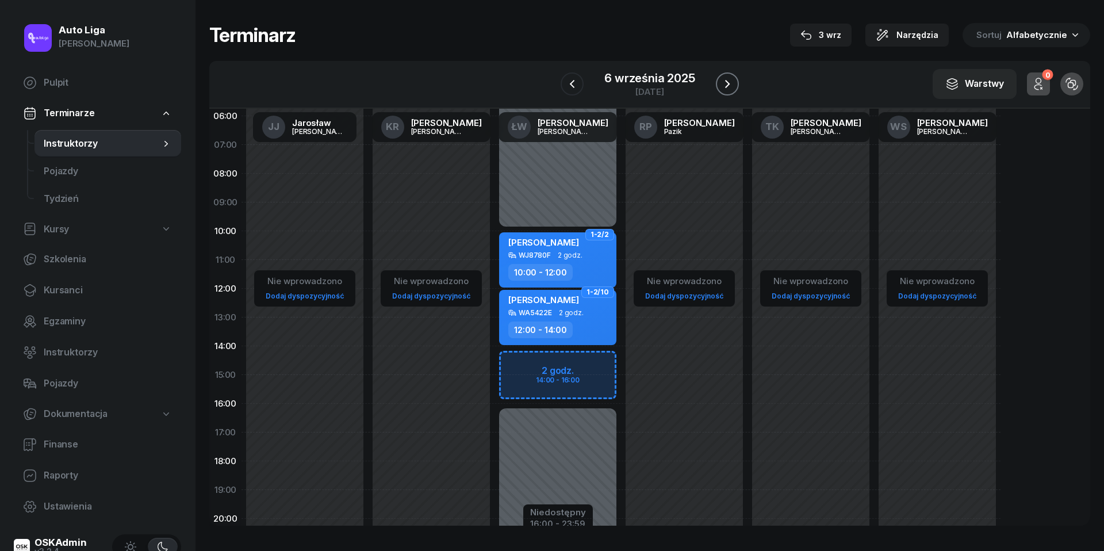
click at [726, 81] on icon "button" at bounding box center [727, 84] width 5 height 8
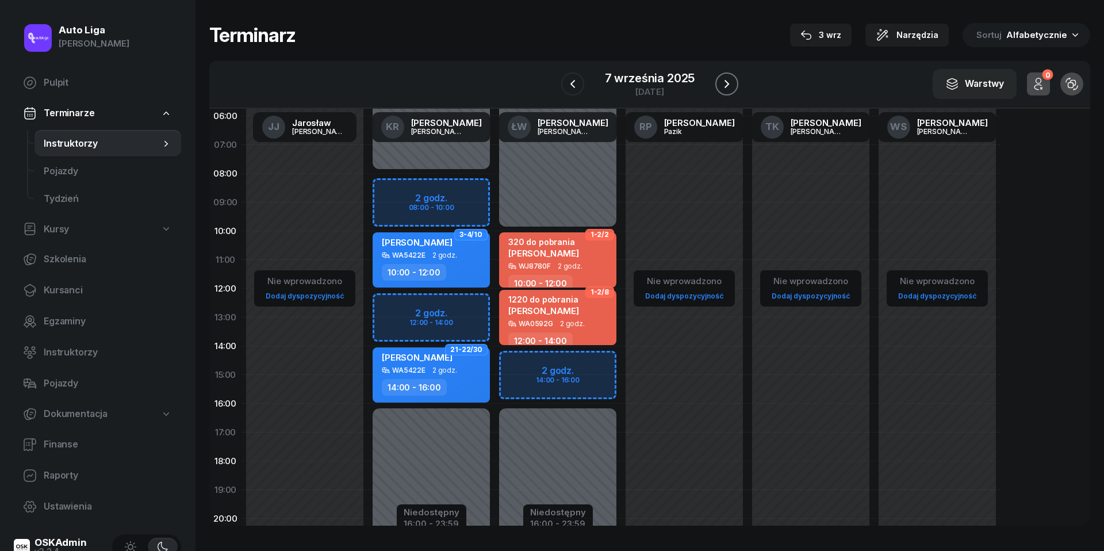
click at [726, 81] on icon "button" at bounding box center [727, 84] width 5 height 8
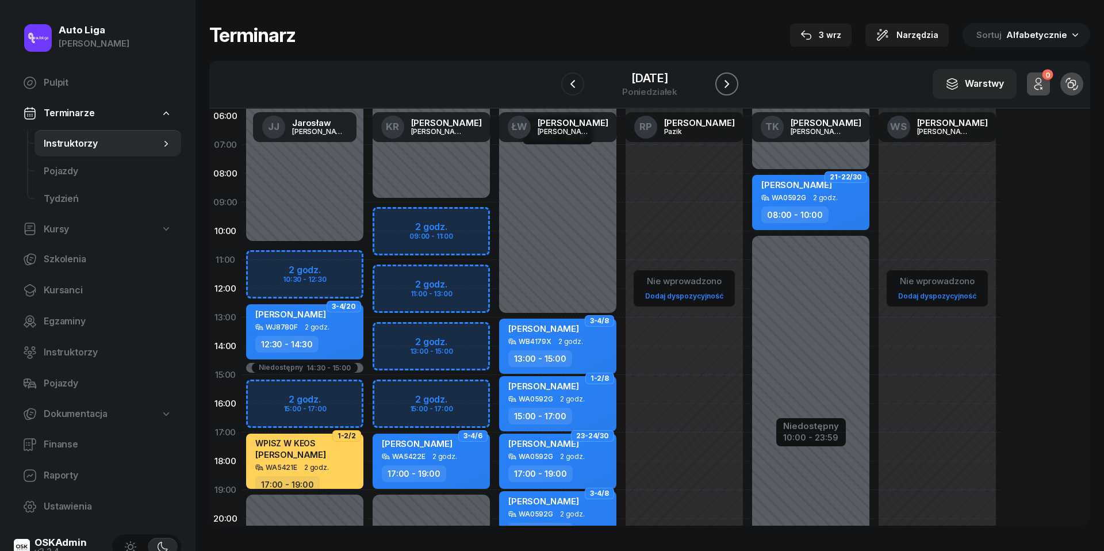
click at [726, 81] on icon "button" at bounding box center [727, 84] width 5 height 8
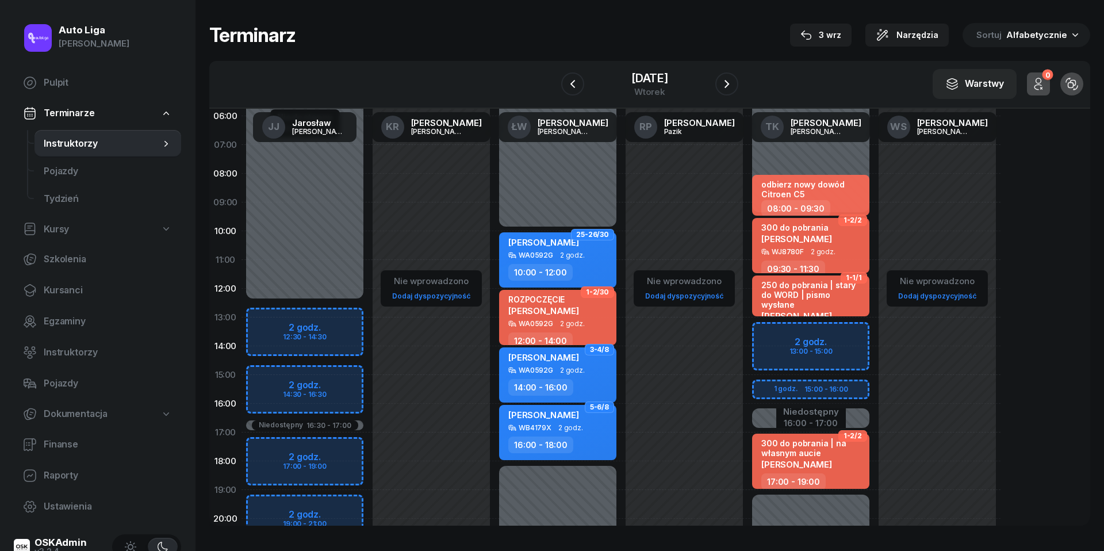
click at [83, 141] on span "Instruktorzy" at bounding box center [102, 143] width 117 height 15
click at [652, 87] on div "wtorek" at bounding box center [650, 91] width 37 height 9
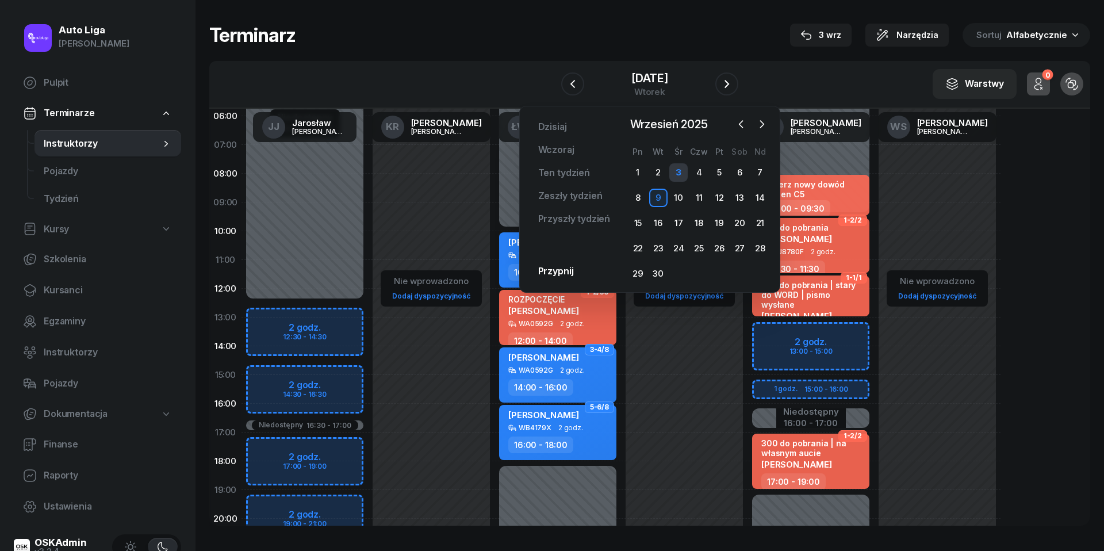
click at [677, 164] on div "3" at bounding box center [678, 172] width 18 height 18
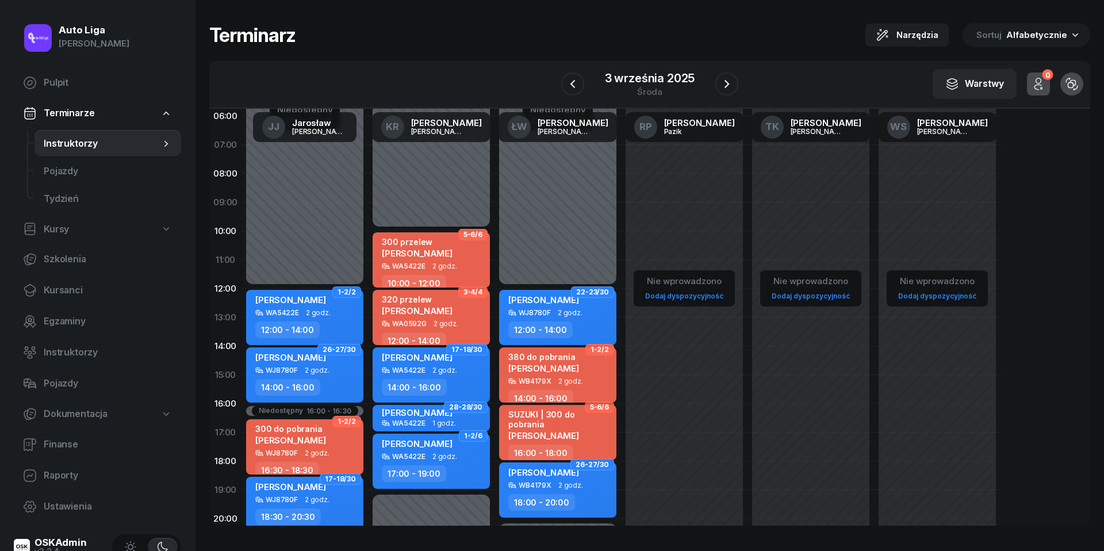
click at [581, 375] on div "380 do pobrania [PERSON_NAME]" at bounding box center [558, 364] width 101 height 25
select select "14"
select select "16"
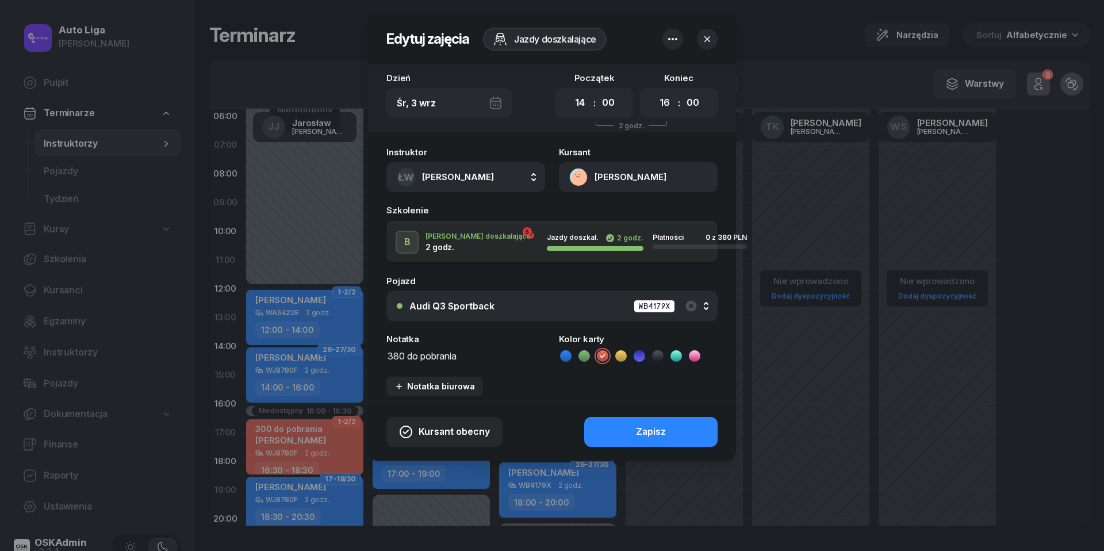
click at [465, 353] on textarea "380 do pobrania" at bounding box center [466, 355] width 159 height 14
click at [580, 173] on button "[PERSON_NAME]" at bounding box center [638, 177] width 159 height 30
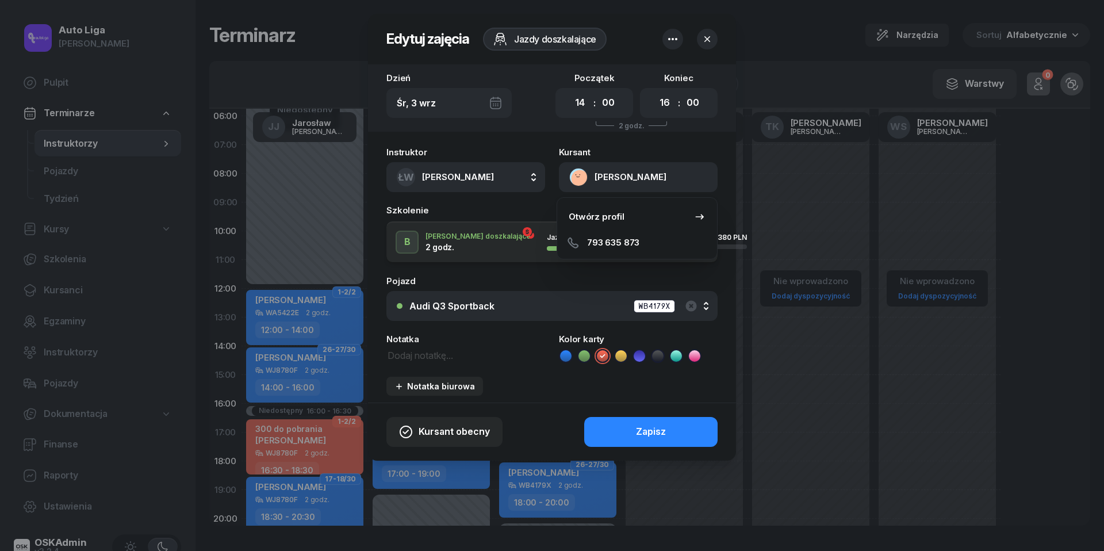
click at [562, 353] on icon at bounding box center [566, 356] width 12 height 12
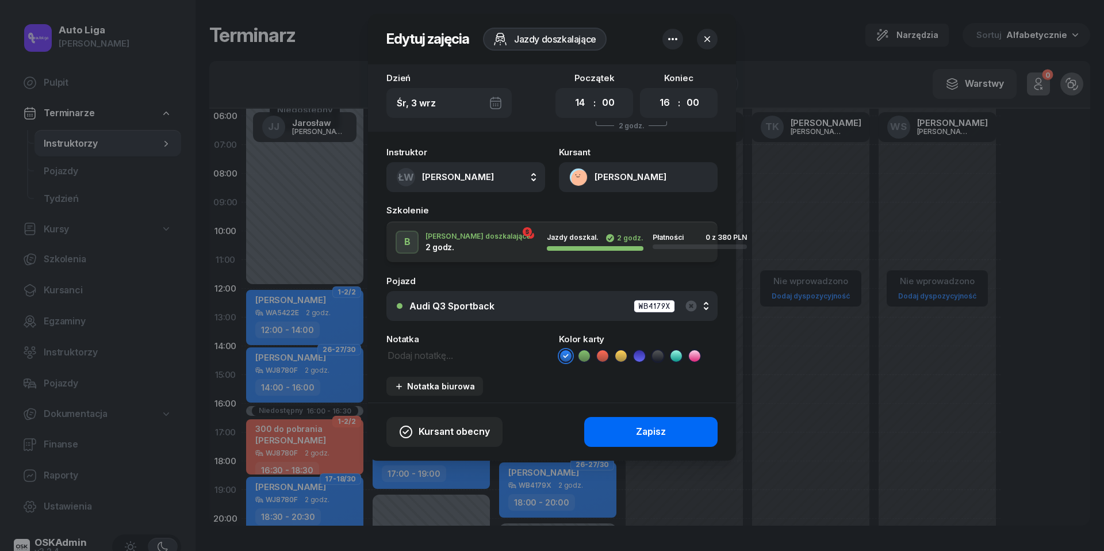
click at [636, 430] on button "Zapisz" at bounding box center [650, 432] width 133 height 30
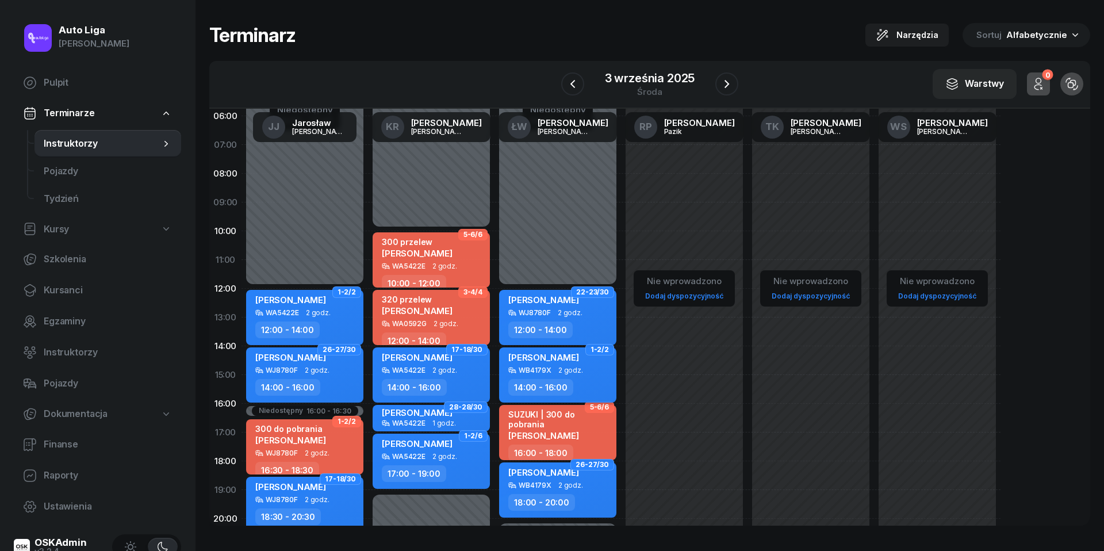
click at [556, 362] on div "[PERSON_NAME]" at bounding box center [543, 359] width 71 height 14
select select "14"
select select "16"
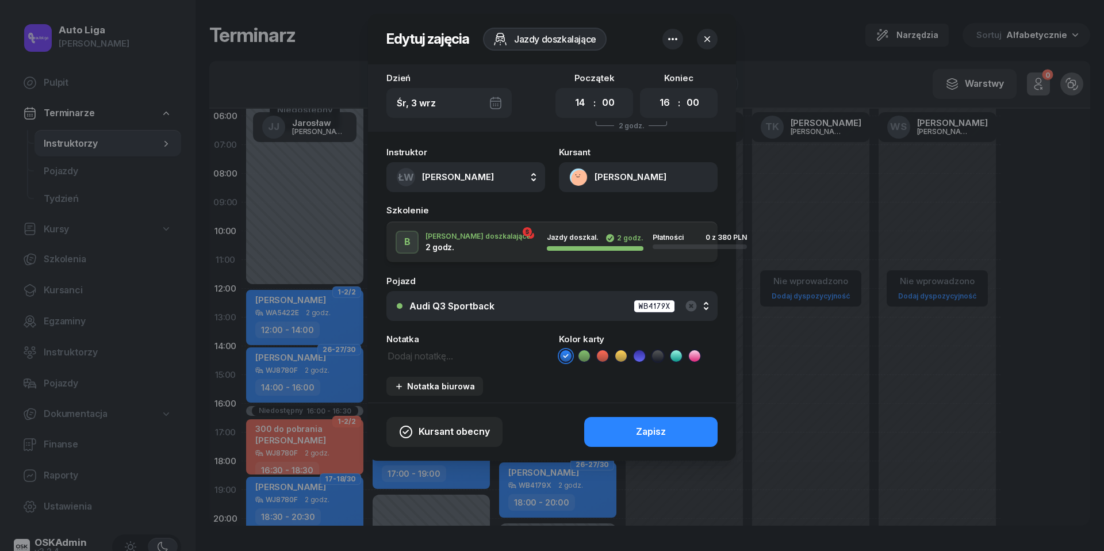
click at [589, 177] on button "[PERSON_NAME]" at bounding box center [638, 177] width 159 height 30
click at [588, 210] on div "Otwórz profil" at bounding box center [597, 216] width 56 height 15
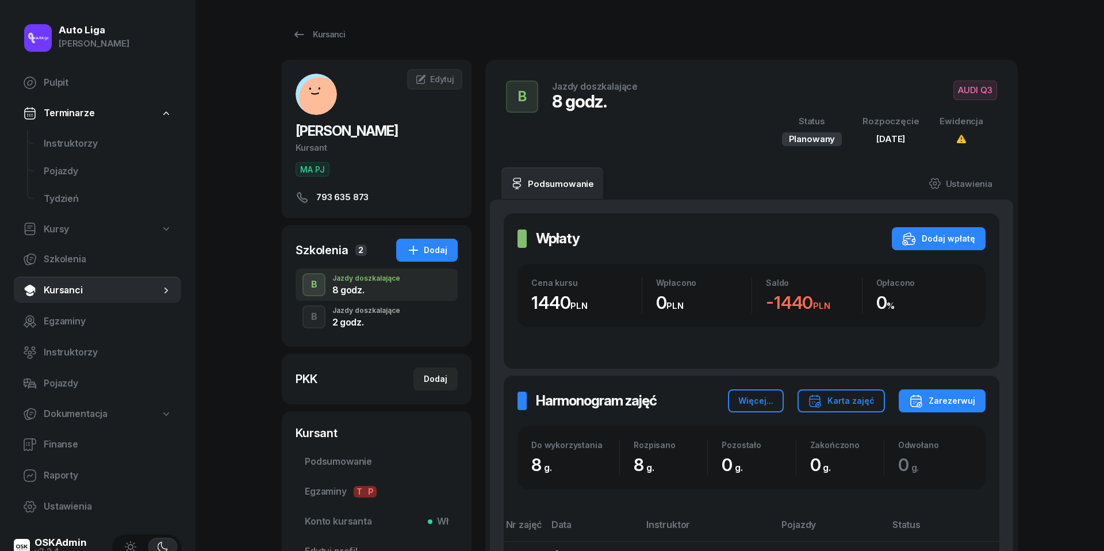
click at [347, 327] on div "B Jazdy doszkalające 2 godz." at bounding box center [377, 317] width 162 height 32
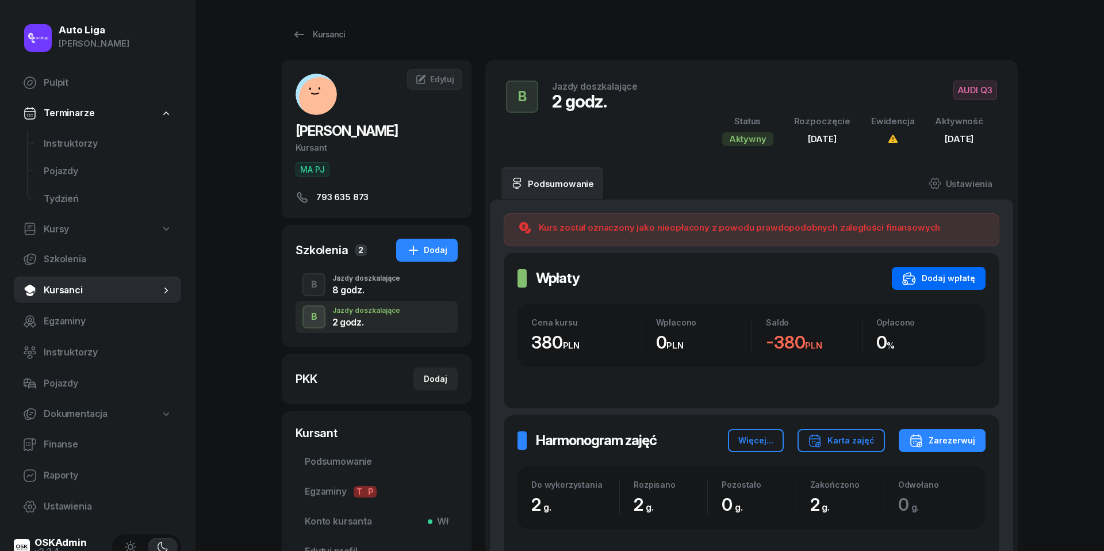
click at [962, 279] on div "Dodaj wpłatę" at bounding box center [938, 278] width 73 height 14
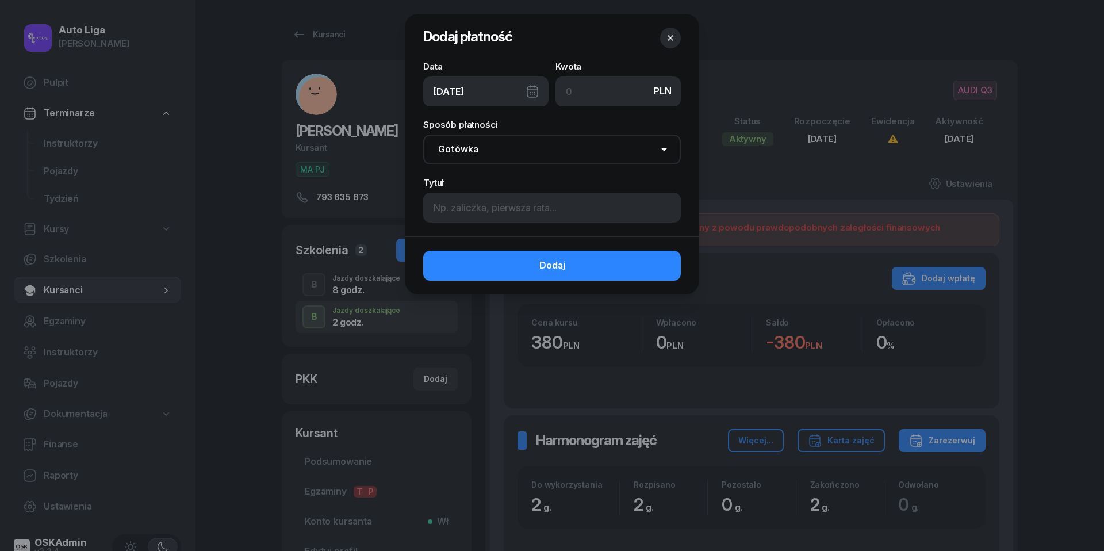
click at [589, 92] on input at bounding box center [618, 91] width 125 height 30
type input "380"
click at [557, 213] on input at bounding box center [552, 208] width 258 height 30
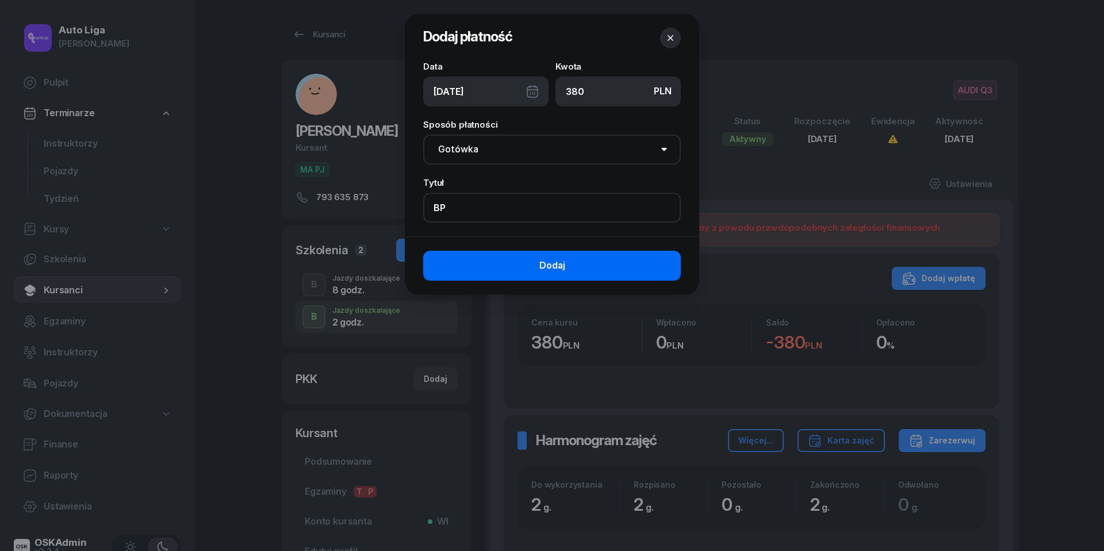
type input "BP"
click at [573, 272] on button "Dodaj" at bounding box center [552, 266] width 258 height 30
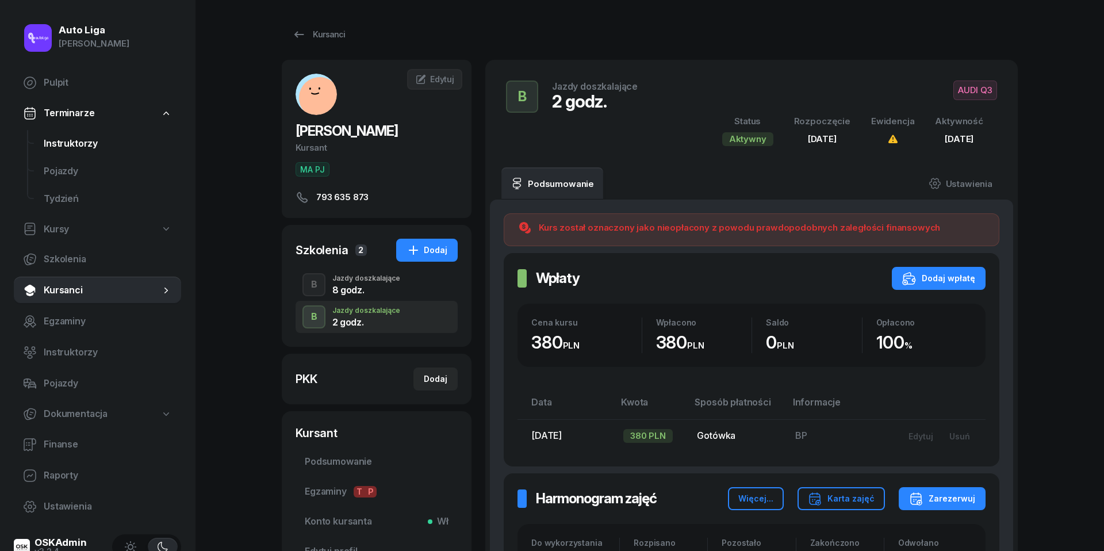
click at [61, 147] on span "Instruktorzy" at bounding box center [108, 143] width 128 height 15
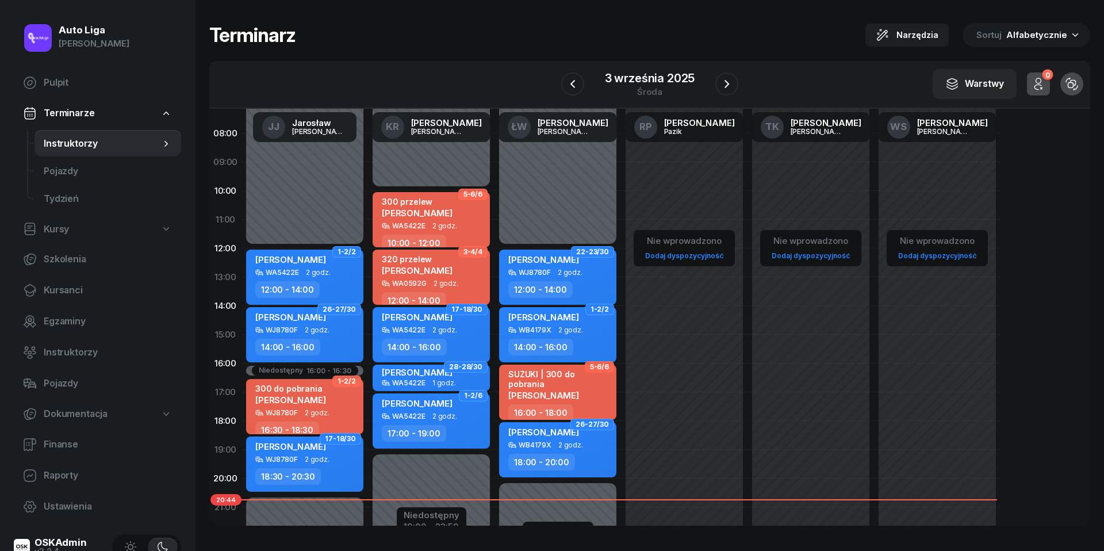
scroll to position [104, 0]
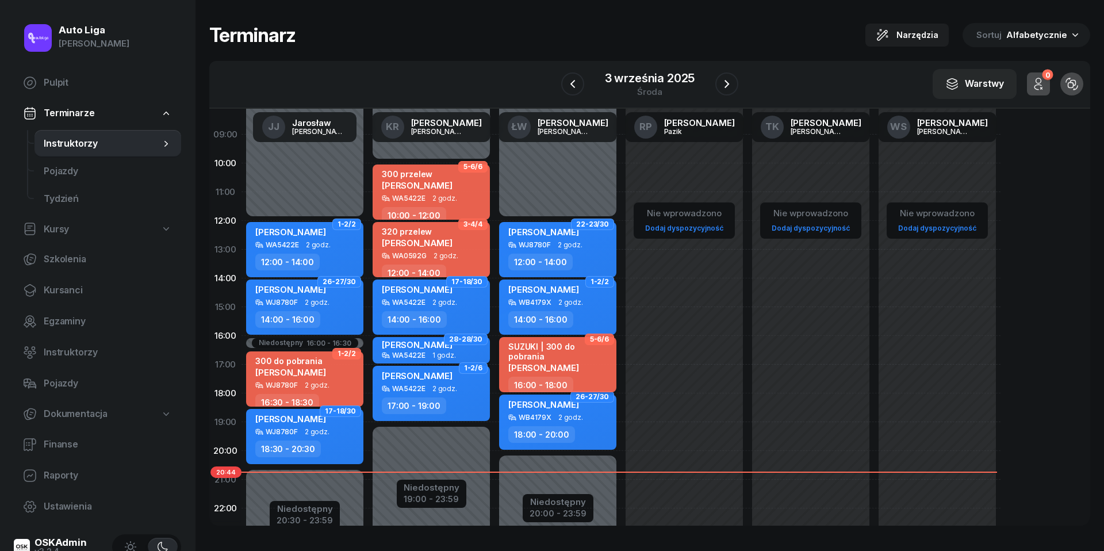
click at [581, 364] on div "SUZUKI | 300 do pobrania [PERSON_NAME]" at bounding box center [558, 359] width 101 height 35
select select "16"
select select "18"
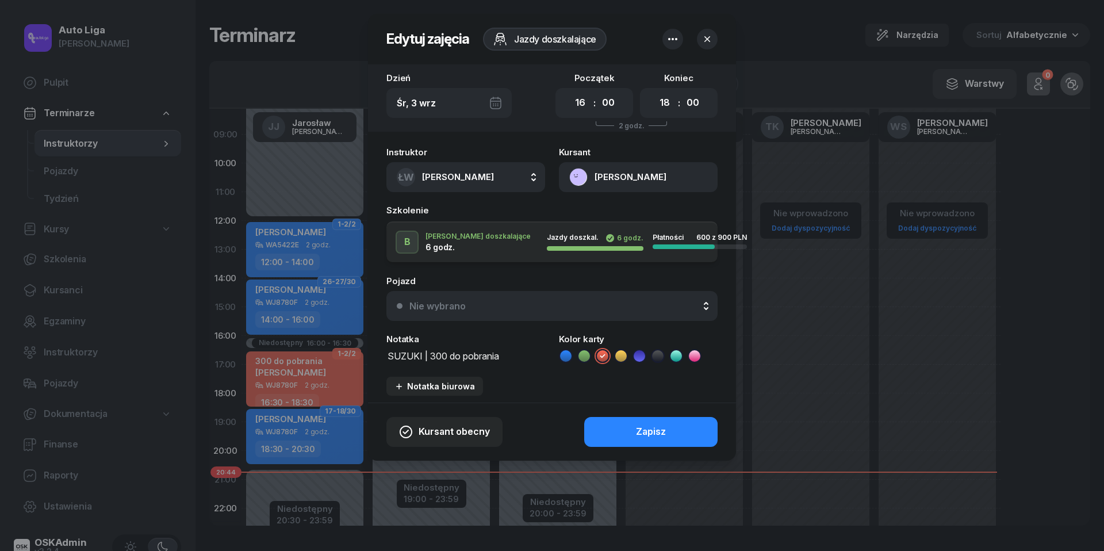
click at [508, 357] on textarea "SUZUKI | 300 do pobrania" at bounding box center [466, 355] width 159 height 14
click at [405, 355] on textarea "SUZUKI" at bounding box center [466, 355] width 159 height 14
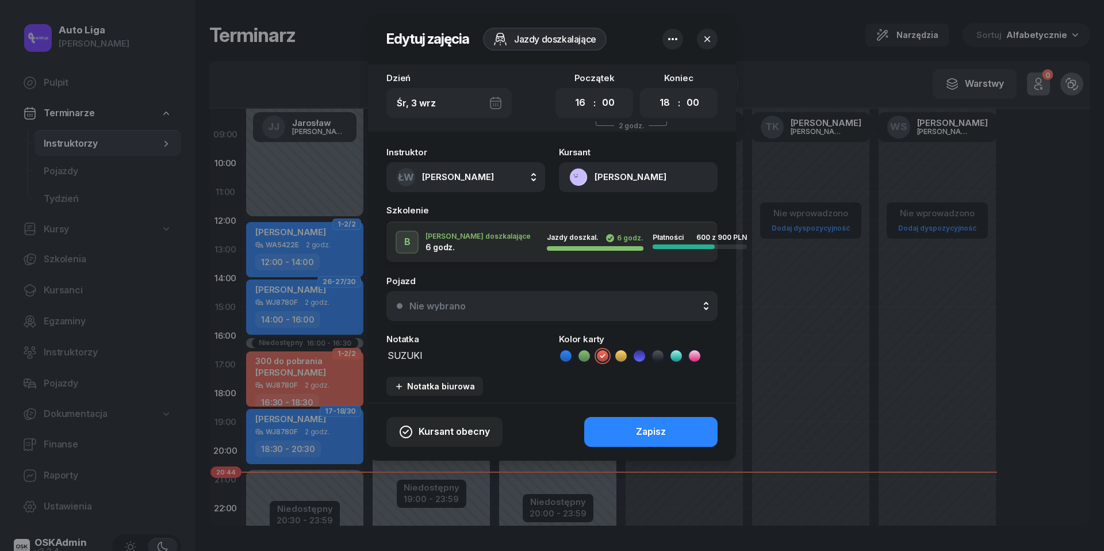
type textarea "SUZUKI"
click at [569, 354] on icon at bounding box center [566, 356] width 12 height 12
click at [635, 433] on button "Zapisz" at bounding box center [650, 432] width 133 height 30
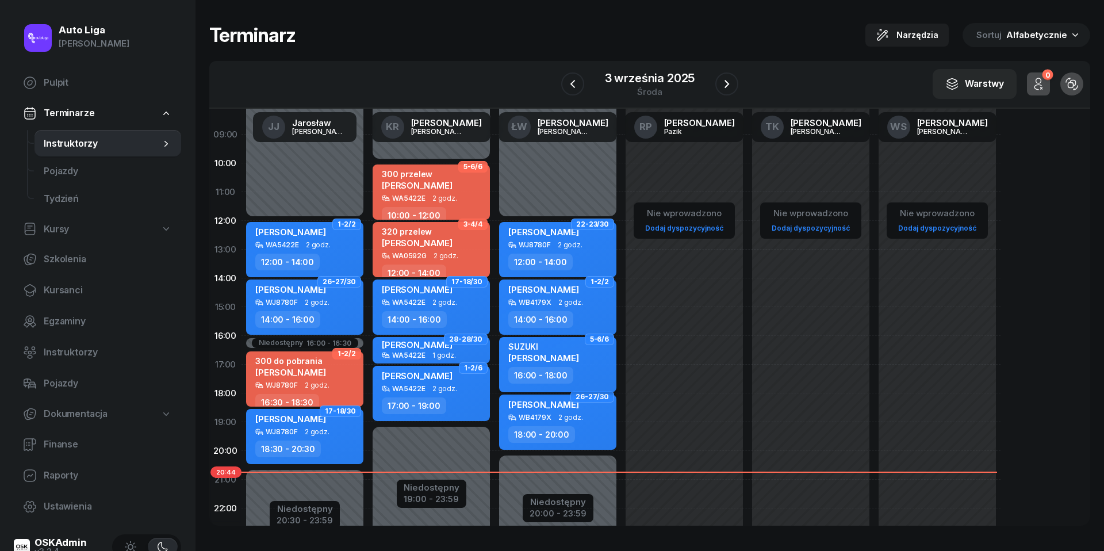
click at [580, 364] on div "SUZUKI [PERSON_NAME]" at bounding box center [558, 354] width 101 height 25
select select "16"
select select "18"
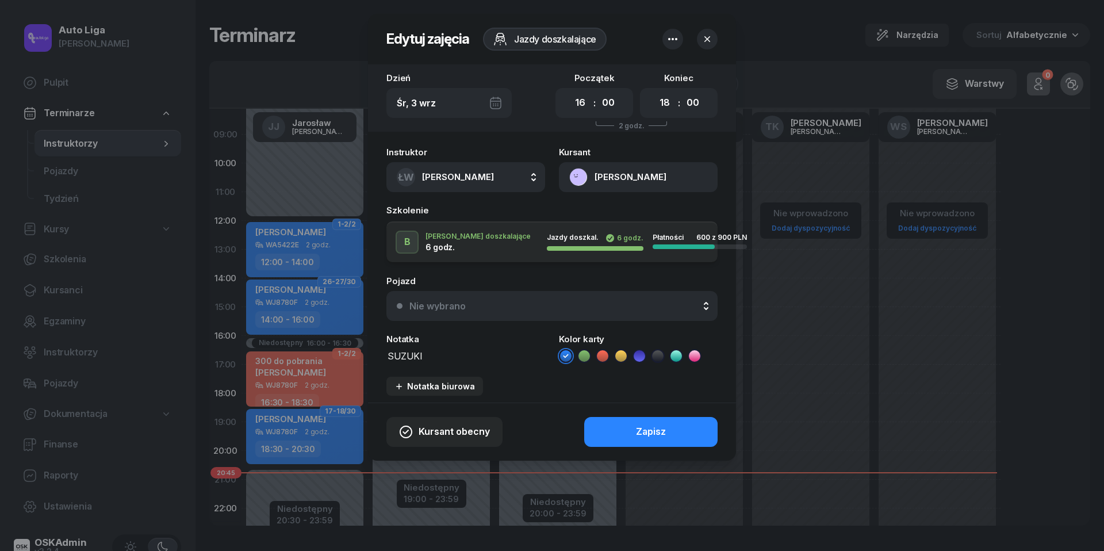
click at [575, 176] on button "[PERSON_NAME]" at bounding box center [638, 177] width 159 height 30
click at [590, 214] on div "Otwórz profil" at bounding box center [597, 216] width 56 height 15
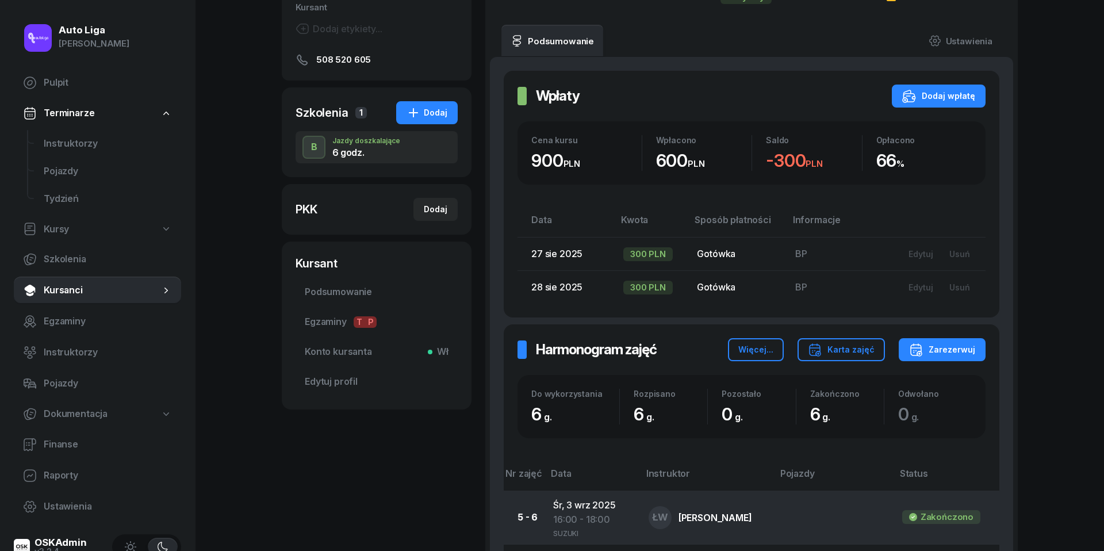
scroll to position [111, 0]
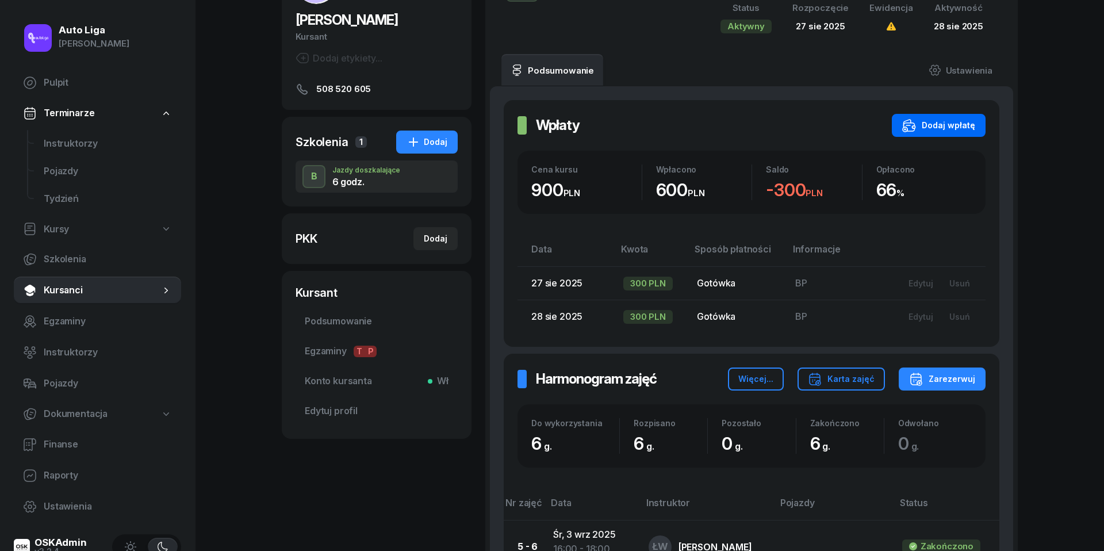
click at [944, 128] on div "Dodaj wpłatę" at bounding box center [938, 125] width 73 height 14
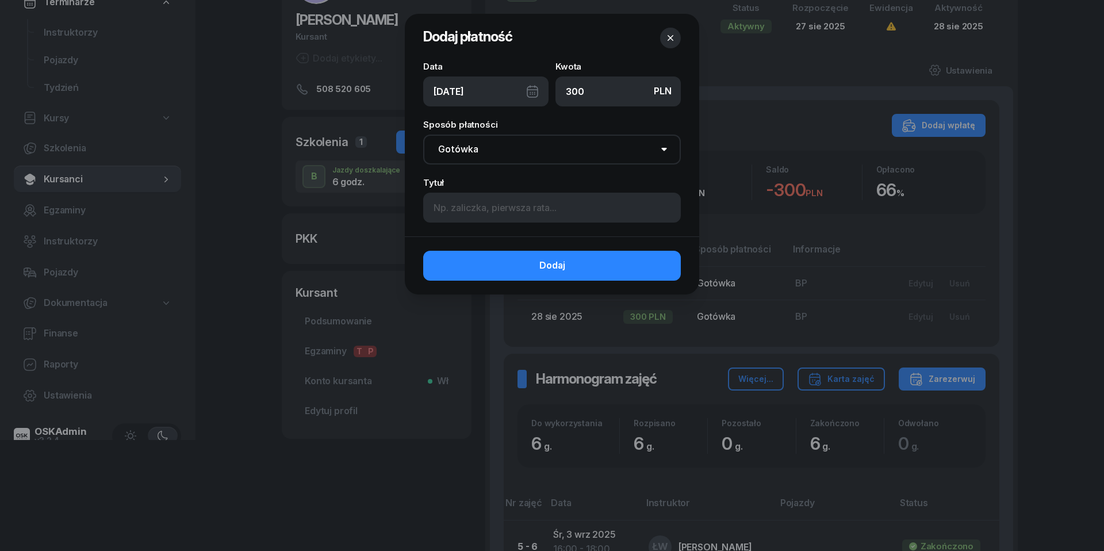
type input "300"
click at [531, 213] on input at bounding box center [552, 208] width 258 height 30
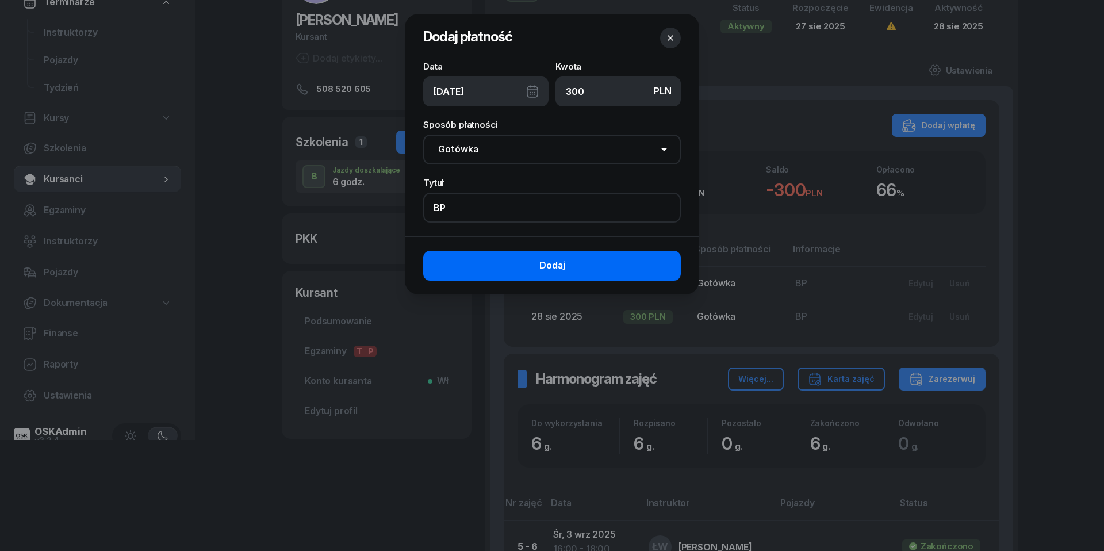
type input "BP"
click at [534, 272] on button "Dodaj" at bounding box center [552, 266] width 258 height 30
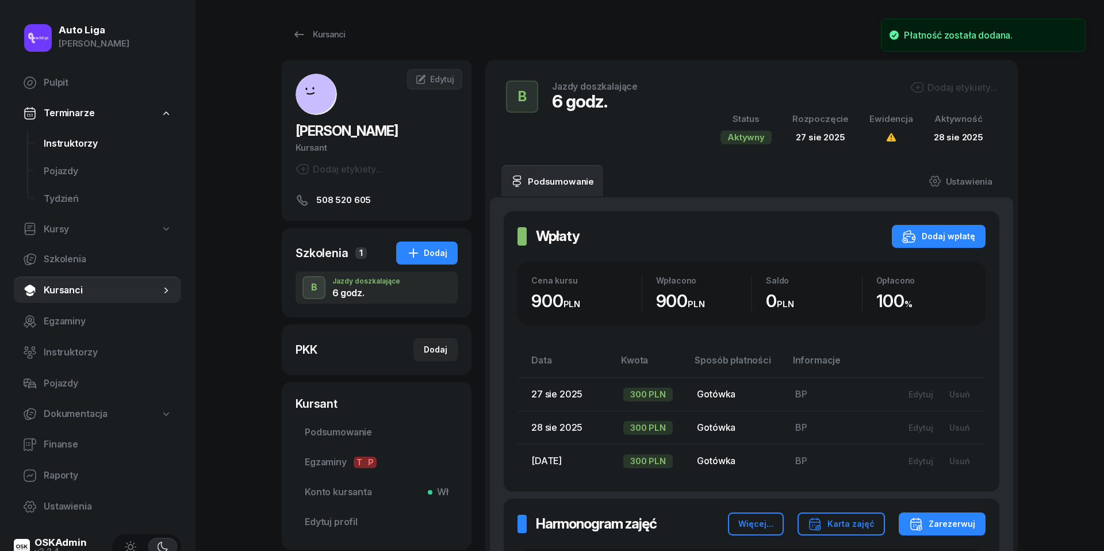
scroll to position [0, 0]
click at [79, 151] on link "Instruktorzy" at bounding box center [108, 144] width 147 height 28
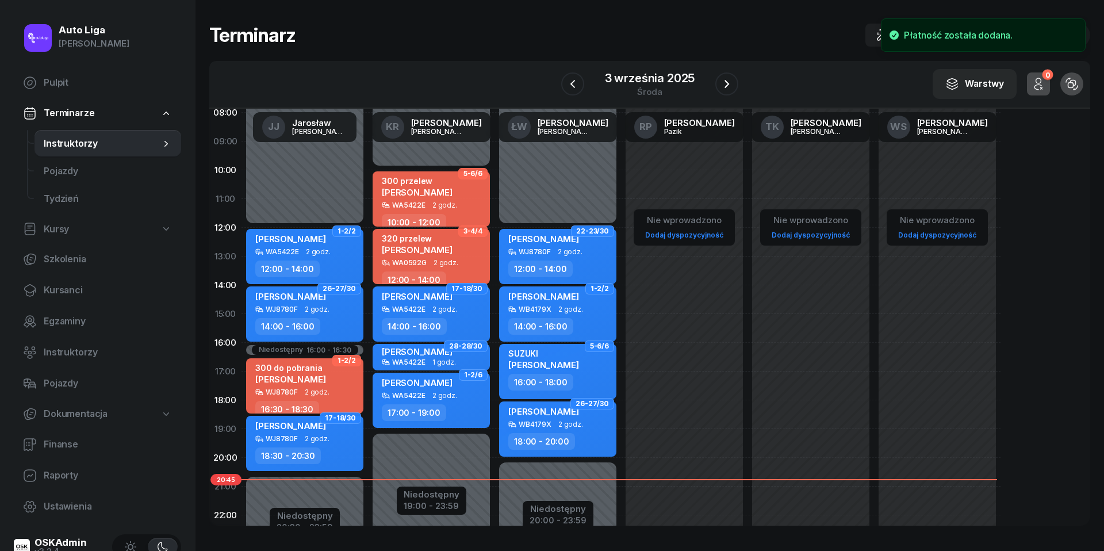
scroll to position [115, 0]
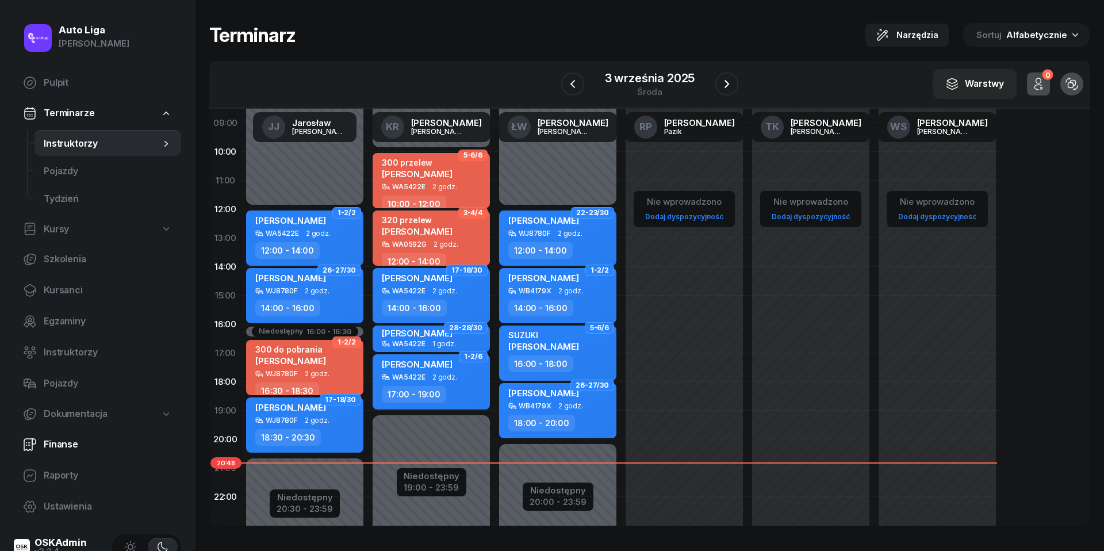
click at [72, 445] on span "Finanse" at bounding box center [108, 444] width 128 height 15
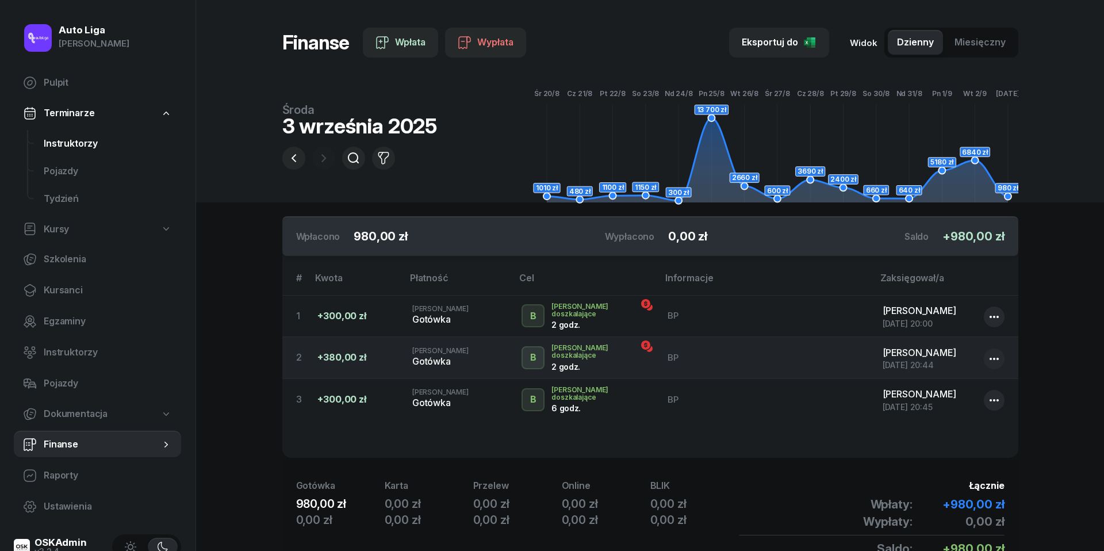
click at [60, 137] on span "Instruktorzy" at bounding box center [108, 143] width 128 height 15
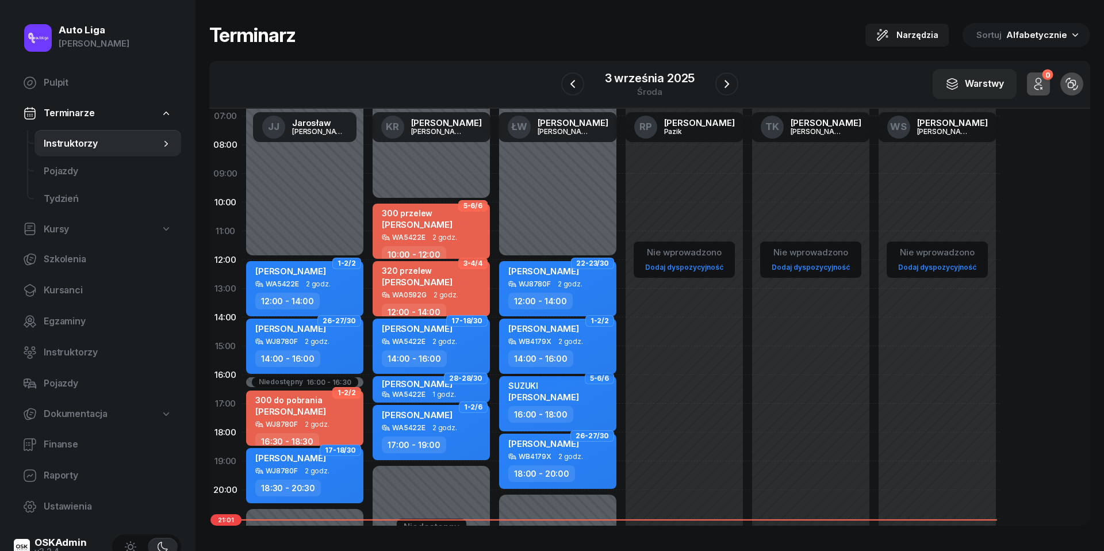
scroll to position [74, 0]
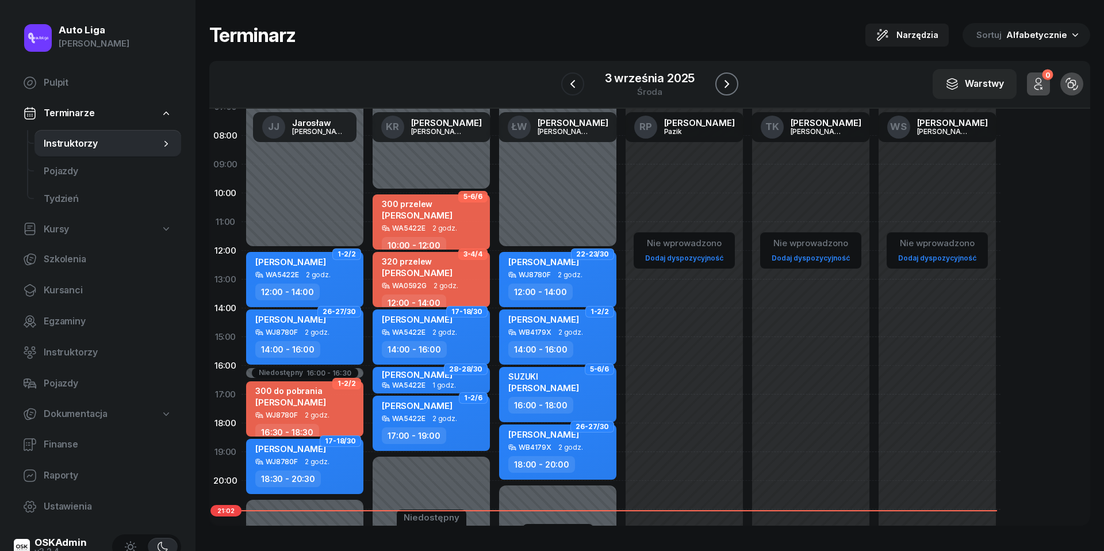
click at [732, 91] on button "button" at bounding box center [727, 83] width 23 height 23
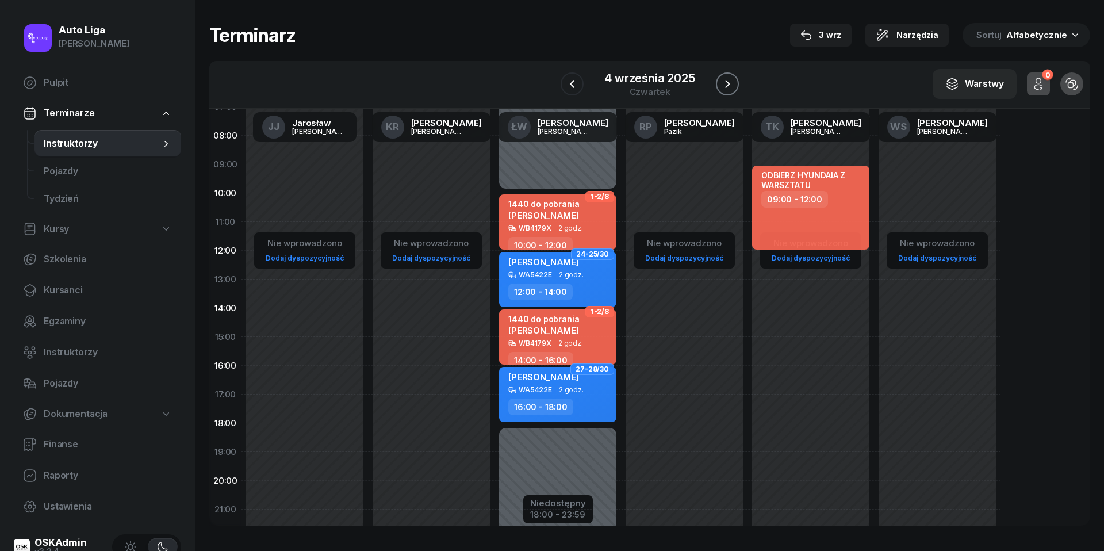
click at [732, 91] on button "button" at bounding box center [727, 83] width 23 height 23
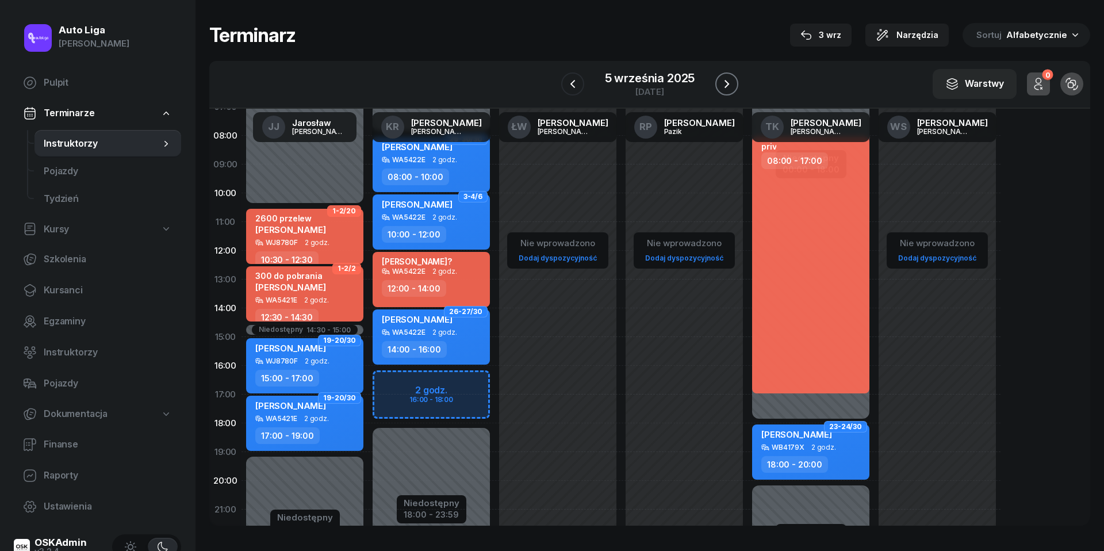
click at [732, 91] on button "button" at bounding box center [727, 83] width 23 height 23
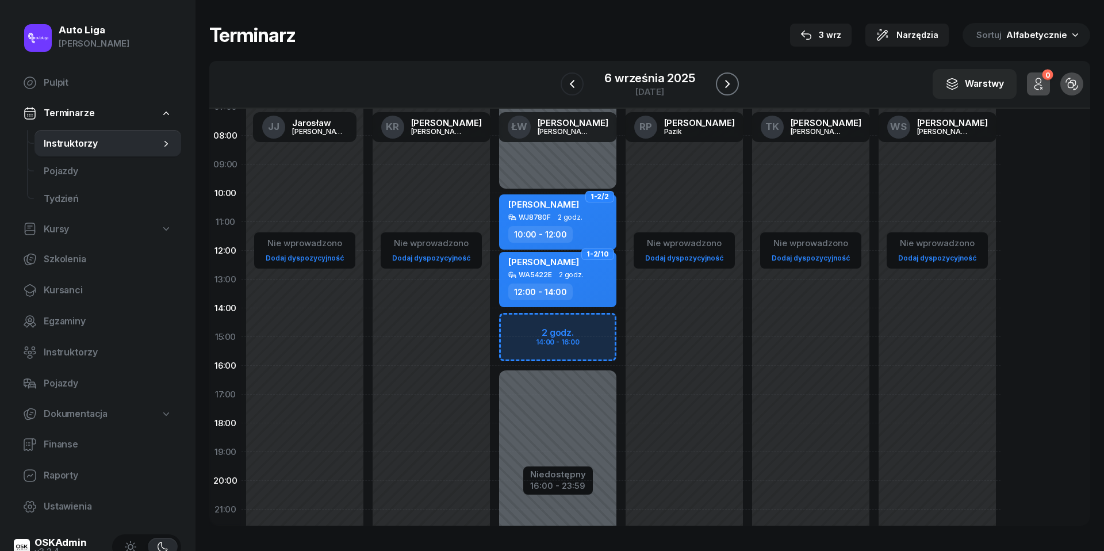
click at [732, 91] on button "button" at bounding box center [727, 83] width 23 height 23
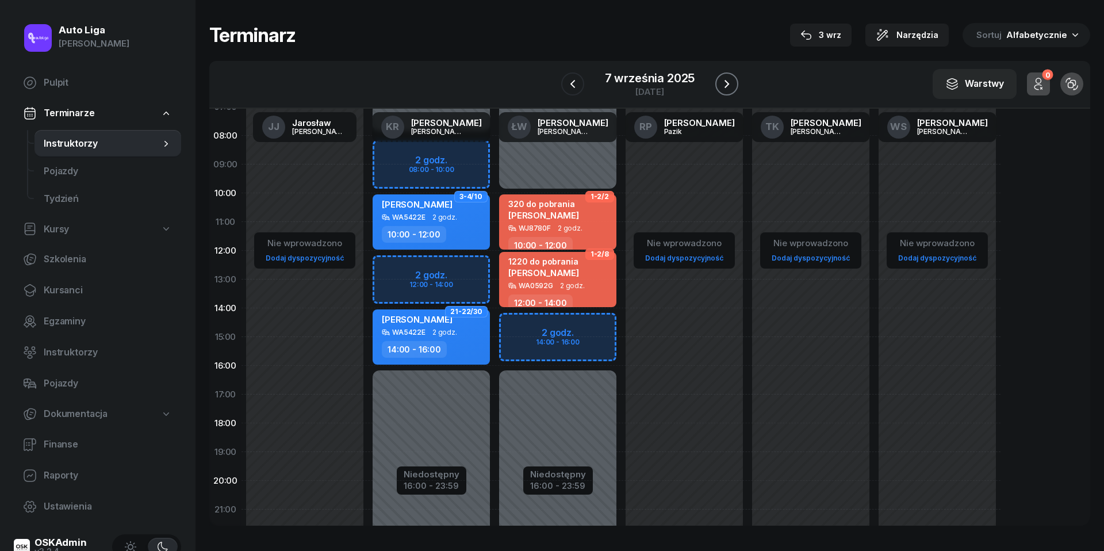
click at [732, 91] on button "button" at bounding box center [727, 83] width 23 height 23
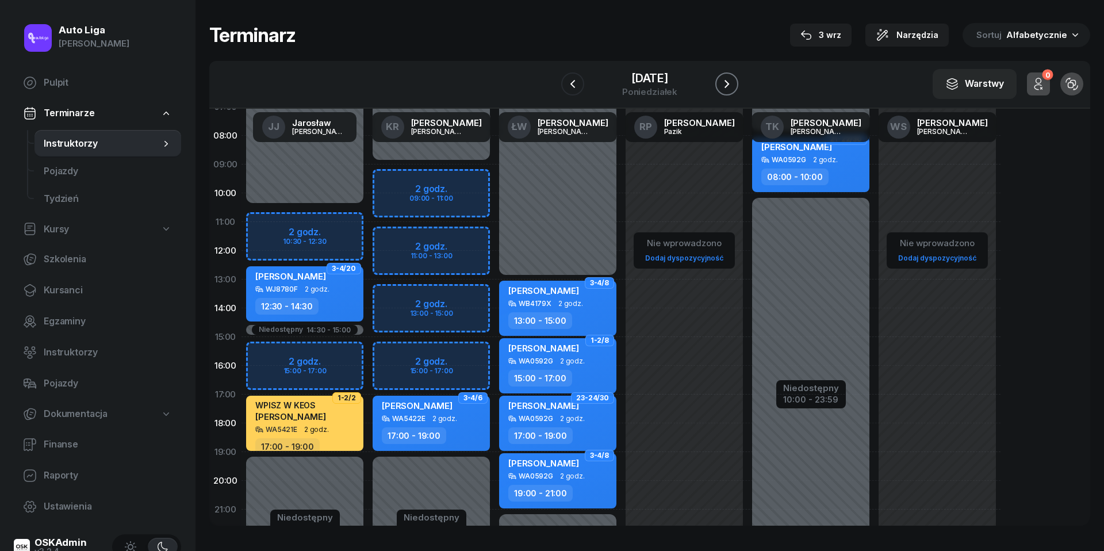
click at [732, 91] on button "button" at bounding box center [727, 83] width 23 height 23
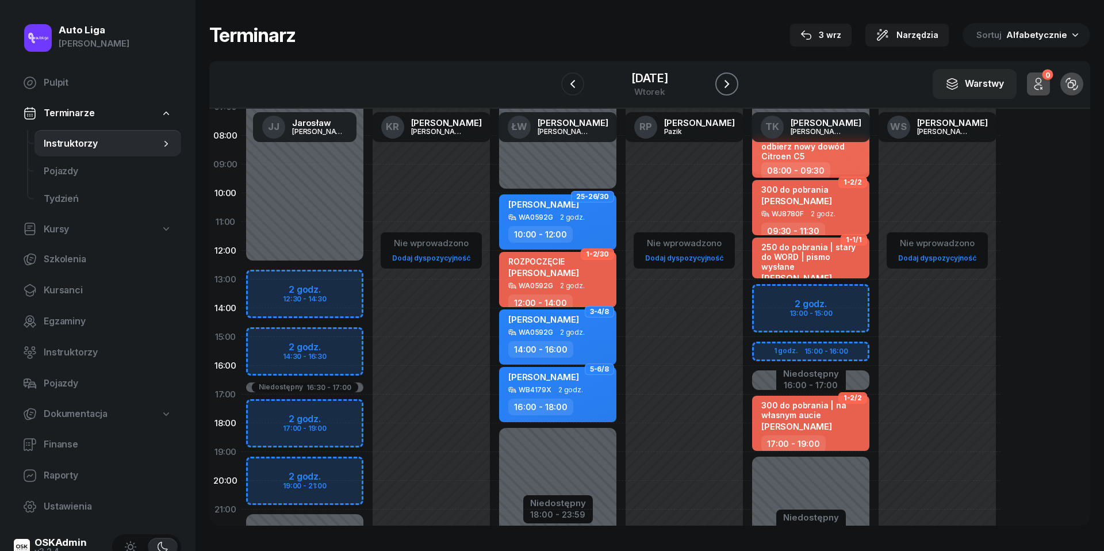
click at [732, 91] on button "button" at bounding box center [727, 83] width 23 height 23
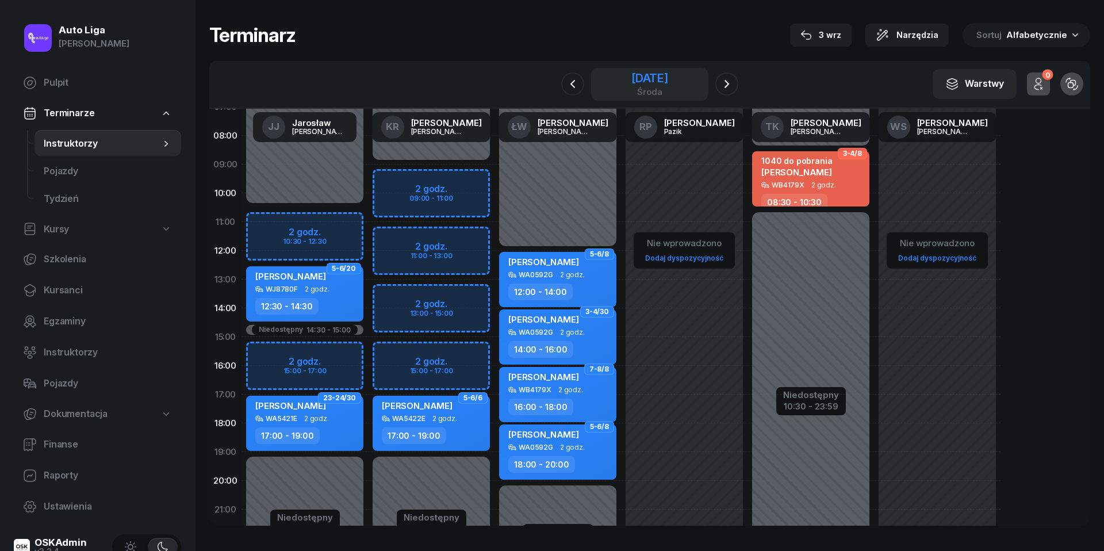
click at [649, 79] on div "[DATE]" at bounding box center [650, 78] width 37 height 12
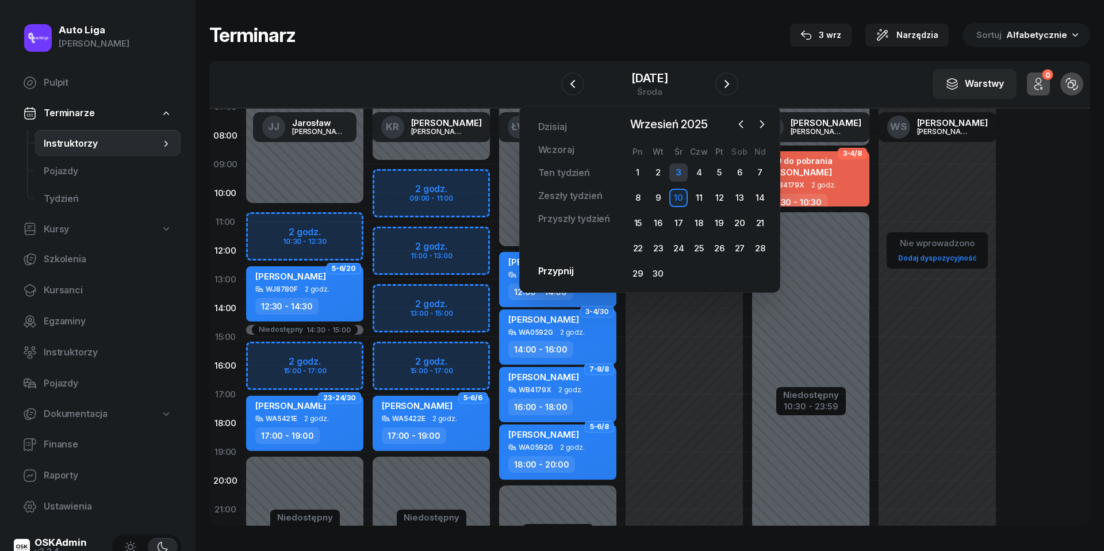
click at [681, 175] on div "3" at bounding box center [678, 172] width 18 height 18
